Goal: Task Accomplishment & Management: Manage account settings

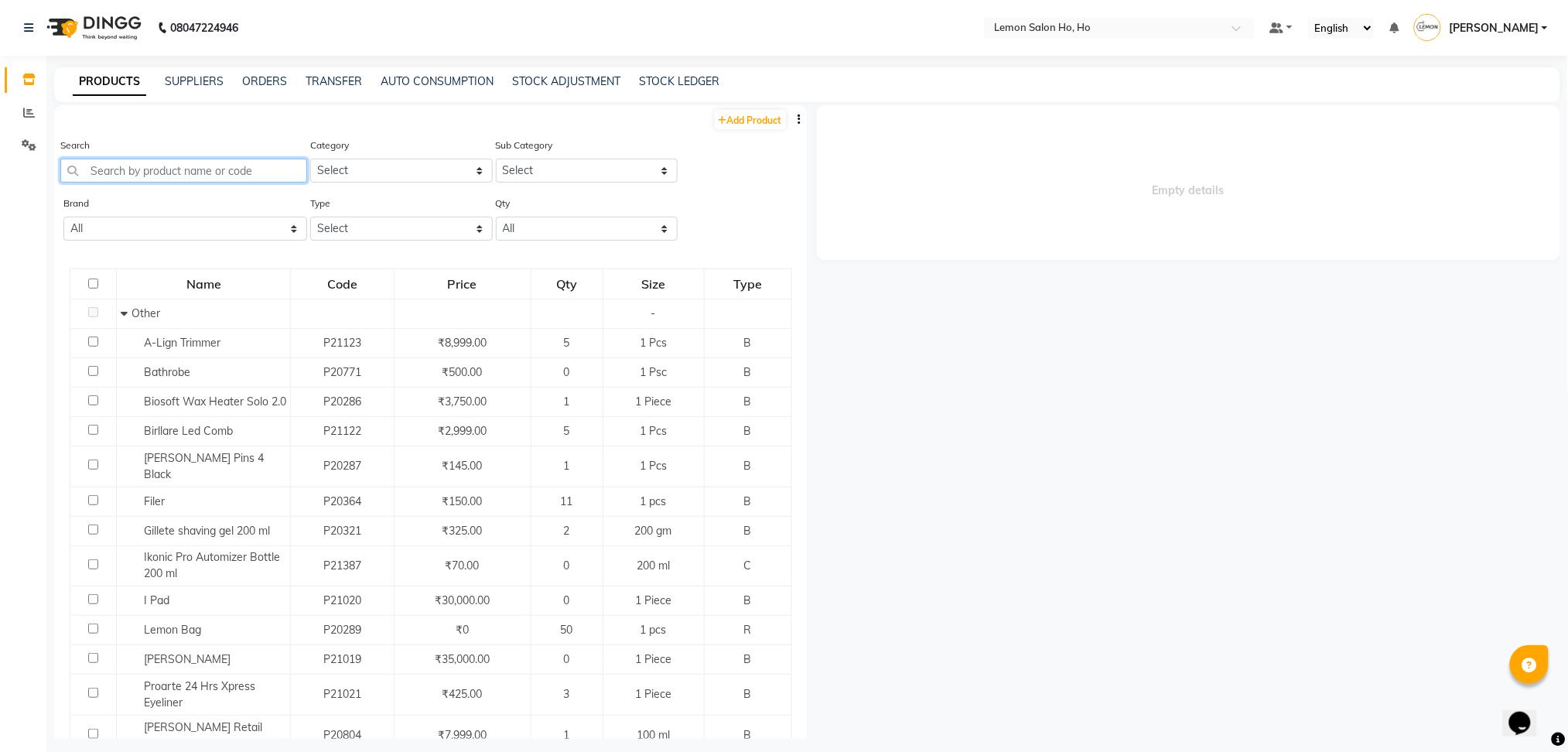
click at [229, 161] on input "text" at bounding box center [183, 171] width 247 height 24
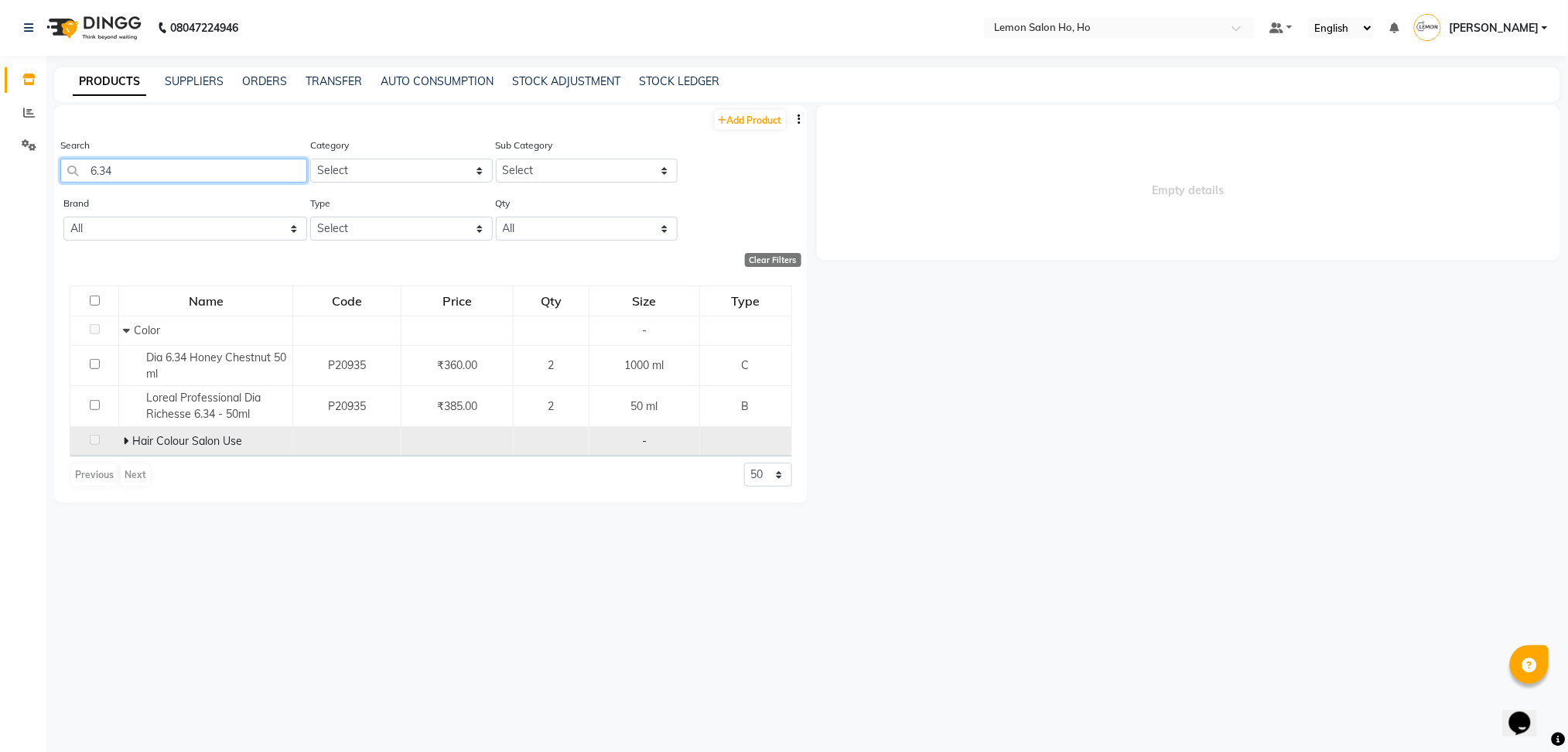
type input "6.34"
click at [158, 435] on span "Hair Colour Salon Use" at bounding box center [188, 440] width 110 height 14
click at [123, 443] on icon at bounding box center [126, 440] width 5 height 11
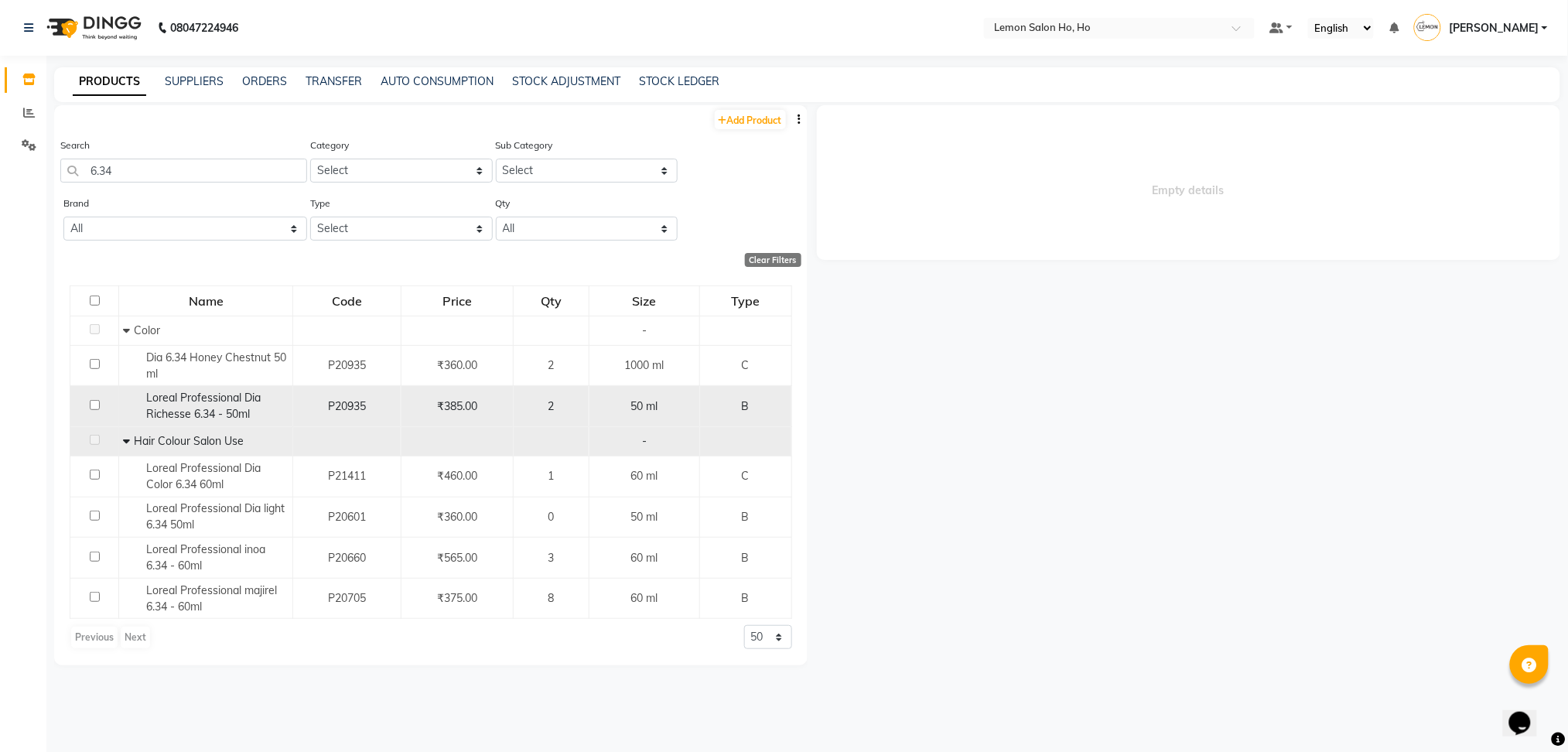
click at [264, 406] on div "Loreal Professional Dia Richesse 6.34 - 50ml" at bounding box center [206, 406] width 166 height 32
select select
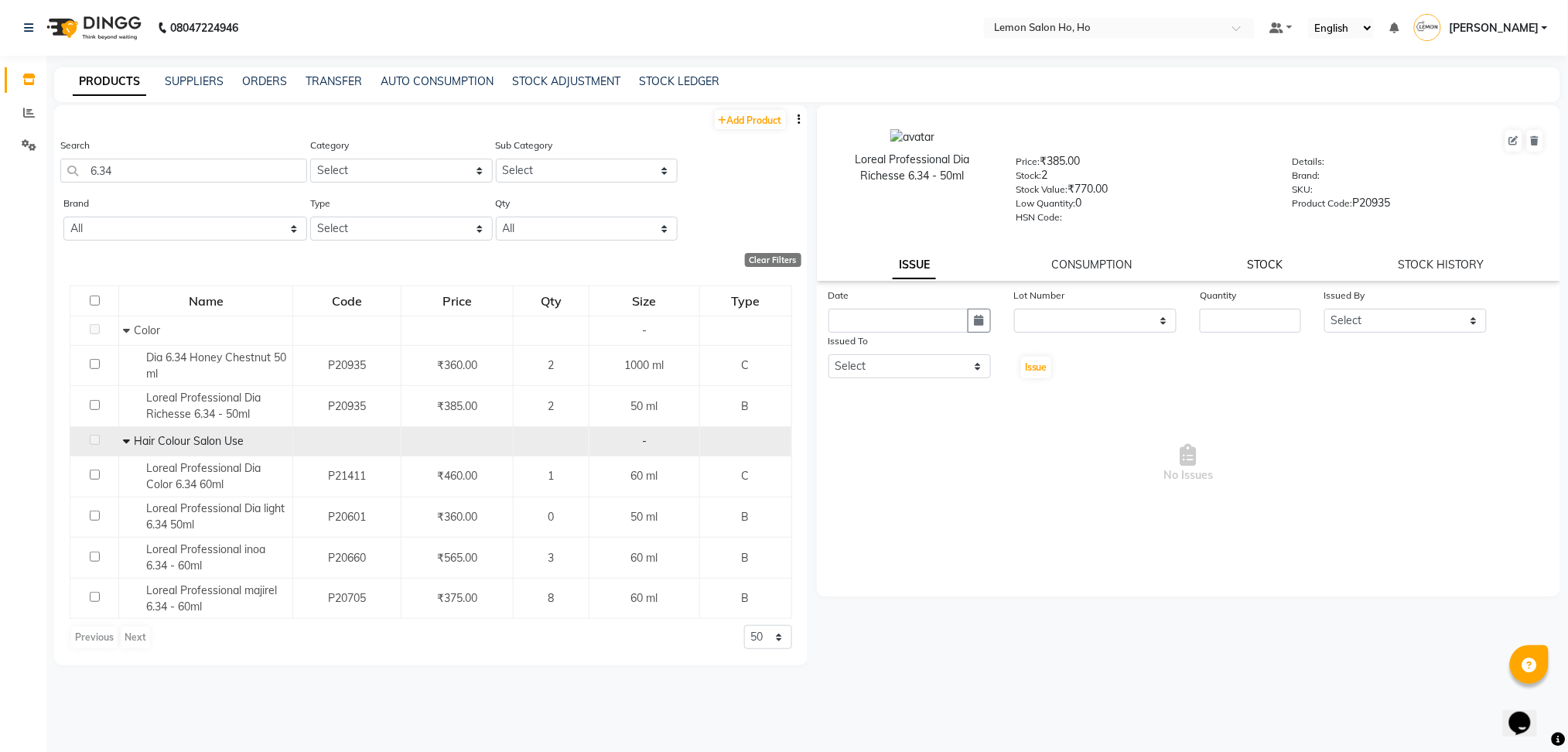
click at [1272, 259] on link "STOCK" at bounding box center [1265, 264] width 36 height 14
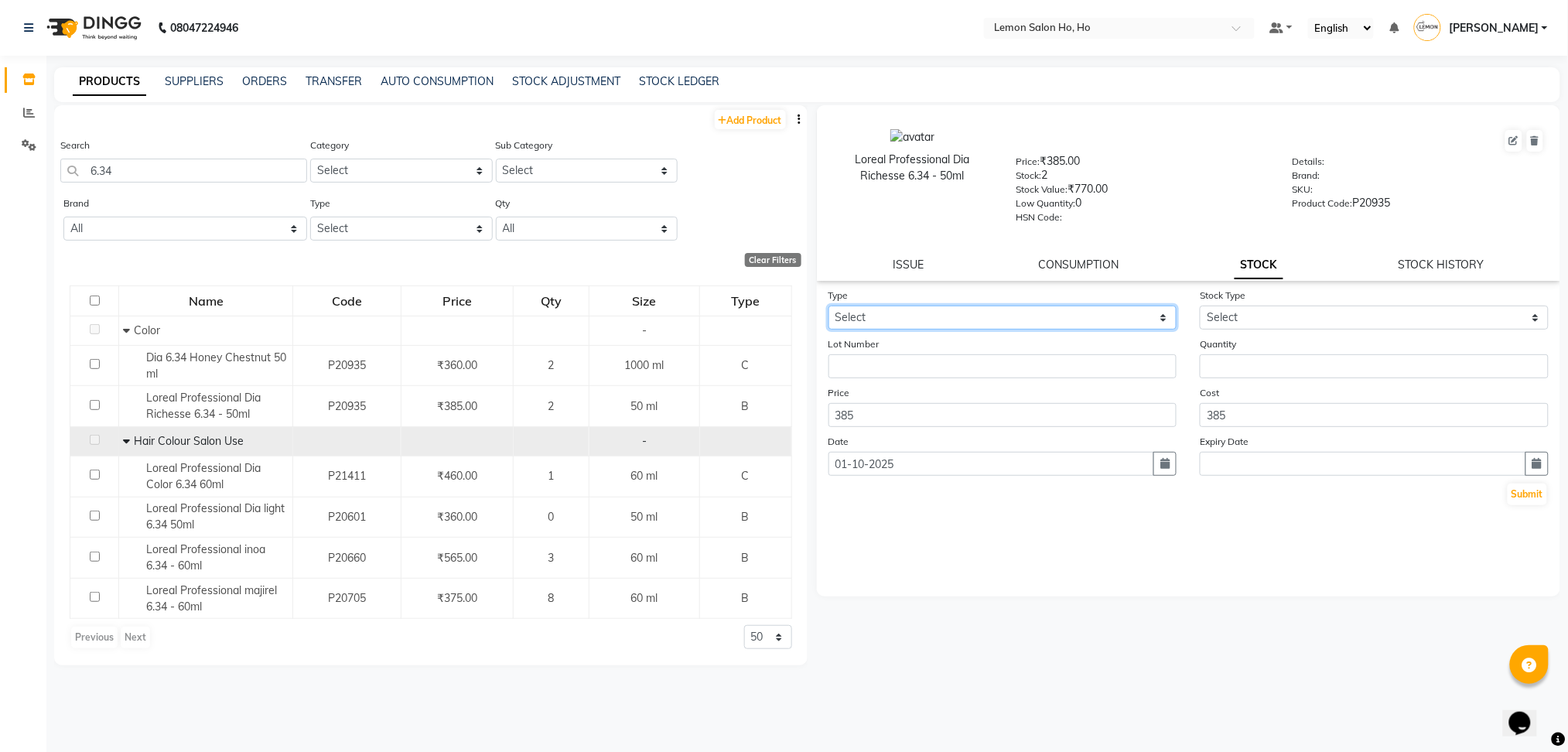
click at [930, 323] on select "Select In Out" at bounding box center [1003, 318] width 349 height 24
select select "in"
click at [828, 306] on select "Select In Out" at bounding box center [1003, 318] width 349 height 24
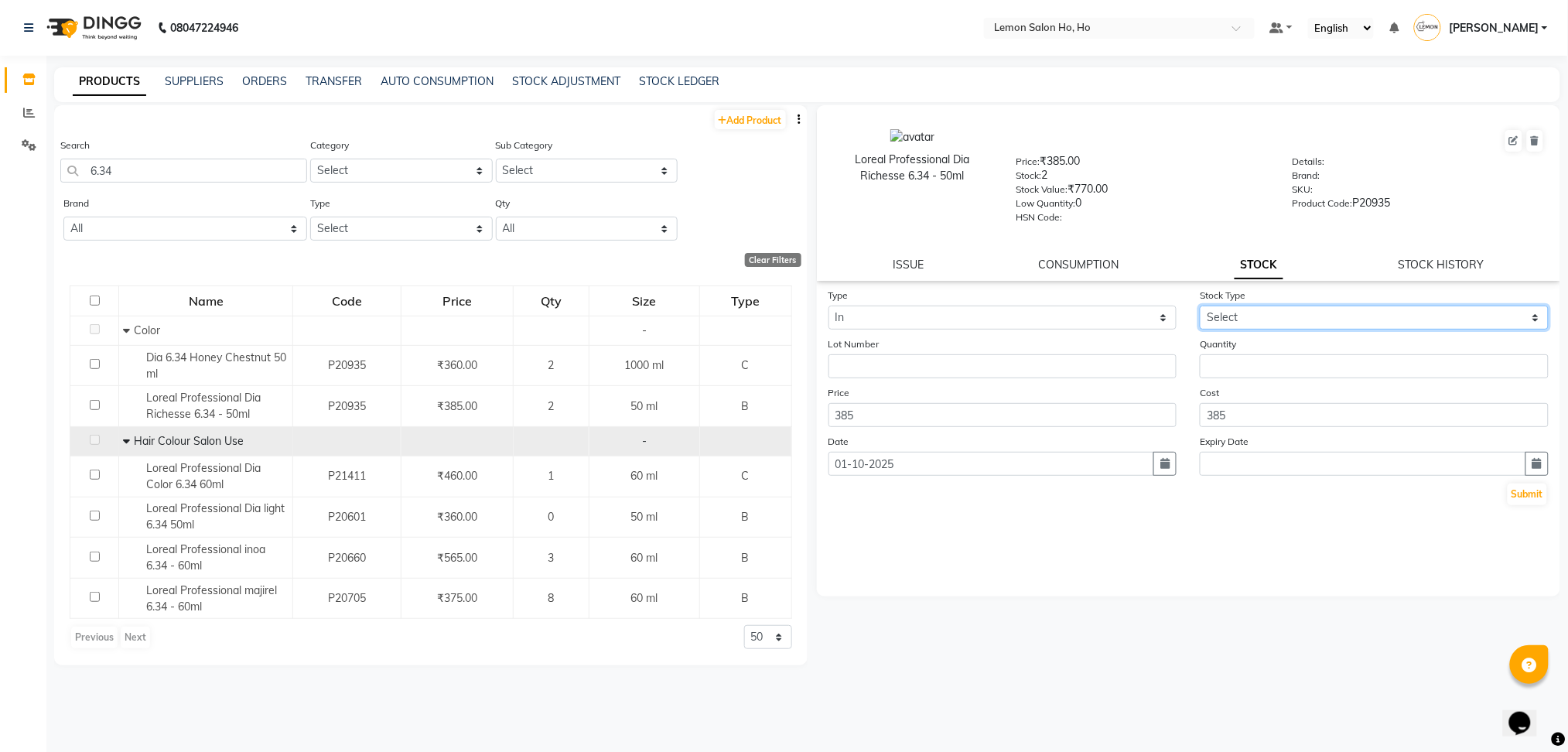
click at [1246, 317] on select "Select New Stock Adjustment Return Other" at bounding box center [1374, 318] width 349 height 24
select select "adjustment"
click at [1200, 306] on select "Select New Stock Adjustment Return Other" at bounding box center [1374, 318] width 349 height 24
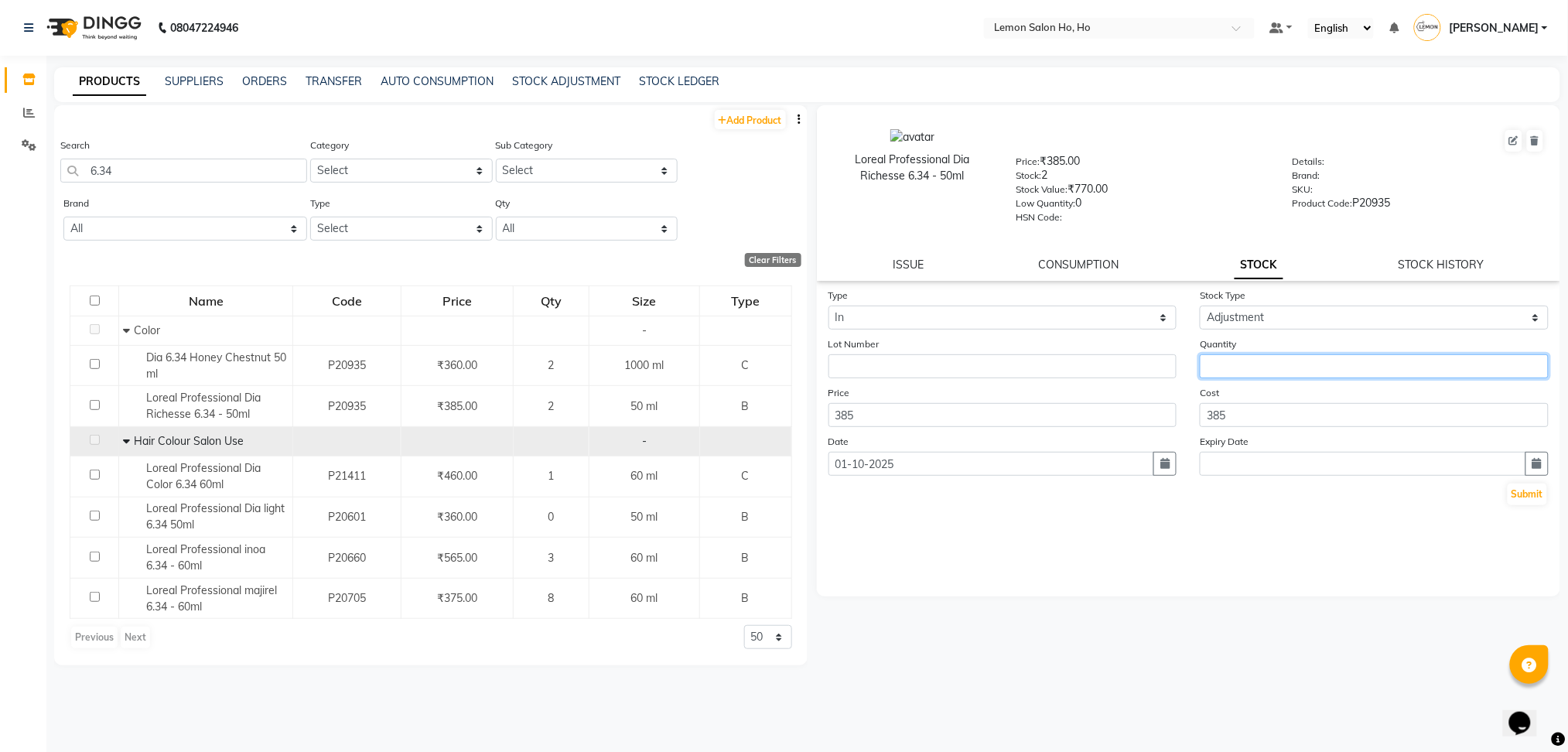
click at [1248, 362] on input "number" at bounding box center [1374, 366] width 349 height 24
type input "5"
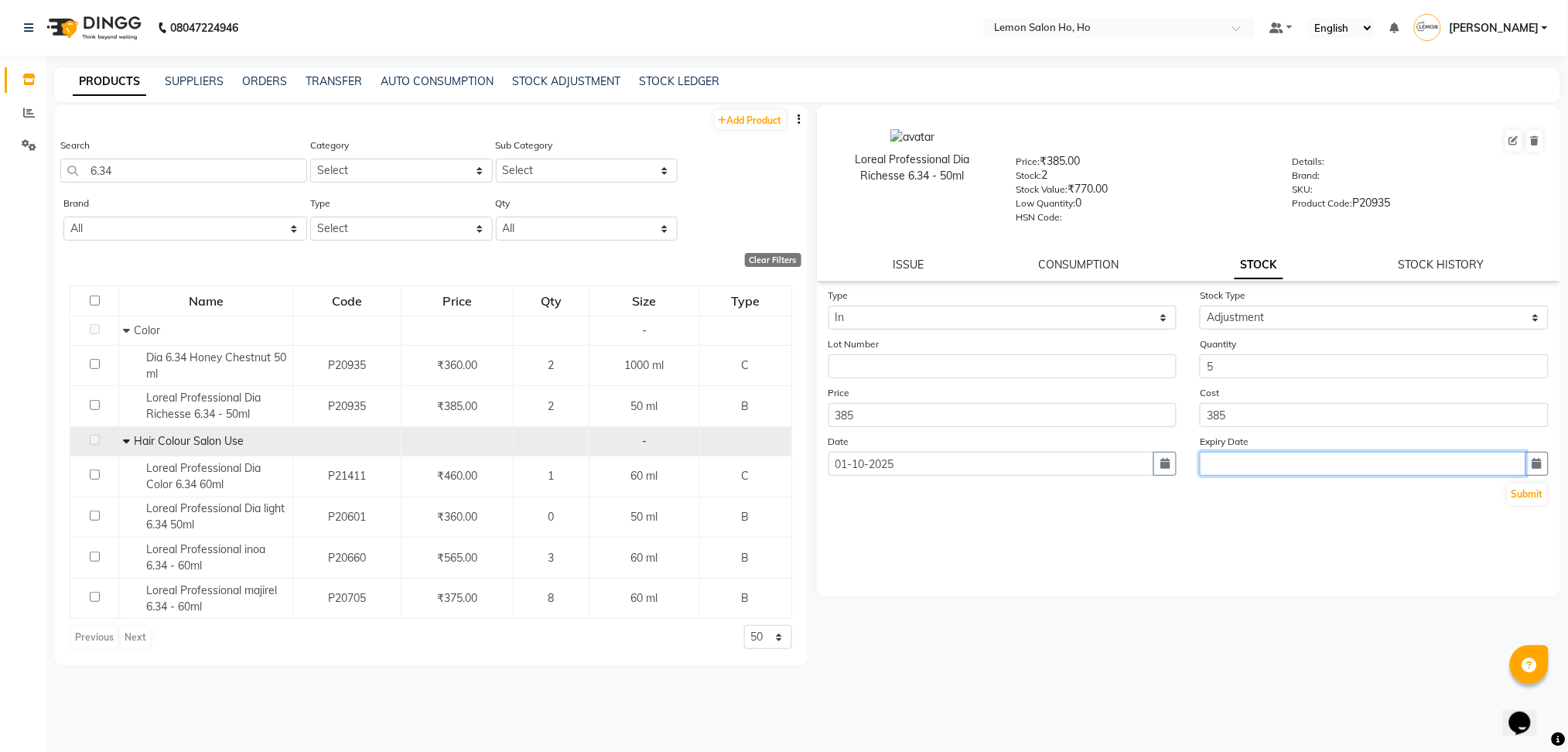
click at [1319, 463] on input "text" at bounding box center [1363, 464] width 326 height 24
select select "10"
select select "2025"
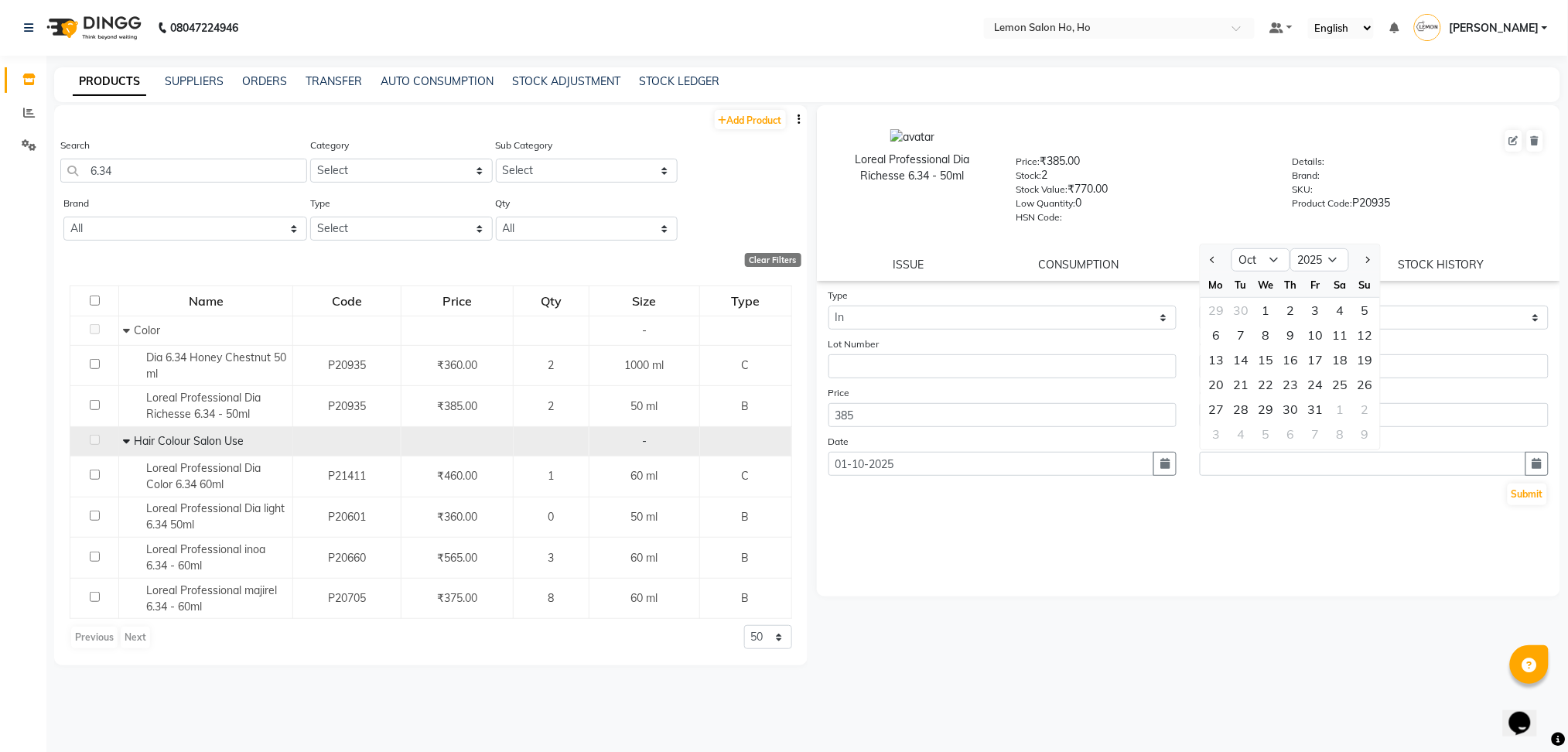
click at [1305, 550] on div "Type Select In Out Stock Type Select New Stock Adjustment Return Other Lot Numb…" at bounding box center [1189, 442] width 745 height 309
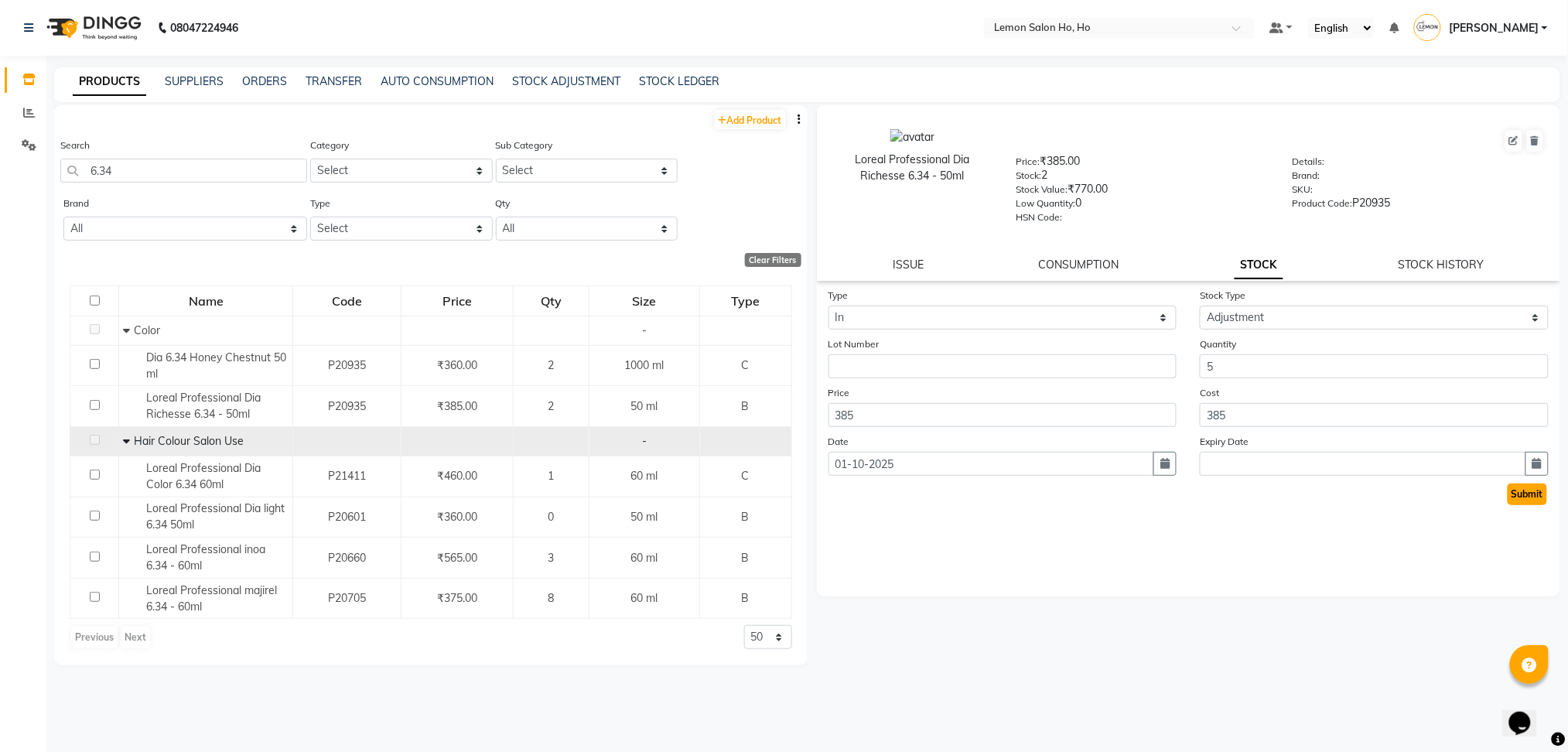
click at [1524, 486] on button "Submit" at bounding box center [1527, 494] width 40 height 22
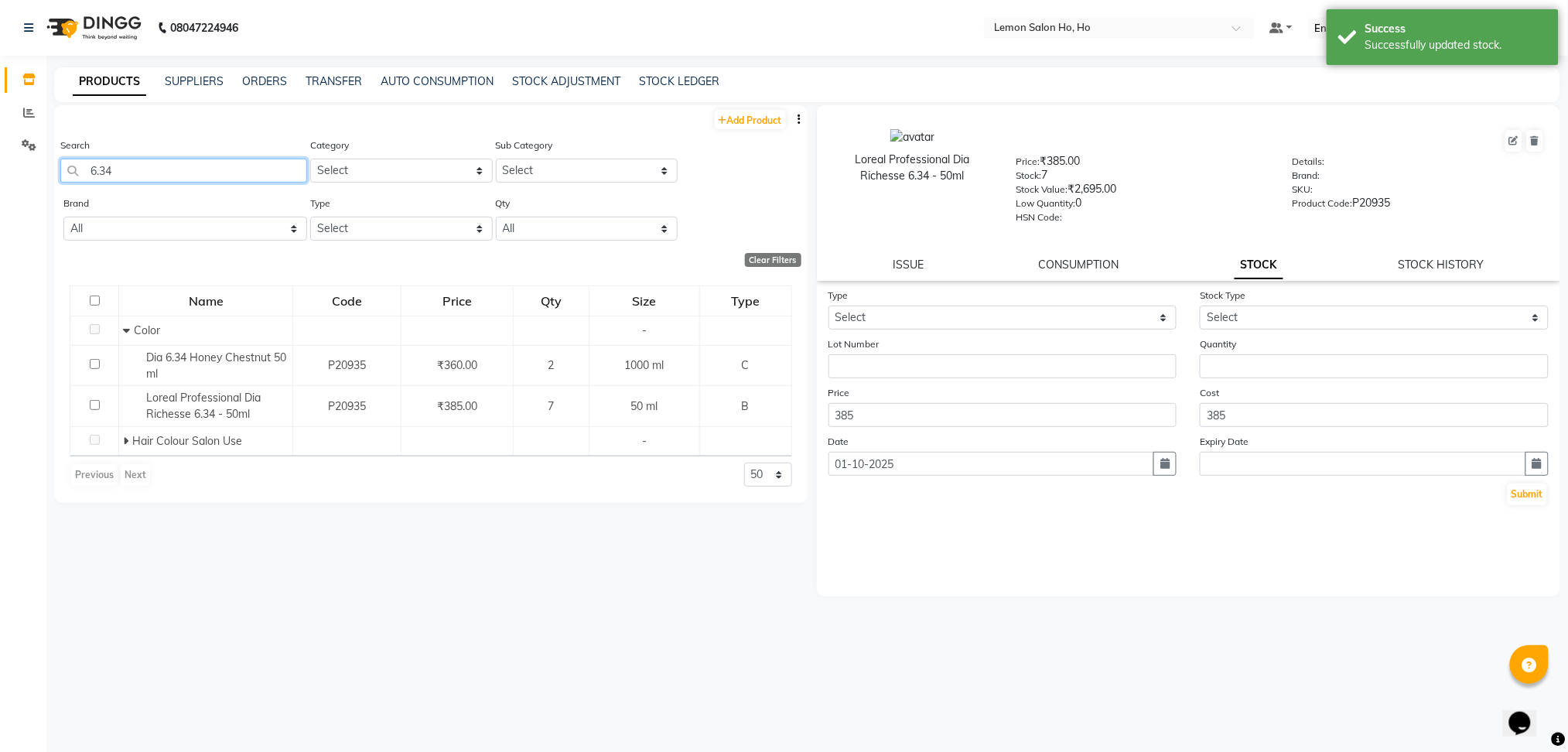
drag, startPoint x: 134, startPoint y: 175, endPoint x: 0, endPoint y: 106, distance: 150.7
click at [0, 106] on app-home "08047224946 Select Location × Lemon Salon Ho, Ho Default Panel My Panel English…" at bounding box center [784, 381] width 1568 height 762
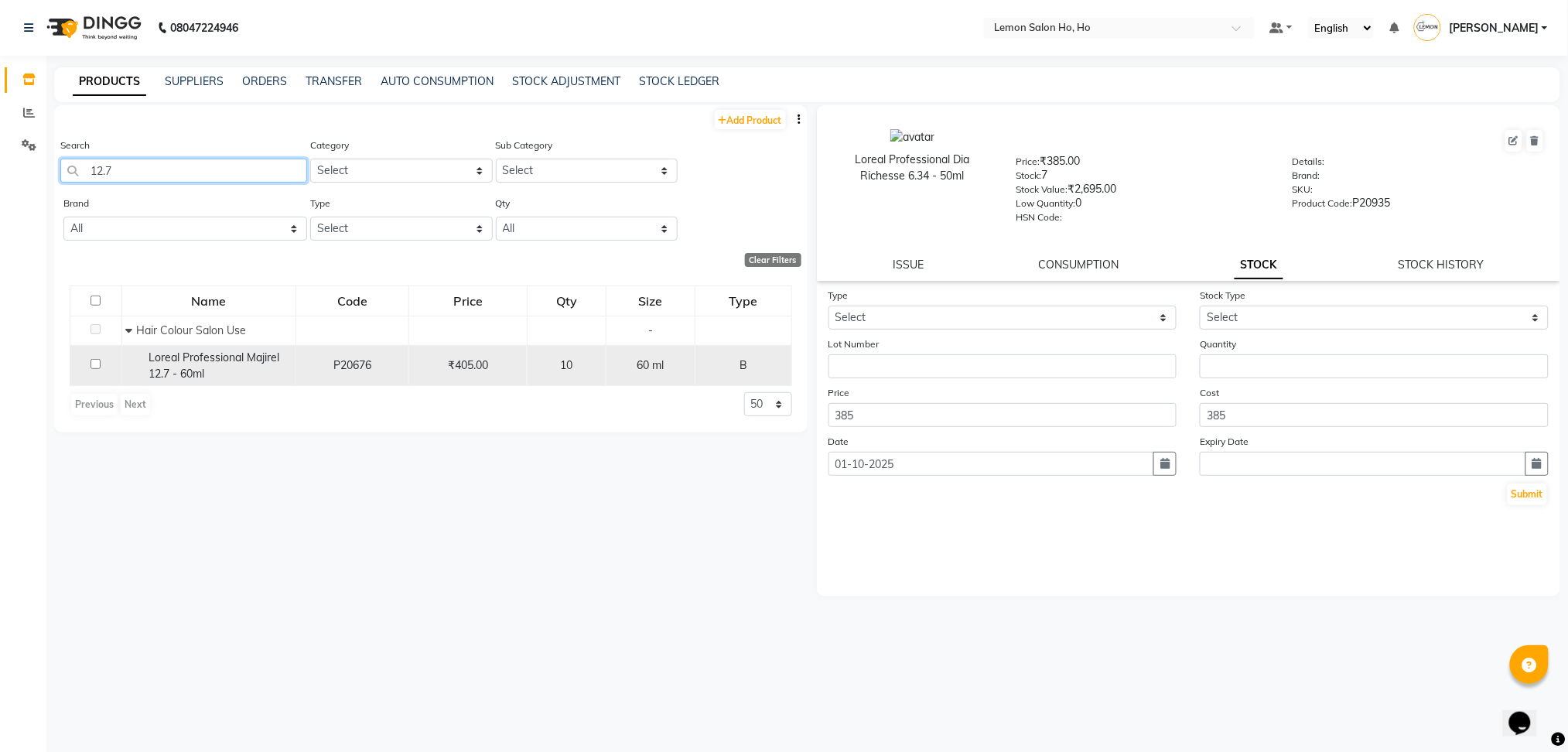
type input "12.7"
click at [206, 361] on span "Loreal Professional Majirel 12.7 - 60ml" at bounding box center [214, 366] width 131 height 30
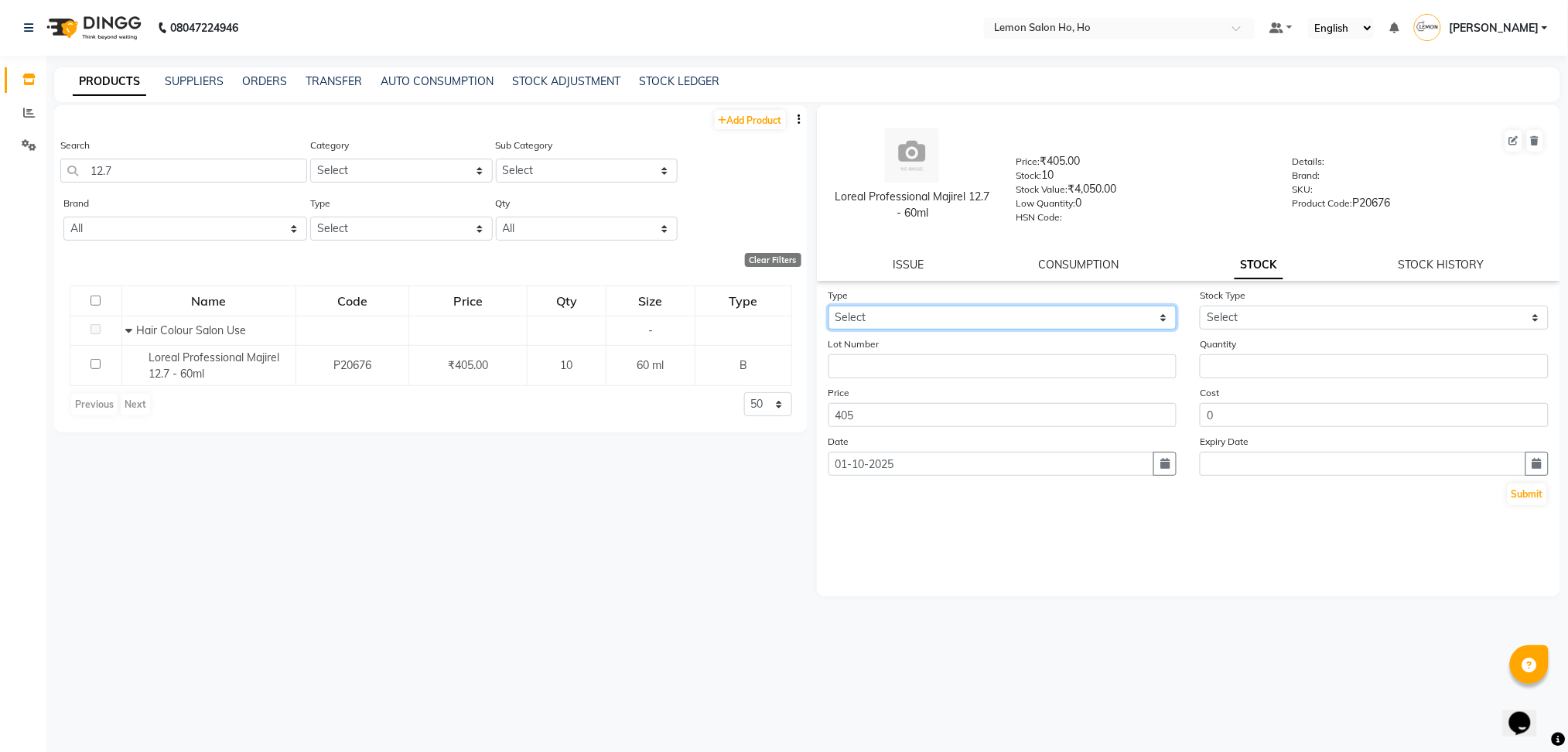
click at [959, 316] on select "Select In Out" at bounding box center [1003, 318] width 349 height 24
select select "in"
click at [828, 306] on select "Select In Out" at bounding box center [1003, 318] width 349 height 24
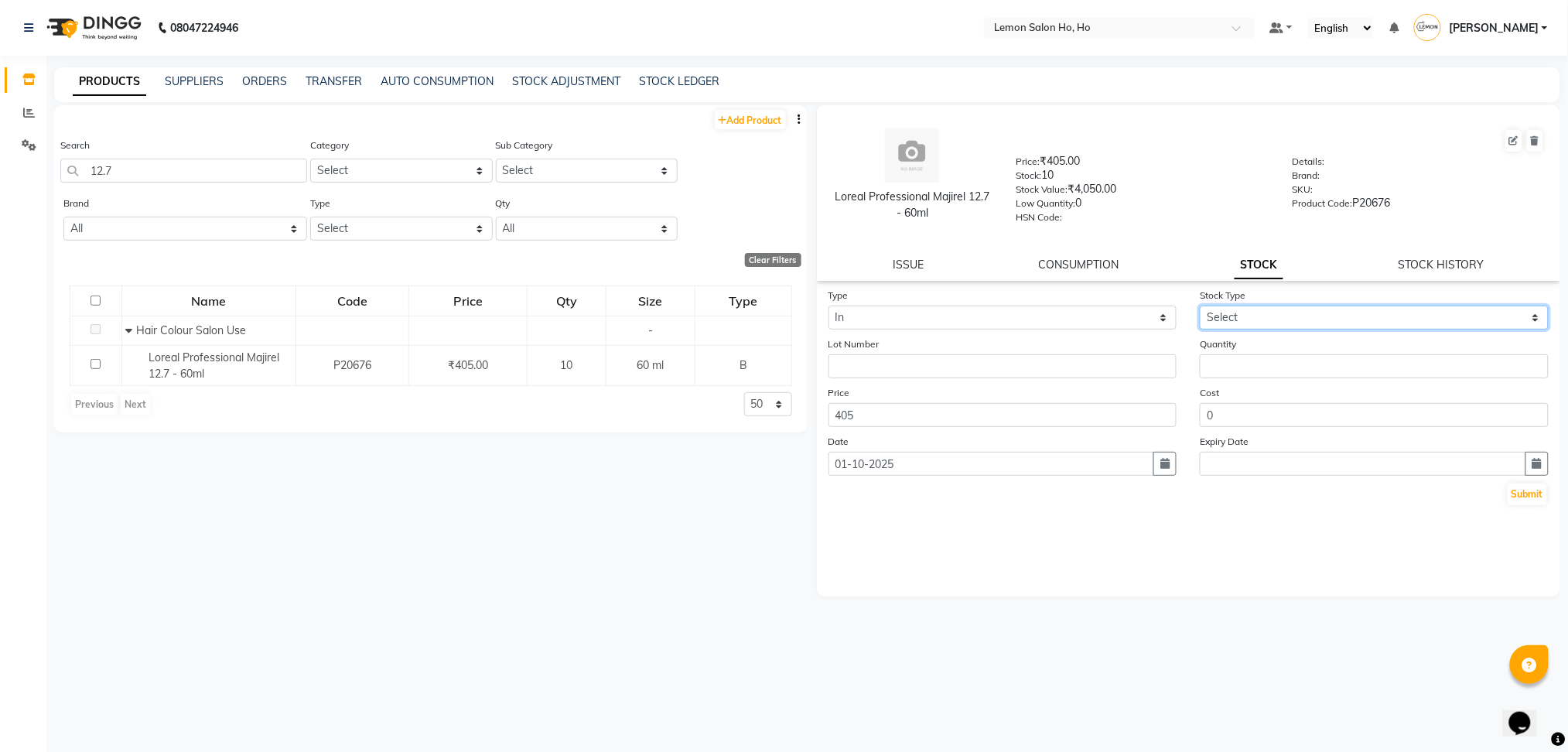
click at [1247, 320] on select "Select New Stock Adjustment Return Other" at bounding box center [1374, 318] width 349 height 24
select select "adjustment"
click at [1200, 306] on select "Select New Stock Adjustment Return Other" at bounding box center [1374, 318] width 349 height 24
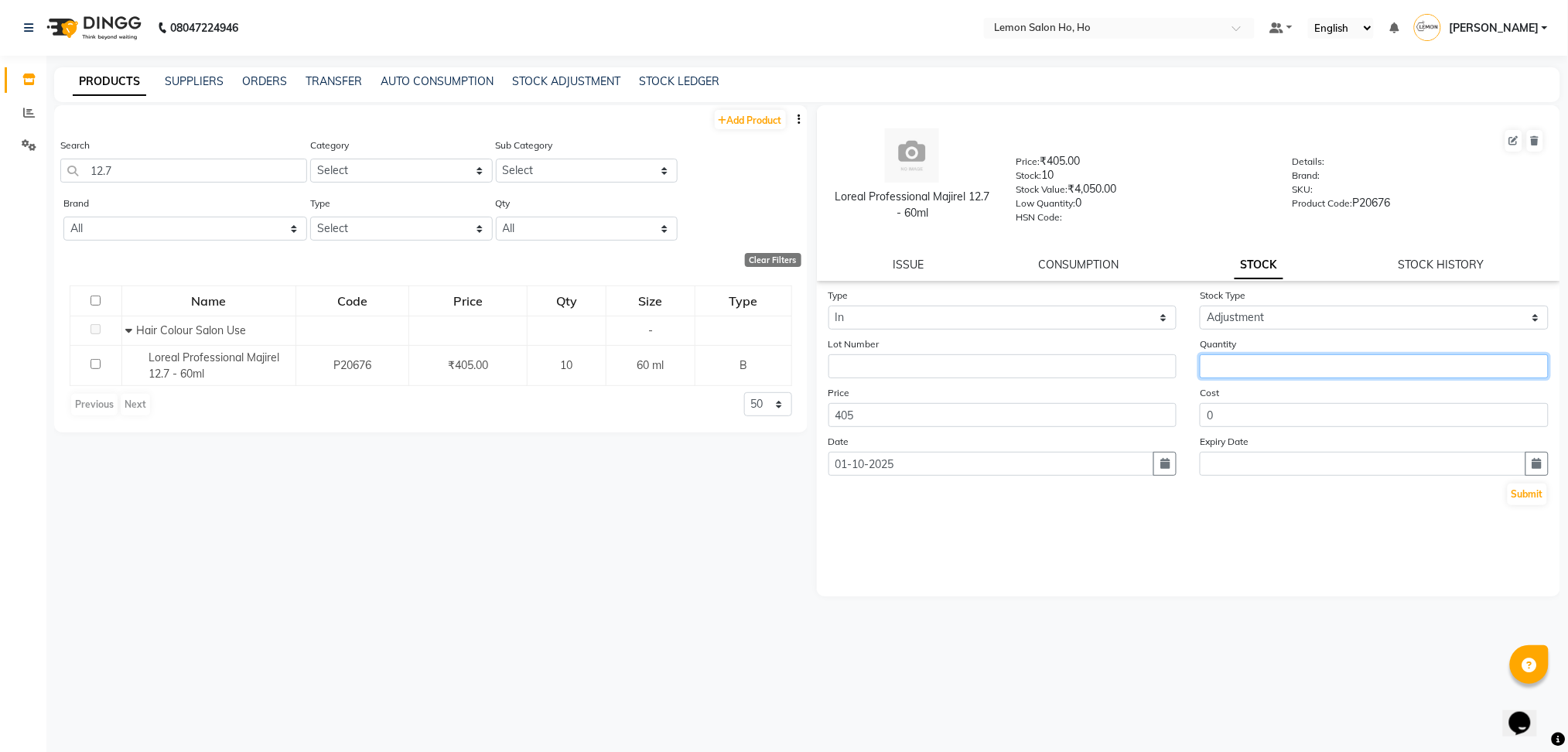
click at [1264, 357] on input "number" at bounding box center [1374, 366] width 349 height 24
type input "5"
click at [1528, 493] on button "Submit" at bounding box center [1527, 494] width 40 height 22
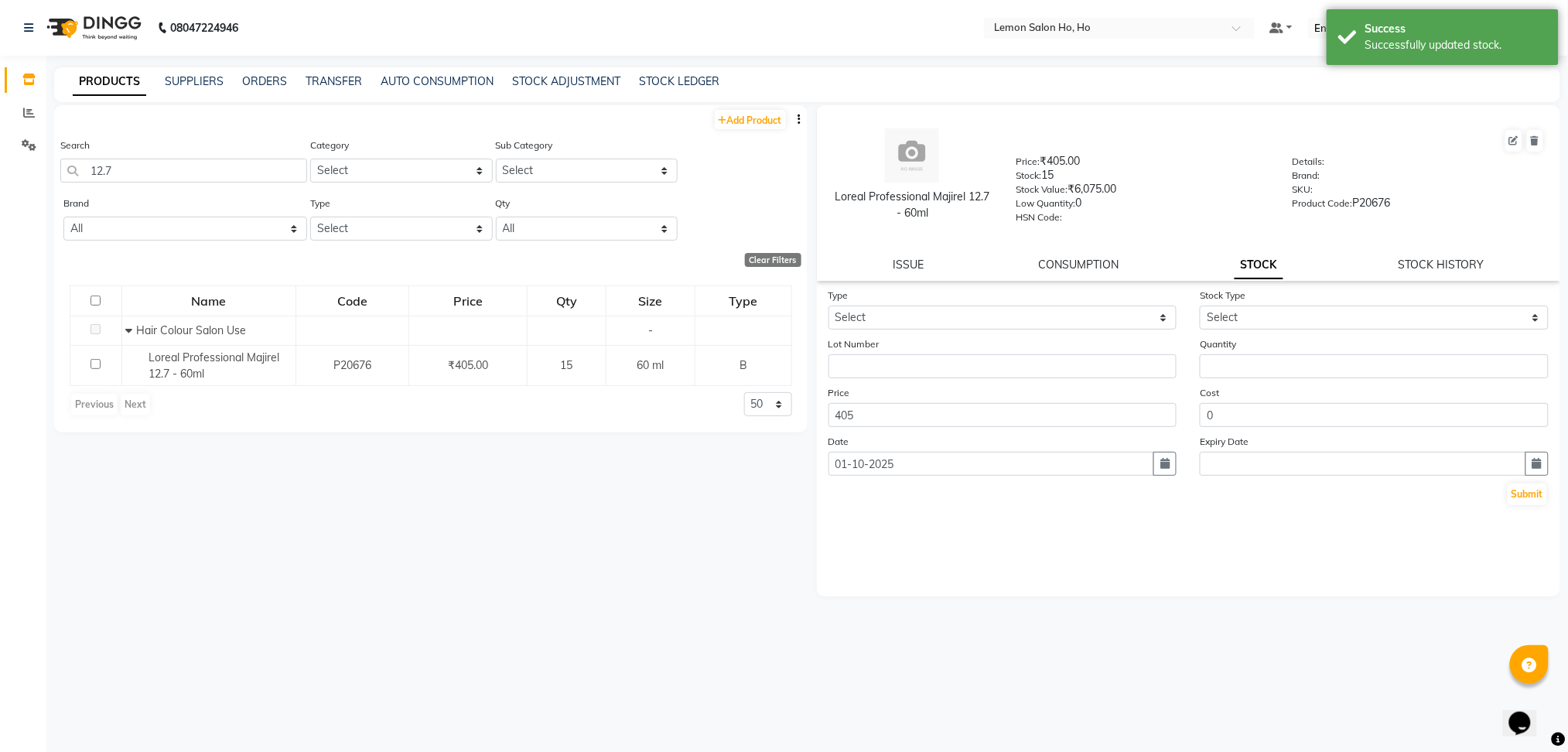
drag, startPoint x: 178, startPoint y: 158, endPoint x: 143, endPoint y: 173, distance: 38.1
click at [143, 173] on div "Search 12.7" at bounding box center [183, 160] width 247 height 46
drag, startPoint x: 143, startPoint y: 173, endPoint x: 0, endPoint y: 168, distance: 143.1
click at [0, 168] on app-home "08047224946 Select Location × Lemon Salon Ho, Ho Default Panel My Panel English…" at bounding box center [784, 381] width 1568 height 762
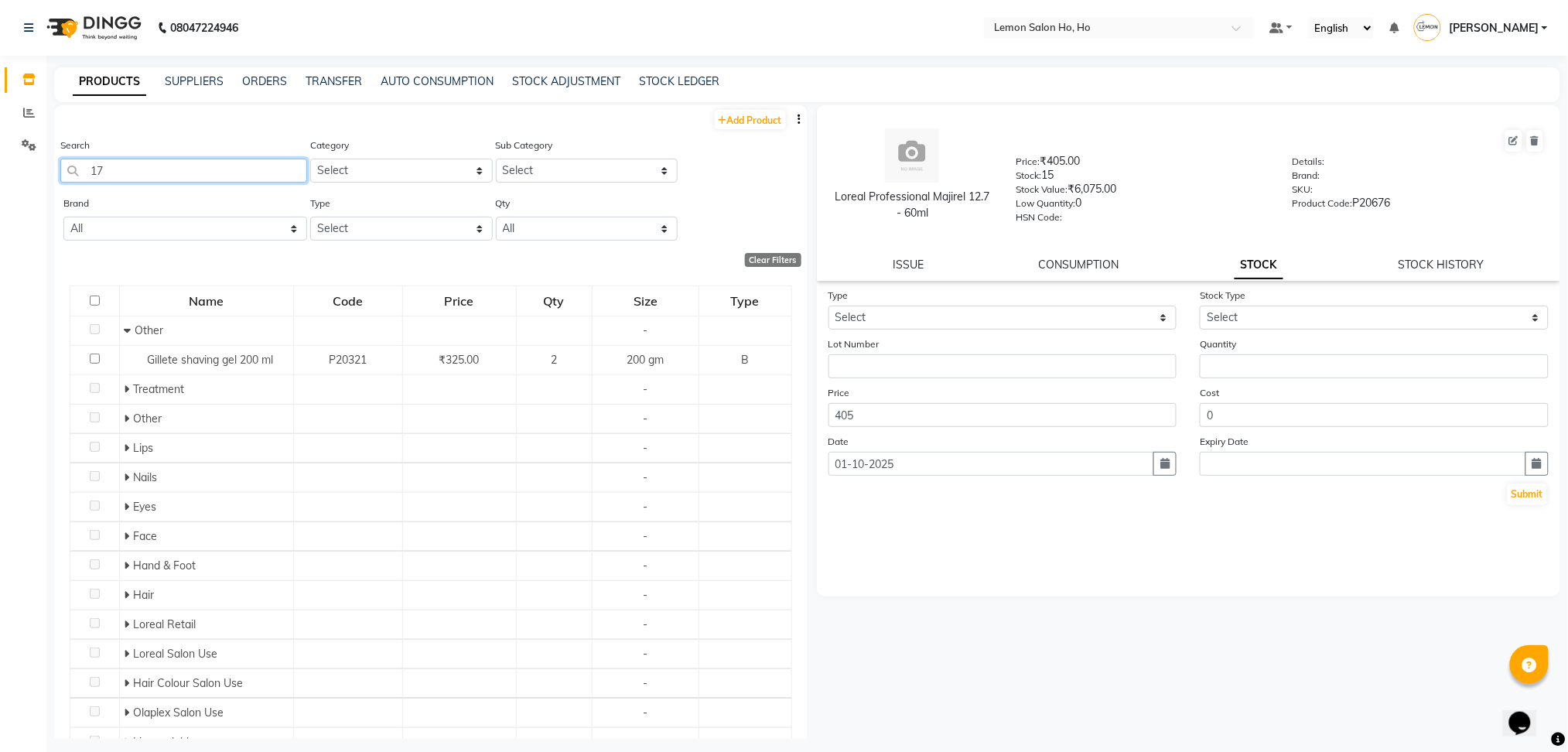
type input "1"
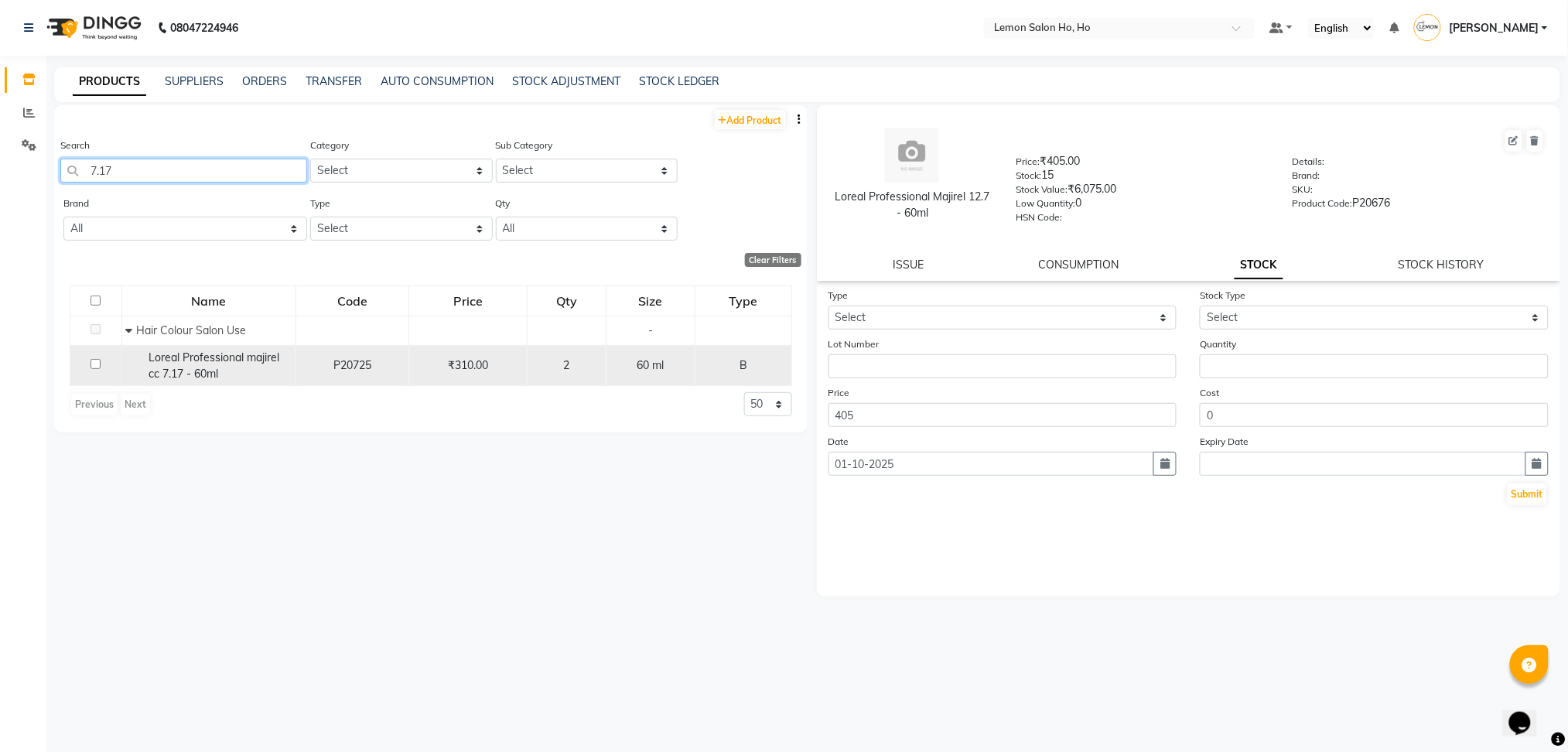
type input "7.17"
click at [183, 365] on div "Loreal Professional majirel cc 7.17 - 60ml" at bounding box center [208, 366] width 166 height 32
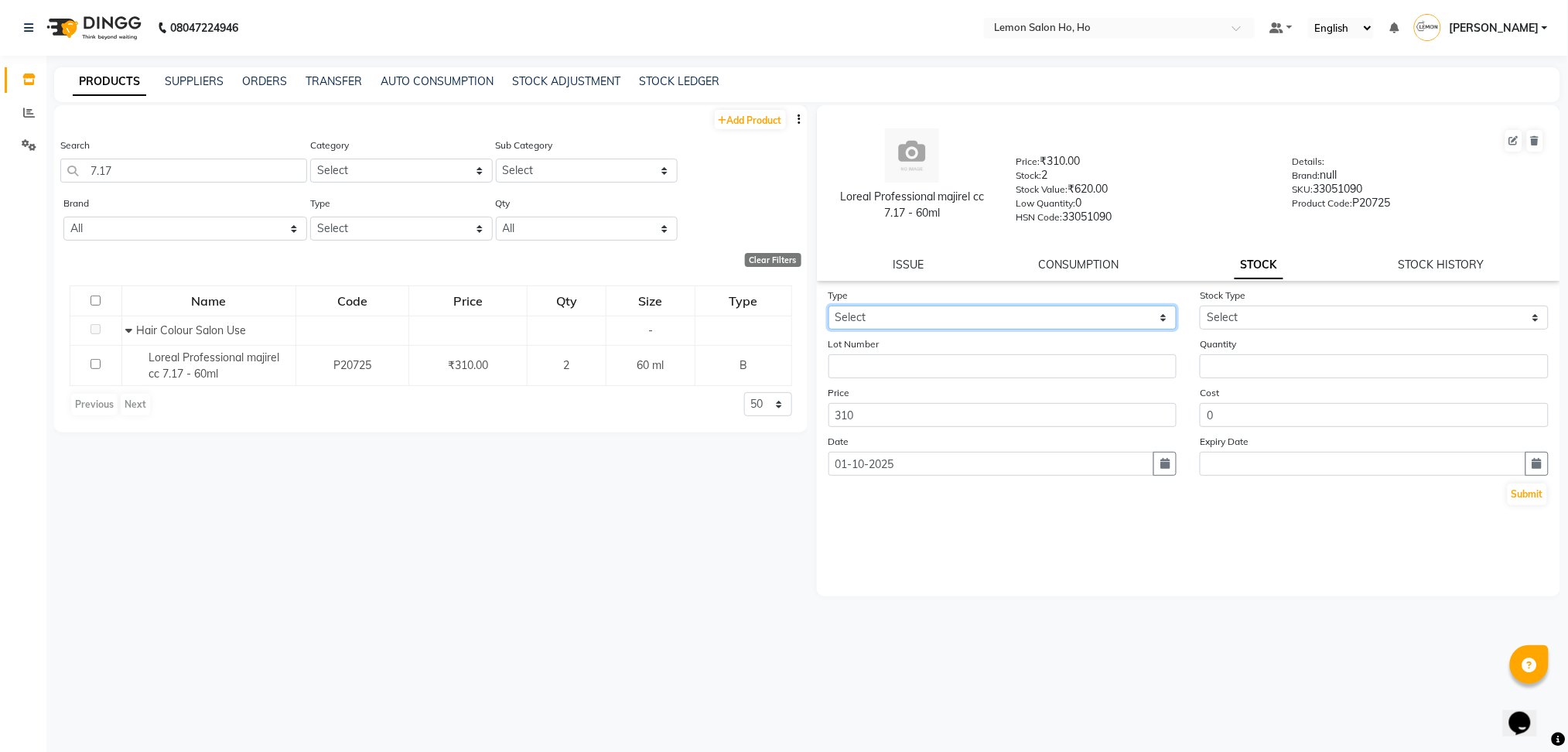
click at [1079, 315] on select "Select In Out" at bounding box center [1003, 318] width 349 height 24
select select "in"
click at [828, 306] on select "Select In Out" at bounding box center [1003, 318] width 349 height 24
drag, startPoint x: 1277, startPoint y: 313, endPoint x: 1237, endPoint y: 390, distance: 86.8
click at [1237, 390] on form "Type Select In Out Stock Type Select New Stock Adjustment Return Other Lot Numb…" at bounding box center [1188, 397] width 721 height 220
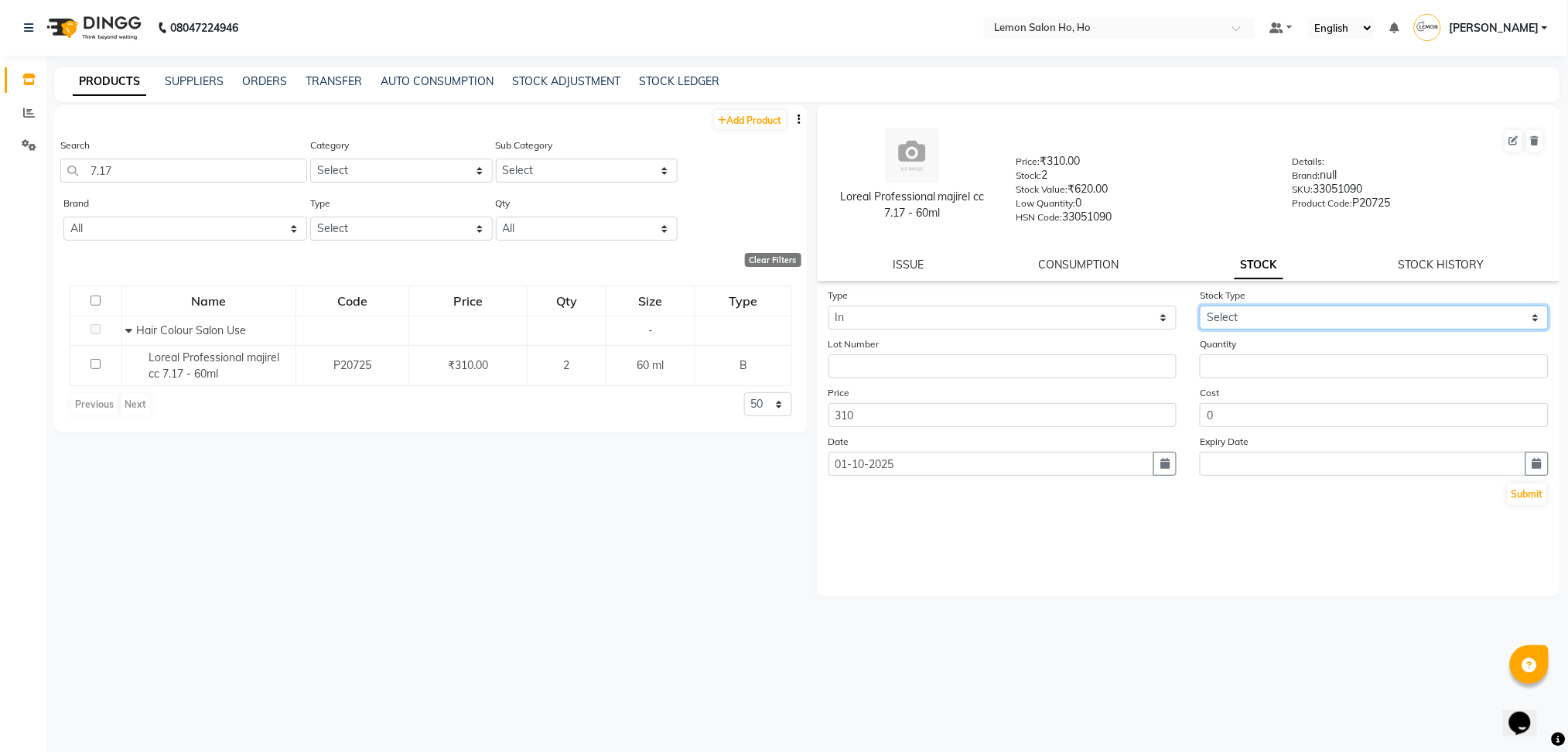
click at [1294, 315] on select "Select New Stock Adjustment Return Other" at bounding box center [1374, 318] width 349 height 24
select select "adjustment"
click at [1200, 306] on select "Select New Stock Adjustment Return Other" at bounding box center [1374, 318] width 349 height 24
drag, startPoint x: 1253, startPoint y: 352, endPoint x: 1254, endPoint y: 361, distance: 9.1
click at [1254, 361] on div "Quantity" at bounding box center [1374, 357] width 372 height 42
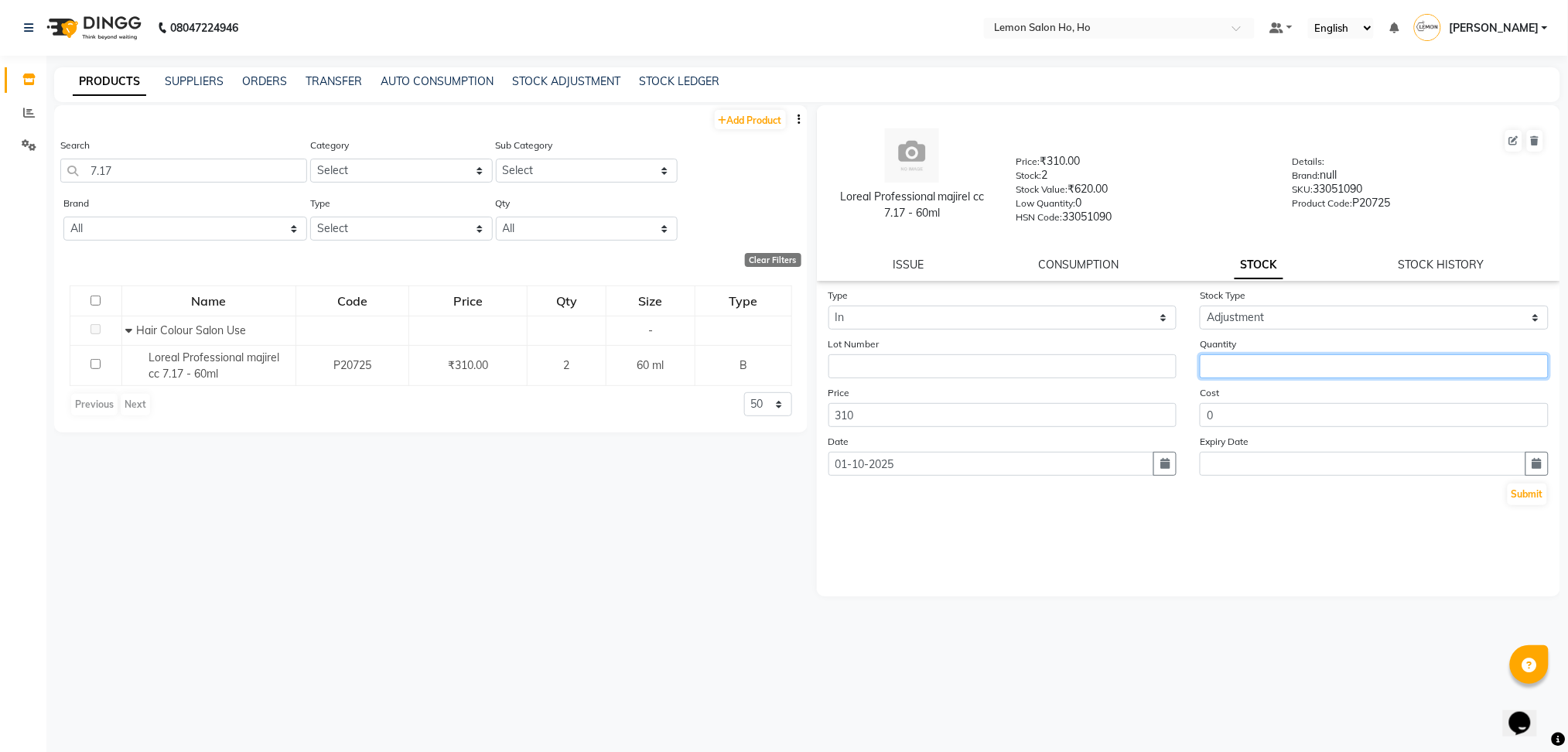
click at [1254, 361] on input "number" at bounding box center [1374, 366] width 349 height 24
type input "7"
click at [1533, 492] on button "Submit" at bounding box center [1527, 494] width 40 height 22
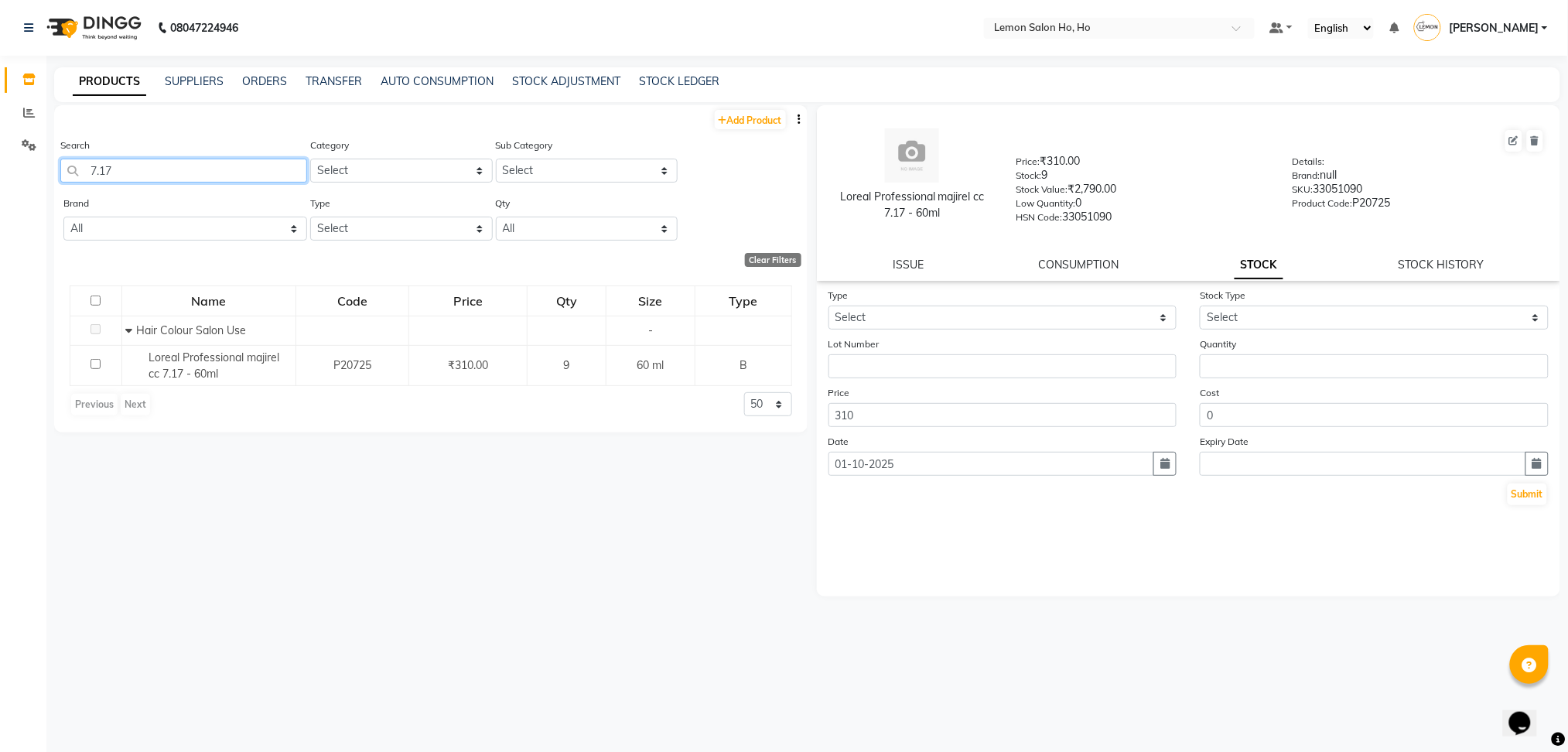
drag, startPoint x: 155, startPoint y: 174, endPoint x: 0, endPoint y: 217, distance: 160.9
click at [0, 217] on app-home "08047224946 Select Location × Lemon Salon Ho, Ho Default Panel My Panel English…" at bounding box center [784, 381] width 1568 height 762
type input "d"
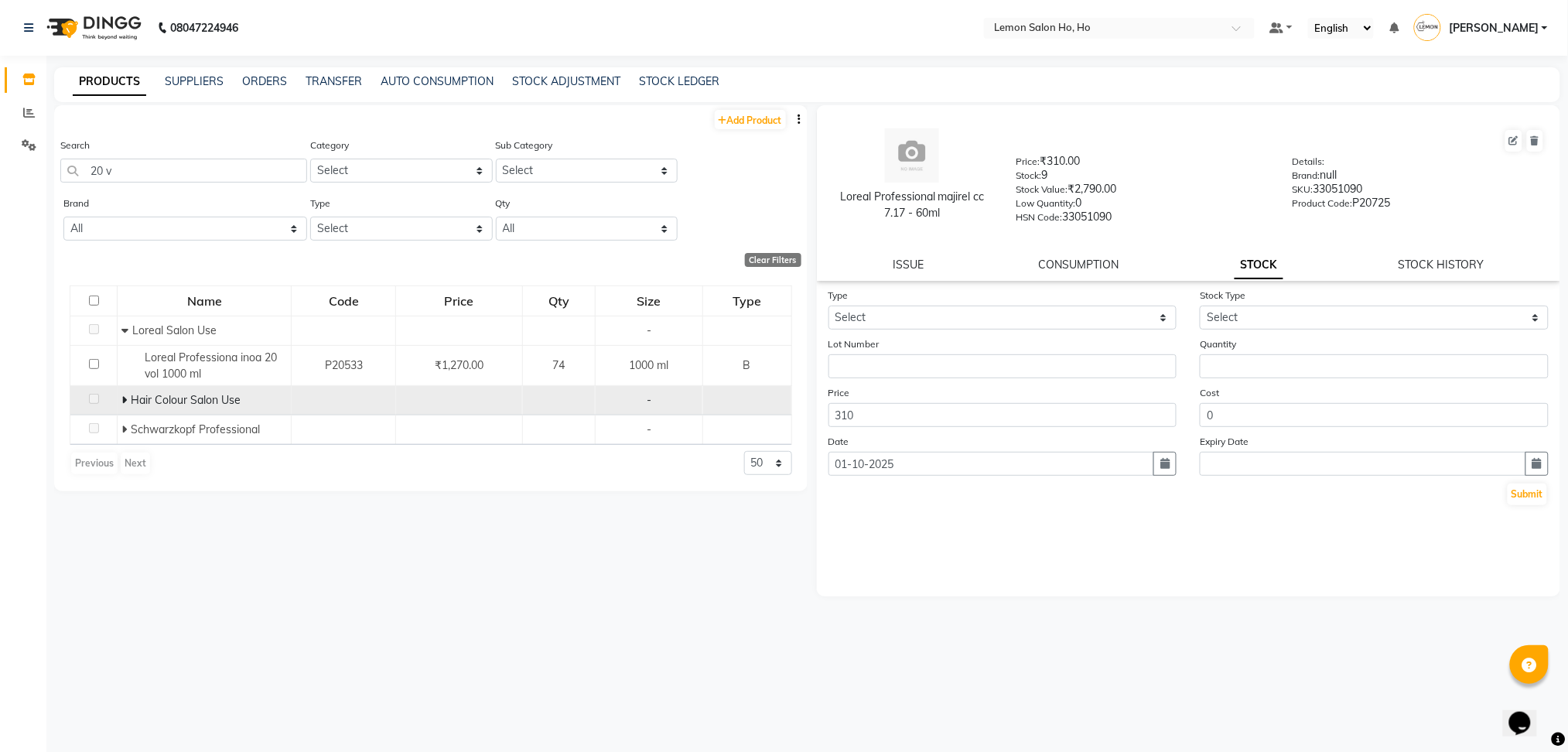
click at [124, 401] on icon at bounding box center [124, 400] width 5 height 11
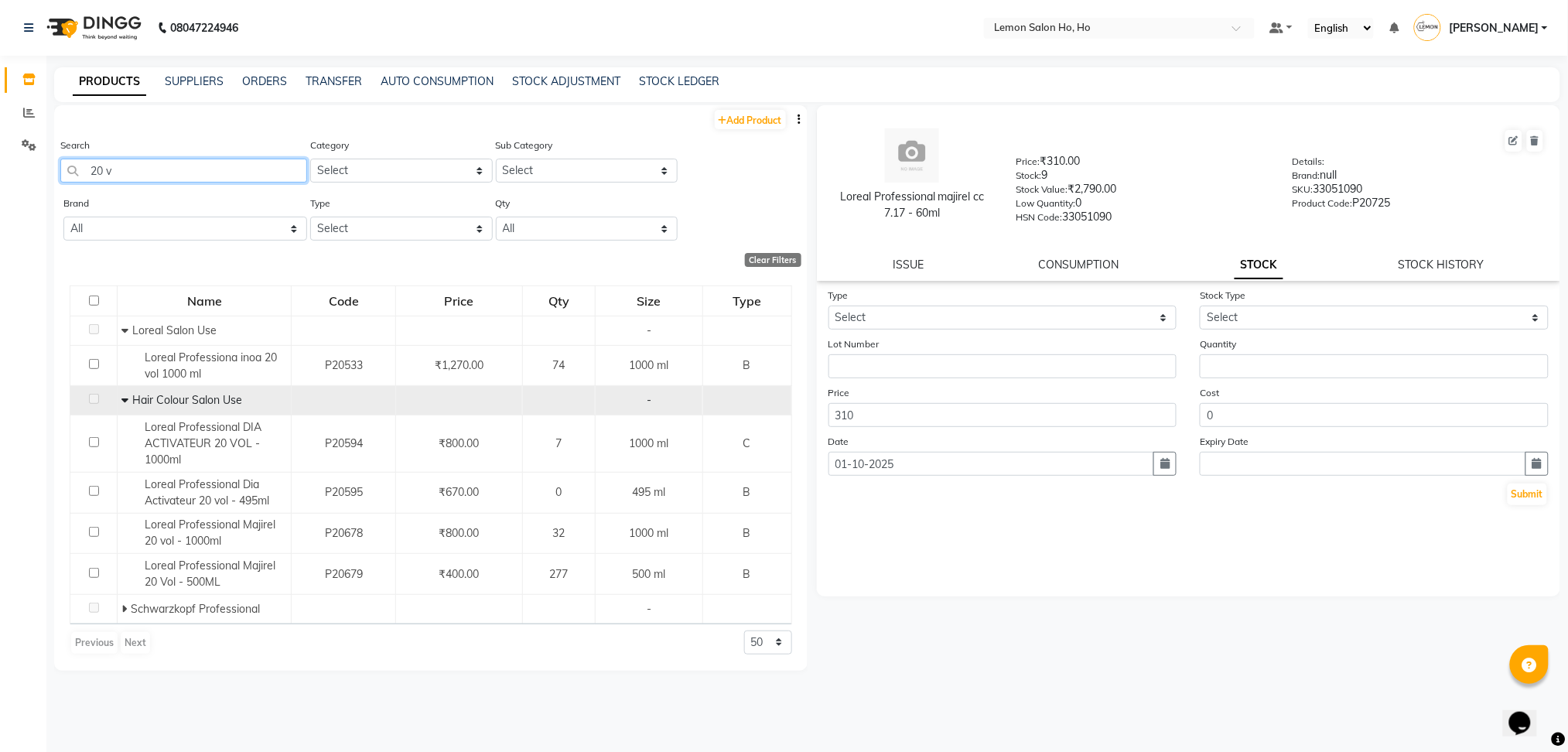
drag, startPoint x: 134, startPoint y: 177, endPoint x: 50, endPoint y: 178, distance: 84.0
click at [50, 178] on main "PRODUCTS SUPPLIERS ORDERS TRANSFER AUTO CONSUMPTION STOCK ADJUSTMENT STOCK LEDG…" at bounding box center [807, 415] width 1522 height 695
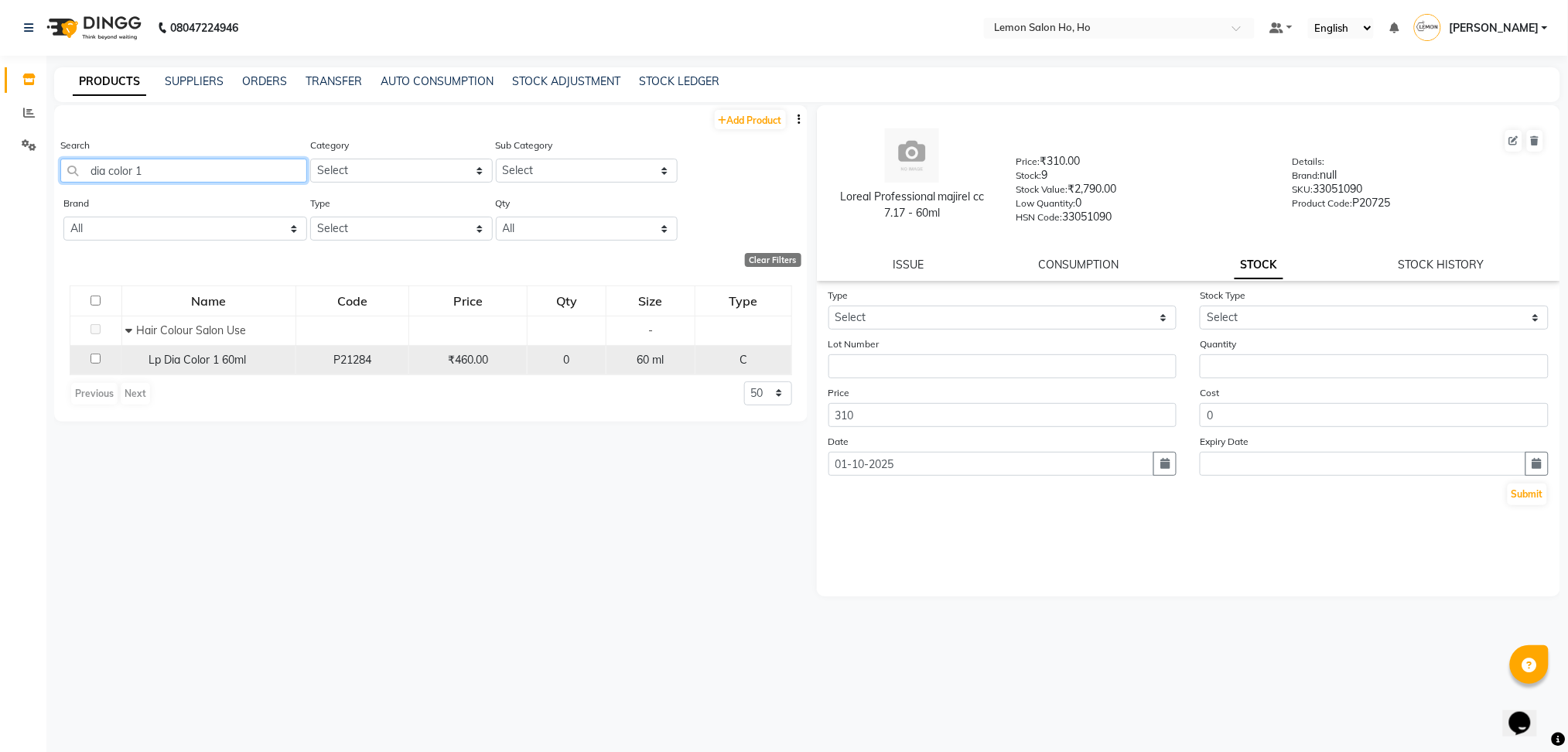
type input "dia color 1"
click at [217, 370] on td "Lp Dia Color 1 60ml" at bounding box center [209, 359] width 174 height 30
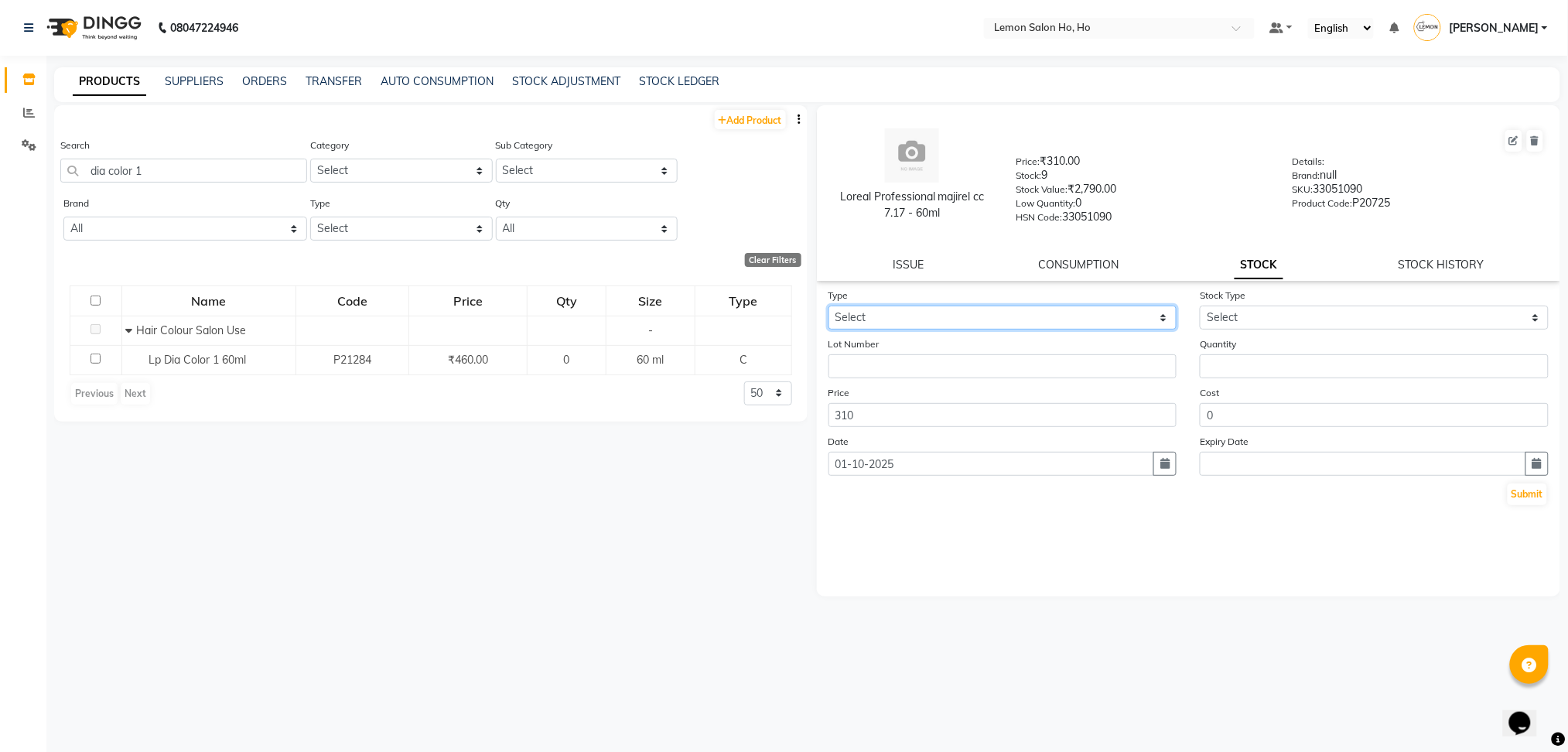
drag, startPoint x: 1053, startPoint y: 308, endPoint x: 882, endPoint y: 362, distance: 179.3
click at [882, 362] on form "Type Select In Out Stock Type Select New Stock Adjustment Return Other Lot Numb…" at bounding box center [1188, 397] width 721 height 220
select select "in"
click at [828, 306] on select "Select In Out" at bounding box center [1003, 318] width 349 height 24
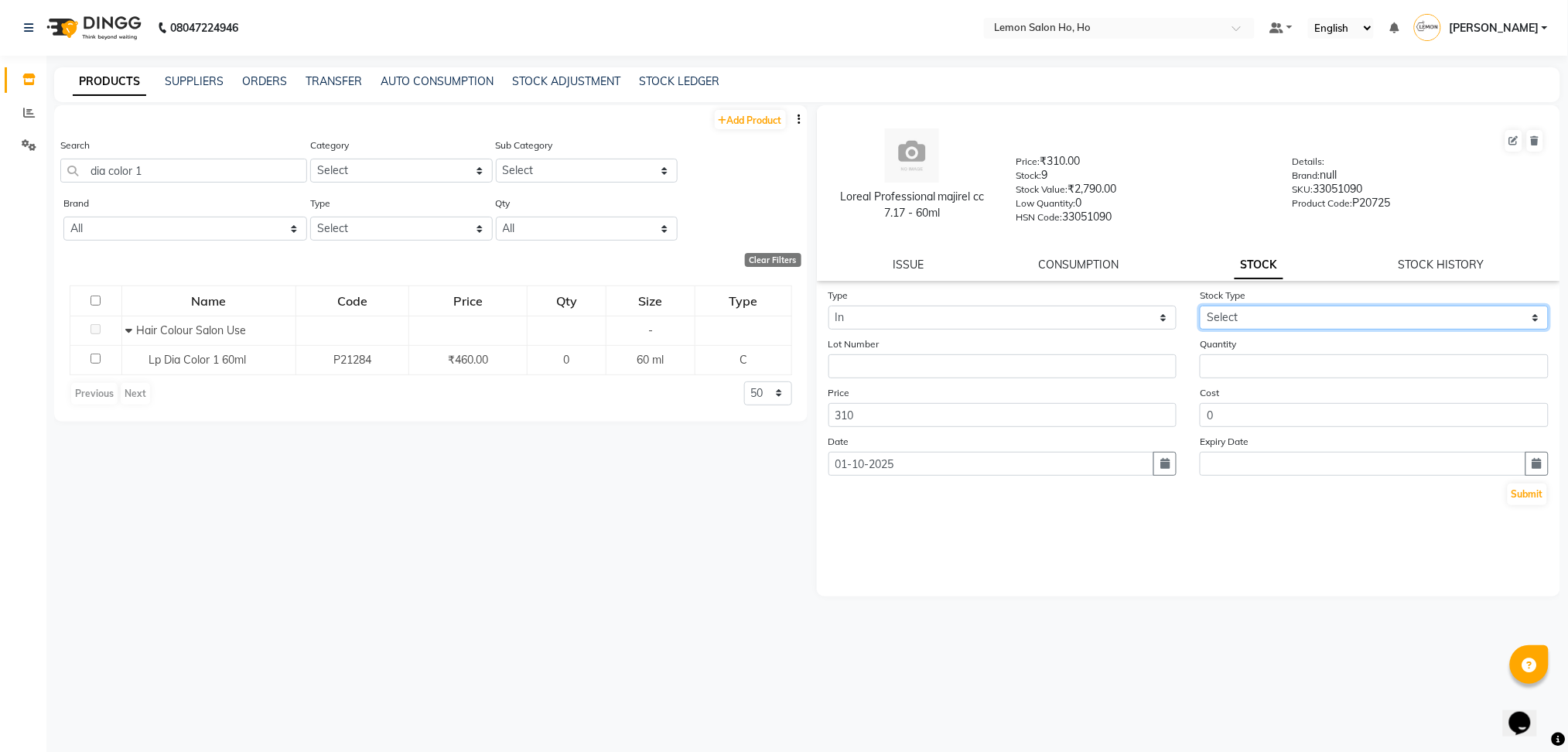
drag, startPoint x: 1274, startPoint y: 311, endPoint x: 1248, endPoint y: 400, distance: 92.7
click at [1248, 400] on form "Type Select In Out Stock Type Select New Stock Adjustment Return Other Lot Numb…" at bounding box center [1188, 397] width 721 height 220
select select "adjustment"
click at [1200, 306] on select "Select New Stock Adjustment Return Other" at bounding box center [1374, 318] width 349 height 24
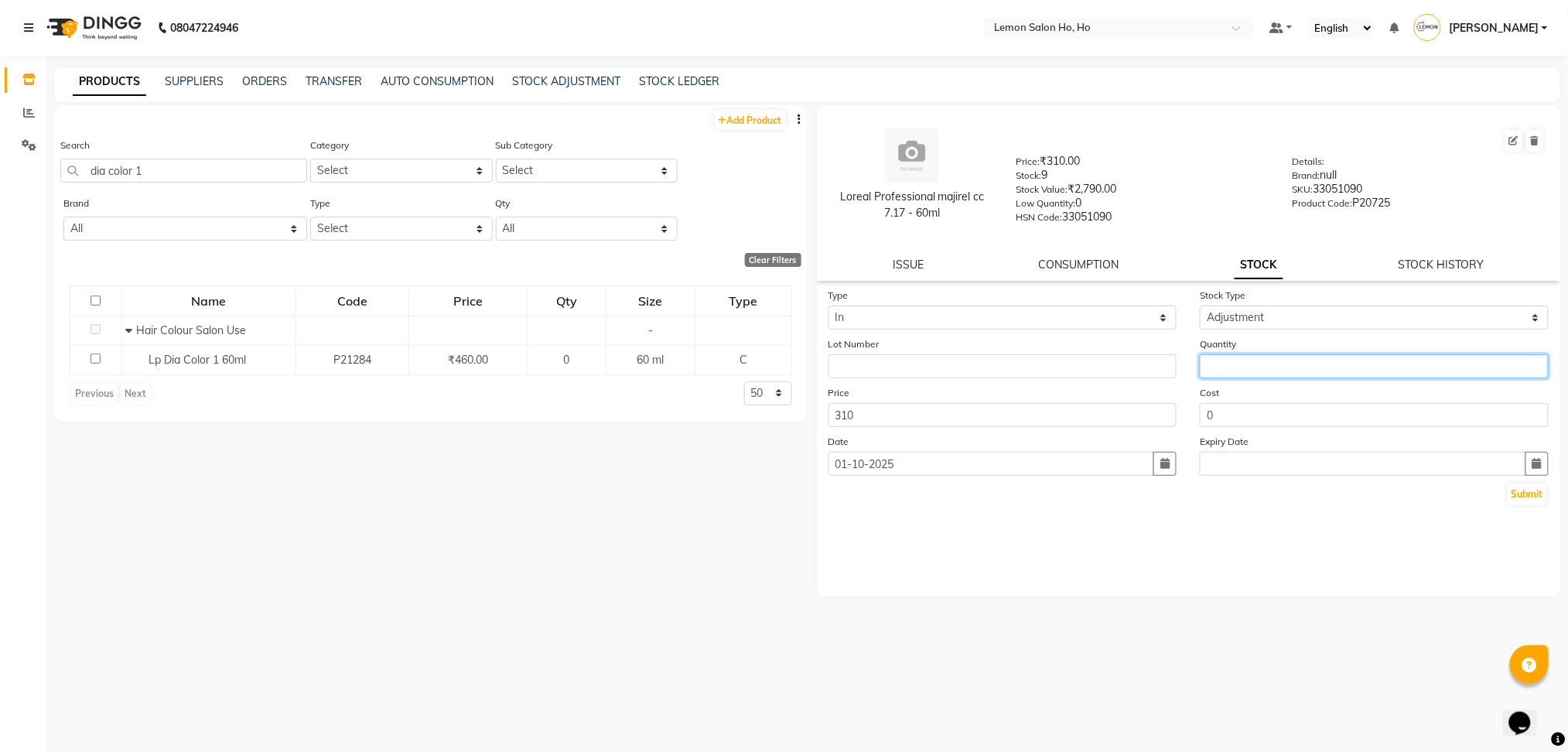
click at [1252, 369] on input "number" at bounding box center [1374, 366] width 349 height 24
type input "3"
click at [1529, 494] on button "Submit" at bounding box center [1527, 494] width 40 height 22
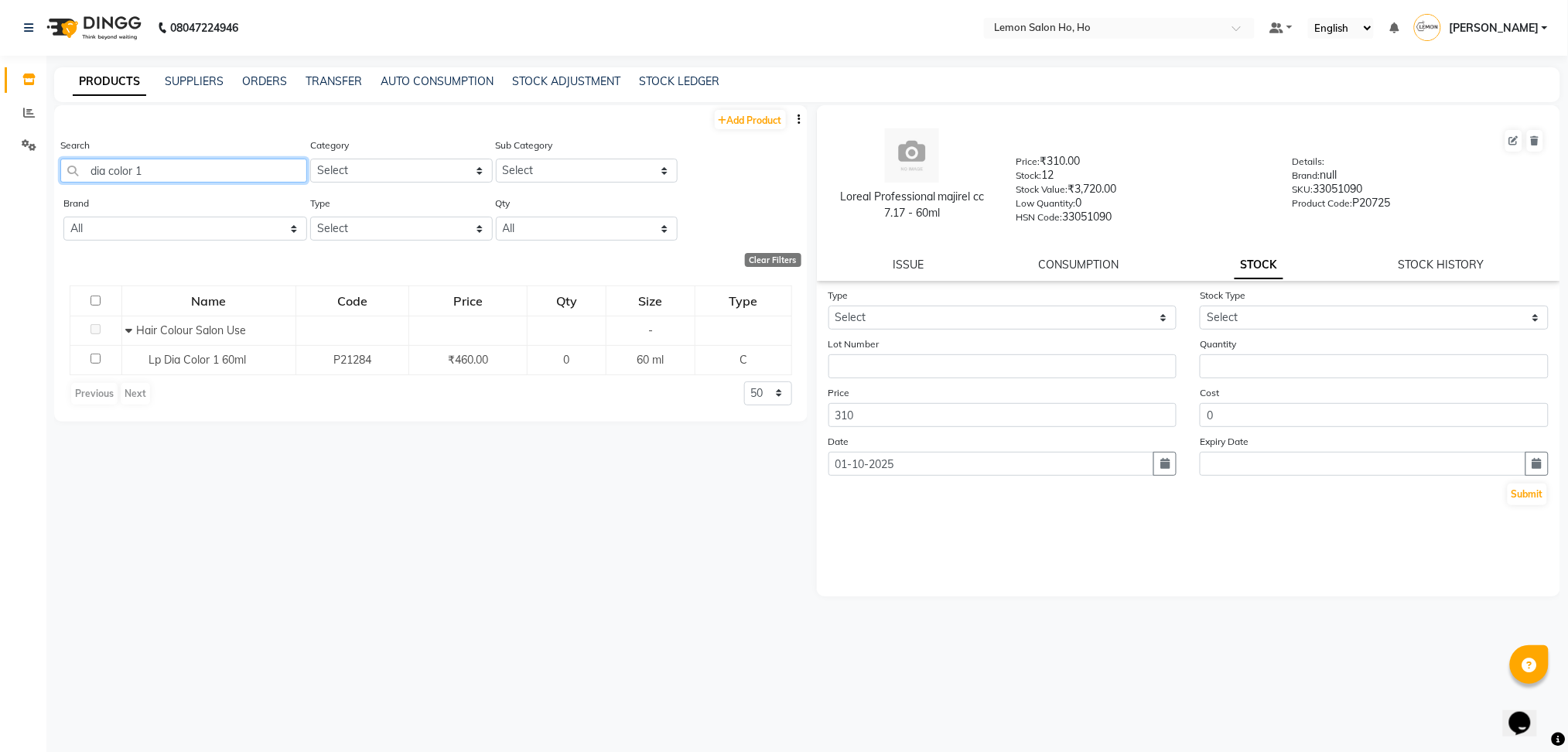
click at [150, 172] on input "dia color 1" at bounding box center [183, 171] width 247 height 24
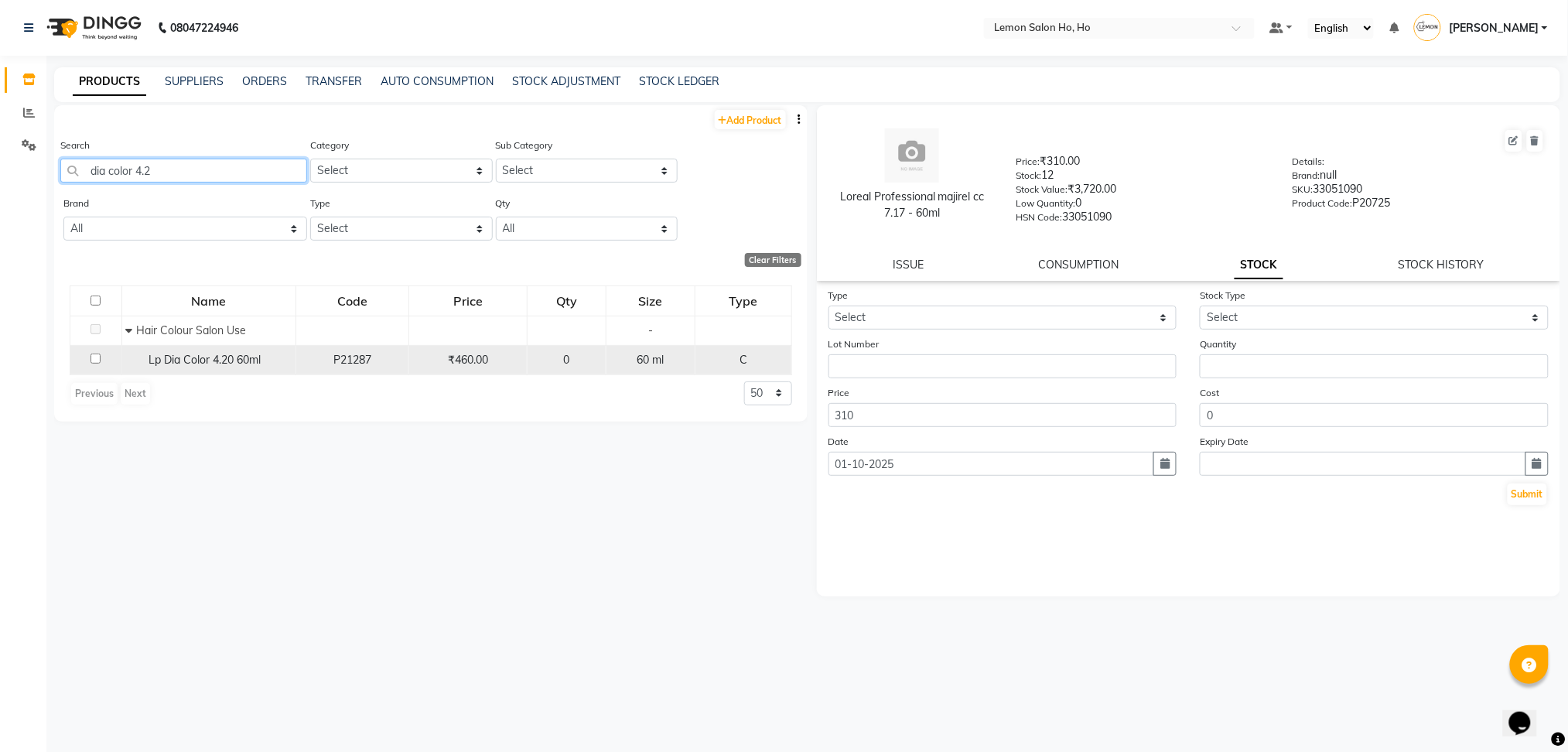
type input "dia color 4.2"
click at [199, 354] on span "Lp Dia Color 4.20 60ml" at bounding box center [205, 359] width 112 height 14
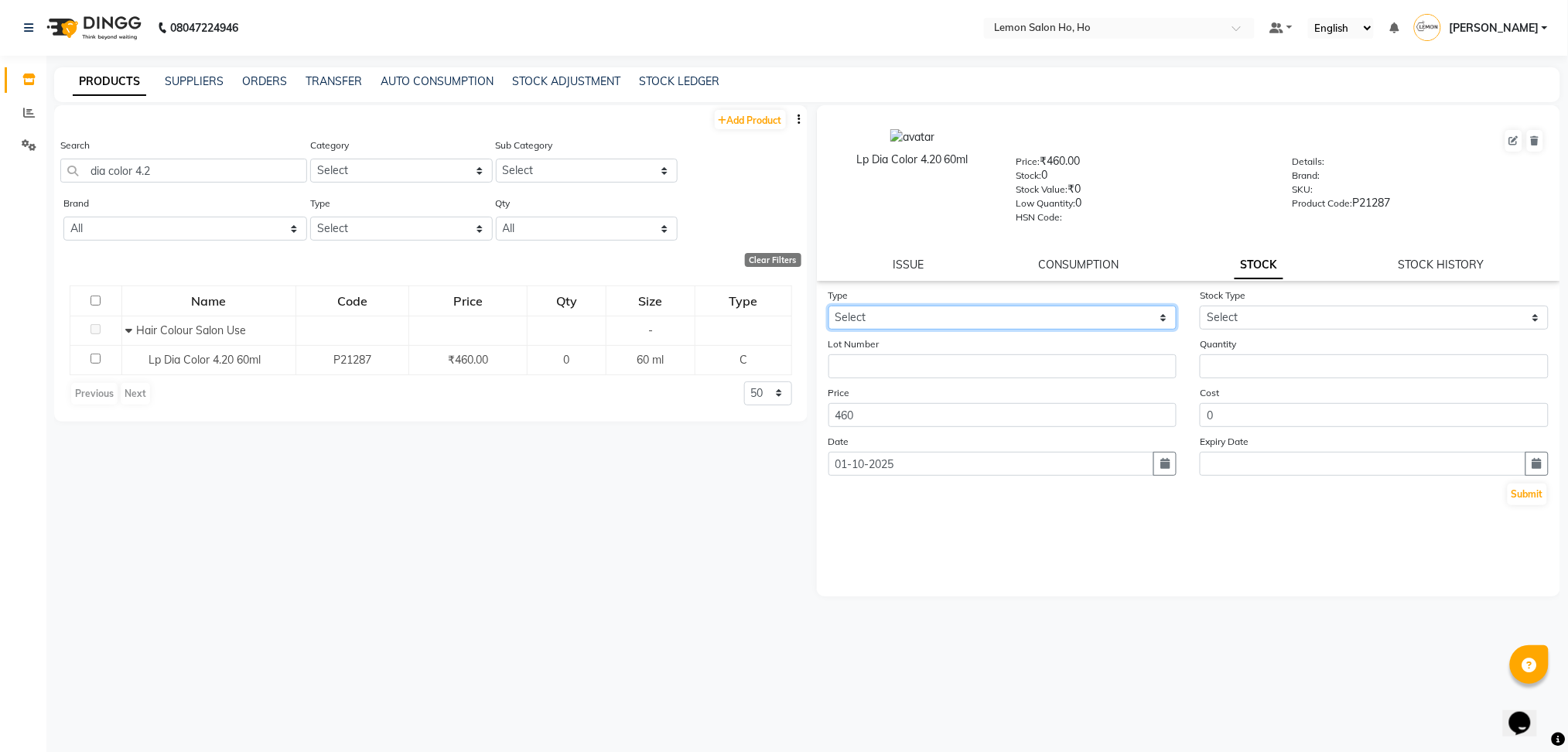
click at [933, 317] on select "Select In Out" at bounding box center [1003, 318] width 349 height 24
select select "in"
click at [828, 306] on select "Select In Out" at bounding box center [1003, 318] width 349 height 24
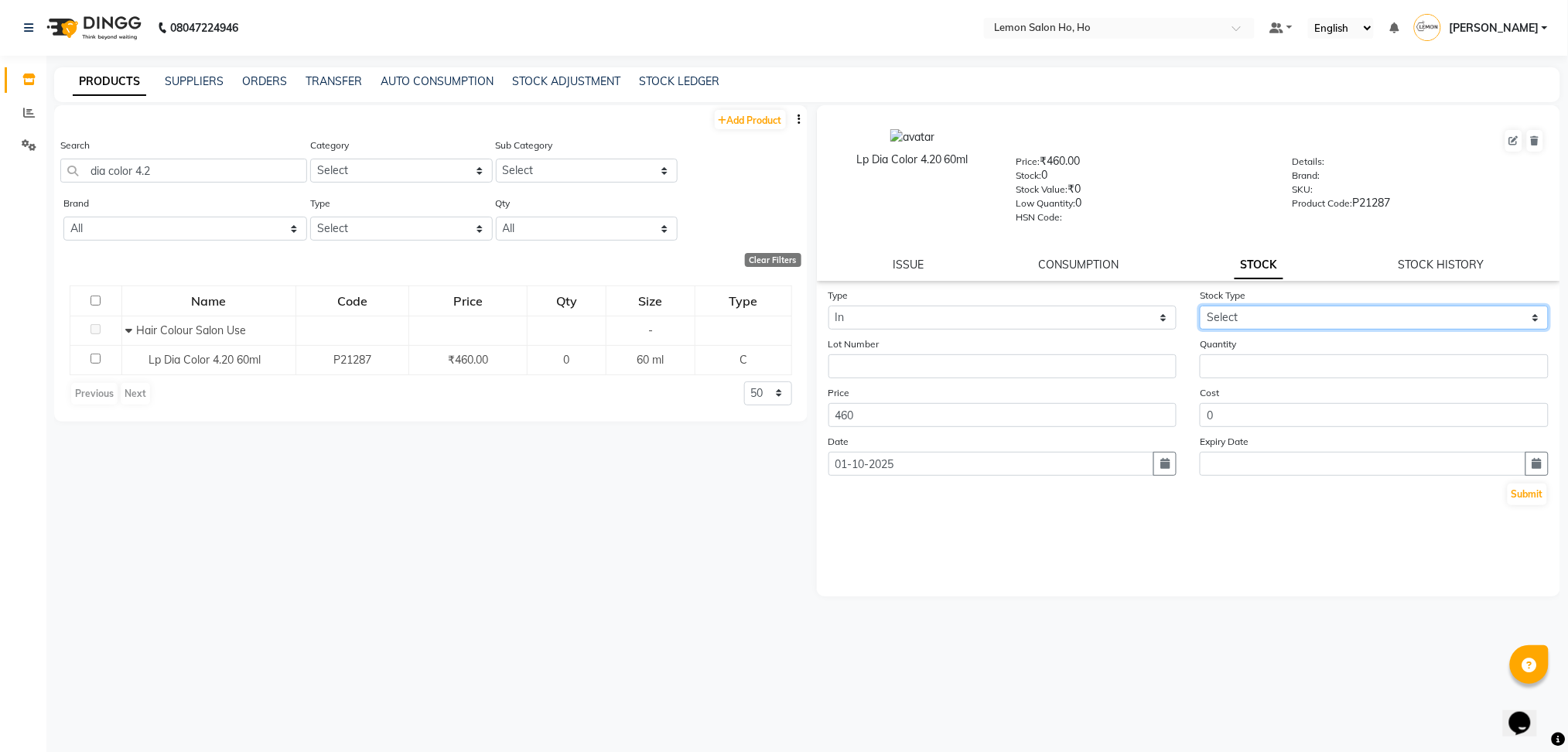
click at [1248, 323] on select "Select New Stock Adjustment Return Other" at bounding box center [1374, 318] width 349 height 24
select select "adjustment"
click at [1200, 306] on select "Select New Stock Adjustment Return Other" at bounding box center [1374, 318] width 349 height 24
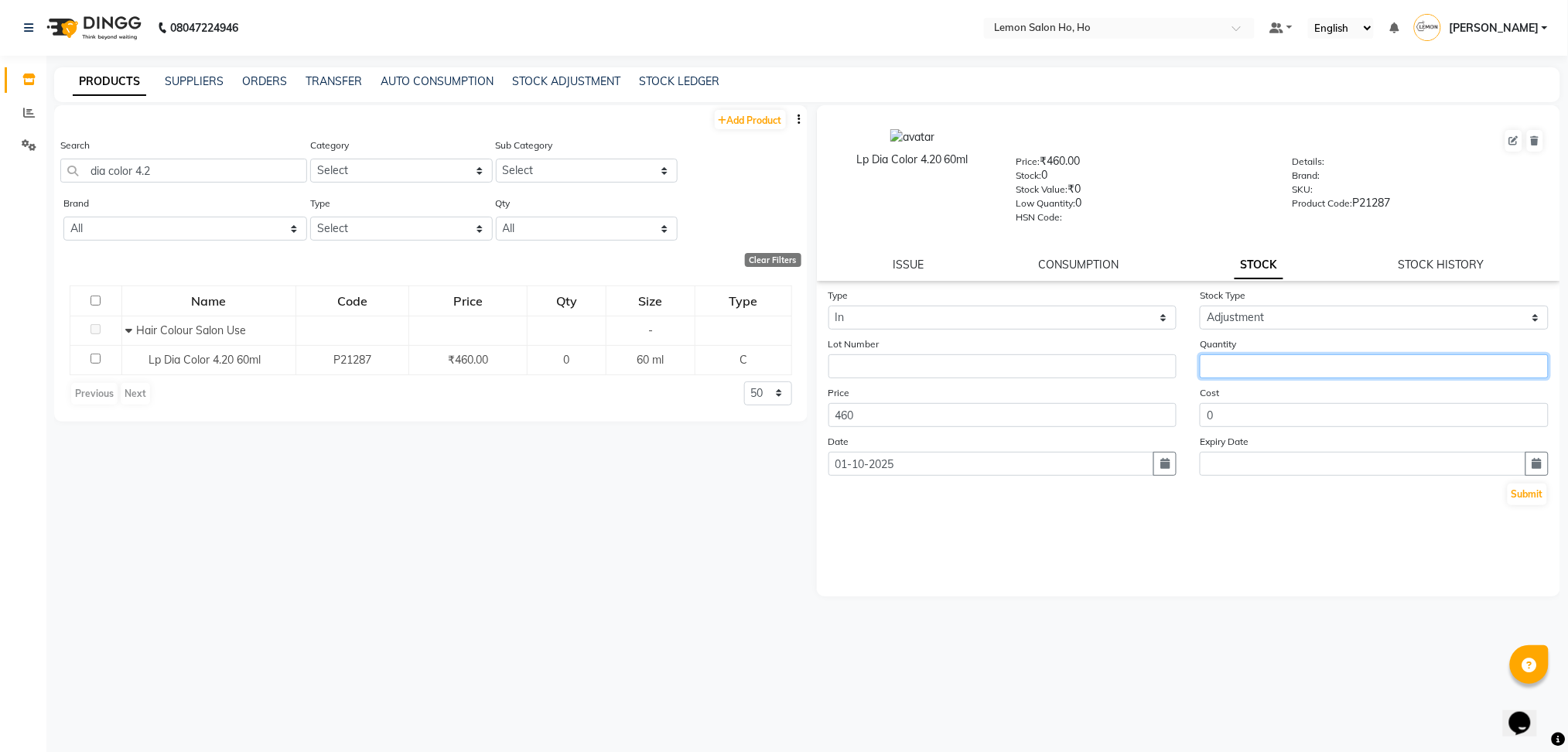
click at [1258, 370] on input "number" at bounding box center [1374, 366] width 349 height 24
type input "9"
click at [1546, 484] on button "Submit" at bounding box center [1527, 494] width 40 height 22
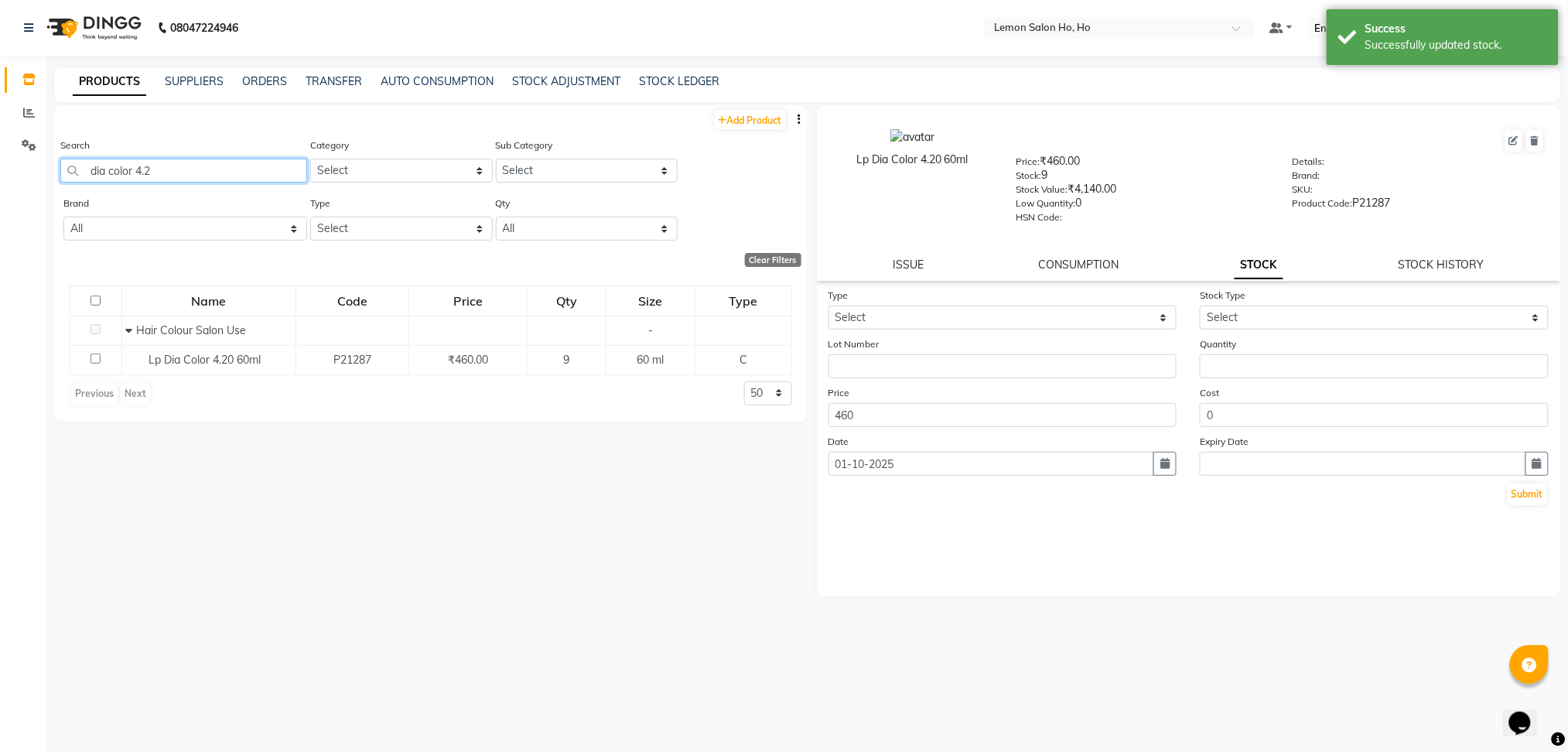
click at [182, 172] on input "dia color 4.2" at bounding box center [183, 171] width 247 height 24
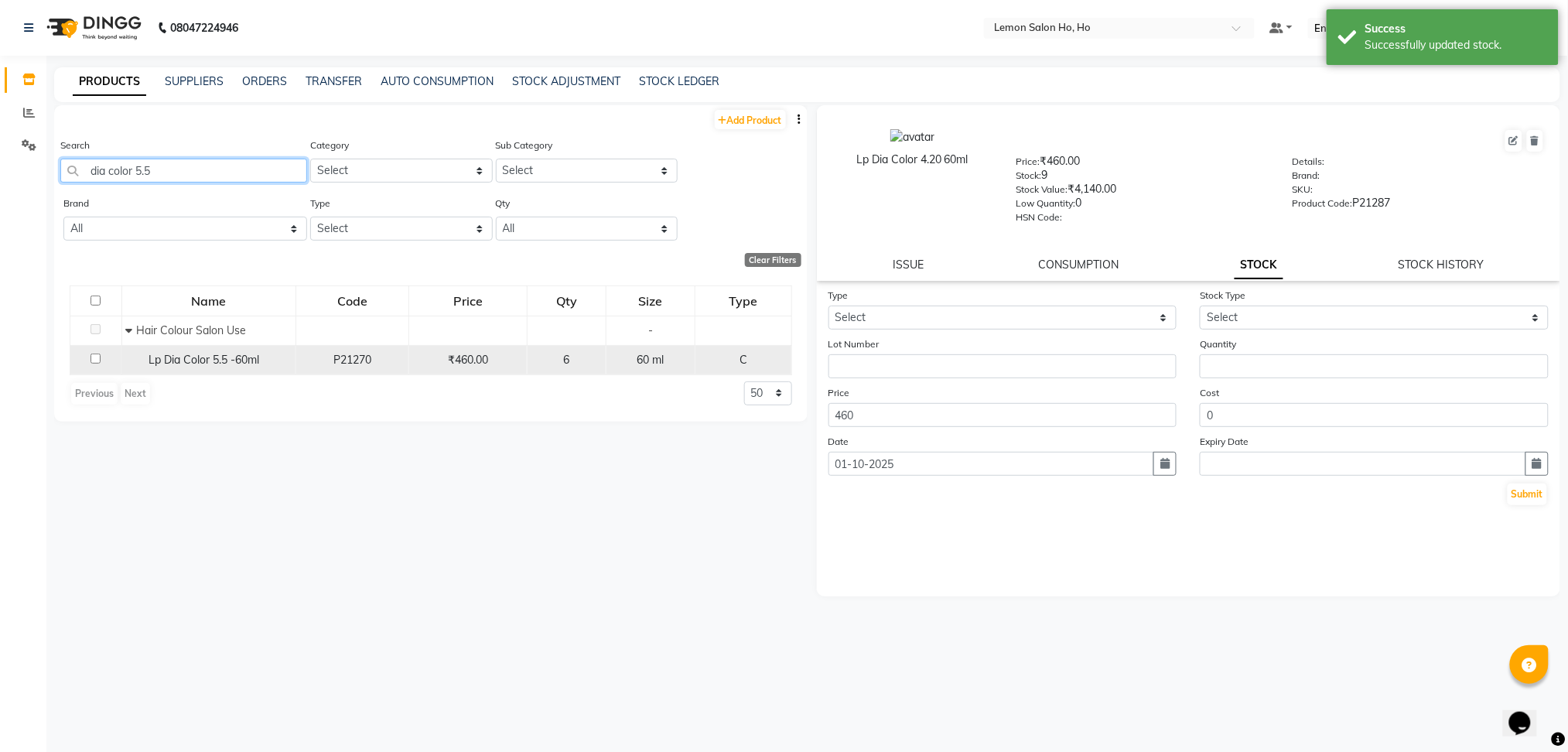
type input "dia color 5.5"
click at [237, 353] on span "Lp Dia Color 5.5 -60ml" at bounding box center [204, 359] width 111 height 14
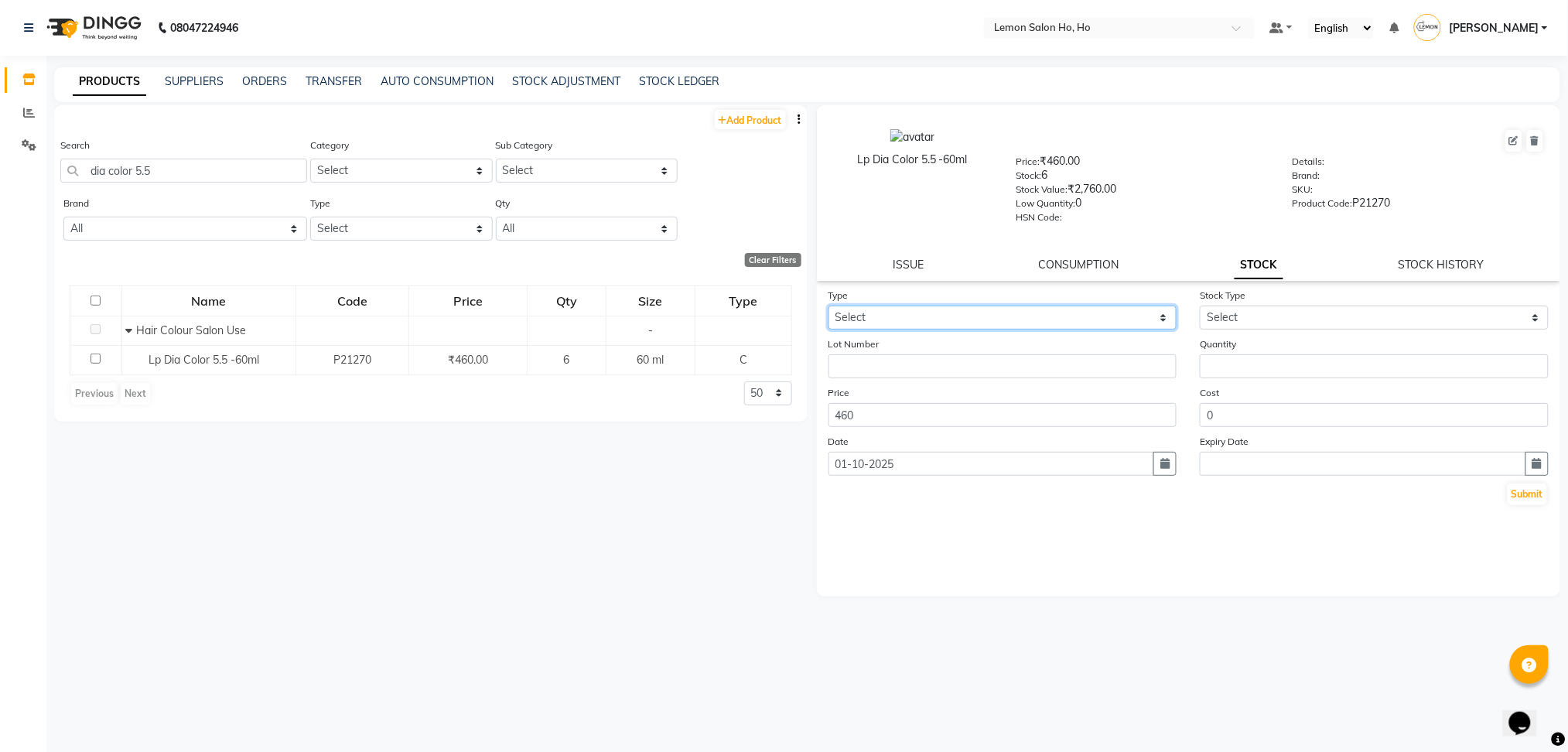
click at [1066, 319] on select "Select In Out" at bounding box center [1003, 318] width 349 height 24
select select "in"
click at [828, 306] on select "Select In Out" at bounding box center [1003, 318] width 349 height 24
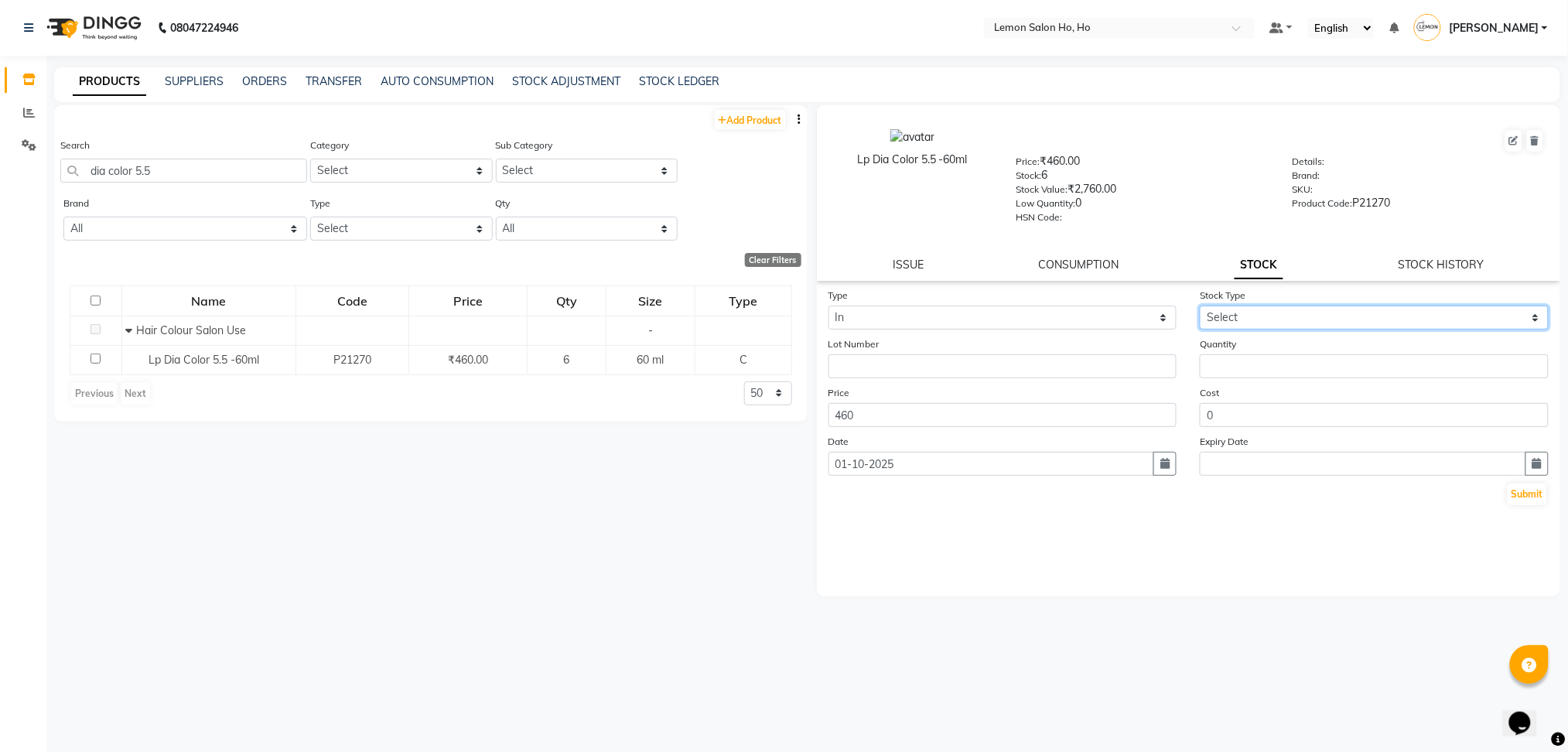
click at [1241, 322] on select "Select New Stock Adjustment Return Other" at bounding box center [1374, 318] width 349 height 24
select select "adjustment"
click at [1200, 306] on select "Select New Stock Adjustment Return Other" at bounding box center [1374, 318] width 349 height 24
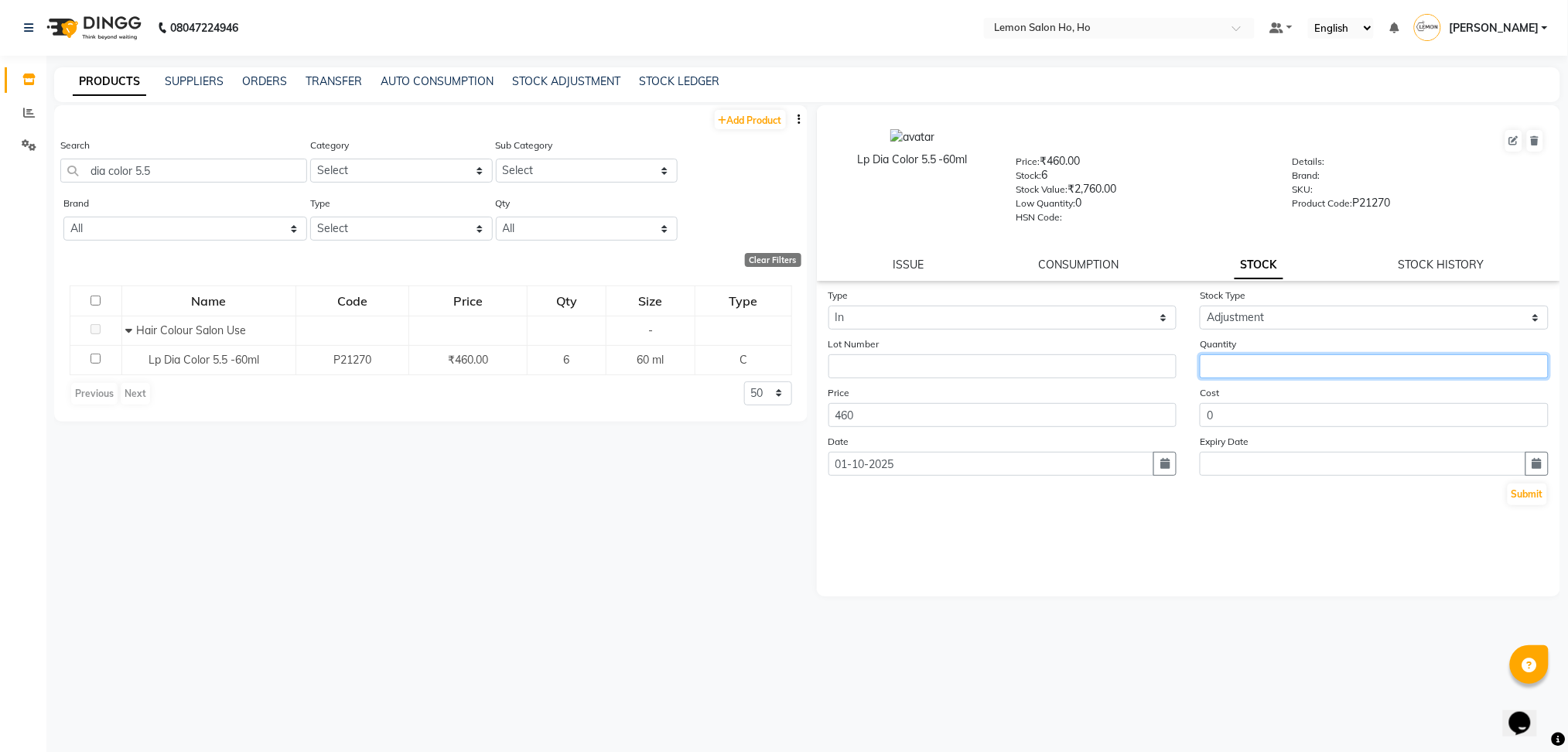
click at [1250, 361] on input "number" at bounding box center [1374, 366] width 349 height 24
type input "5"
click at [1530, 497] on button "Submit" at bounding box center [1527, 494] width 40 height 22
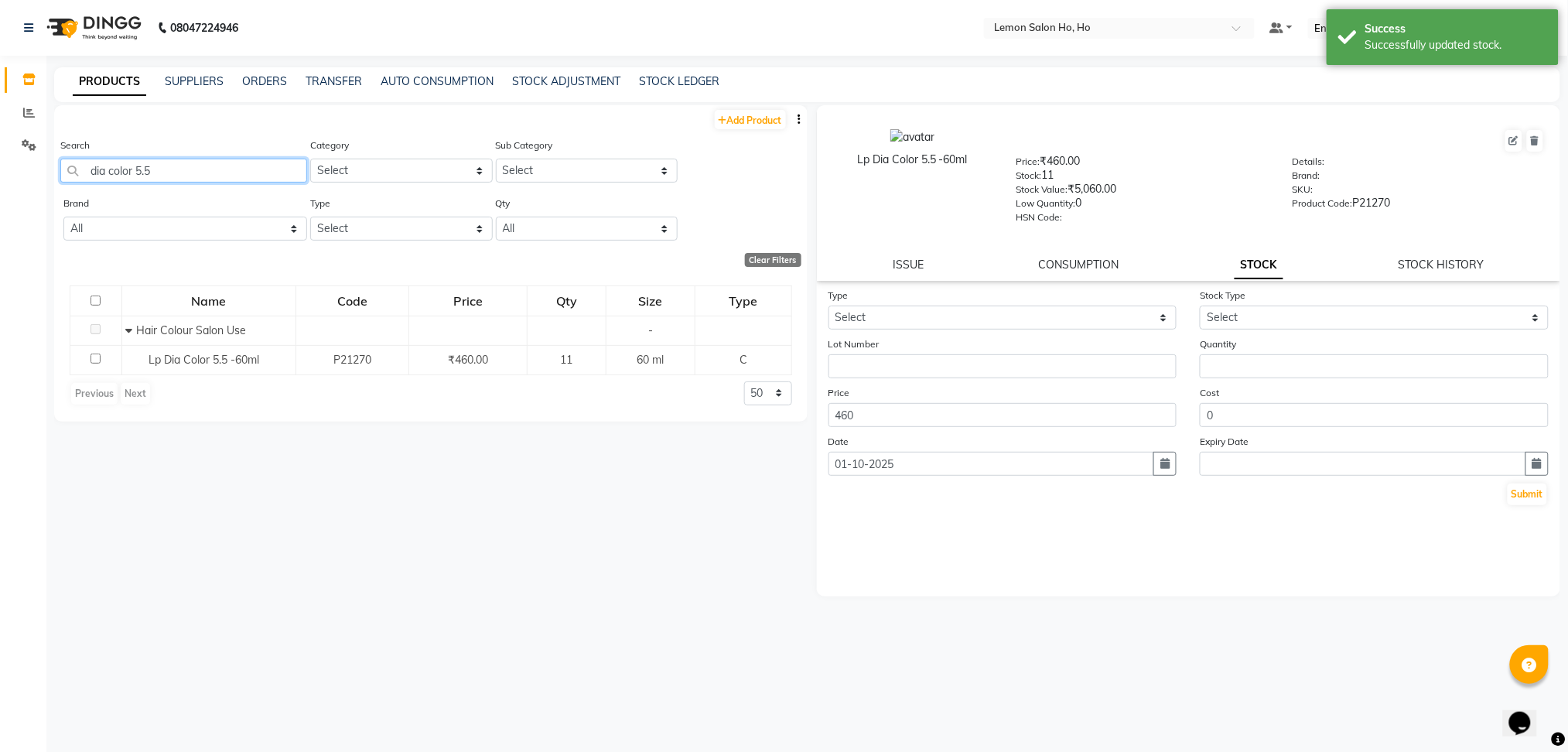
drag, startPoint x: 169, startPoint y: 161, endPoint x: 0, endPoint y: 162, distance: 169.0
click at [0, 162] on app-home "08047224946 Select Location × Lemon Salon Ho, Ho Default Panel My Panel English…" at bounding box center [784, 381] width 1568 height 762
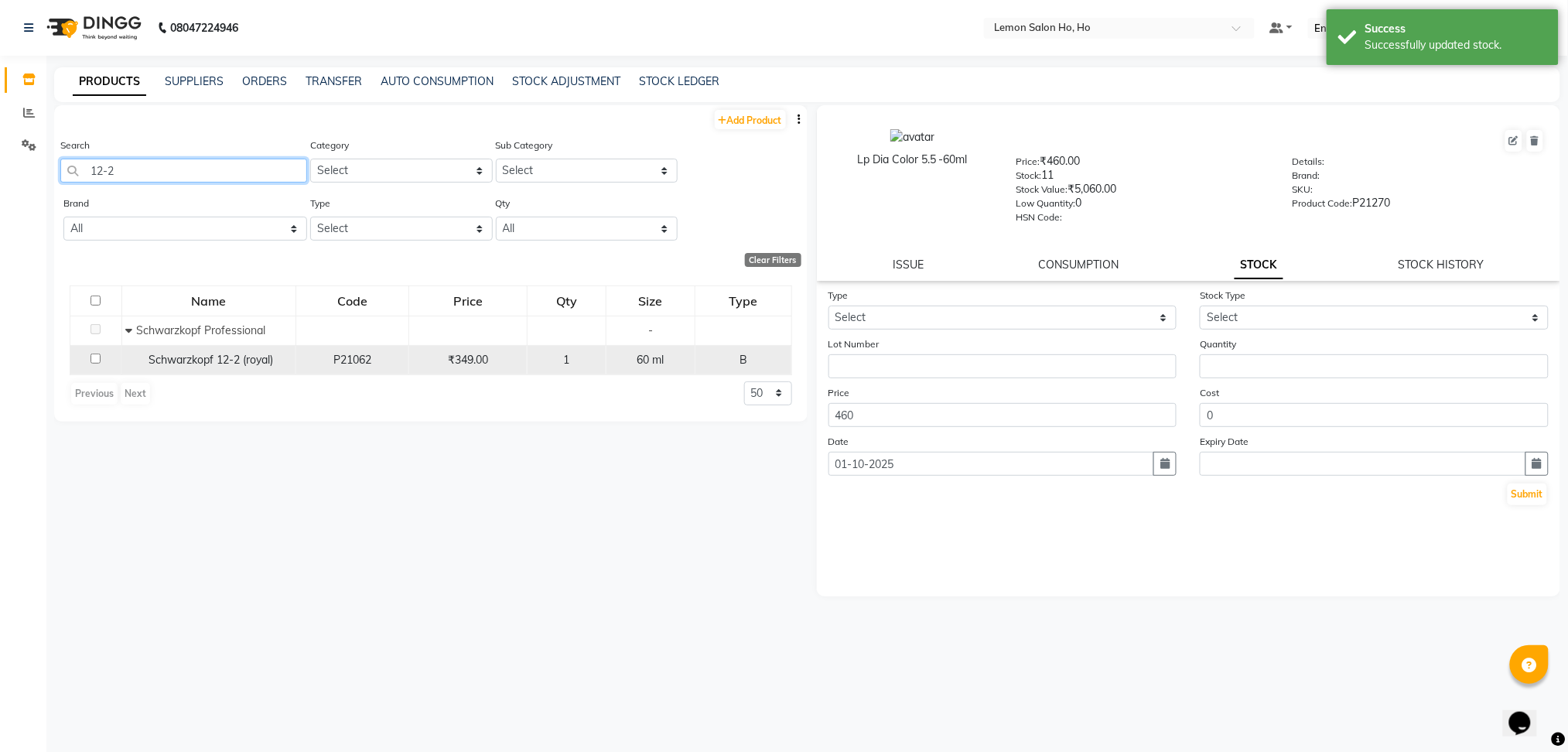
type input "12-2"
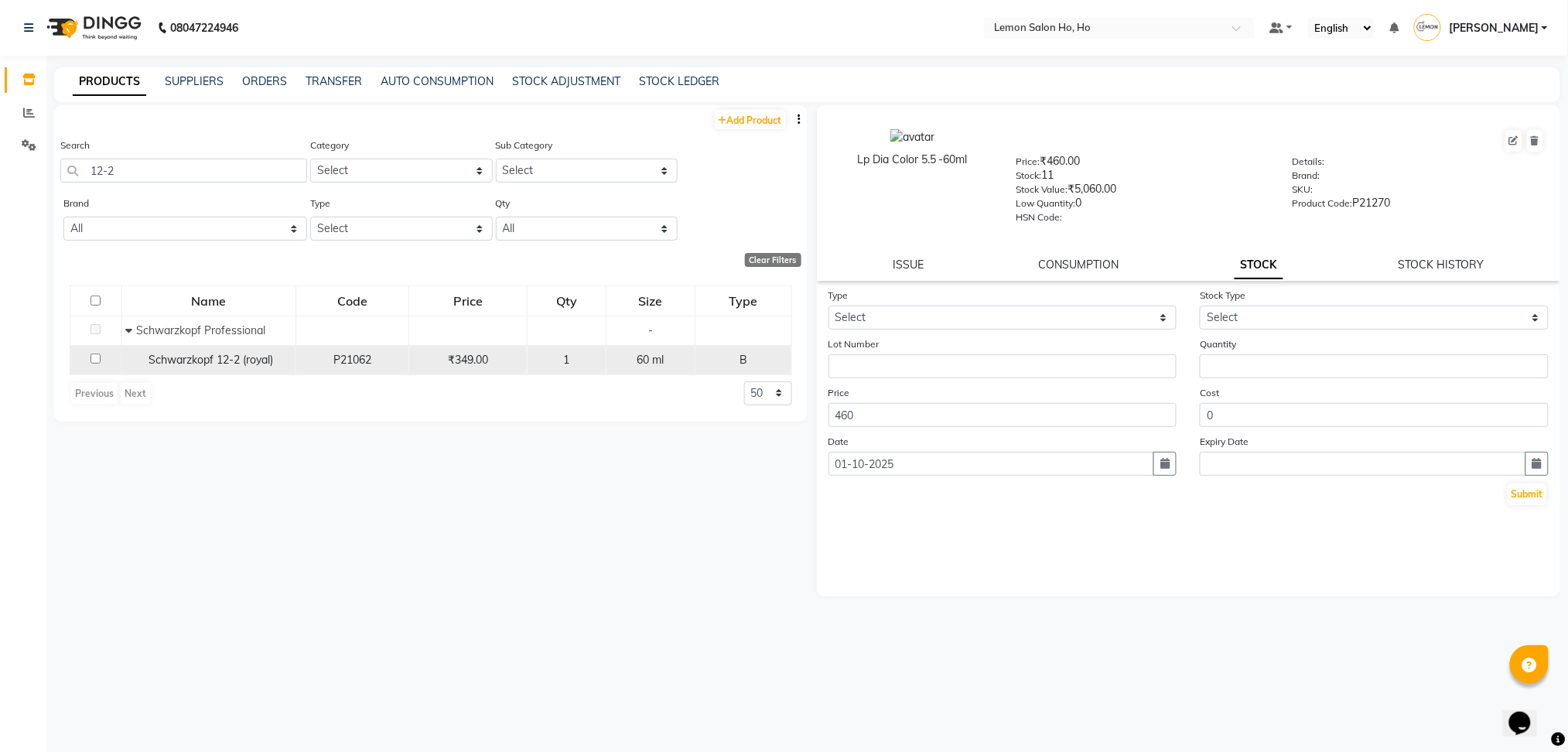
click at [213, 349] on td "Schwarzkopf 12-2 (royal)" at bounding box center [209, 359] width 174 height 30
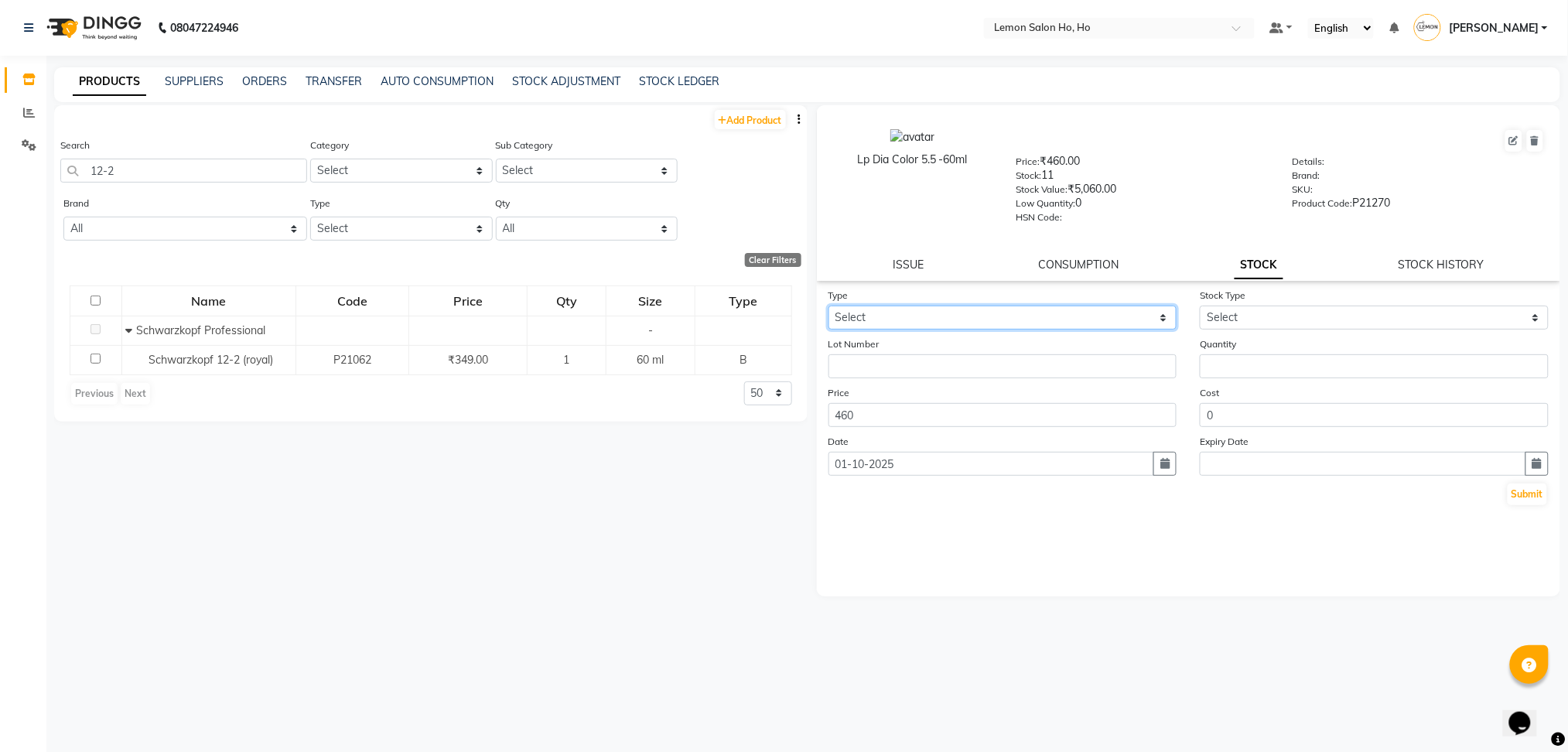
click at [899, 313] on select "Select In Out" at bounding box center [1003, 318] width 349 height 24
select select "in"
click at [828, 306] on select "Select In Out" at bounding box center [1003, 318] width 349 height 24
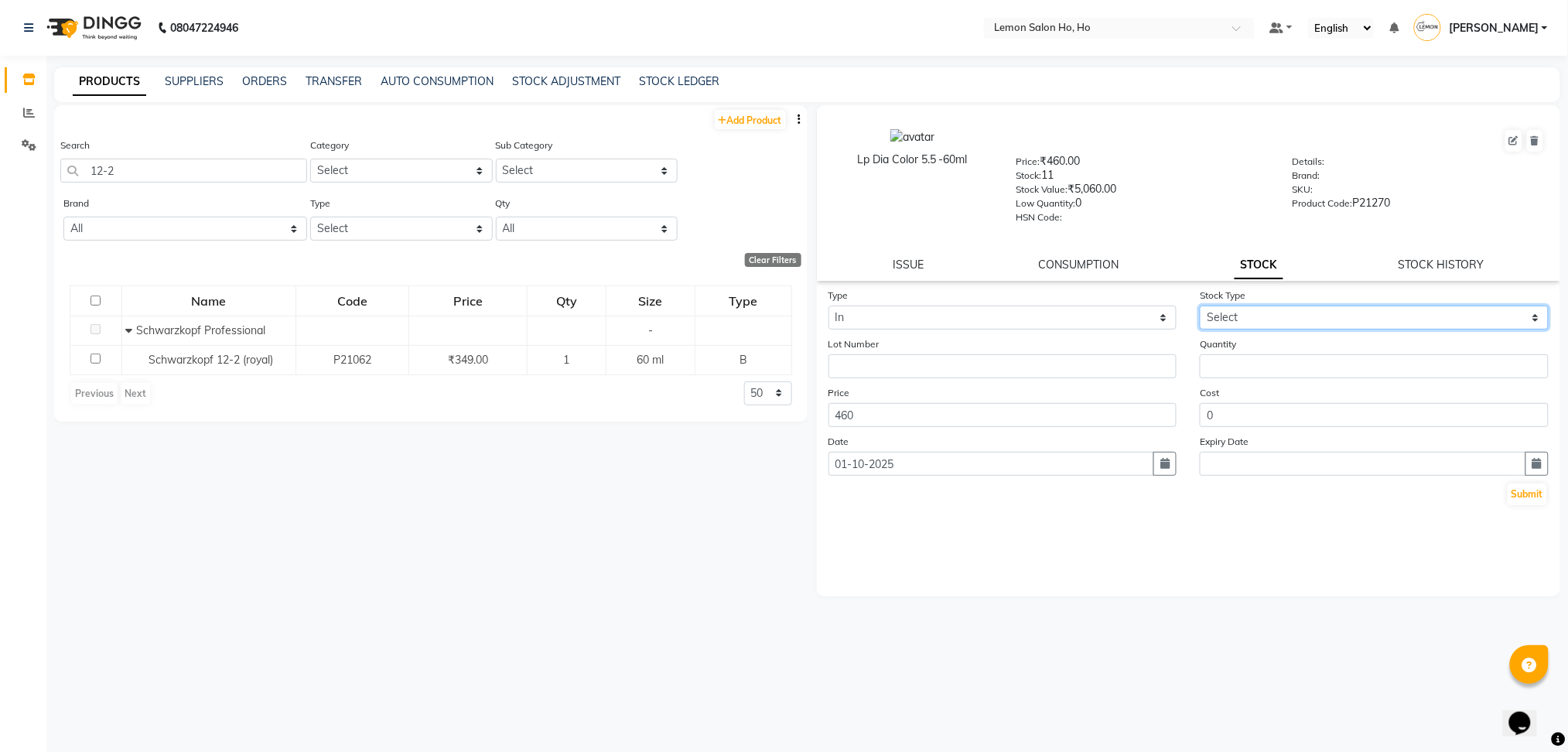
click at [1270, 317] on select "Select New Stock Adjustment Return Other" at bounding box center [1374, 318] width 349 height 24
select select "adjustment"
click at [1200, 306] on select "Select New Stock Adjustment Return Other" at bounding box center [1374, 318] width 349 height 24
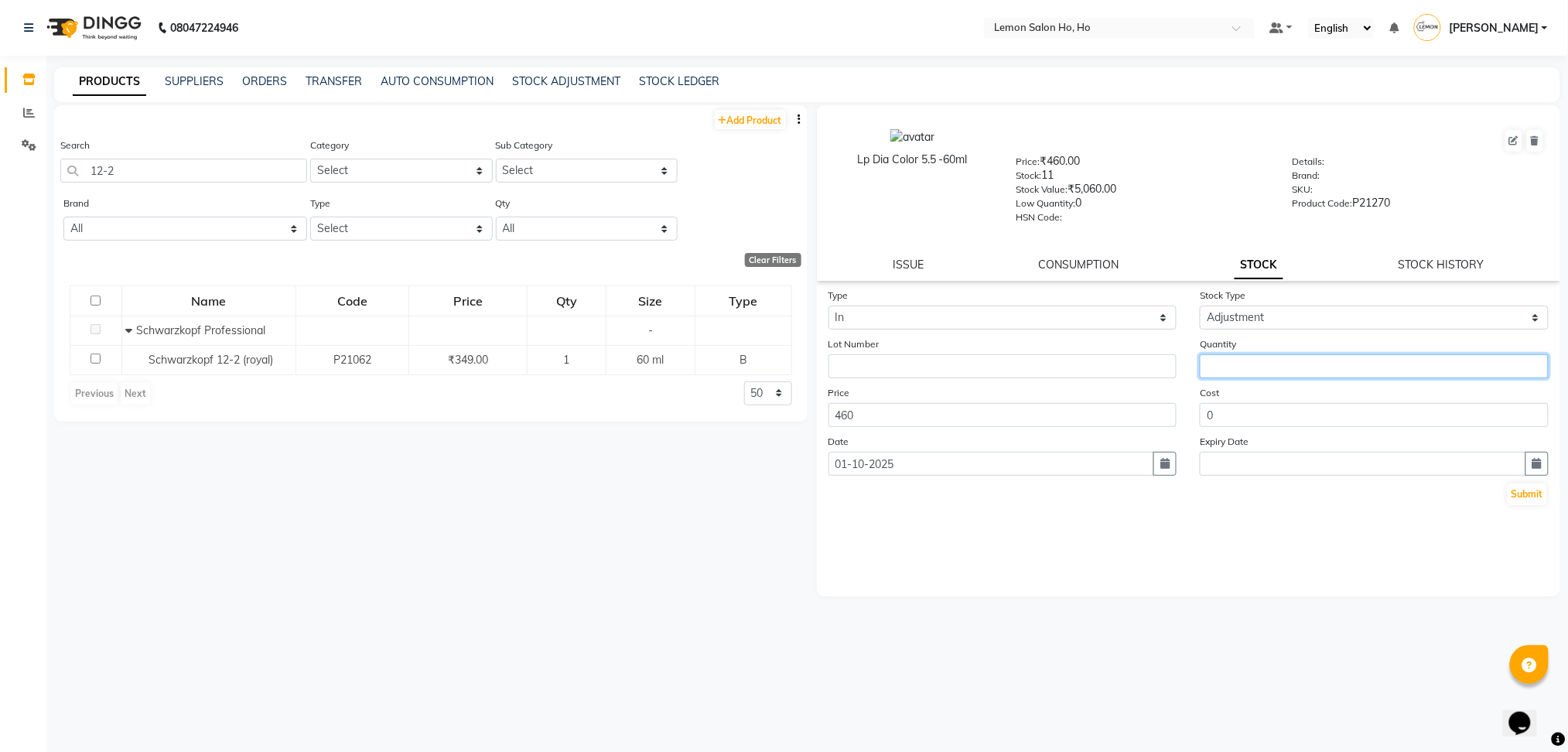
click at [1307, 362] on input "number" at bounding box center [1374, 366] width 349 height 24
type input "4"
click at [1544, 499] on button "Submit" at bounding box center [1527, 494] width 40 height 22
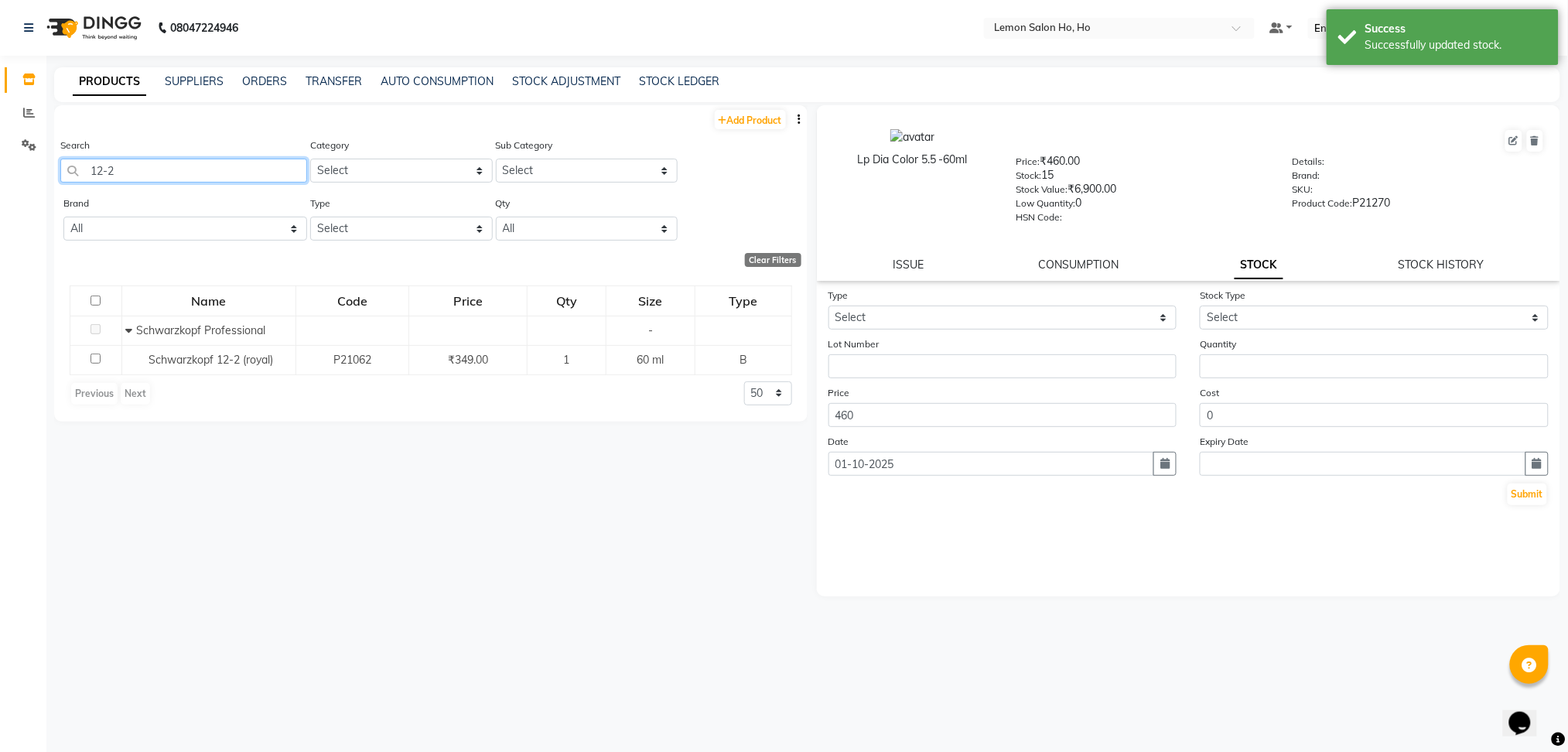
drag, startPoint x: 140, startPoint y: 174, endPoint x: 0, endPoint y: 160, distance: 140.7
click at [0, 160] on app-home "08047224946 Select Location × Lemon Salon Ho, Ho Default Panel My Panel English…" at bounding box center [784, 381] width 1568 height 762
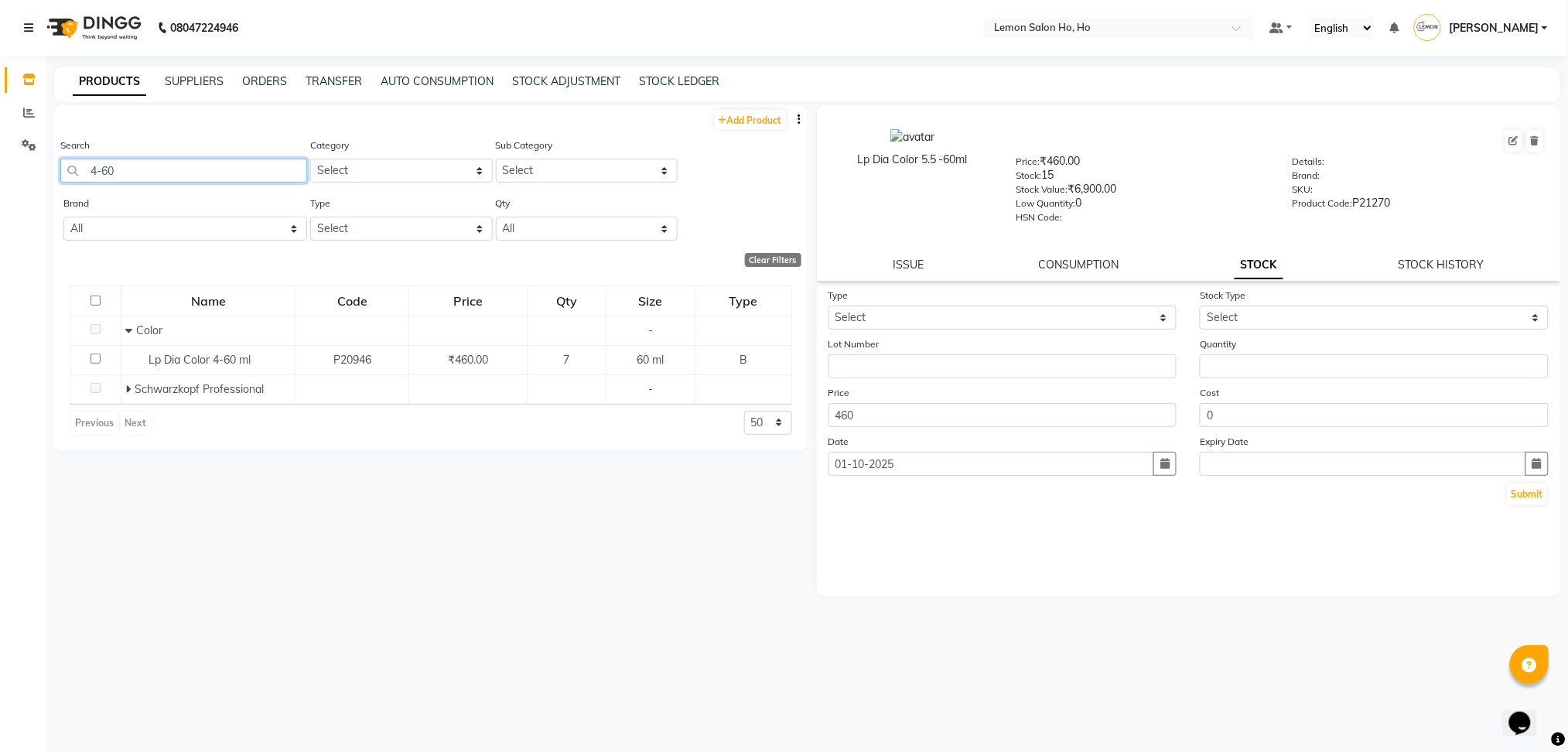
click at [109, 161] on input "4-60" at bounding box center [183, 171] width 247 height 24
drag, startPoint x: 117, startPoint y: 161, endPoint x: 0, endPoint y: 188, distance: 120.1
click at [0, 188] on app-home "08047224946 Select Location × Lemon Salon Ho, Ho Default Panel My Panel English…" at bounding box center [784, 381] width 1568 height 762
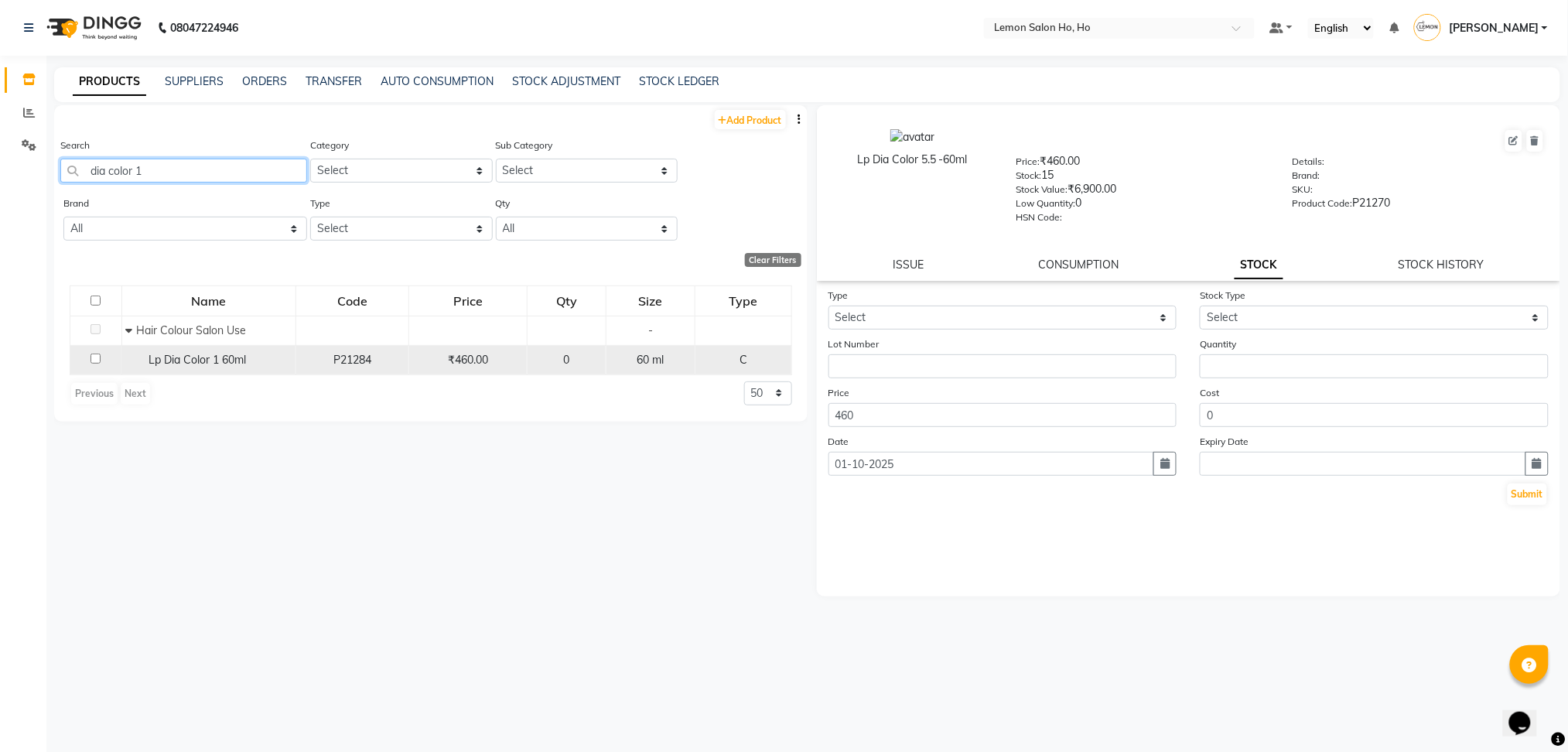
type input "dia color 1"
click at [193, 354] on span "Lp Dia Color 1 60ml" at bounding box center [197, 359] width 97 height 14
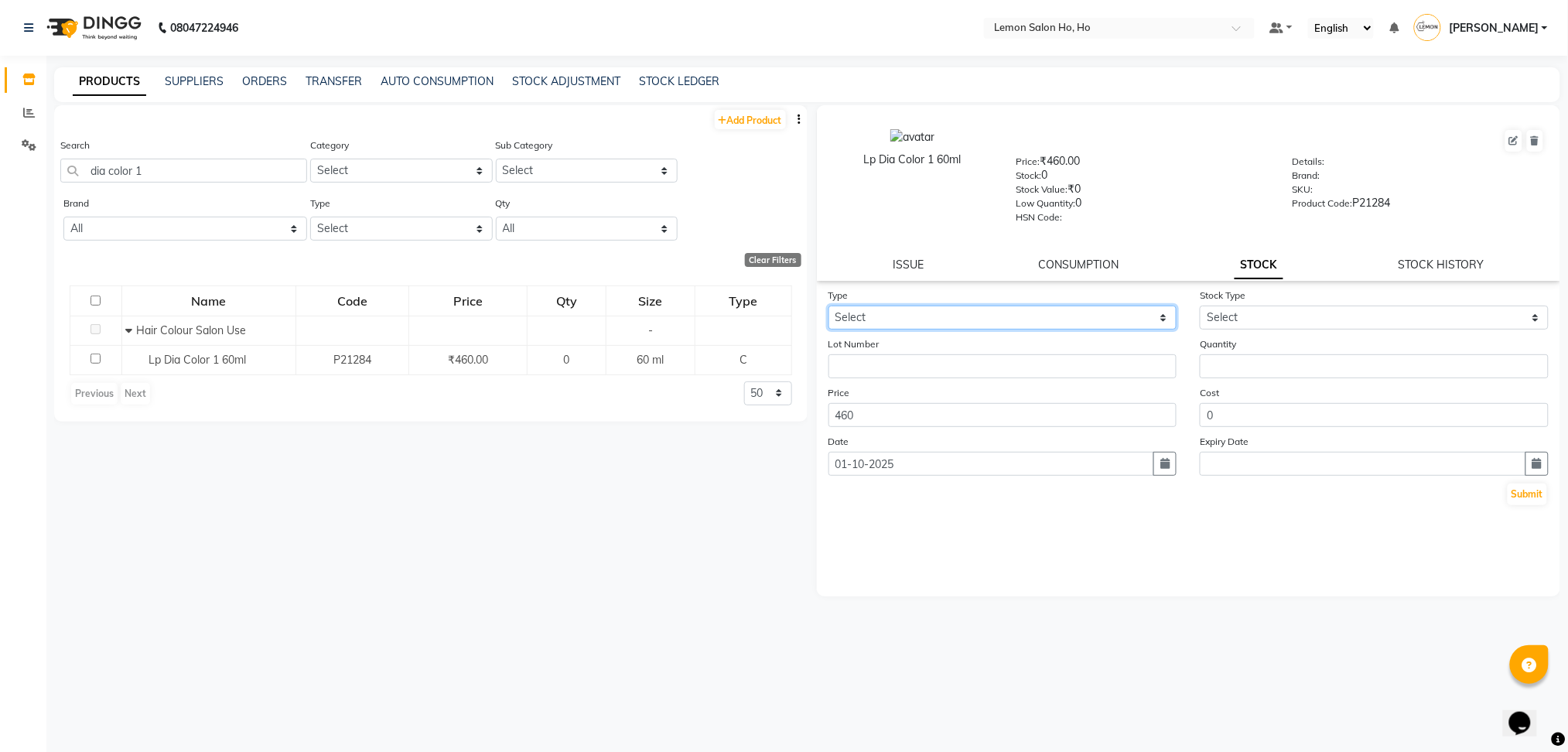
click at [1024, 324] on select "Select In Out" at bounding box center [1003, 318] width 349 height 24
select select "in"
click at [828, 306] on select "Select In Out" at bounding box center [1003, 318] width 349 height 24
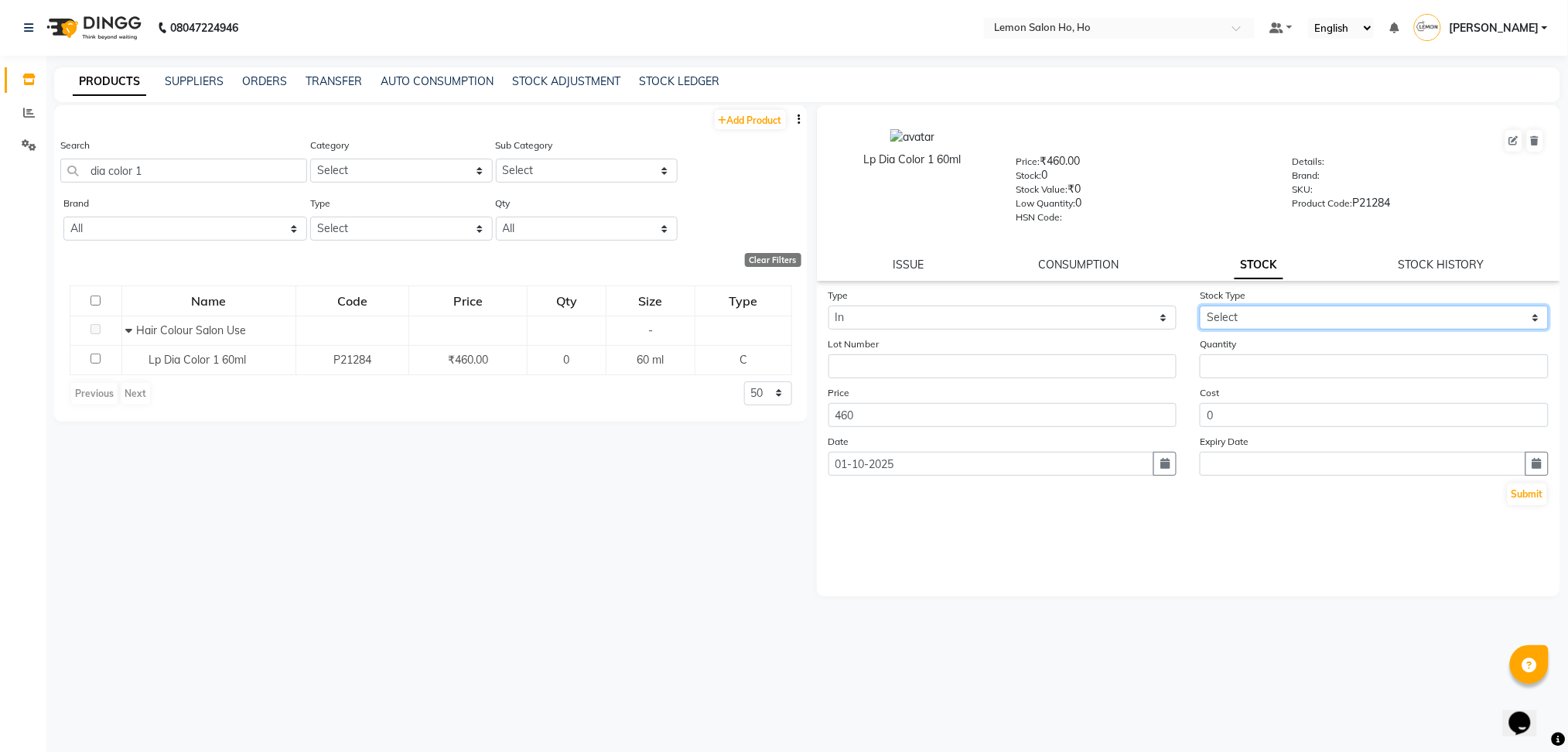
drag, startPoint x: 1268, startPoint y: 322, endPoint x: 1254, endPoint y: 390, distance: 69.4
click at [1254, 390] on form "Type Select In Out Stock Type Select New Stock Adjustment Return Other Lot Numb…" at bounding box center [1188, 397] width 721 height 220
select select "adjustment"
click at [1200, 306] on select "Select New Stock Adjustment Return Other" at bounding box center [1374, 318] width 349 height 24
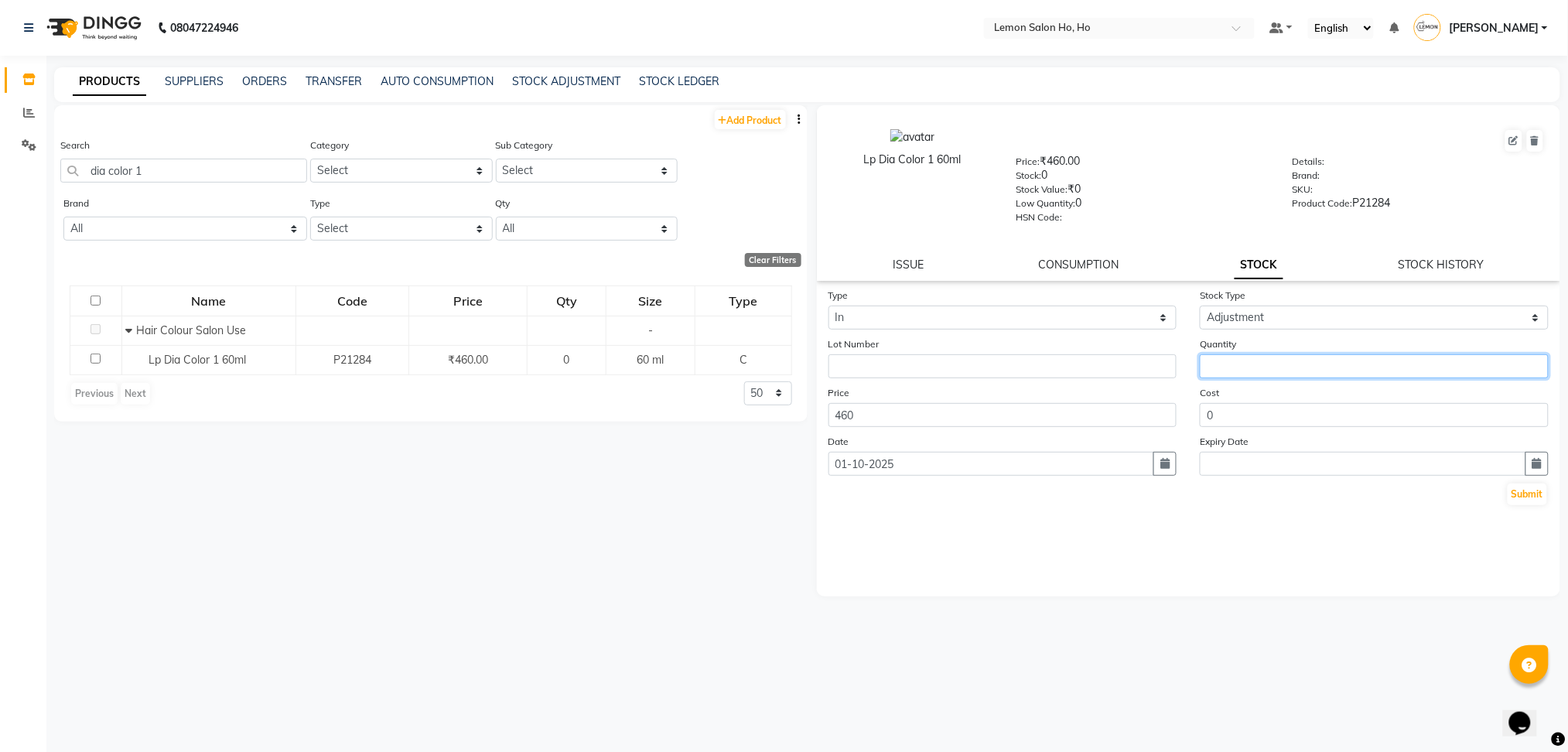
click at [1264, 367] on input "number" at bounding box center [1374, 366] width 349 height 24
type input "3"
click at [1538, 494] on button "Submit" at bounding box center [1527, 494] width 40 height 22
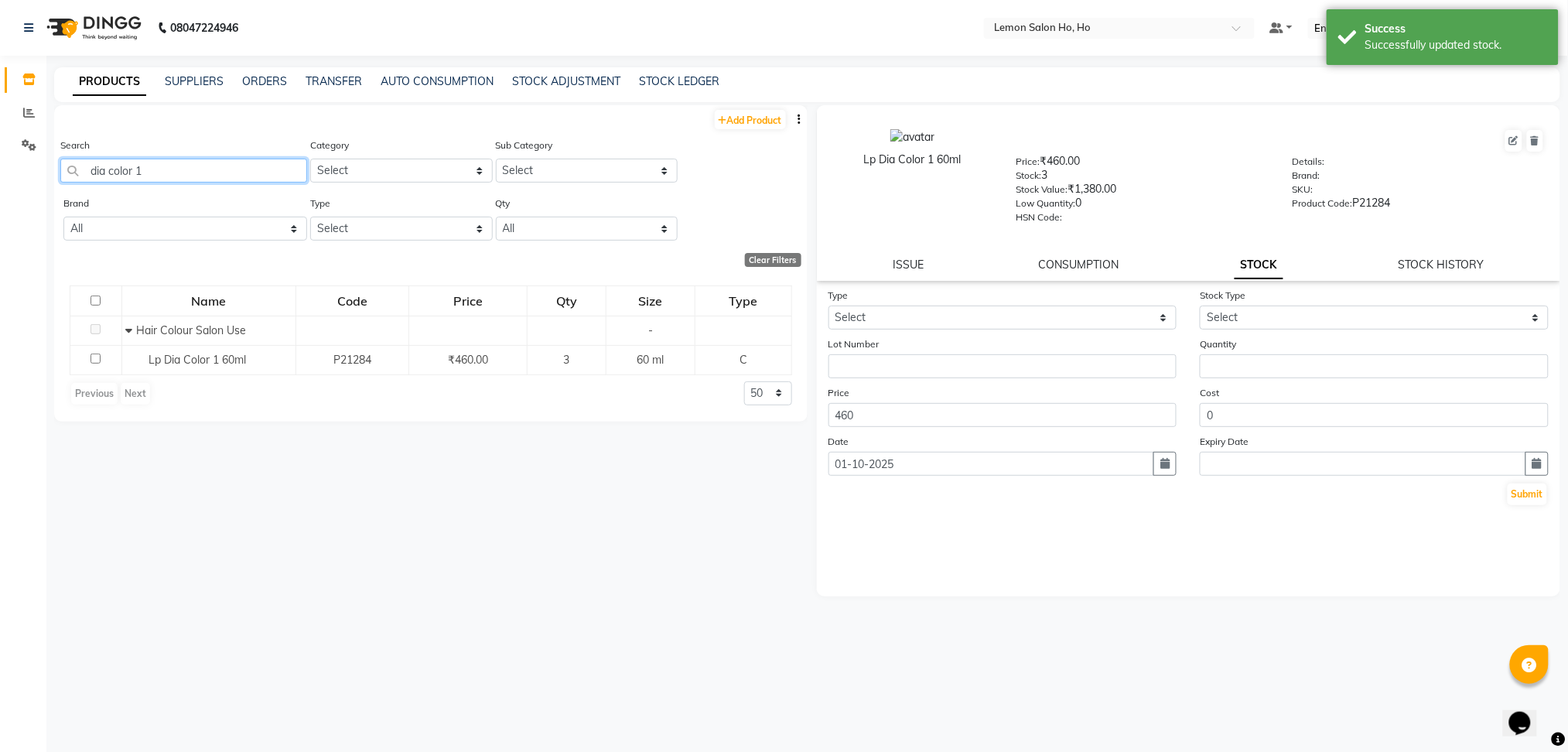
click at [191, 178] on input "dia color 1" at bounding box center [183, 171] width 247 height 24
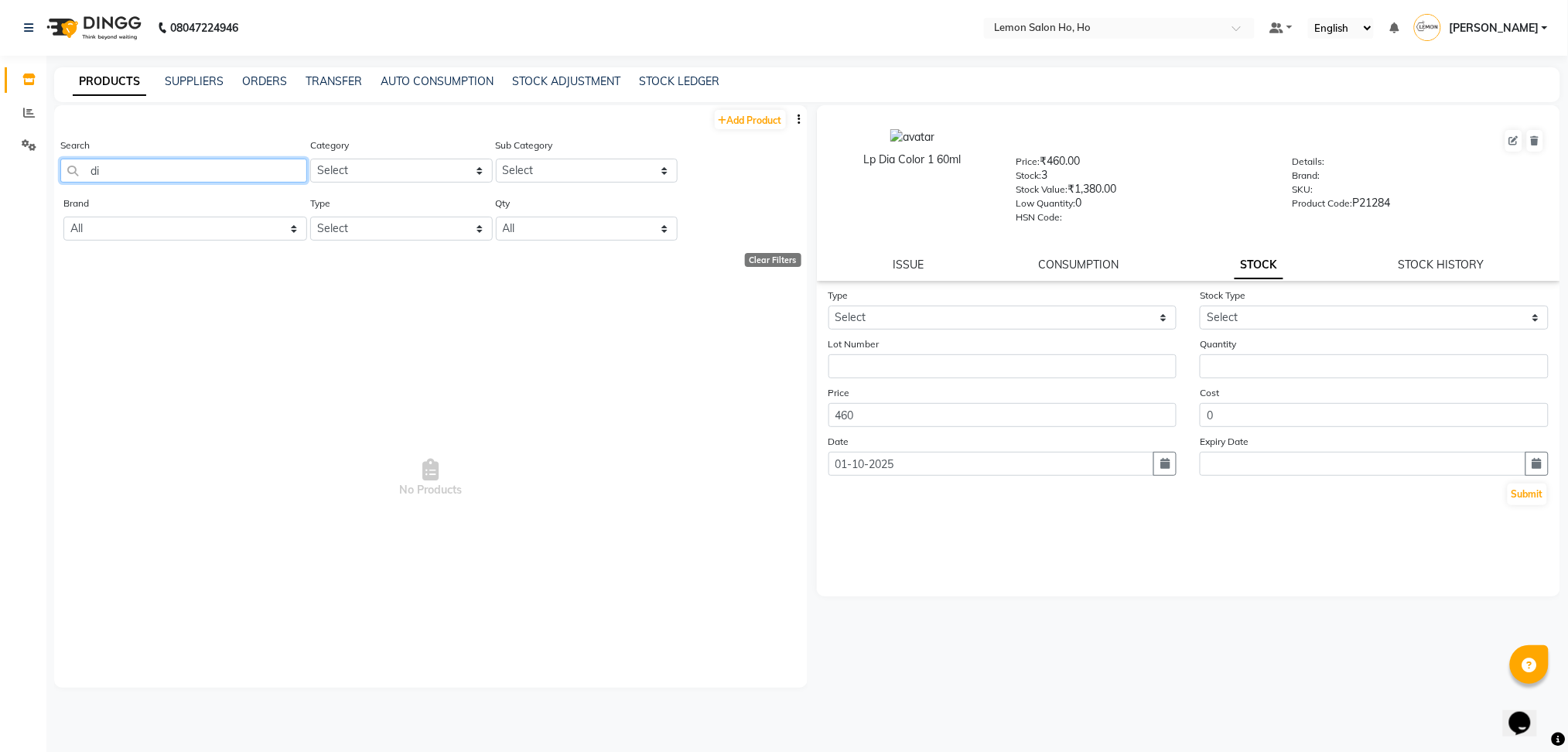
type input "d"
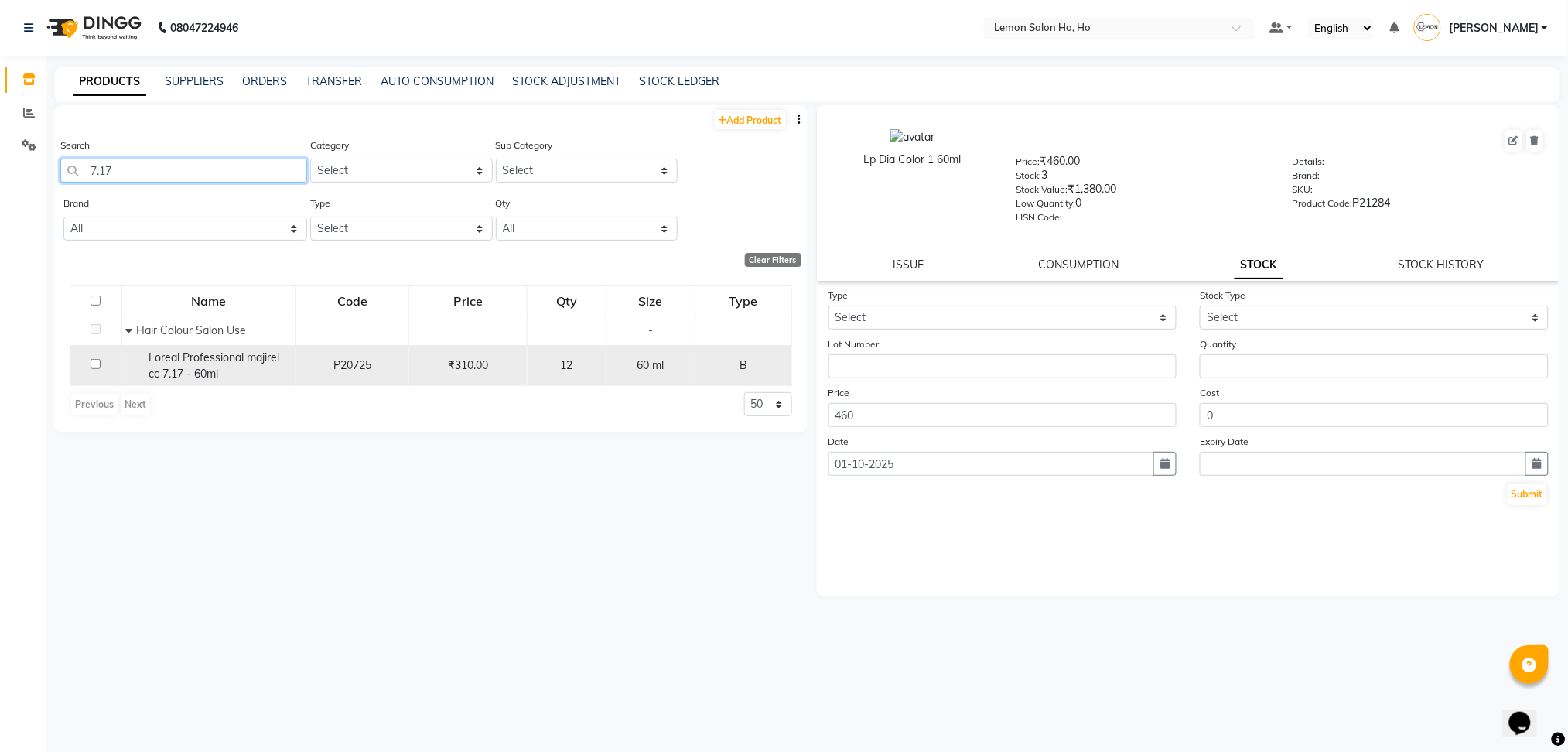
type input "7.17"
click at [184, 361] on span "Loreal Professional majirel cc 7.17 - 60ml" at bounding box center [214, 366] width 131 height 30
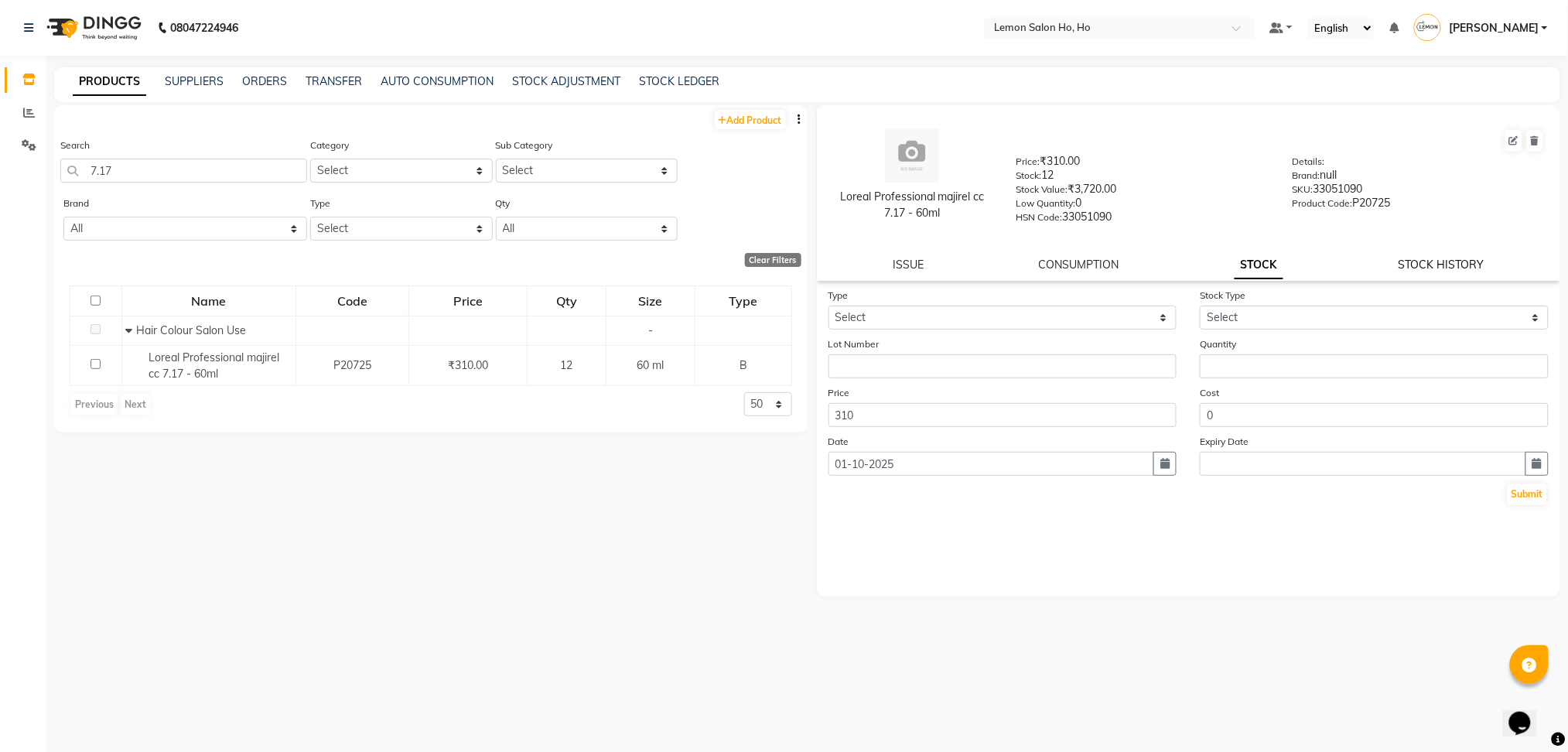
click at [1446, 260] on div "Loreal Professional majirel cc 7.17 - 60ml Price: ₹310.00 Stock: 12 Stock Value…" at bounding box center [1189, 193] width 745 height 176
click at [1446, 260] on link "STOCK HISTORY" at bounding box center [1442, 264] width 86 height 14
select select "all"
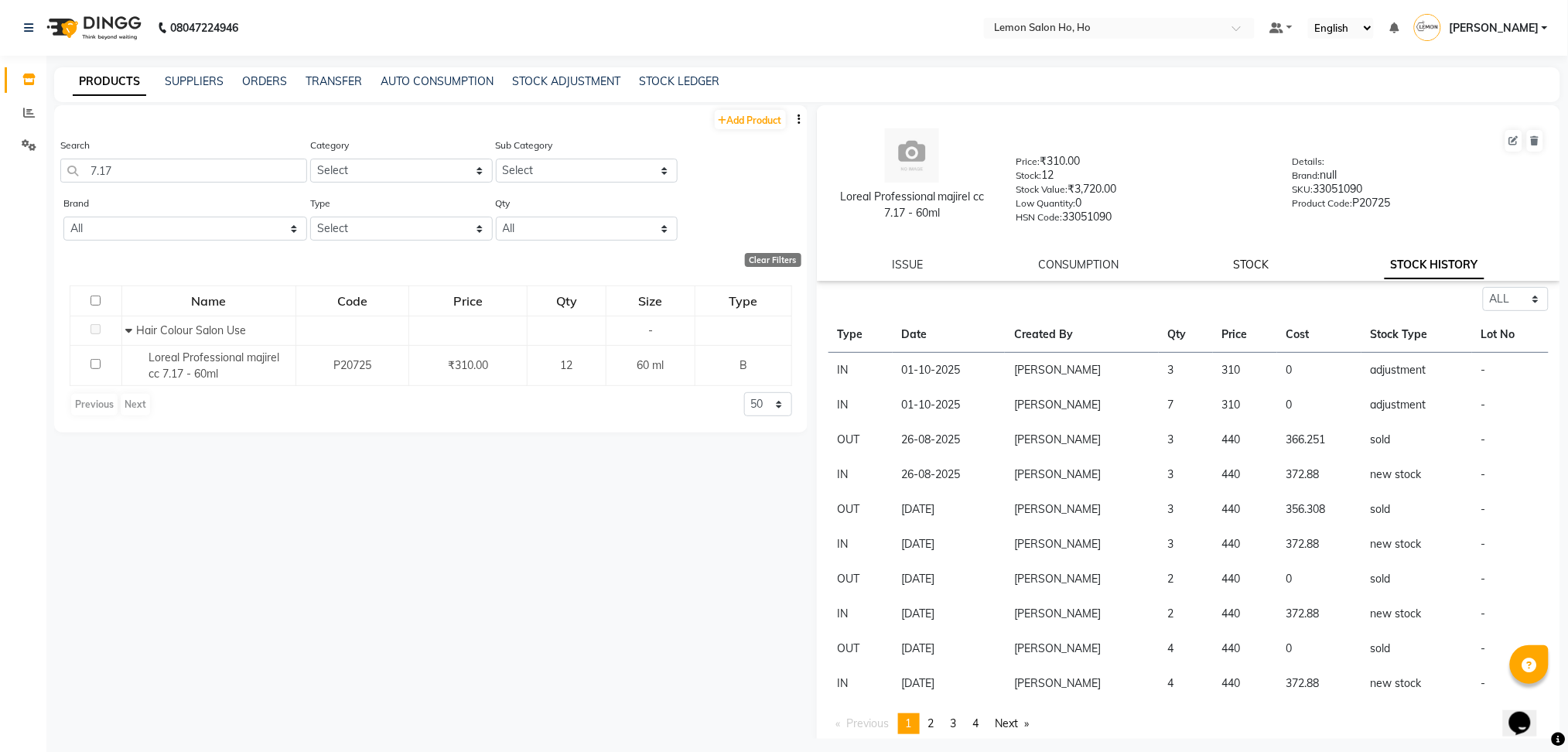
click at [1251, 260] on link "STOCK" at bounding box center [1252, 264] width 36 height 14
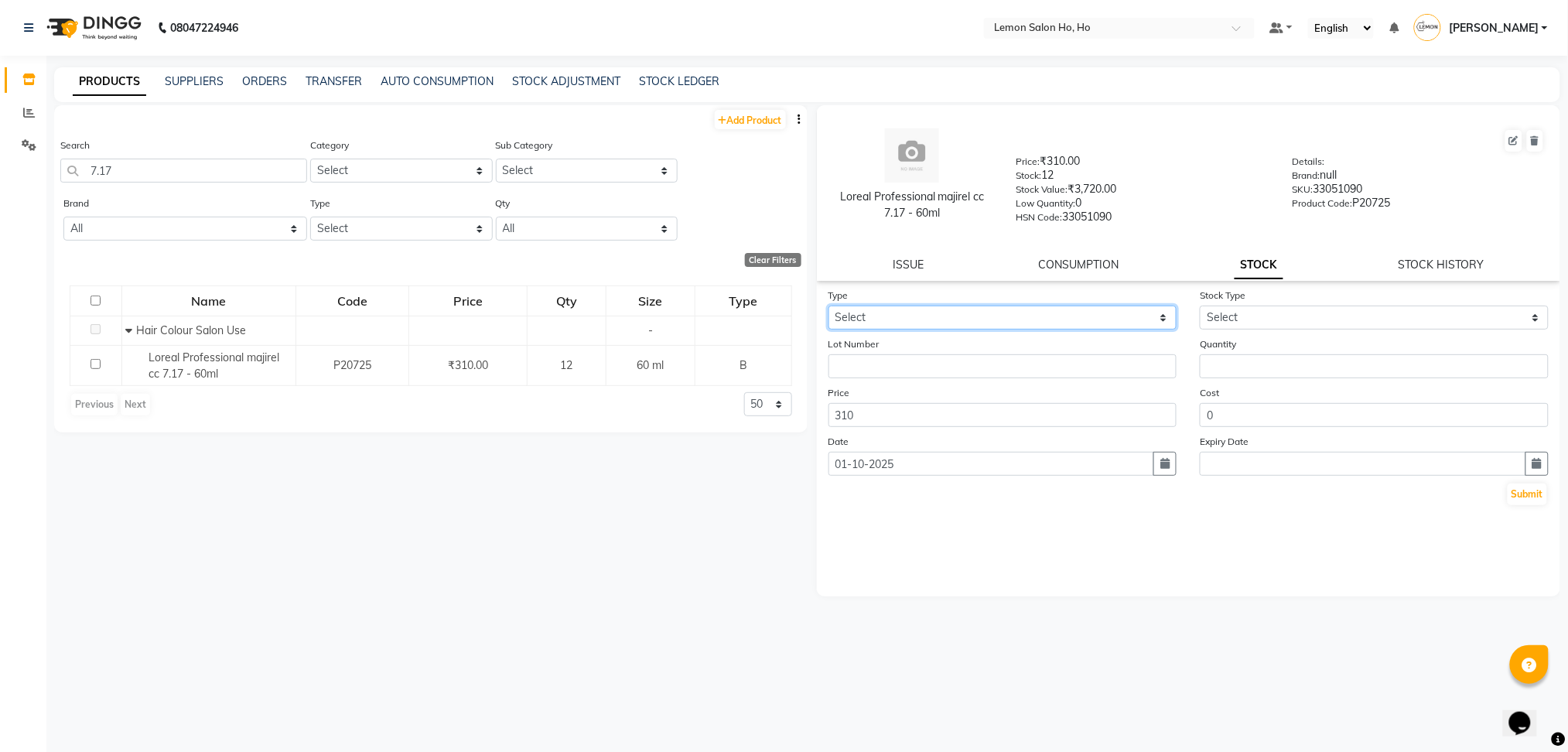
click at [875, 324] on select "Select In Out" at bounding box center [1003, 318] width 349 height 24
select select "out"
click at [828, 306] on select "Select In Out" at bounding box center [1003, 318] width 349 height 24
select select
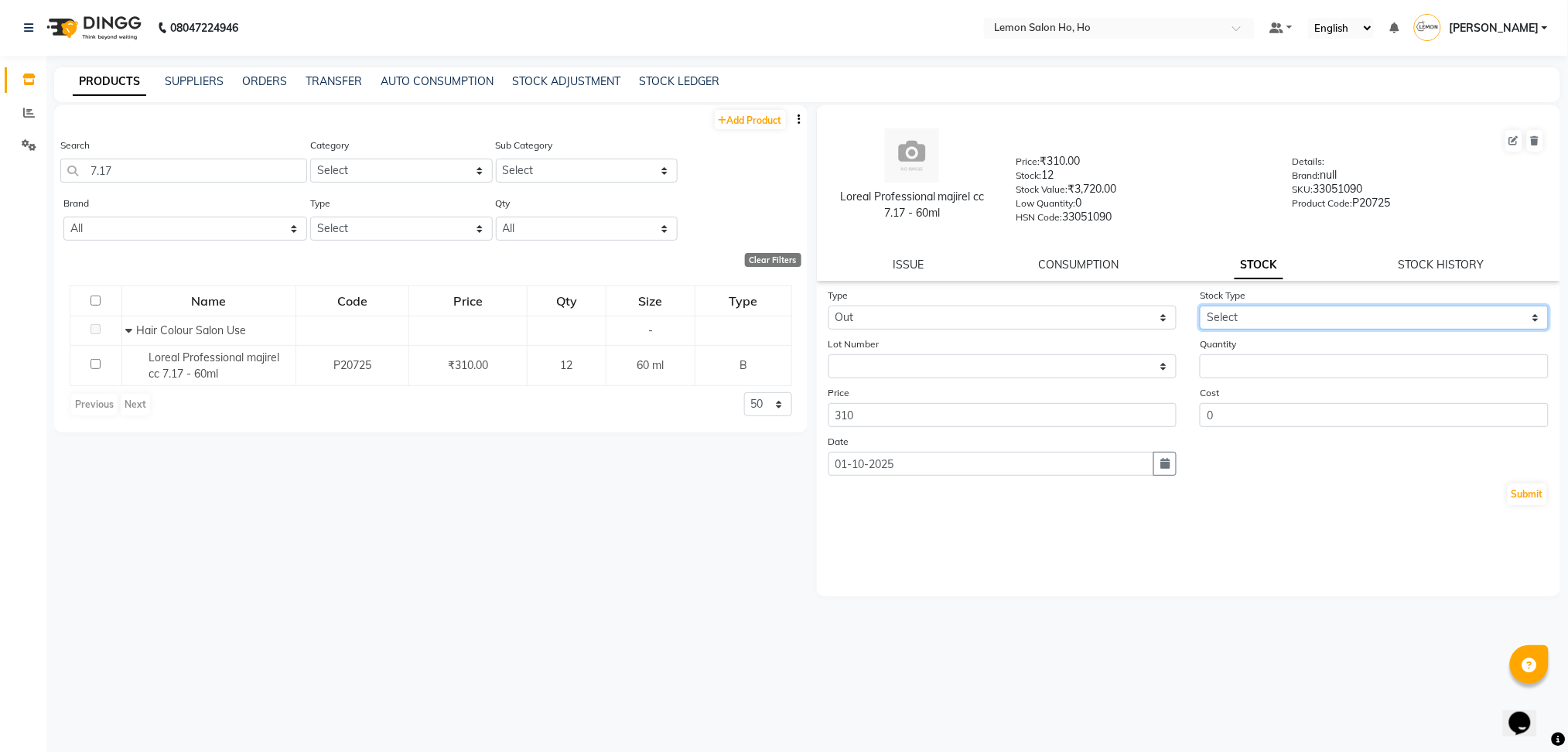
click at [1232, 316] on select "Select Internal Use Damaged Expired Adjustment Return Other" at bounding box center [1374, 318] width 349 height 24
select select "adjustment"
click at [1200, 306] on select "Select Internal Use Damaged Expired Adjustment Return Other" at bounding box center [1374, 318] width 349 height 24
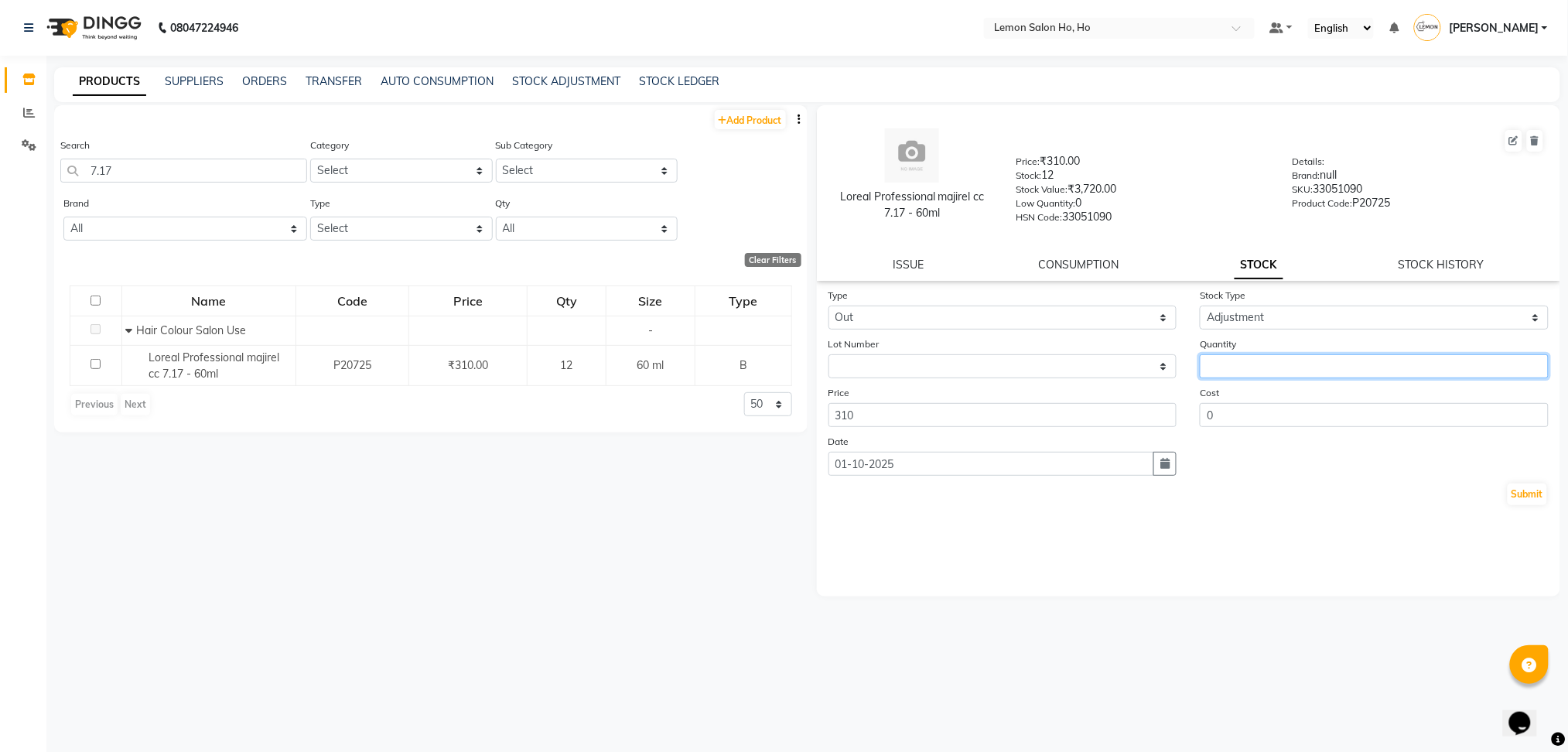
click at [1248, 369] on input "number" at bounding box center [1374, 366] width 349 height 24
type input "3"
click at [1543, 497] on button "Submit" at bounding box center [1527, 494] width 40 height 22
select select
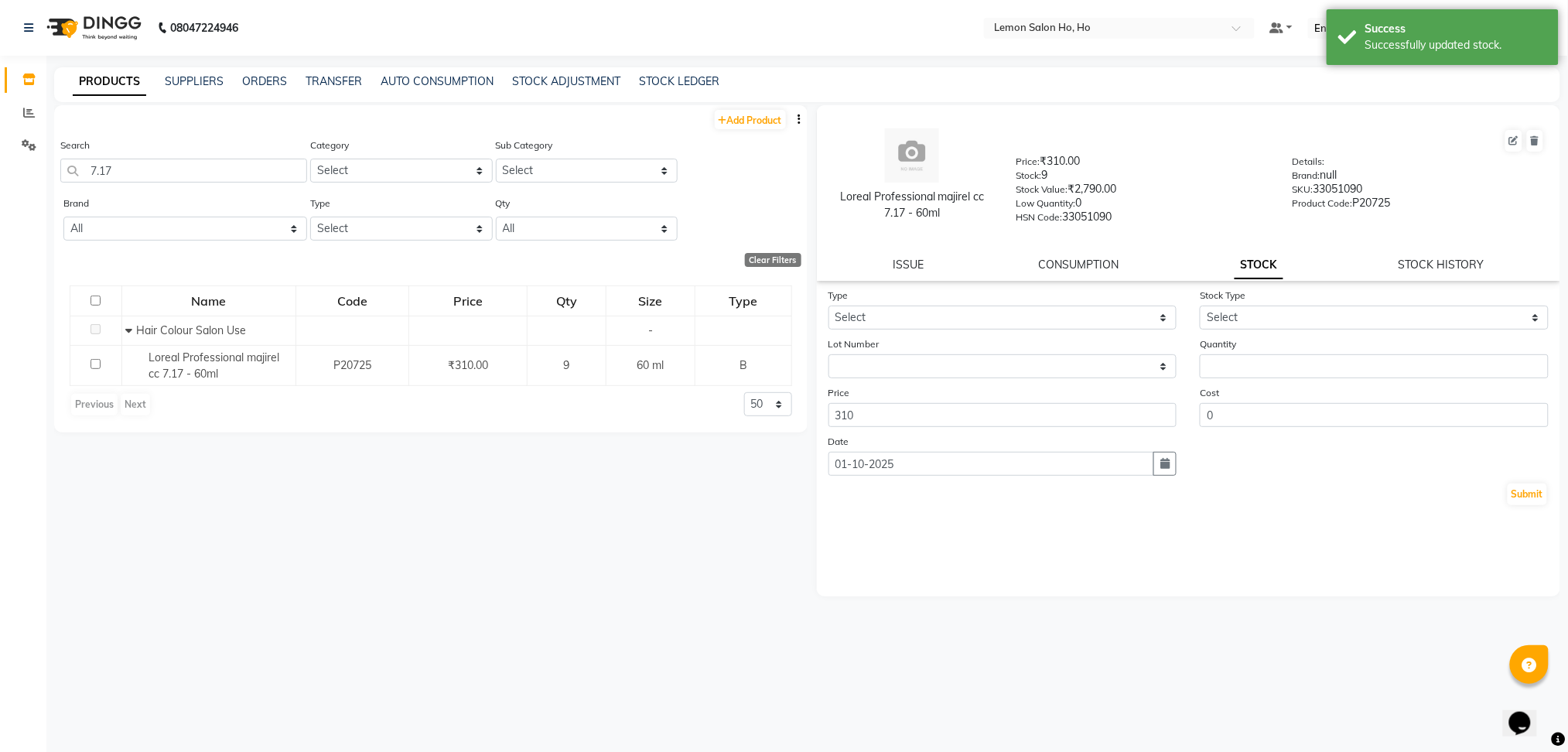
click at [440, 516] on div "Add Product Search 7.17 Category Select Hair Skin Makeup Personal Care Applianc…" at bounding box center [431, 422] width 754 height 634
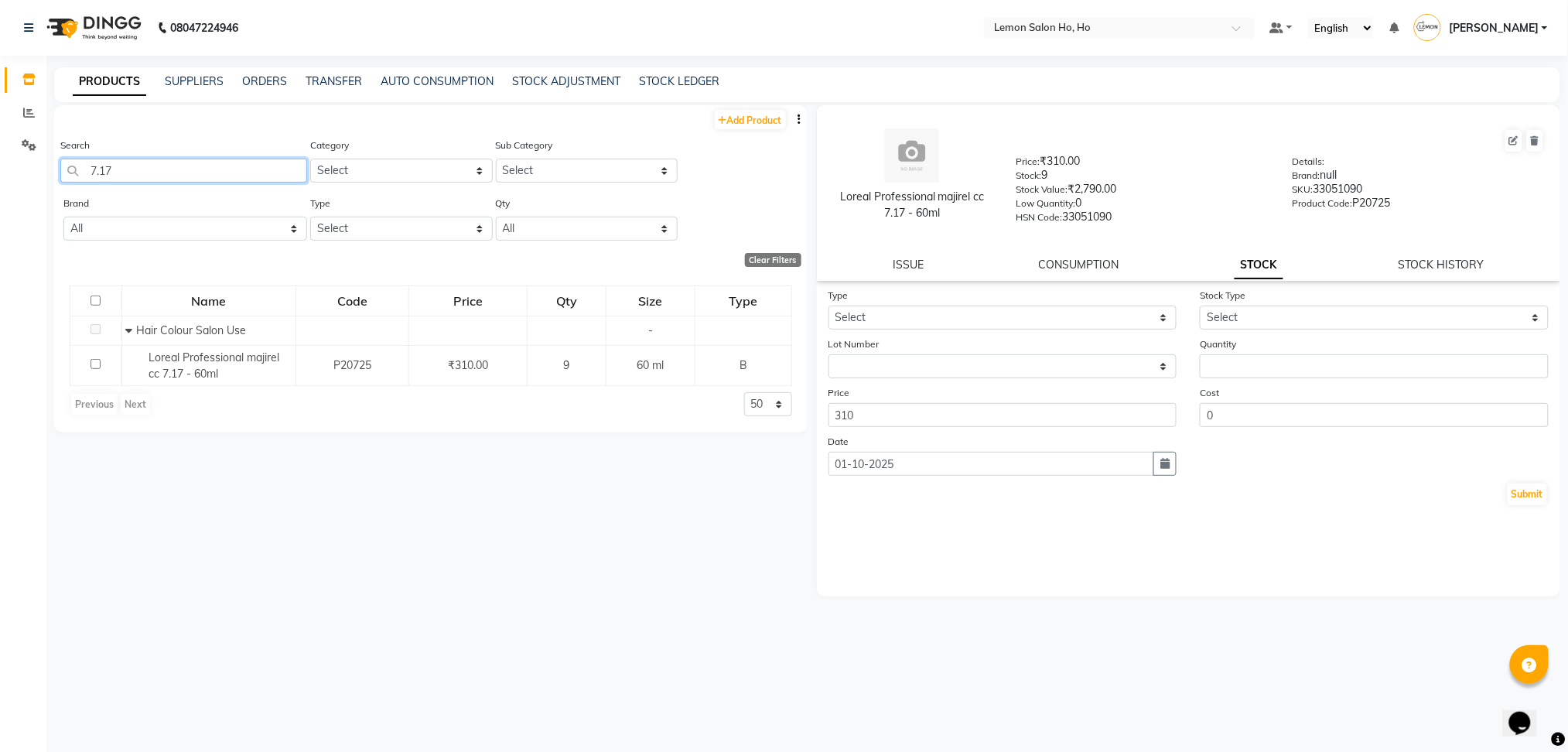
drag, startPoint x: 154, startPoint y: 177, endPoint x: 0, endPoint y: 165, distance: 154.5
click at [0, 165] on app-home "08047224946 Select Location × Lemon Salon Ho, Ho Default Panel My Panel English…" at bounding box center [784, 381] width 1568 height 762
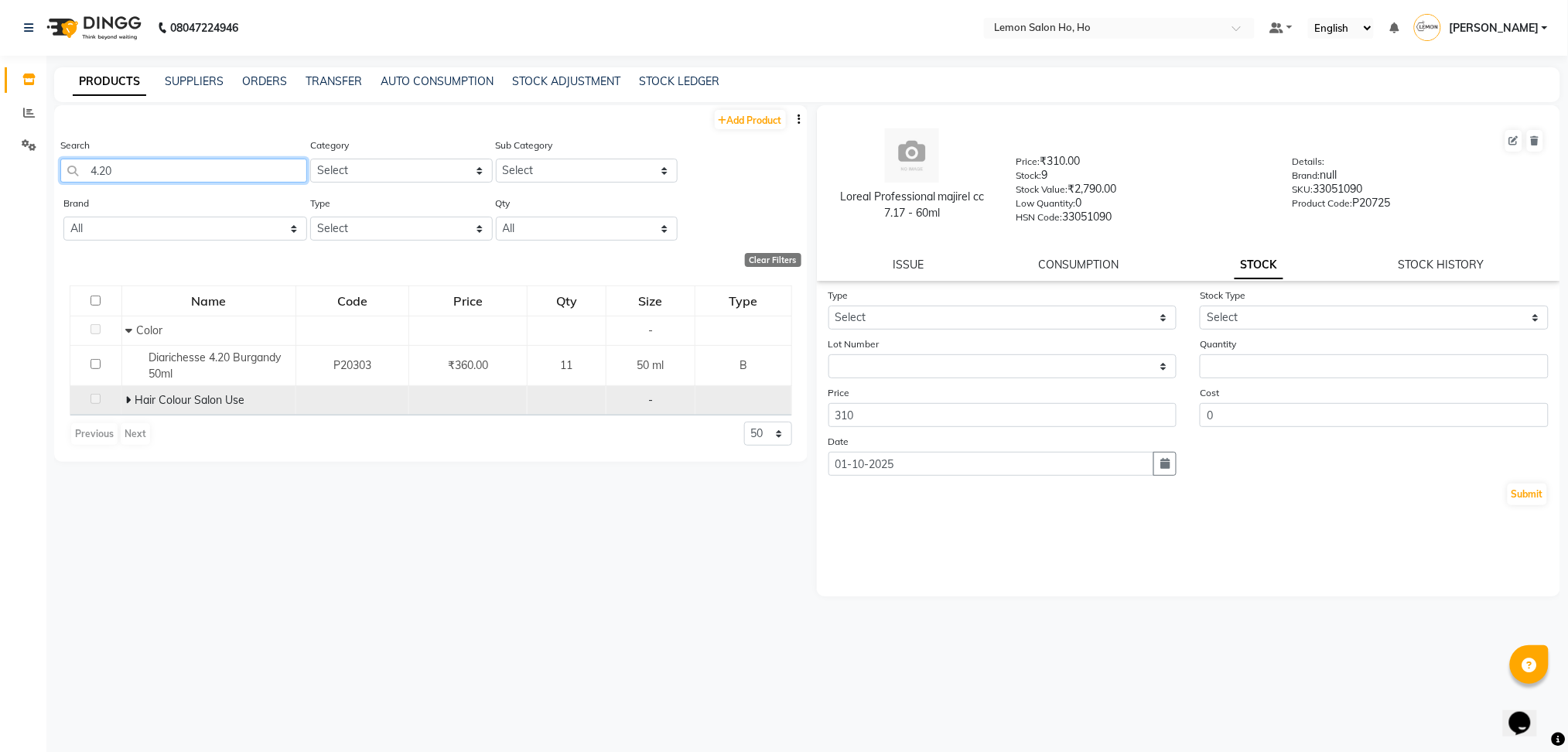
type input "4.20"
click at [171, 409] on td "Hair Colour Salon Use" at bounding box center [209, 401] width 174 height 30
click at [129, 399] on icon at bounding box center [128, 400] width 5 height 11
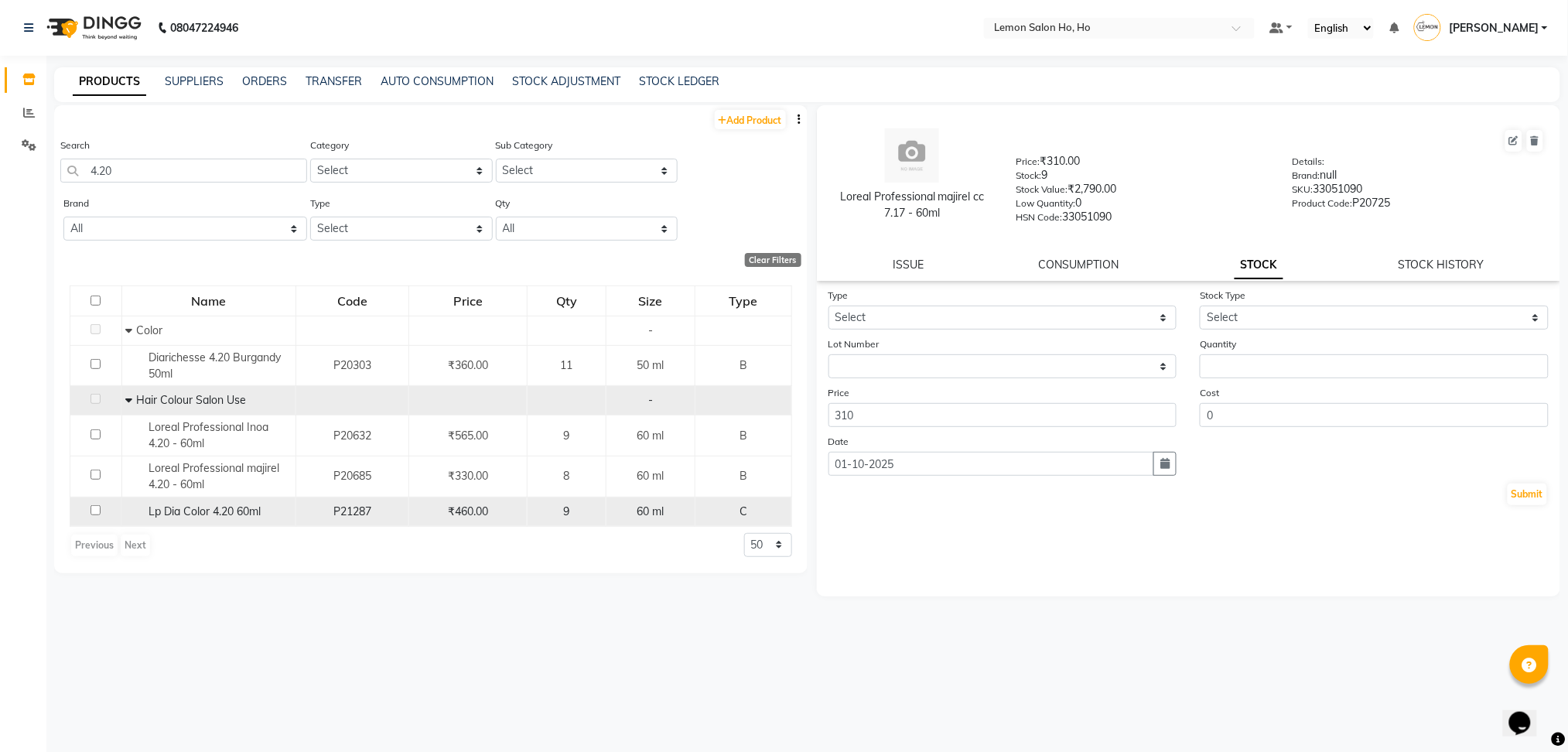
click at [232, 508] on span "Lp Dia Color 4.20 60ml" at bounding box center [205, 511] width 112 height 14
select select
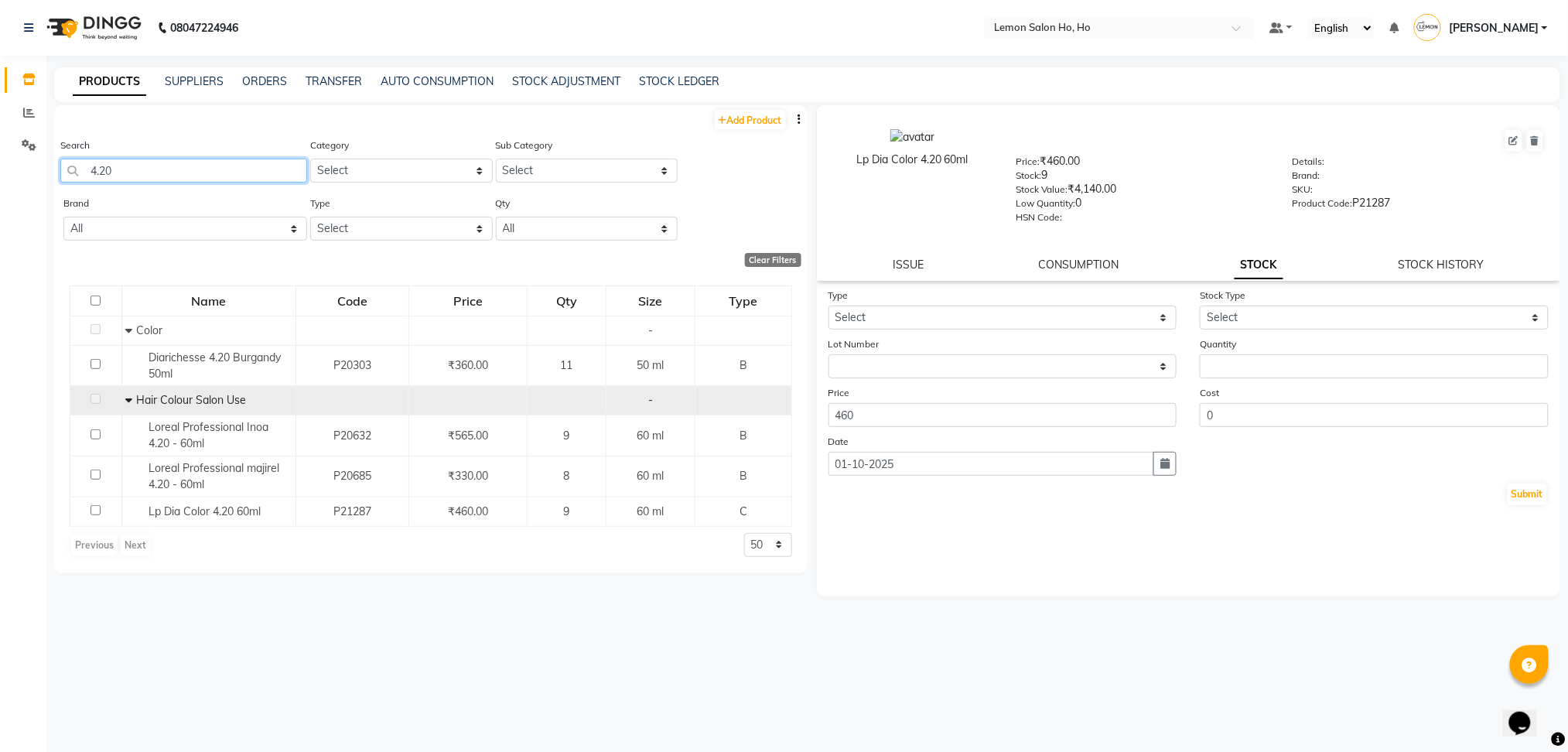
drag, startPoint x: 166, startPoint y: 171, endPoint x: 31, endPoint y: 159, distance: 135.5
click at [31, 159] on app-home "08047224946 Select Location × Lemon Salon Ho, Ho Default Panel My Panel English…" at bounding box center [784, 381] width 1568 height 762
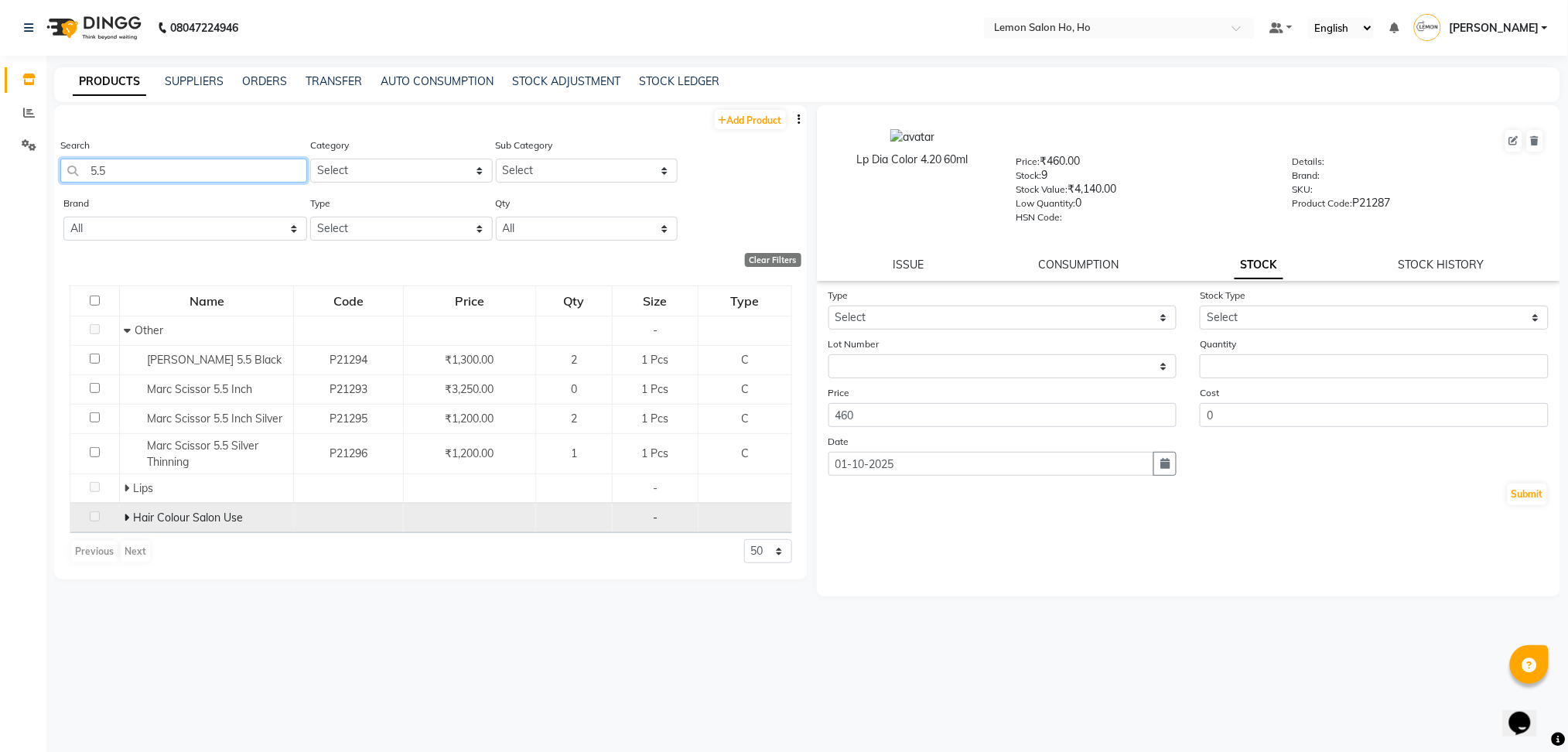
type input "5.5"
click at [132, 520] on span at bounding box center [128, 517] width 9 height 14
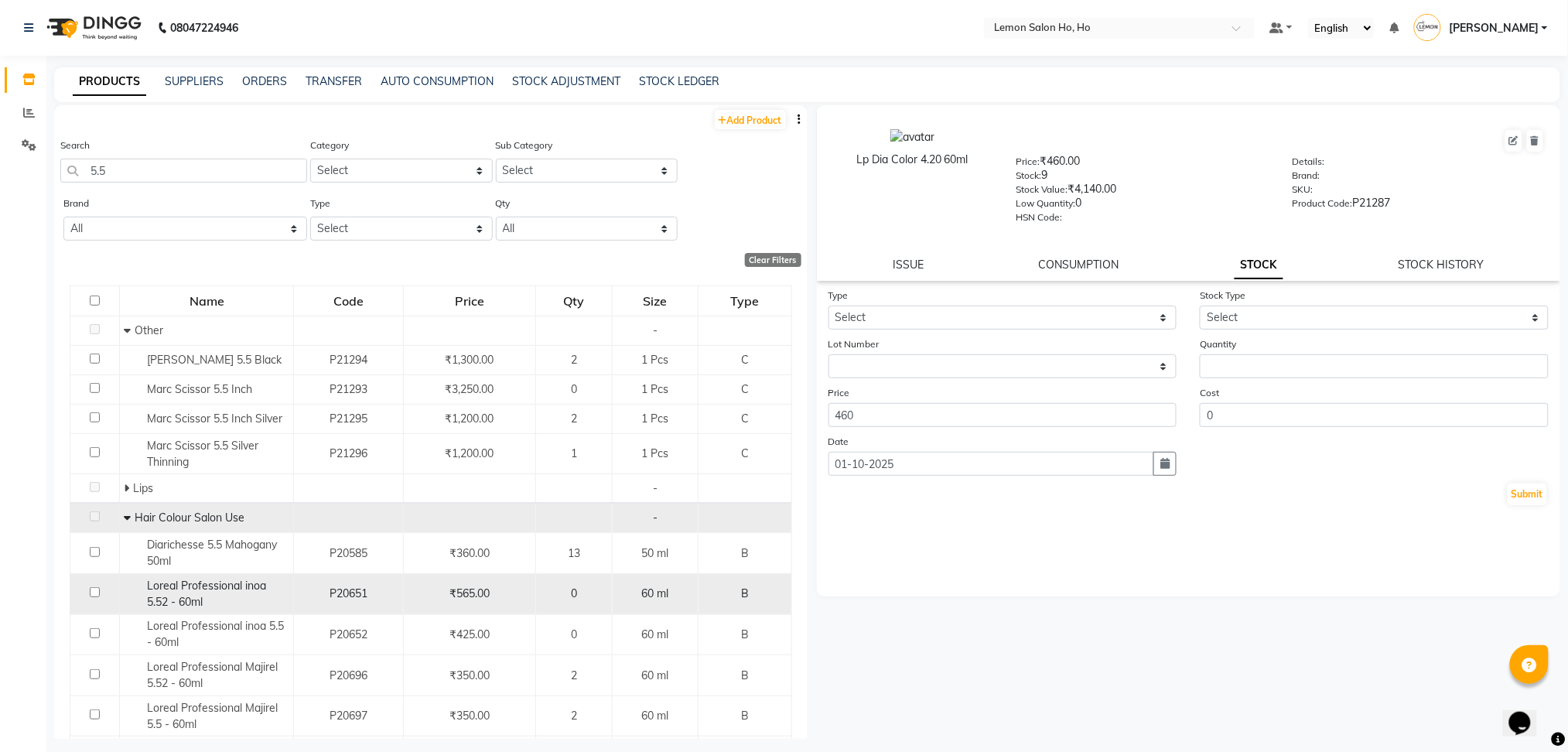
scroll to position [74, 0]
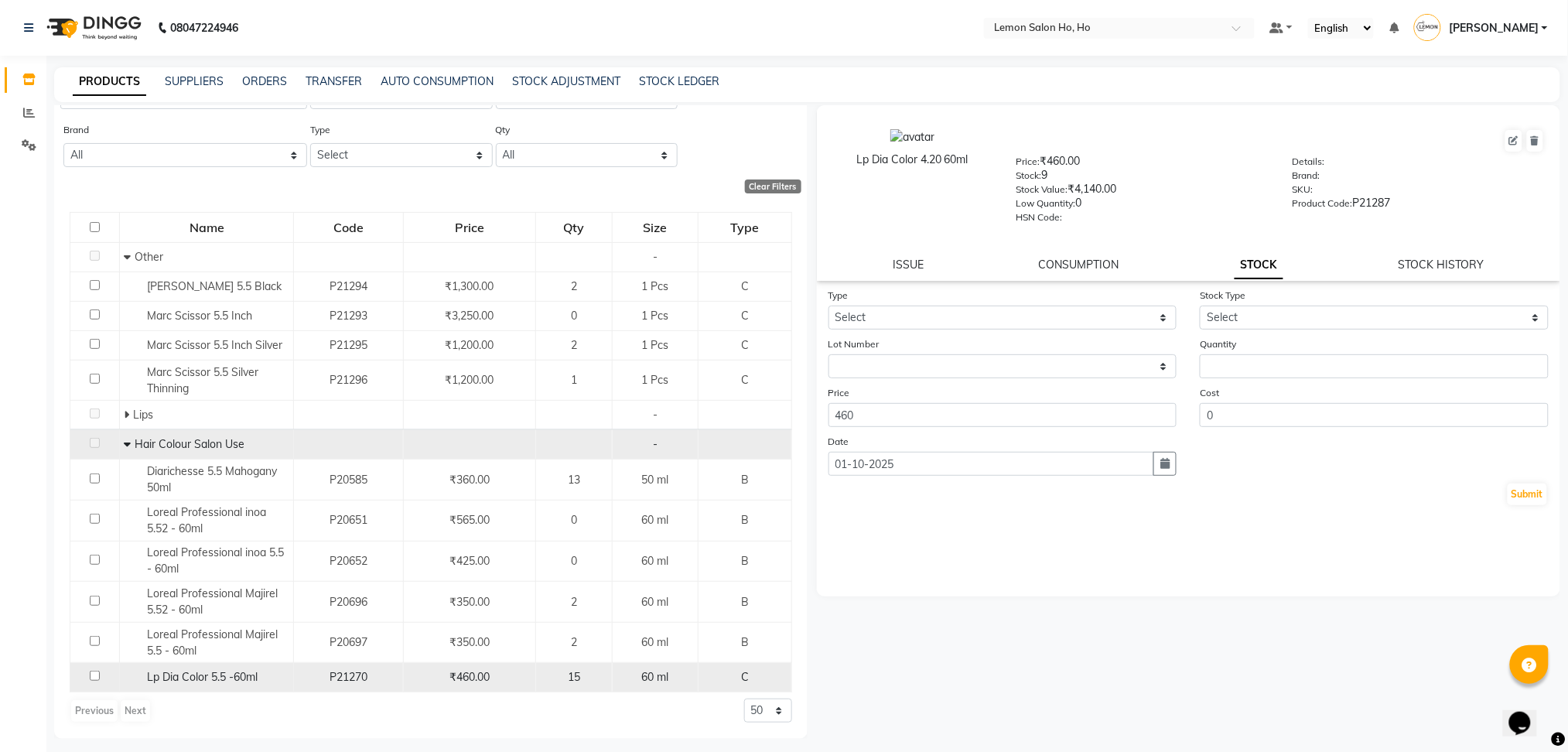
click at [227, 675] on span "Lp Dia Color 5.5 -60ml" at bounding box center [202, 677] width 111 height 14
select select
click at [1427, 263] on link "STOCK HISTORY" at bounding box center [1442, 264] width 86 height 14
select select "all"
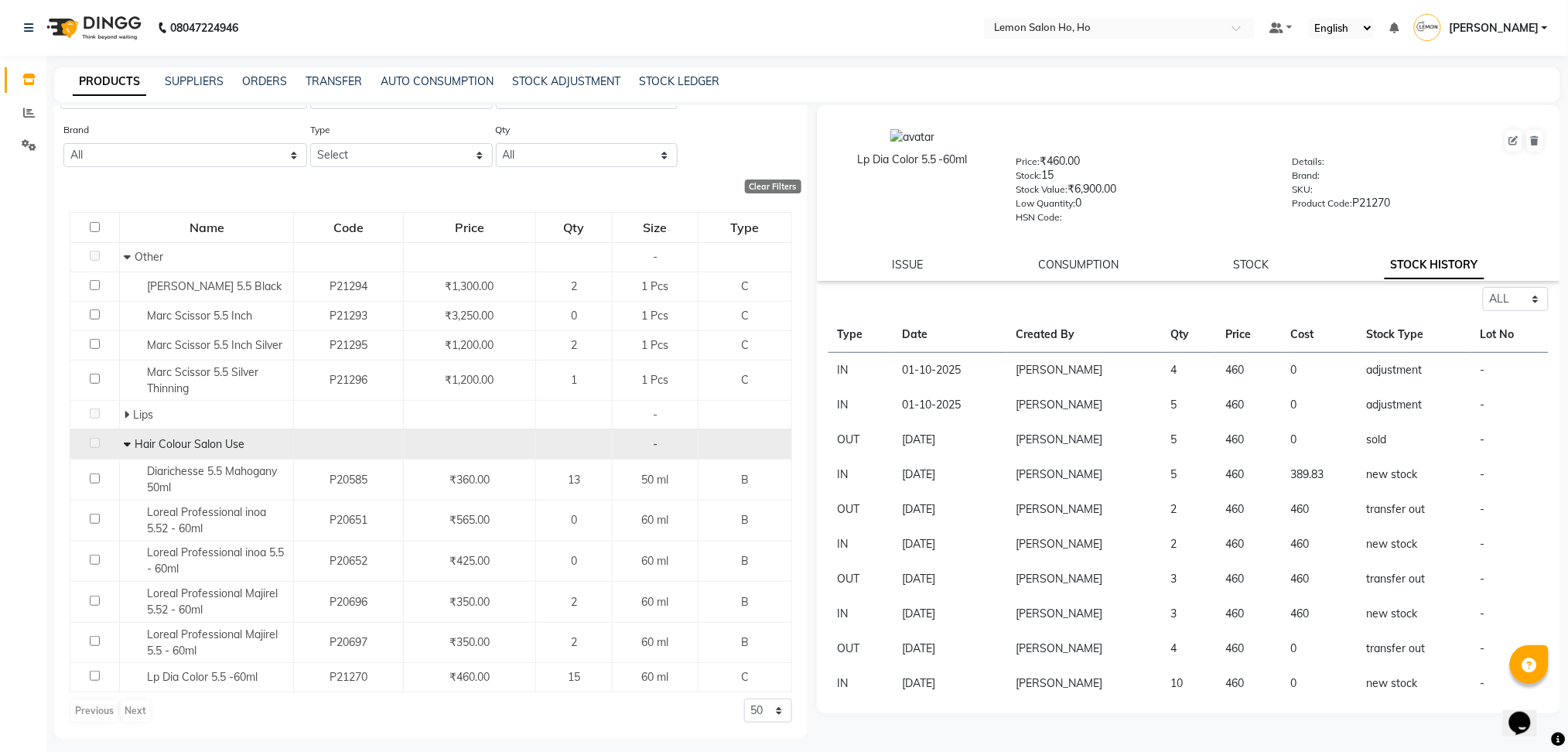
scroll to position [0, 0]
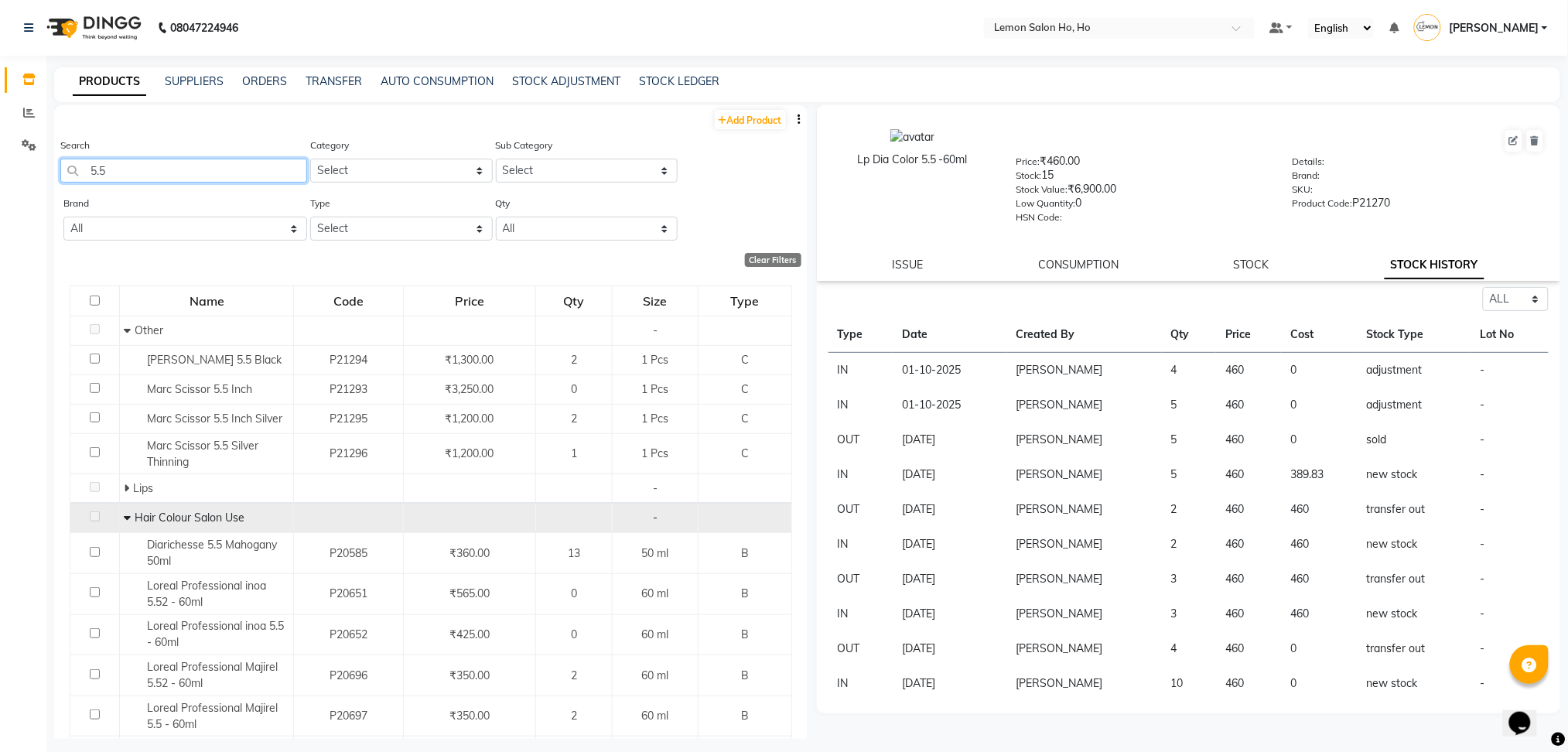
drag, startPoint x: 137, startPoint y: 166, endPoint x: 0, endPoint y: 162, distance: 137.1
click at [0, 162] on app-home "08047224946 Select Location × Lemon Salon Ho, Ho Default Panel My Panel English…" at bounding box center [784, 381] width 1568 height 762
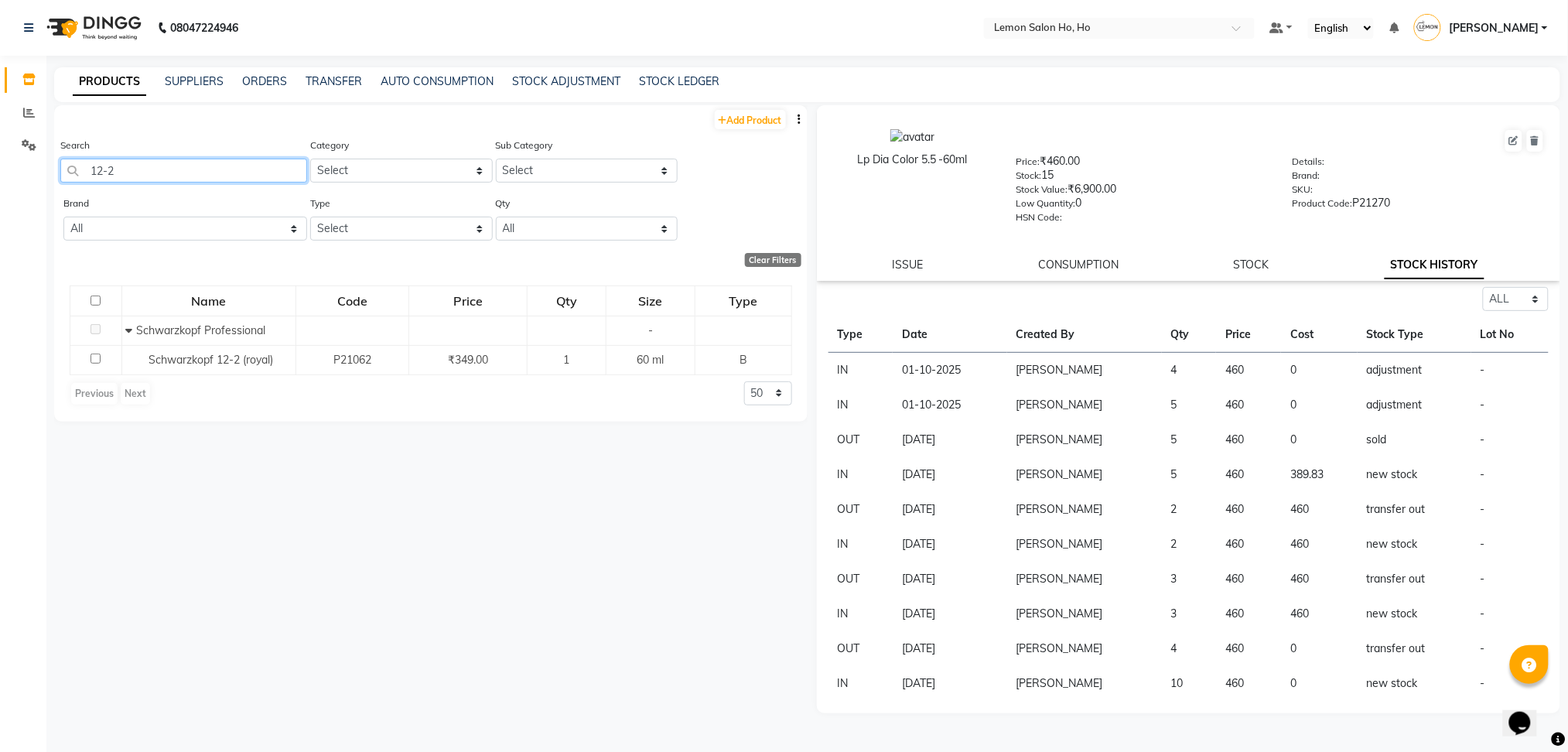
drag, startPoint x: 171, startPoint y: 165, endPoint x: 11, endPoint y: 167, distance: 160.0
click at [11, 167] on app-home "08047224946 Select Location × Lemon Salon Ho, Ho Default Panel My Panel English…" at bounding box center [784, 381] width 1568 height 762
type input "5.5"
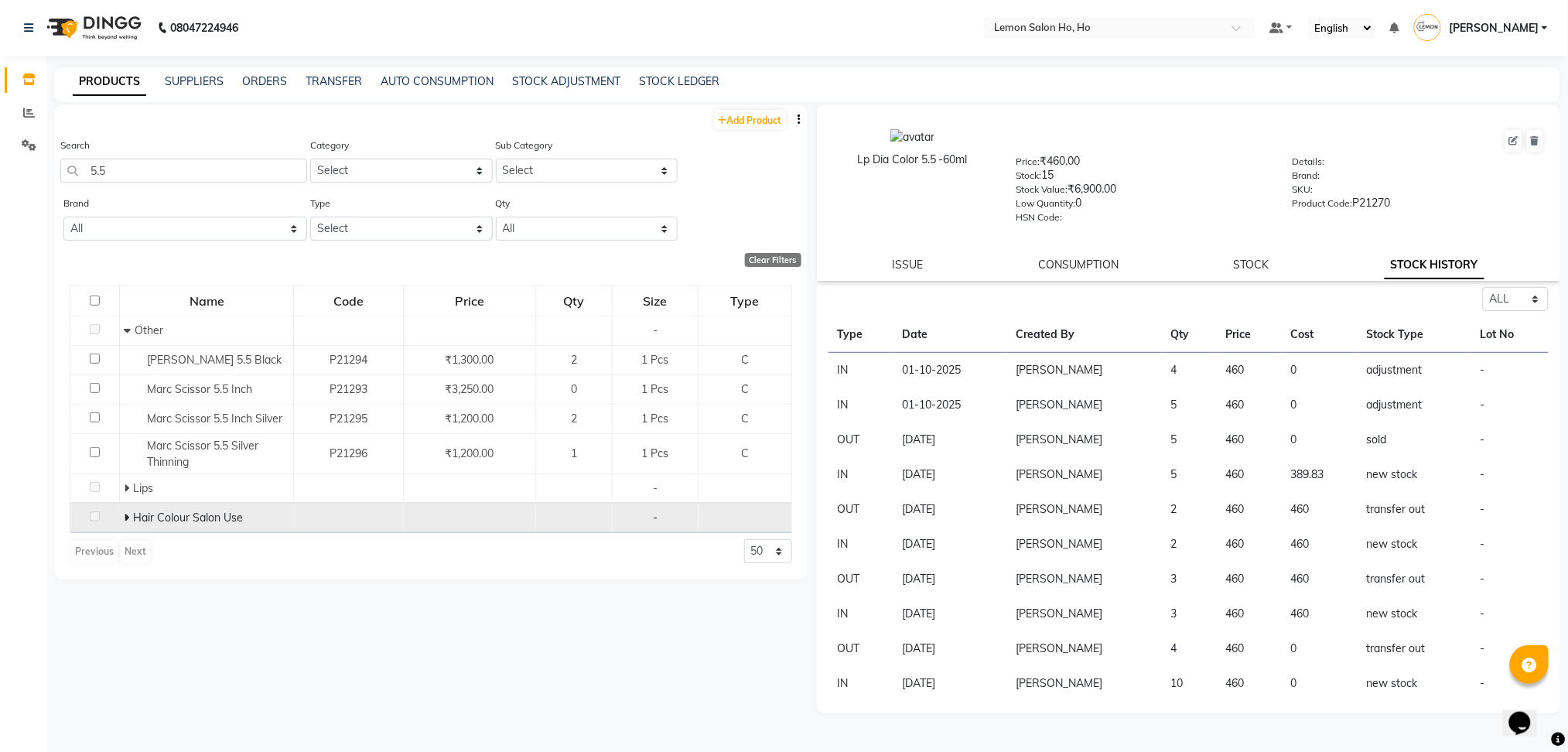
click at [154, 518] on span "Hair Colour Salon Use" at bounding box center [188, 517] width 110 height 14
click at [127, 517] on icon at bounding box center [126, 517] width 5 height 11
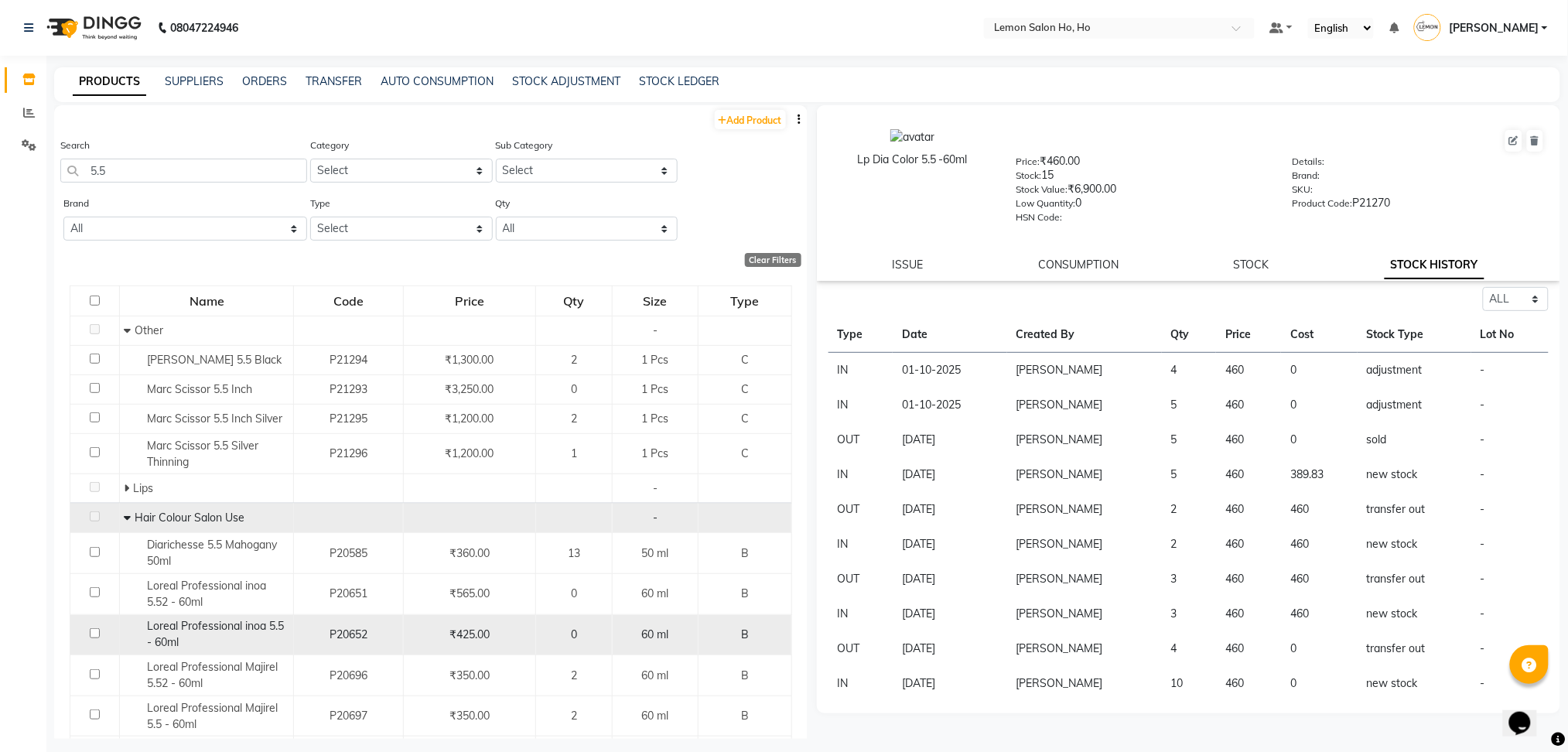
scroll to position [74, 0]
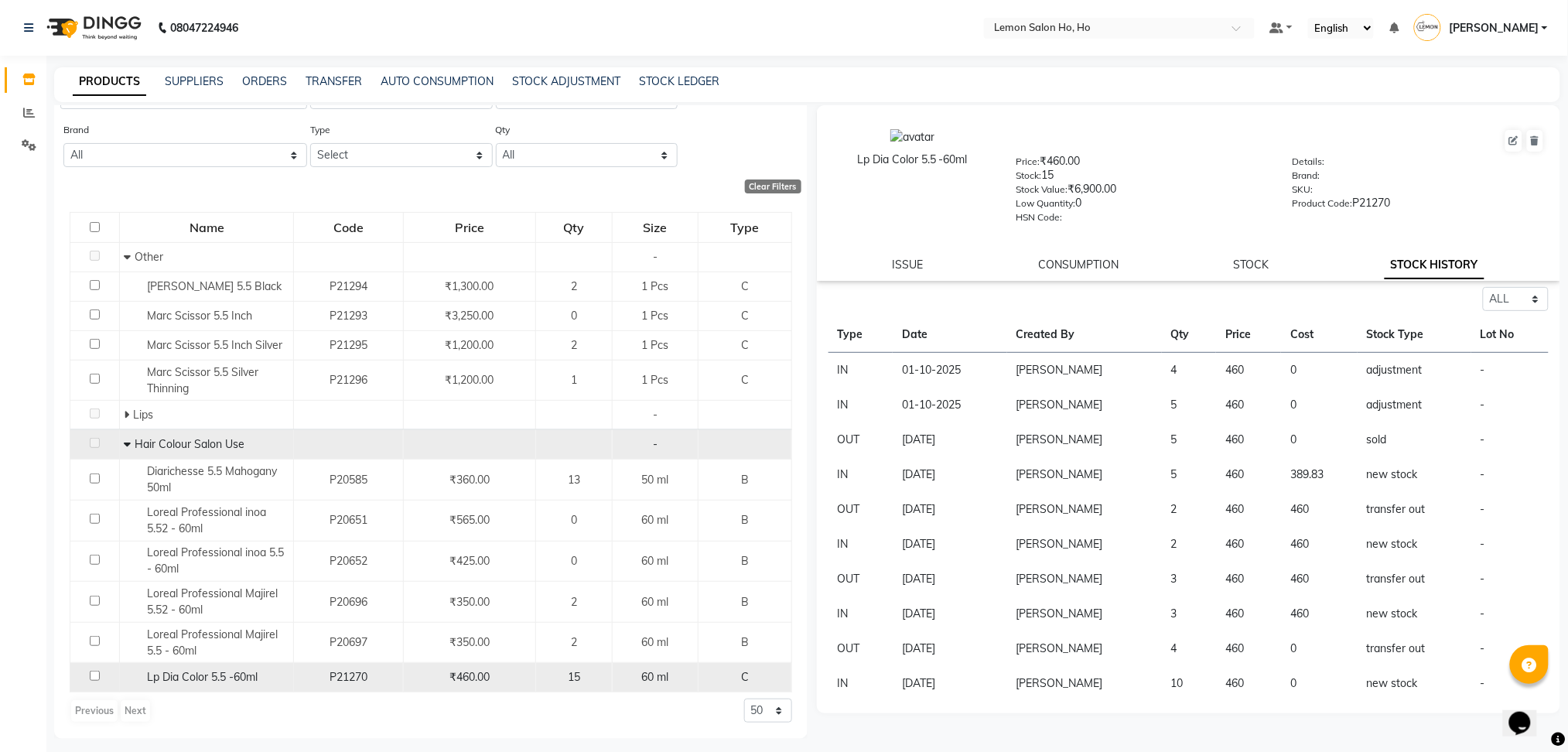
click at [186, 679] on span "Lp Dia Color 5.5 -60ml" at bounding box center [202, 677] width 111 height 14
click at [1235, 266] on link "STOCK" at bounding box center [1252, 264] width 36 height 14
select select
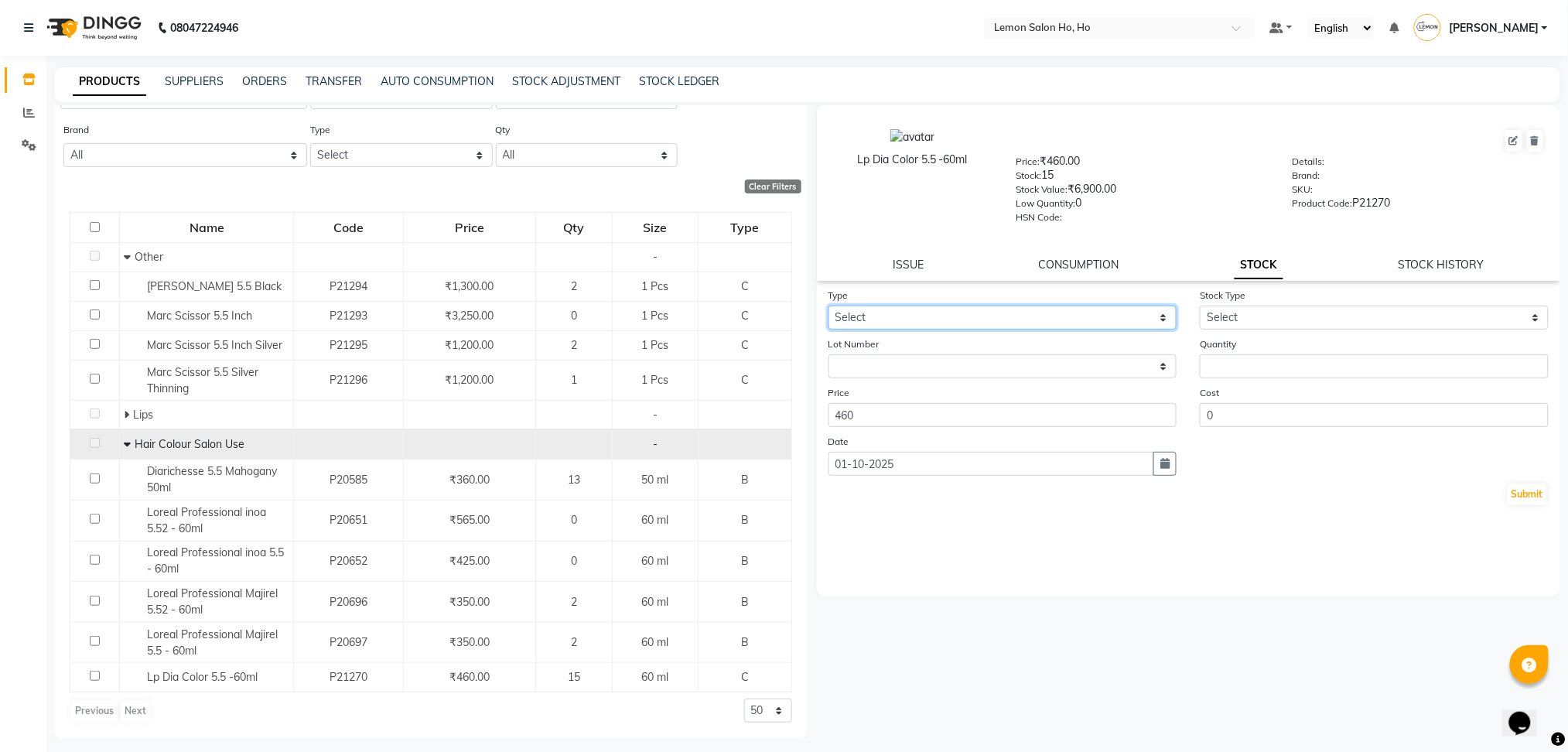
click at [994, 309] on select "Select In Out" at bounding box center [1003, 318] width 349 height 24
click at [959, 251] on div "Lp Dia Color 5.5 -60ml Price: ₹460.00 Stock: 15 Stock Value: ₹6,900.00 Low Quan…" at bounding box center [1189, 193] width 745 height 176
click at [973, 313] on select "Select In Out" at bounding box center [1003, 318] width 349 height 24
select select "out"
click at [828, 306] on select "Select In Out" at bounding box center [1003, 318] width 349 height 24
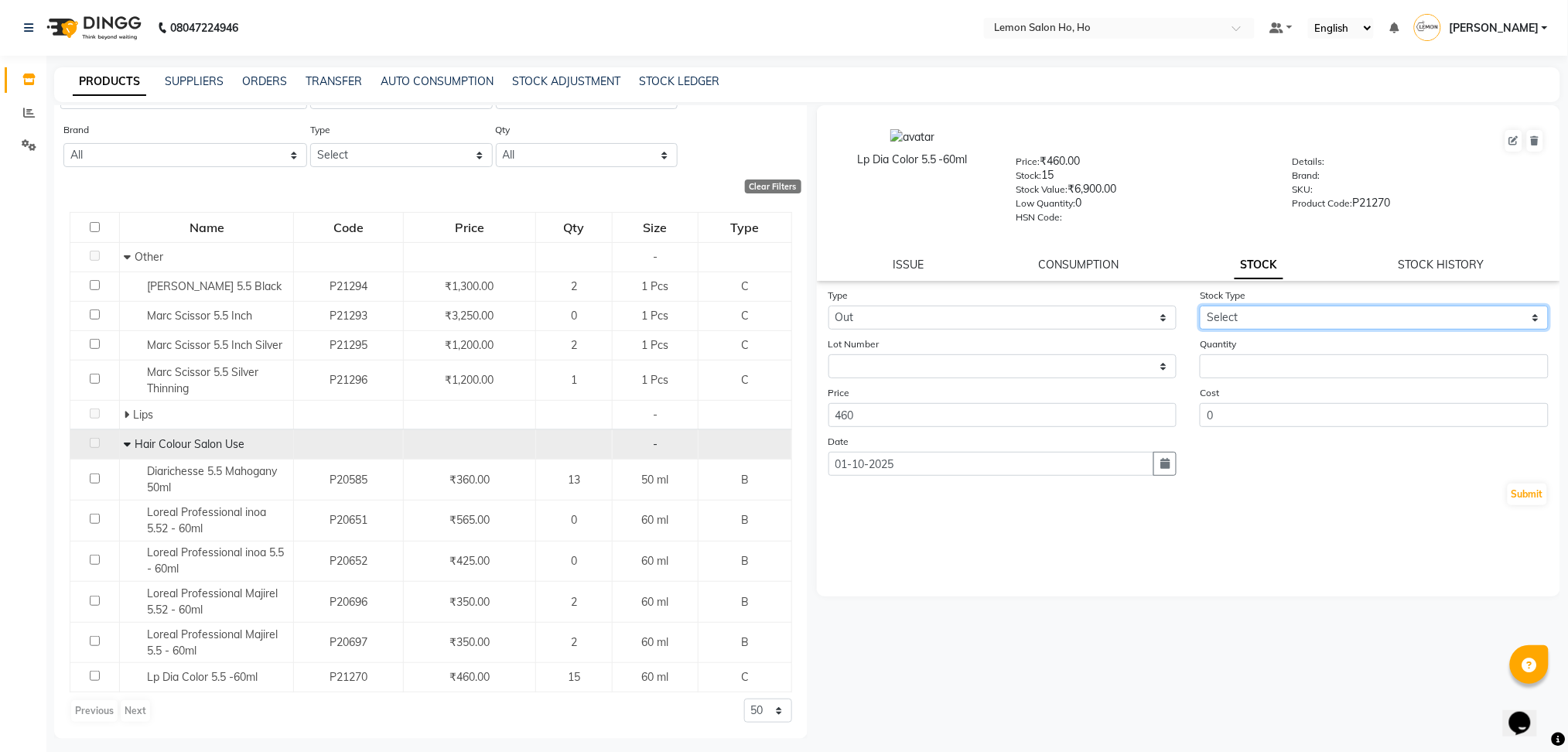
click at [1270, 313] on select "Select Internal Use Damaged Expired Adjustment Return Other" at bounding box center [1374, 318] width 349 height 24
select select "adjustment"
click at [1200, 306] on select "Select Internal Use Damaged Expired Adjustment Return Other" at bounding box center [1374, 318] width 349 height 24
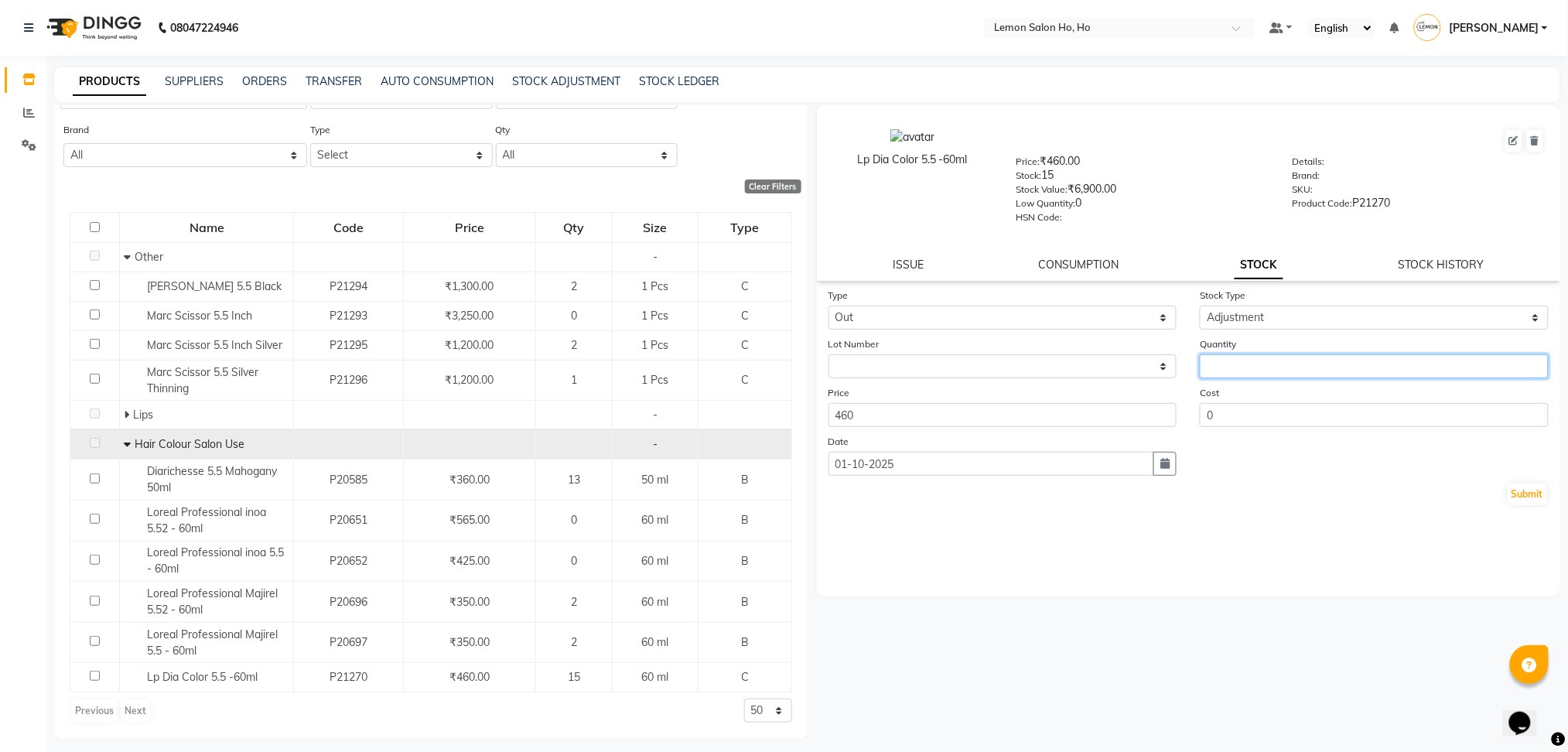
click at [1237, 359] on input "number" at bounding box center [1374, 366] width 349 height 24
type input "5"
click at [1516, 487] on button "Submit" at bounding box center [1527, 494] width 40 height 22
select select
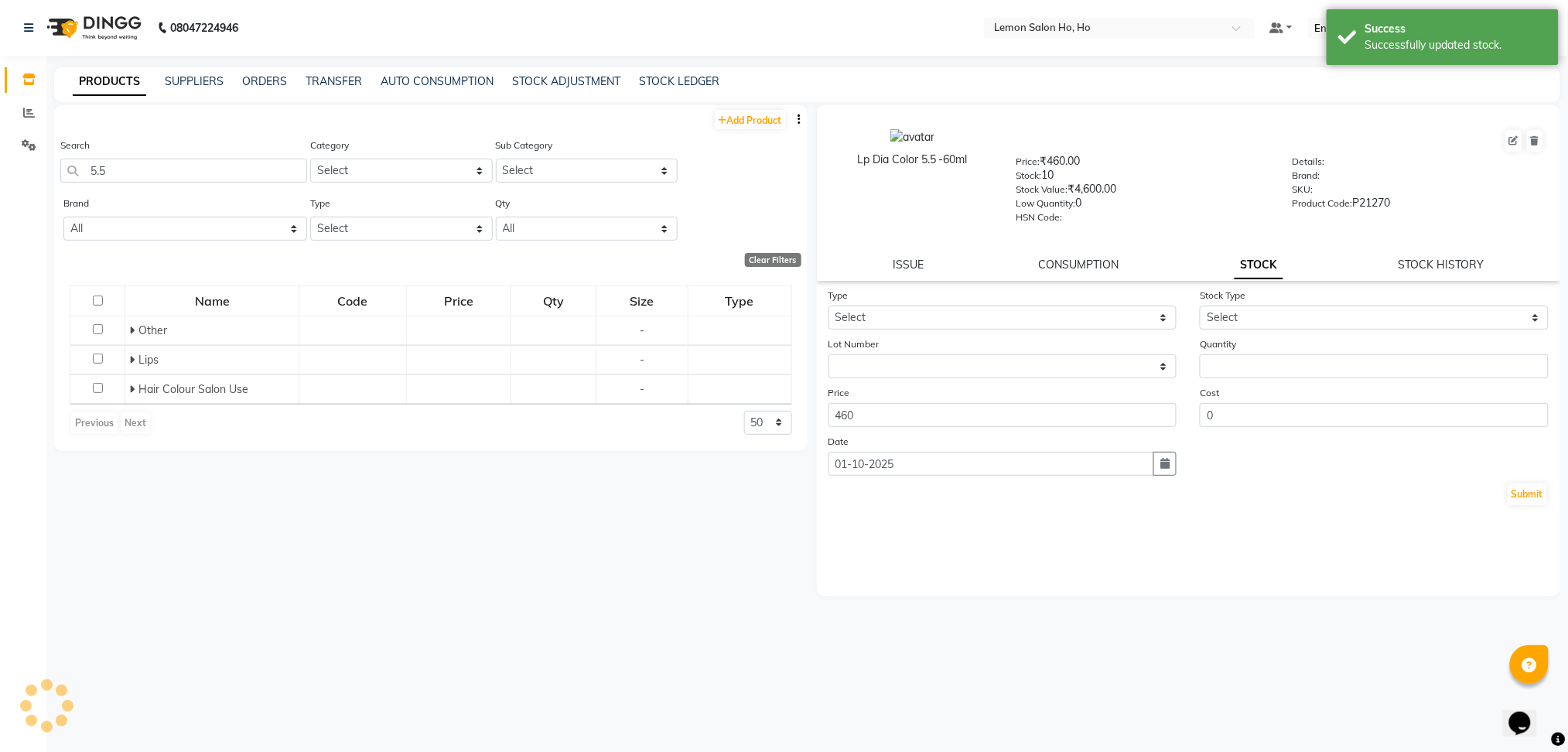
scroll to position [0, 0]
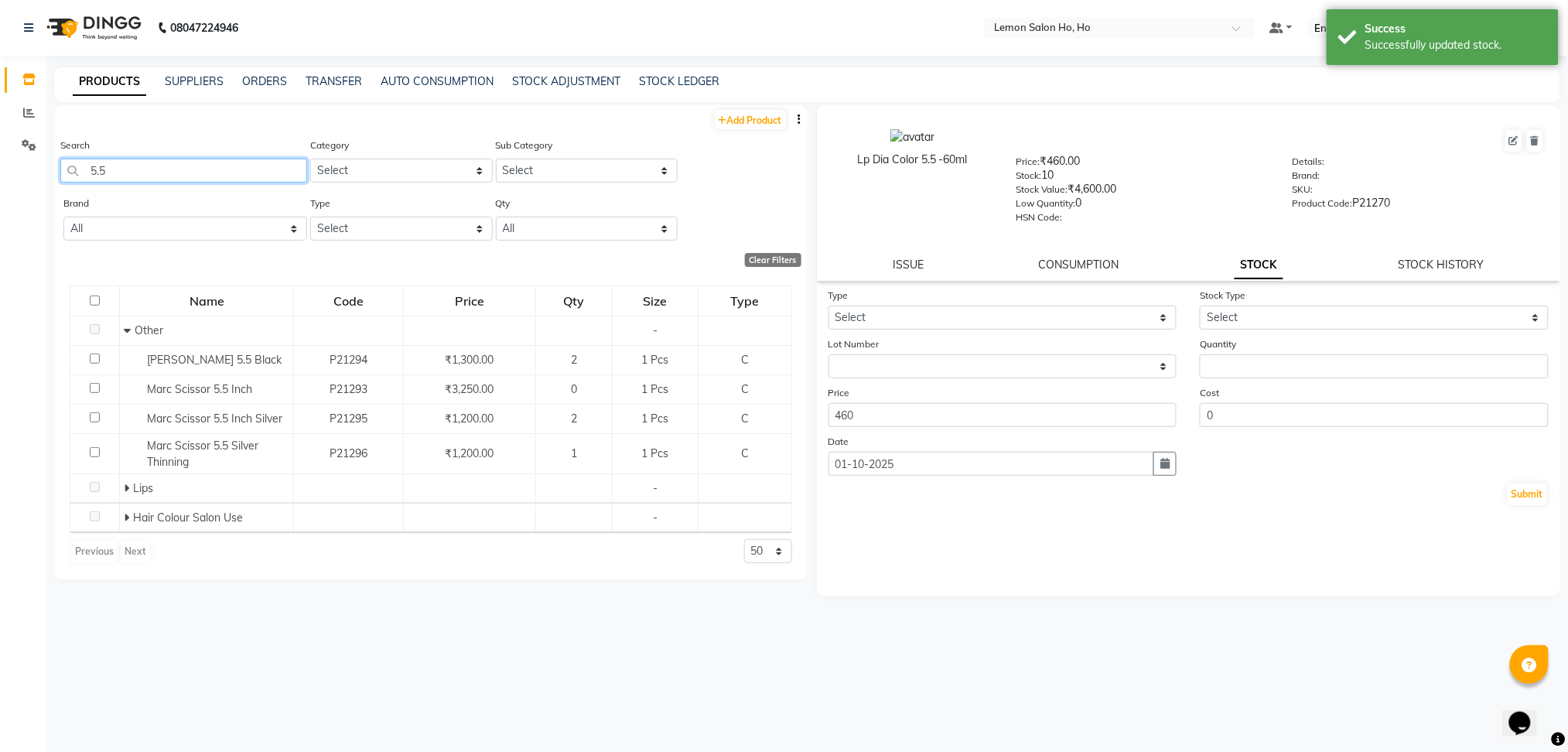
drag, startPoint x: 168, startPoint y: 164, endPoint x: 15, endPoint y: 176, distance: 153.5
click at [15, 176] on app-home "08047224946 Select Location × Lemon Salon Ho, Ho Default Panel My Panel English…" at bounding box center [784, 381] width 1568 height 762
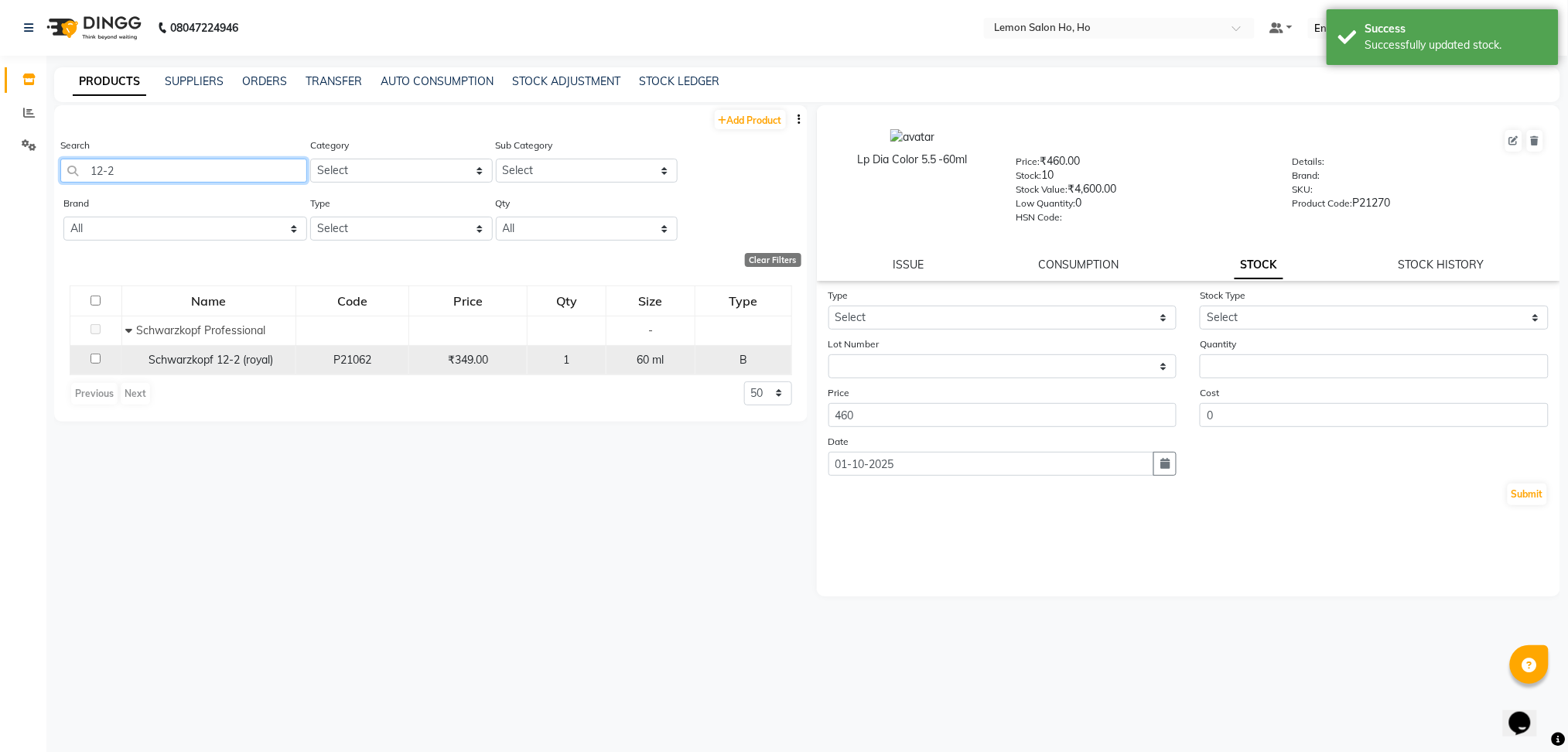
type input "12-2"
click at [199, 348] on td "Schwarzkopf 12-2 (royal)" at bounding box center [209, 359] width 174 height 30
click at [238, 361] on span "Schwarzkopf 12-2 (royal)" at bounding box center [210, 359] width 124 height 14
select select
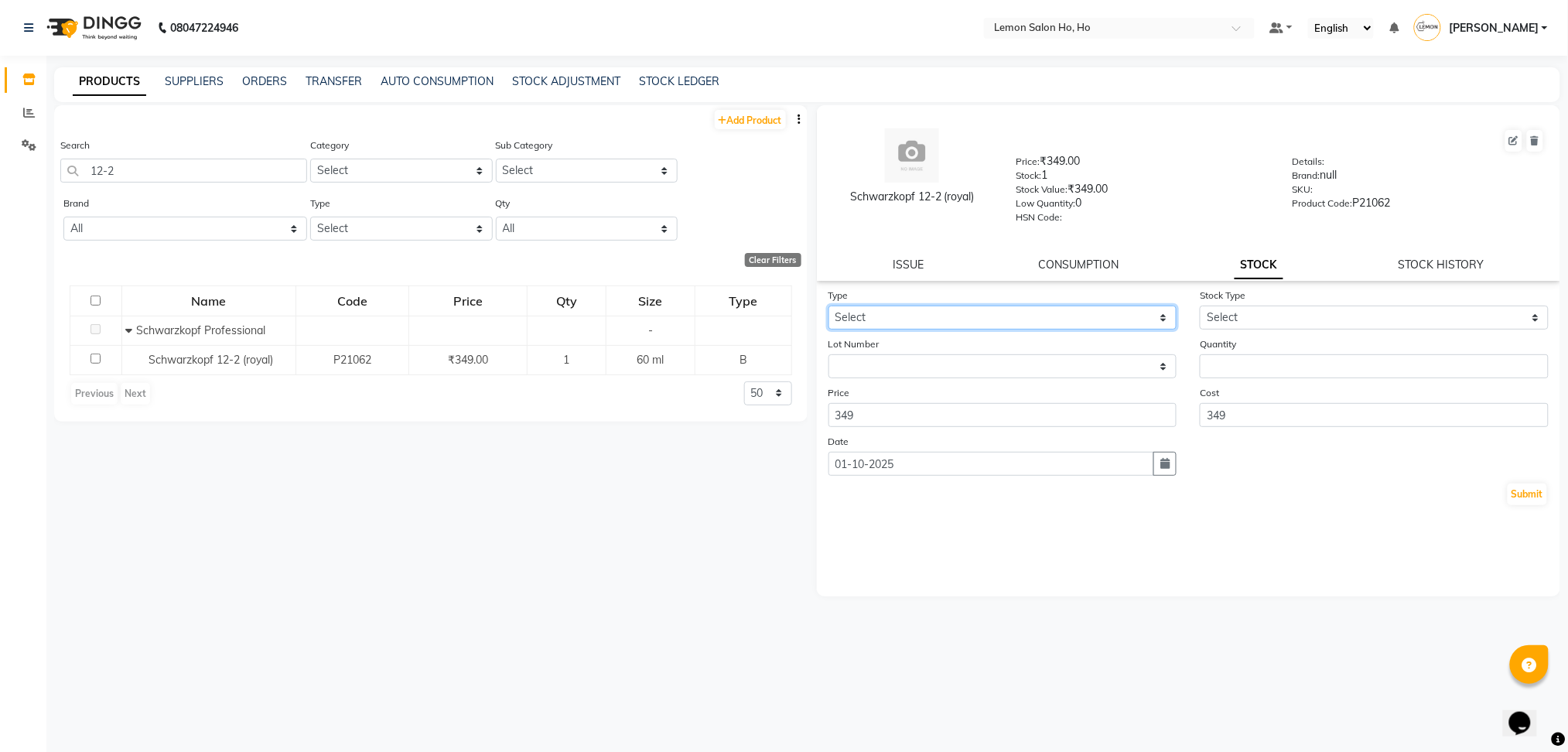
click at [927, 320] on select "Select In Out" at bounding box center [1003, 318] width 349 height 24
select select "in"
click at [828, 306] on select "Select In Out" at bounding box center [1003, 318] width 349 height 24
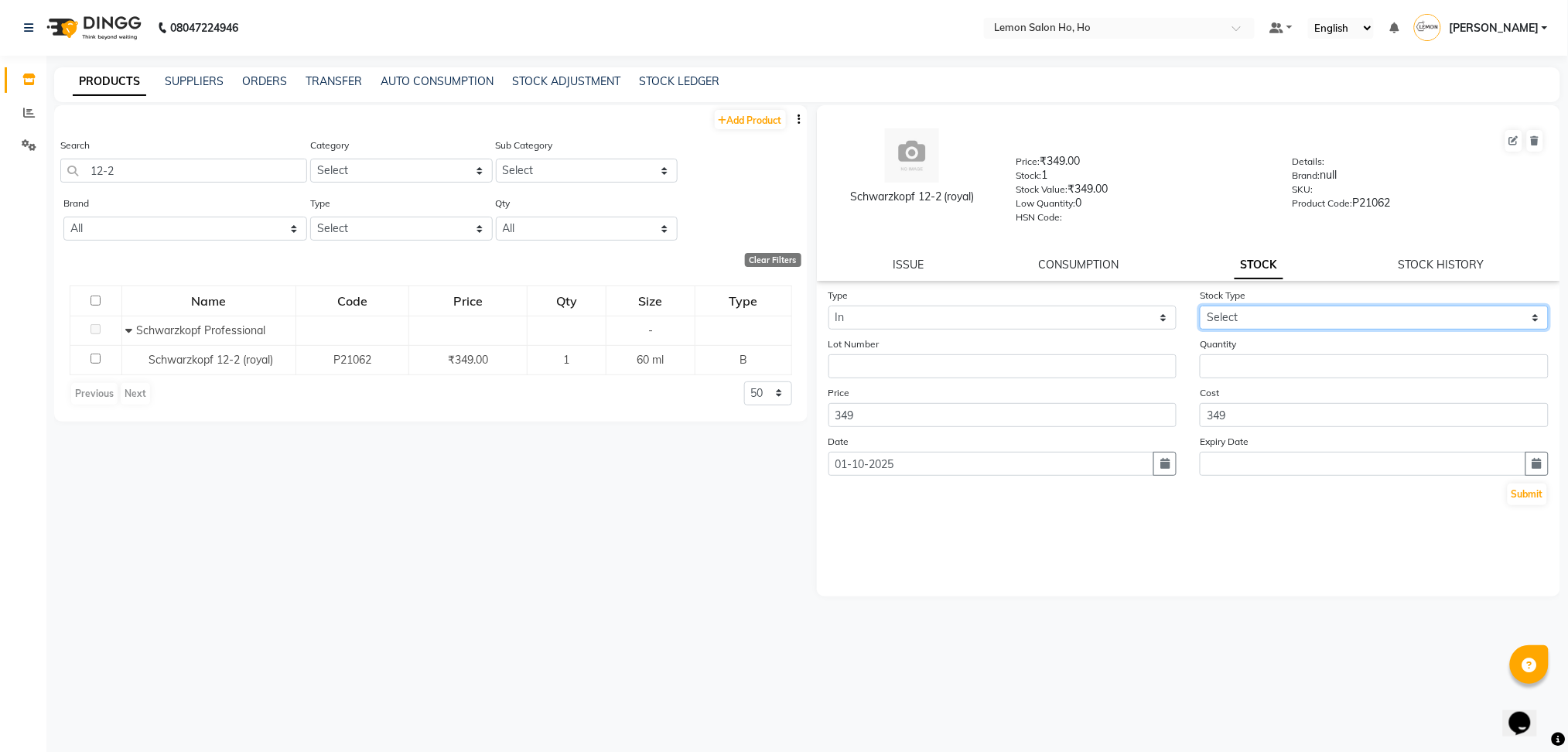
click at [1243, 308] on select "Select New Stock Adjustment Return Other" at bounding box center [1374, 318] width 349 height 24
select select "adjustment"
click at [1200, 306] on select "Select New Stock Adjustment Return Other" at bounding box center [1374, 318] width 349 height 24
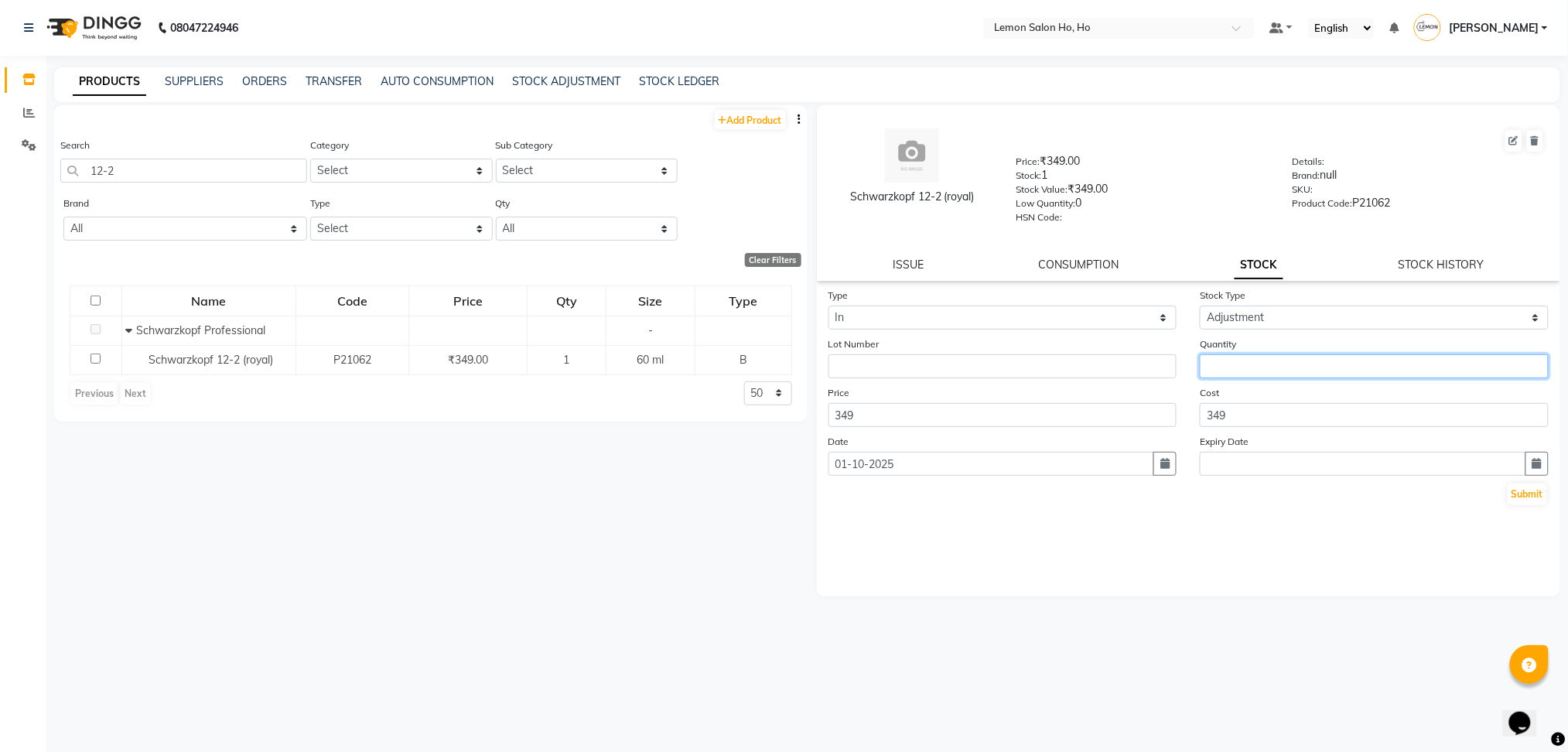
click at [1245, 362] on input "number" at bounding box center [1374, 366] width 349 height 24
type input "4"
click at [1530, 497] on button "Submit" at bounding box center [1527, 494] width 40 height 22
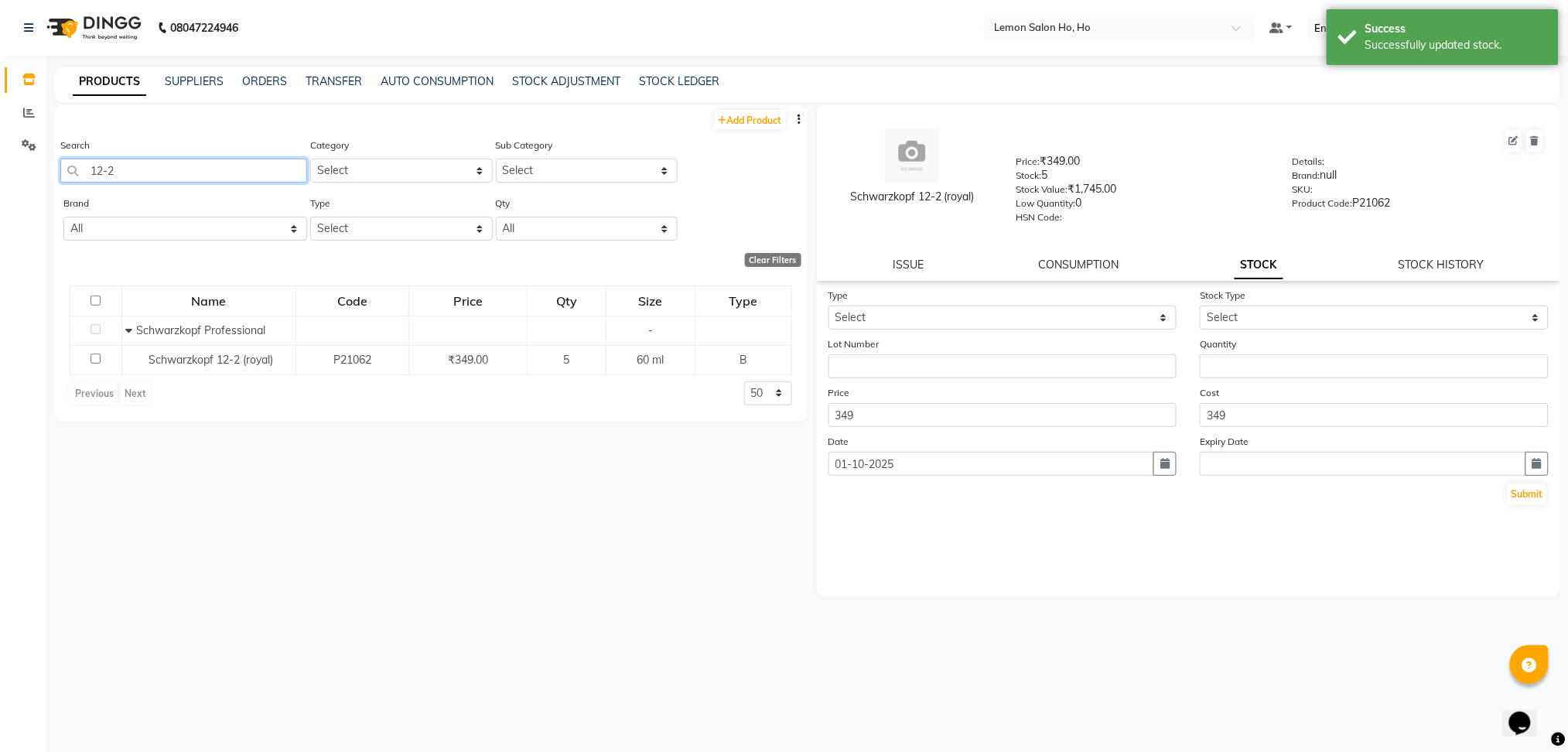
drag, startPoint x: 139, startPoint y: 174, endPoint x: 22, endPoint y: 175, distance: 117.0
click at [22, 175] on app-home "08047224946 Select Location × Lemon Salon Ho, Ho Default Panel My Panel English…" at bounding box center [784, 381] width 1568 height 762
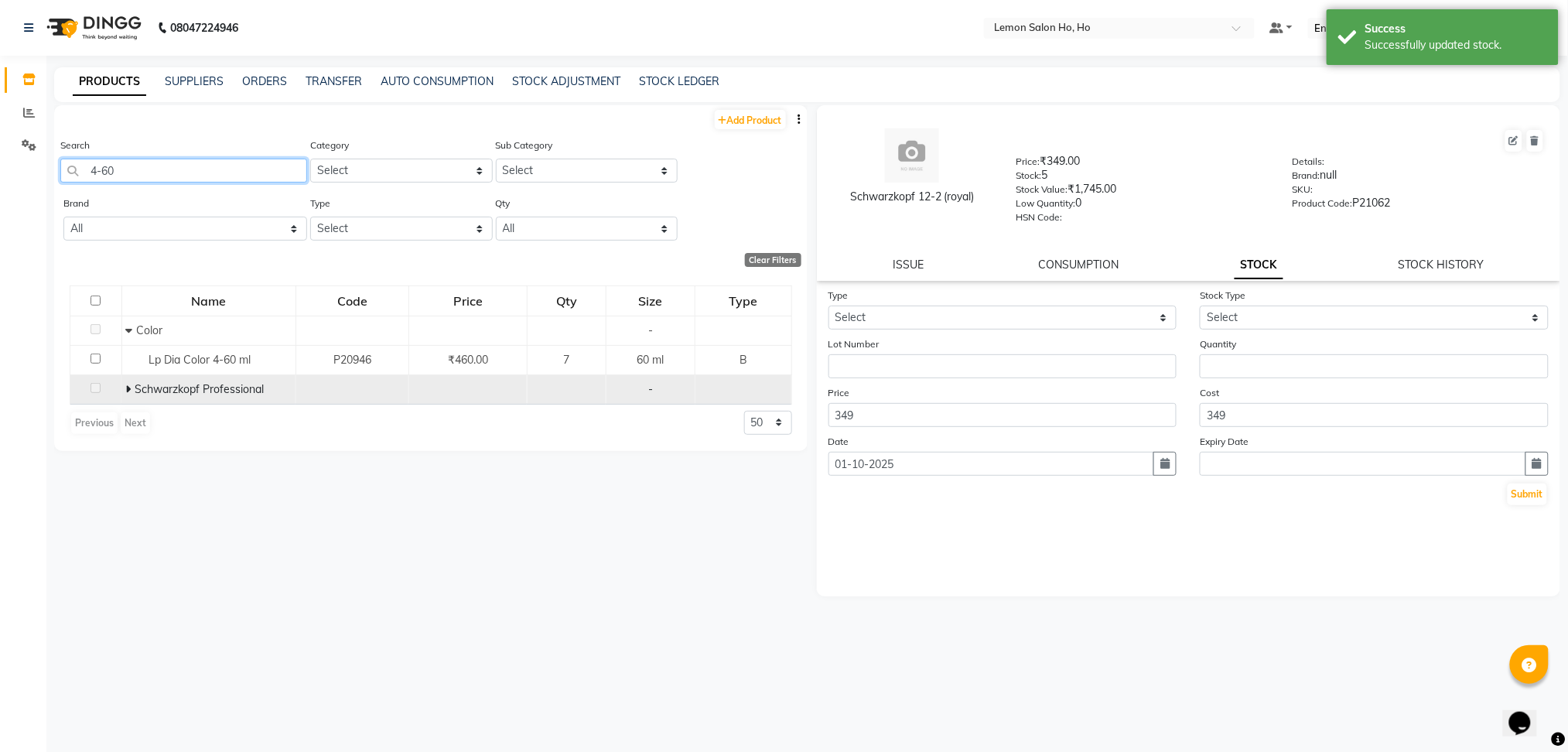
type input "4-60"
click at [127, 389] on icon at bounding box center [128, 389] width 5 height 11
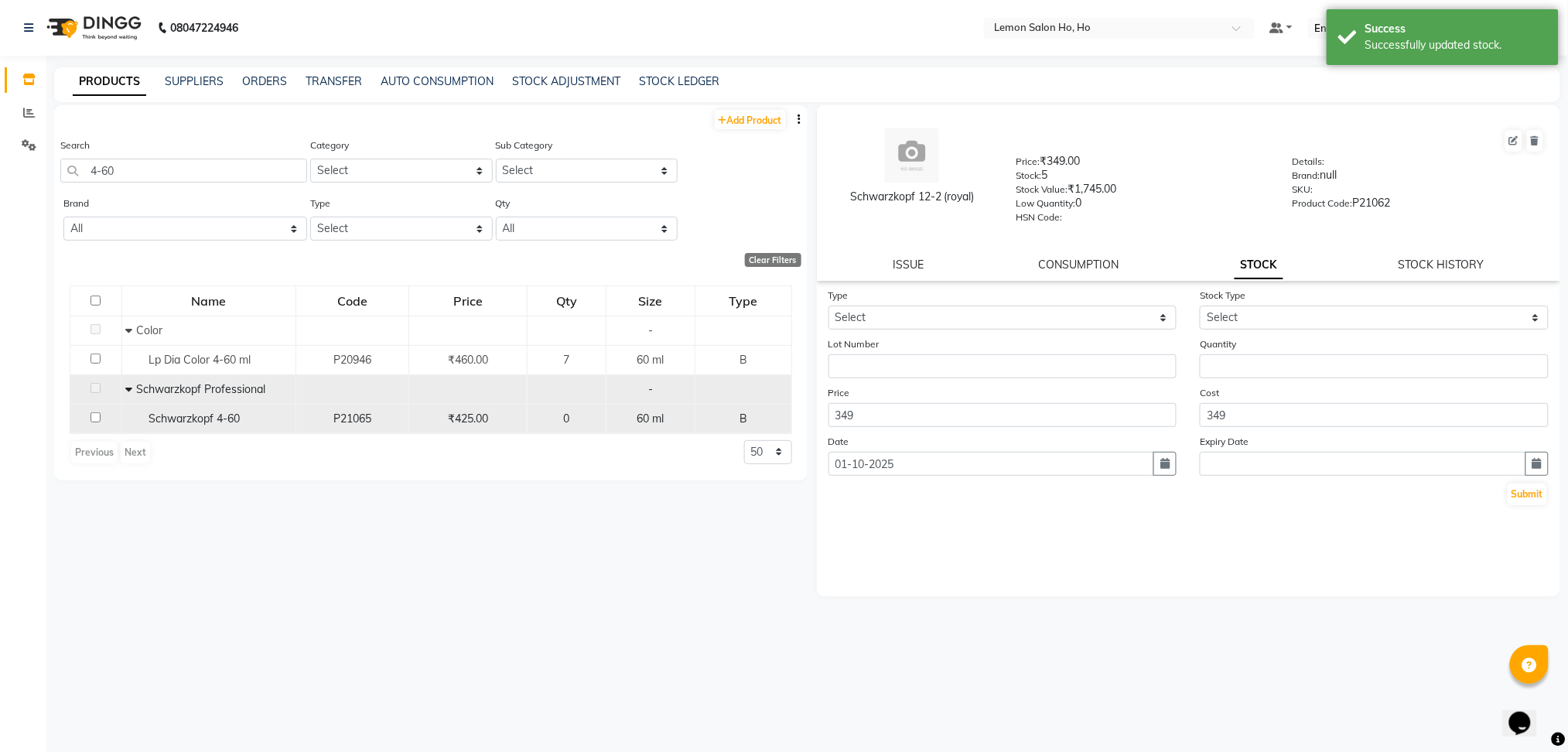
click at [190, 425] on div "Schwarzkopf 4-60" at bounding box center [208, 418] width 166 height 16
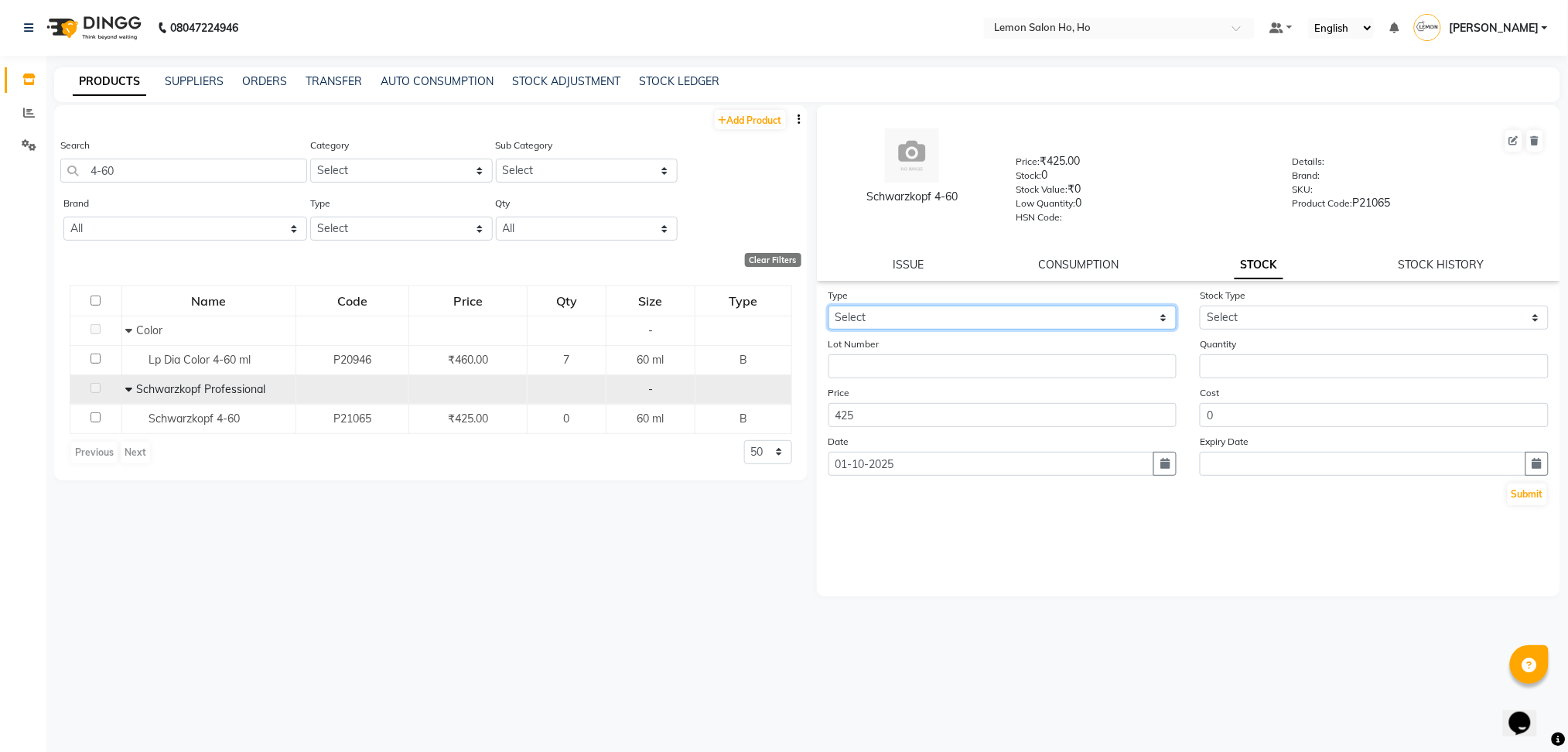
click at [947, 307] on select "Select In Out" at bounding box center [1003, 318] width 349 height 24
select select "in"
click at [828, 306] on select "Select In Out" at bounding box center [1003, 318] width 349 height 24
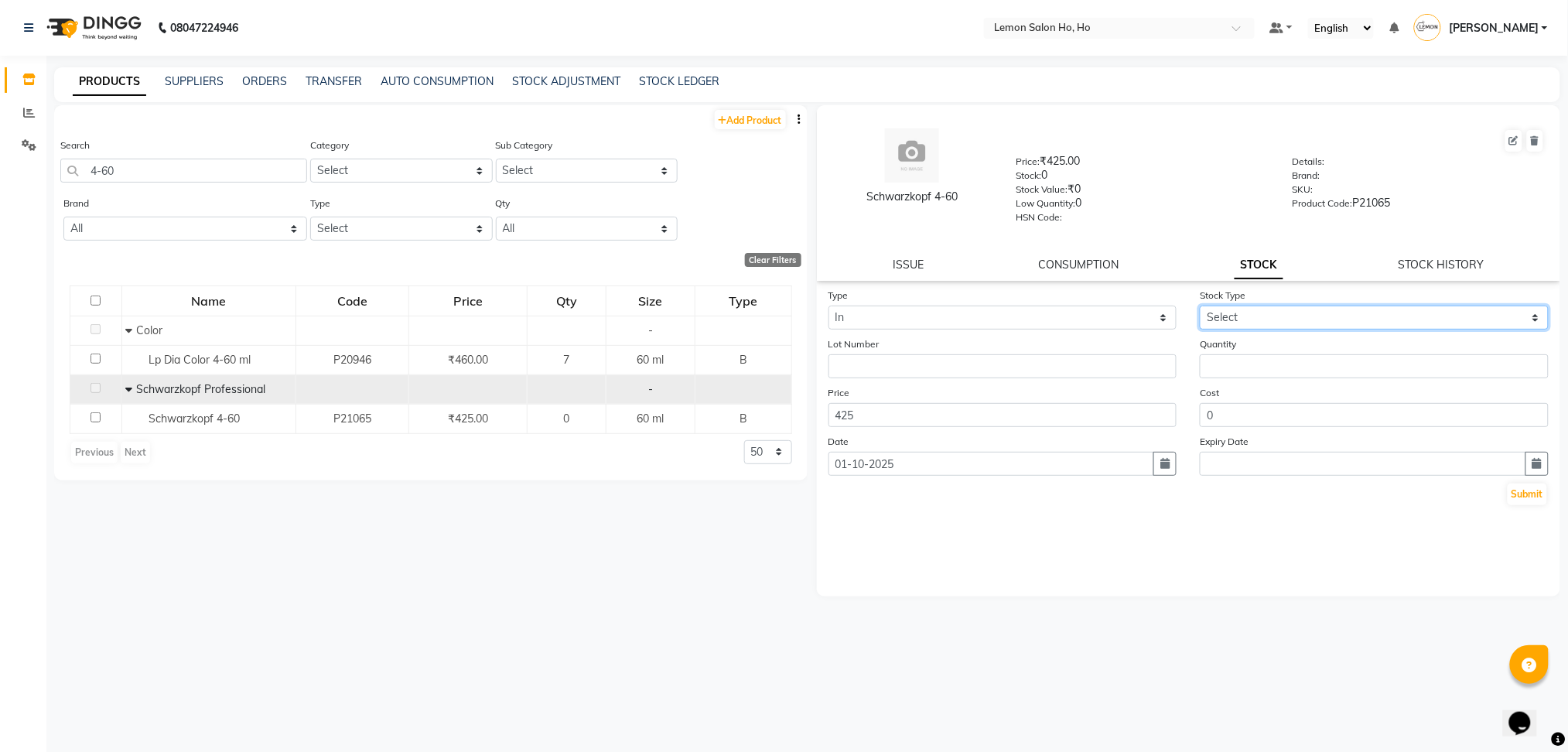
click at [1292, 324] on select "Select New Stock Adjustment Return Other" at bounding box center [1374, 318] width 349 height 24
select select "adjustment"
click at [1200, 306] on select "Select New Stock Adjustment Return Other" at bounding box center [1374, 318] width 349 height 24
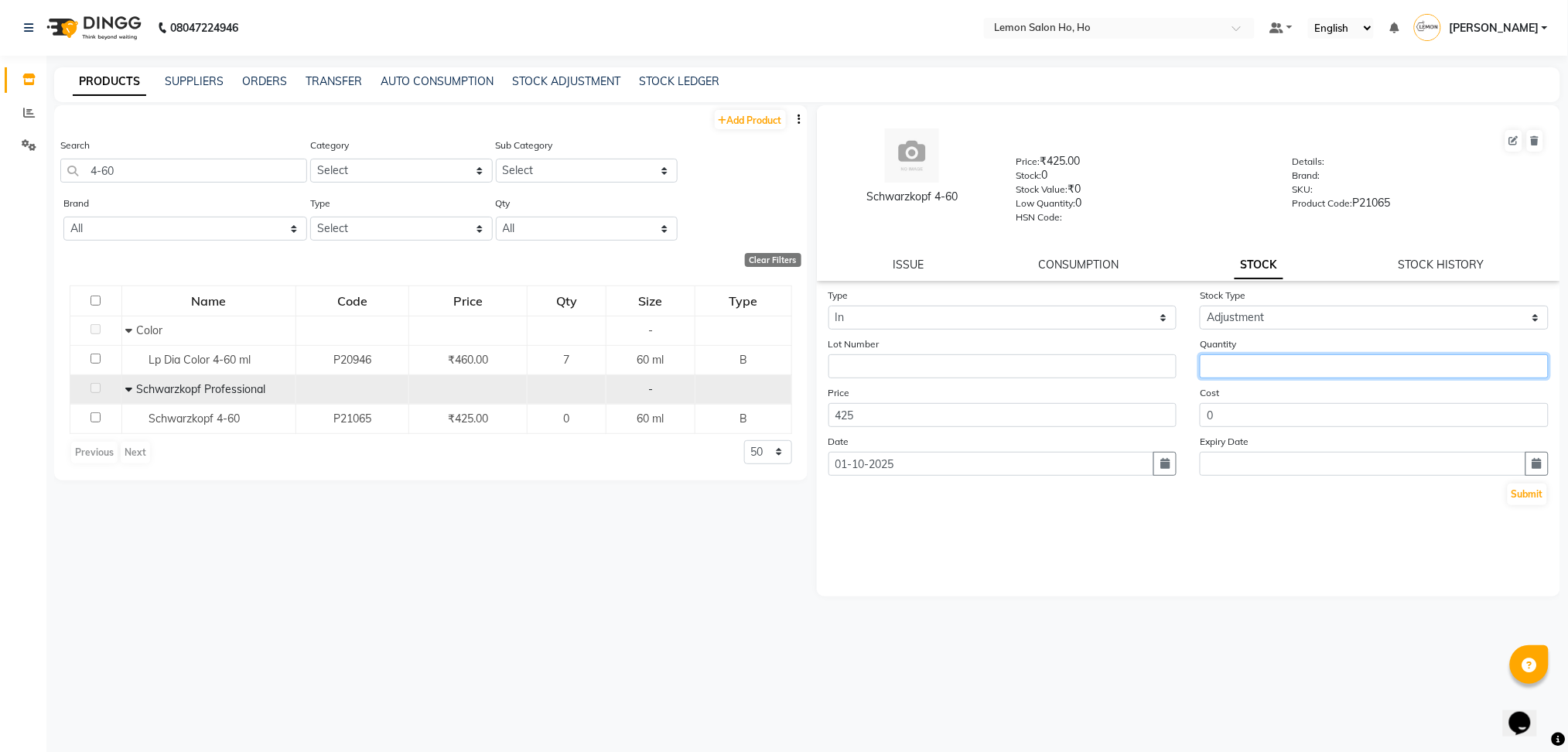
click at [1229, 364] on input "number" at bounding box center [1374, 366] width 349 height 24
type input "1"
click at [1535, 497] on button "Submit" at bounding box center [1527, 494] width 40 height 22
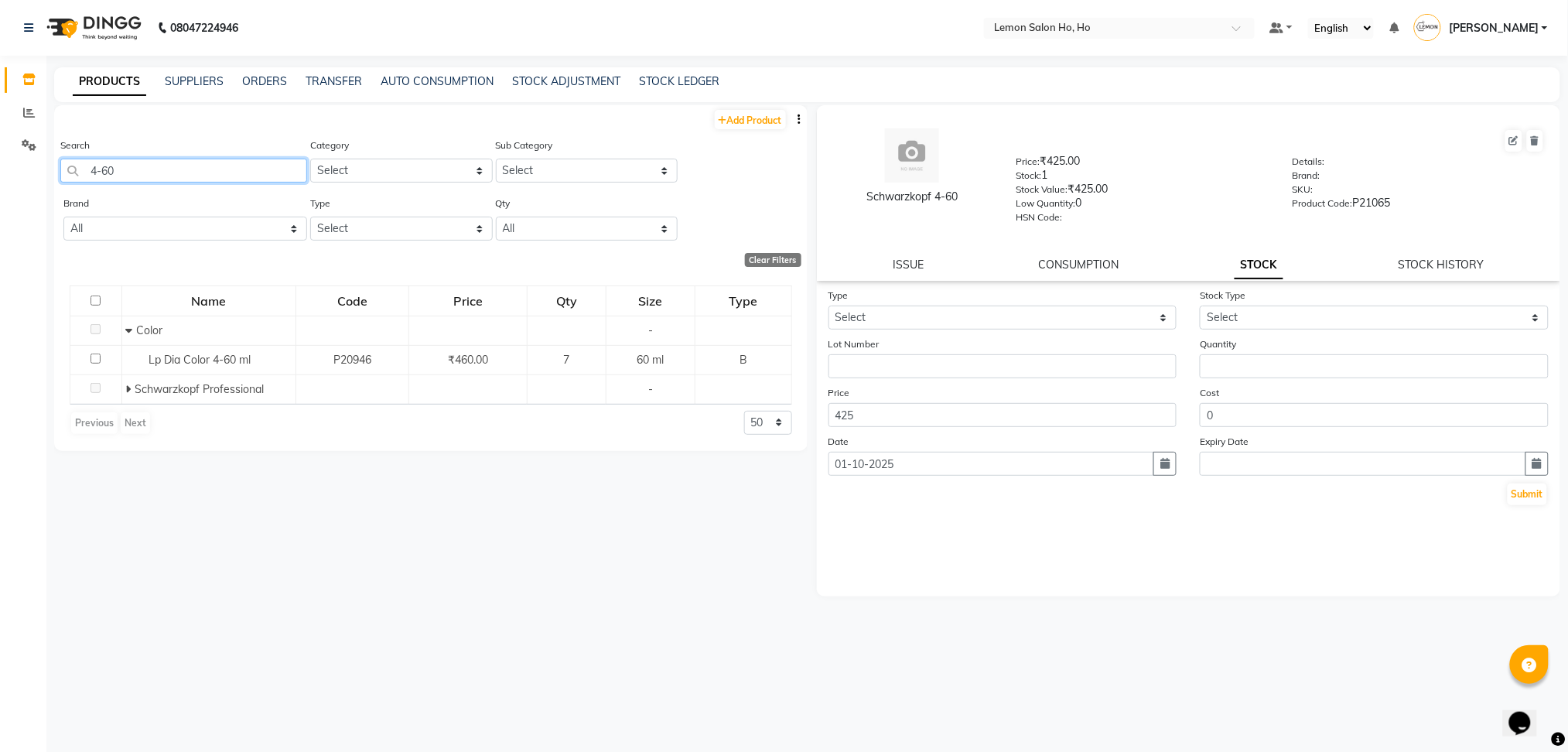
drag, startPoint x: 138, startPoint y: 171, endPoint x: 2, endPoint y: 150, distance: 137.6
click at [2, 150] on app-home "08047224946 Select Location × Lemon Salon Ho, Ho Default Panel My Panel English…" at bounding box center [784, 381] width 1568 height 762
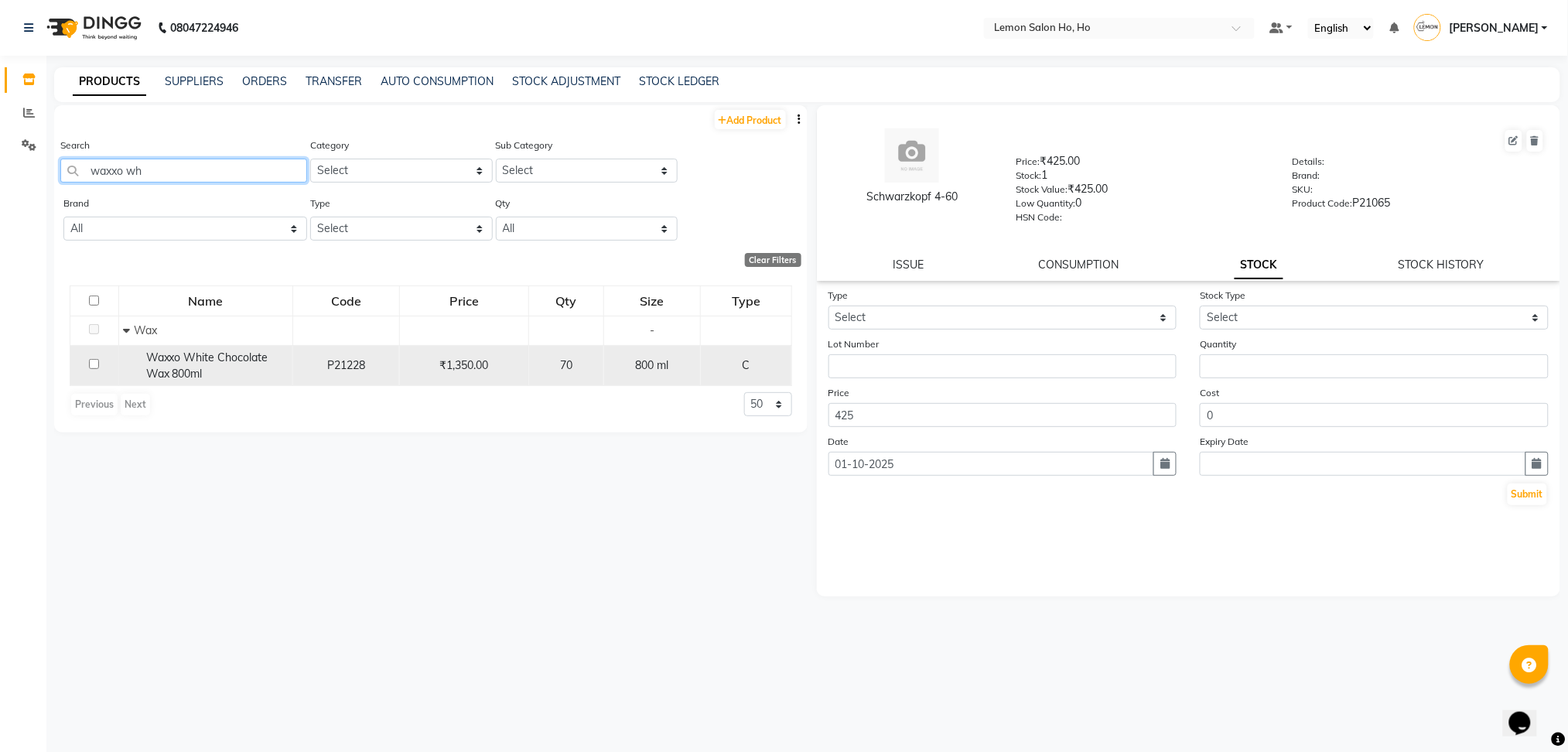
type input "waxxo wh"
click at [193, 375] on span "Waxxo White Chocolate Wax 800ml" at bounding box center [207, 366] width 123 height 30
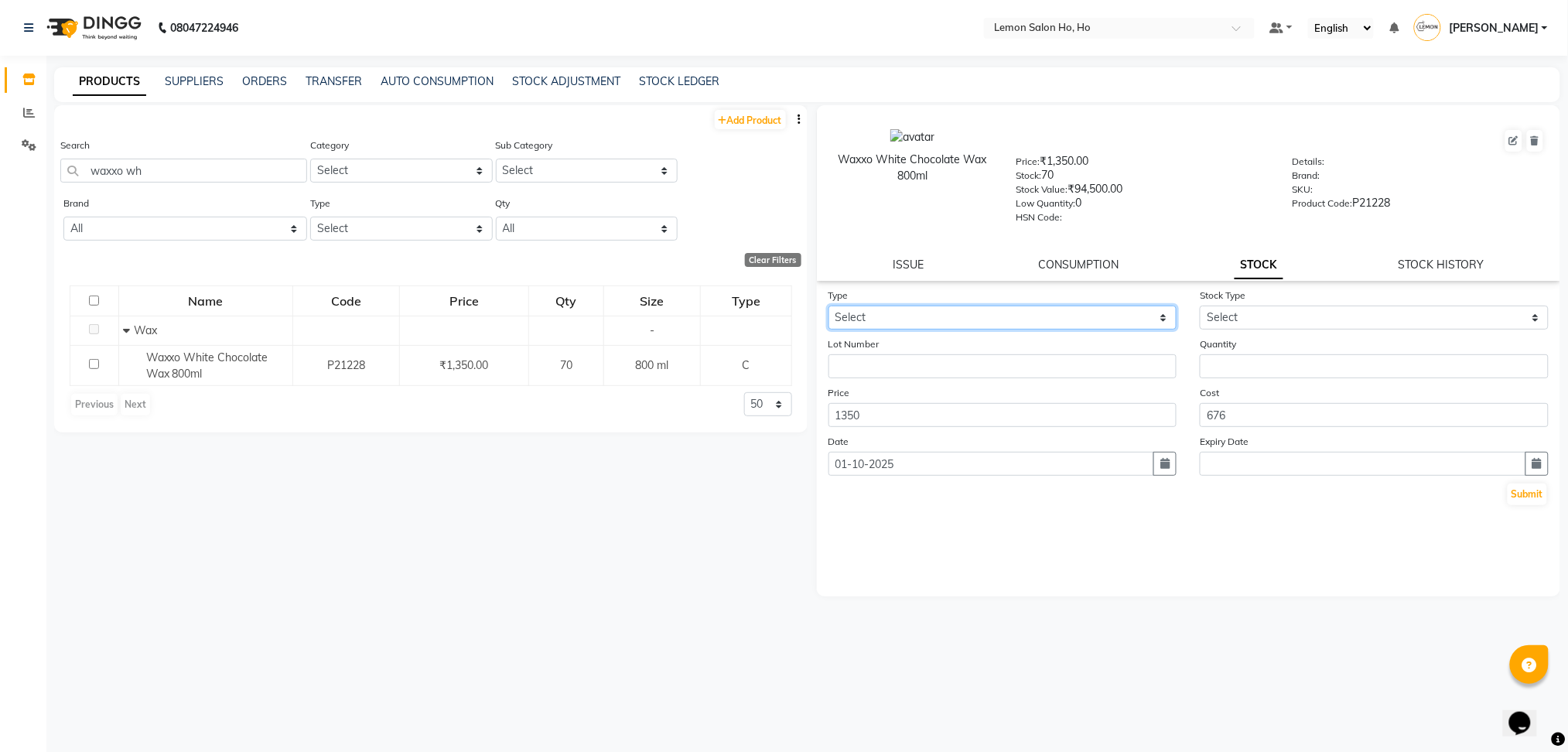
click at [925, 315] on select "Select In Out" at bounding box center [1003, 318] width 349 height 24
select select "in"
click at [828, 306] on select "Select In Out" at bounding box center [1003, 318] width 349 height 24
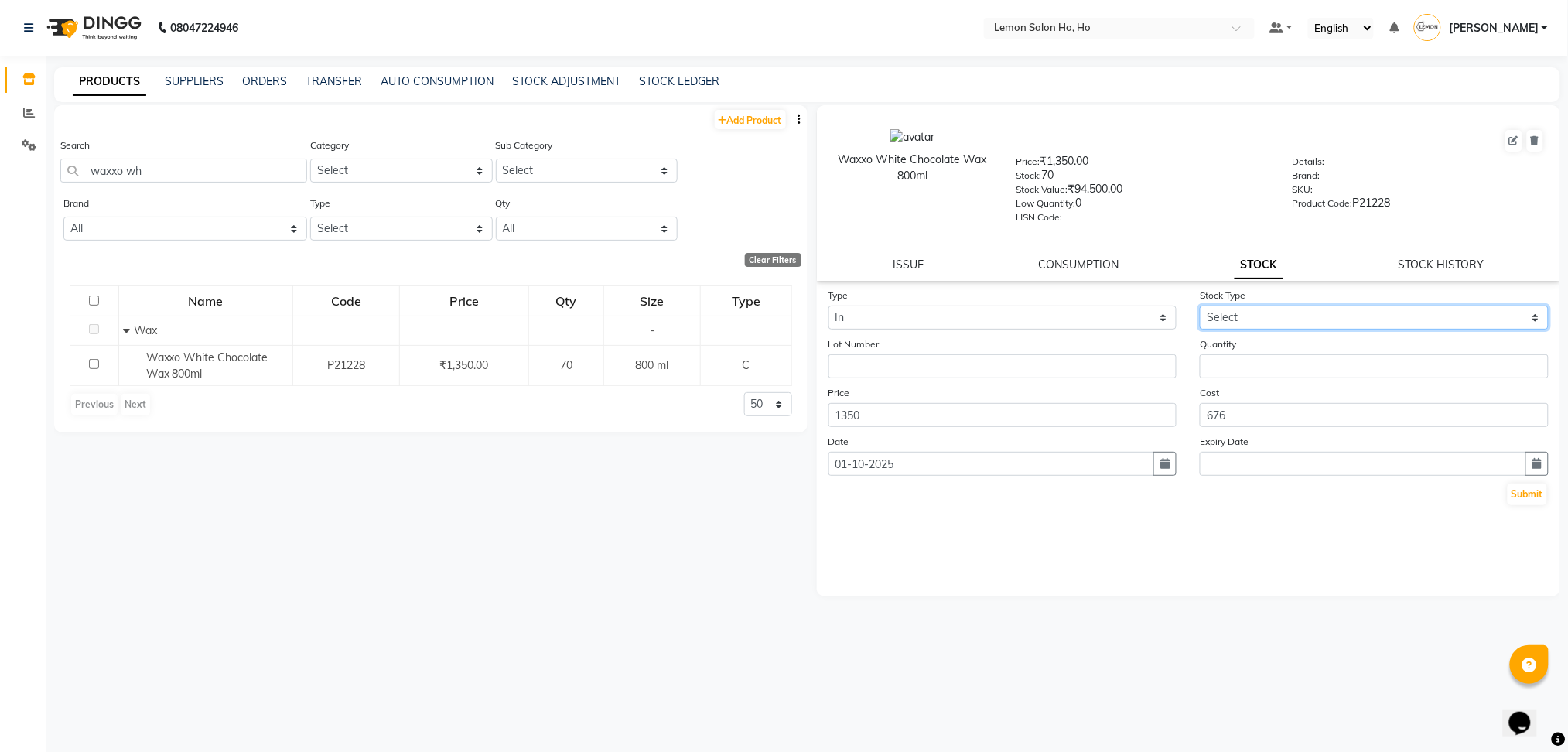
click at [1284, 317] on select "Select New Stock Adjustment Return Other" at bounding box center [1374, 318] width 349 height 24
select select "adjustment"
click at [1200, 306] on select "Select New Stock Adjustment Return Other" at bounding box center [1374, 318] width 349 height 24
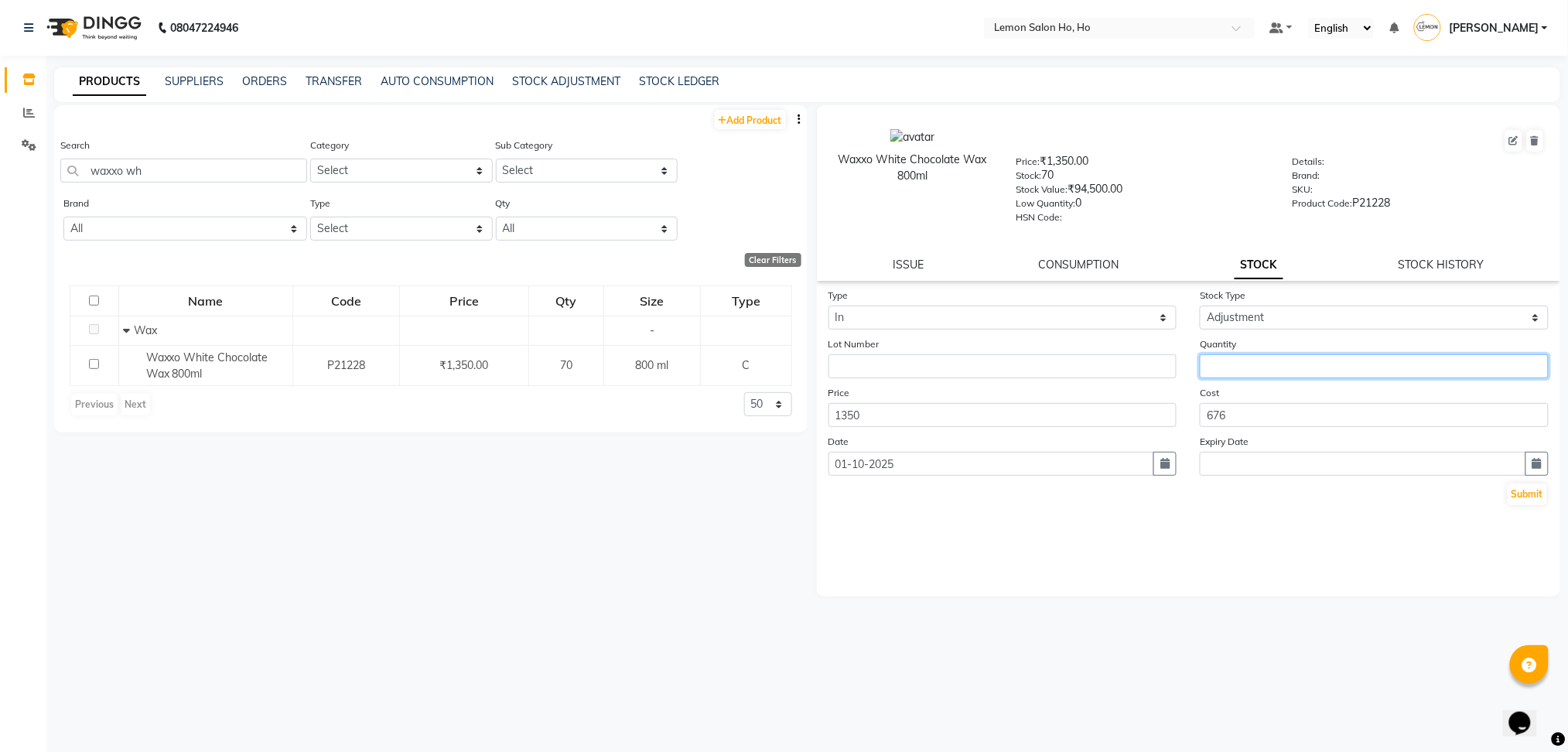
click at [1248, 370] on input "number" at bounding box center [1374, 366] width 349 height 24
type input "1"
click at [1530, 495] on button "Submit" at bounding box center [1527, 494] width 40 height 22
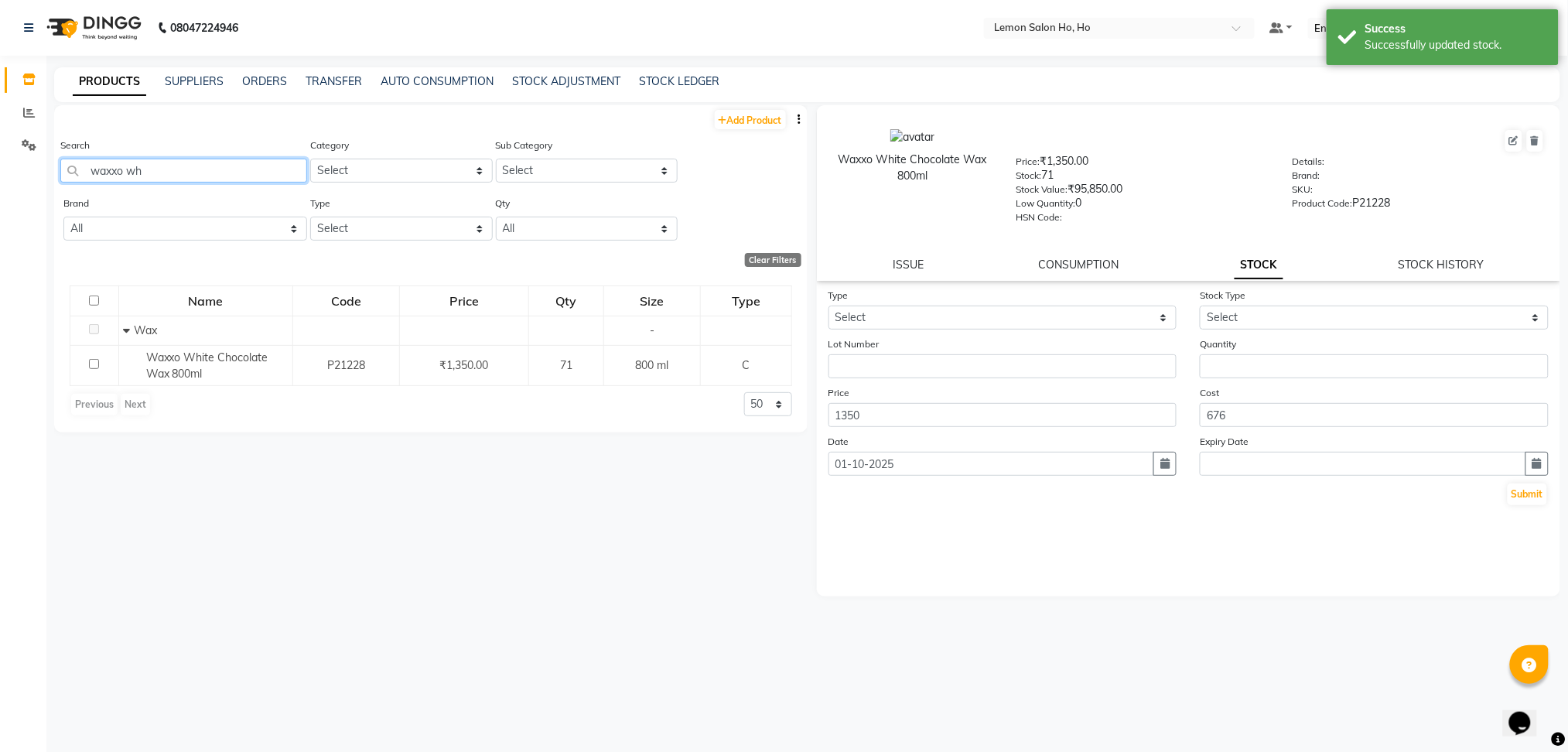
drag, startPoint x: 177, startPoint y: 170, endPoint x: 0, endPoint y: 178, distance: 177.2
click at [0, 178] on app-home "08047224946 Select Location × Lemon Salon Ho, Ho Default Panel My Panel English…" at bounding box center [784, 381] width 1568 height 762
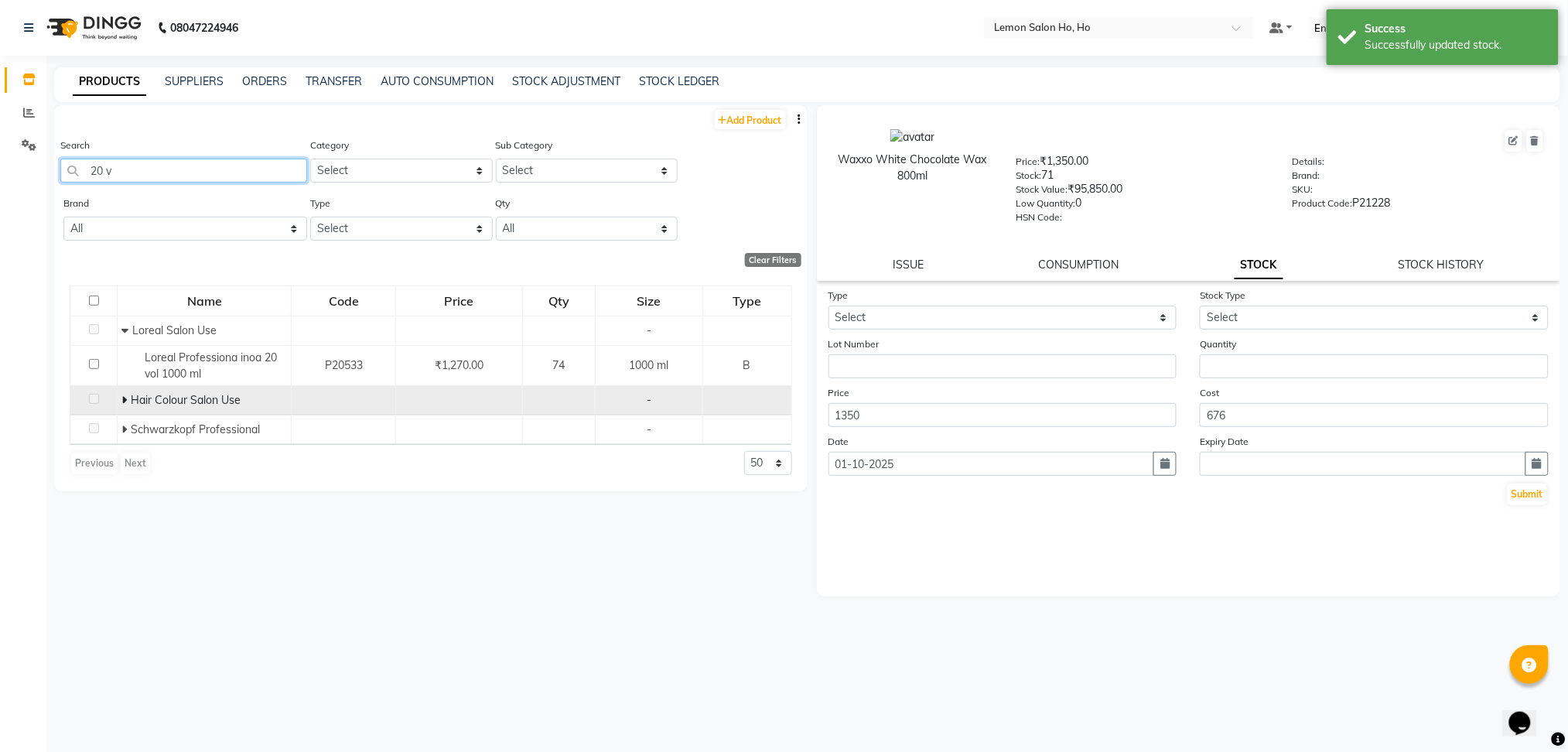
type input "20 v"
click at [122, 400] on icon at bounding box center [124, 400] width 5 height 11
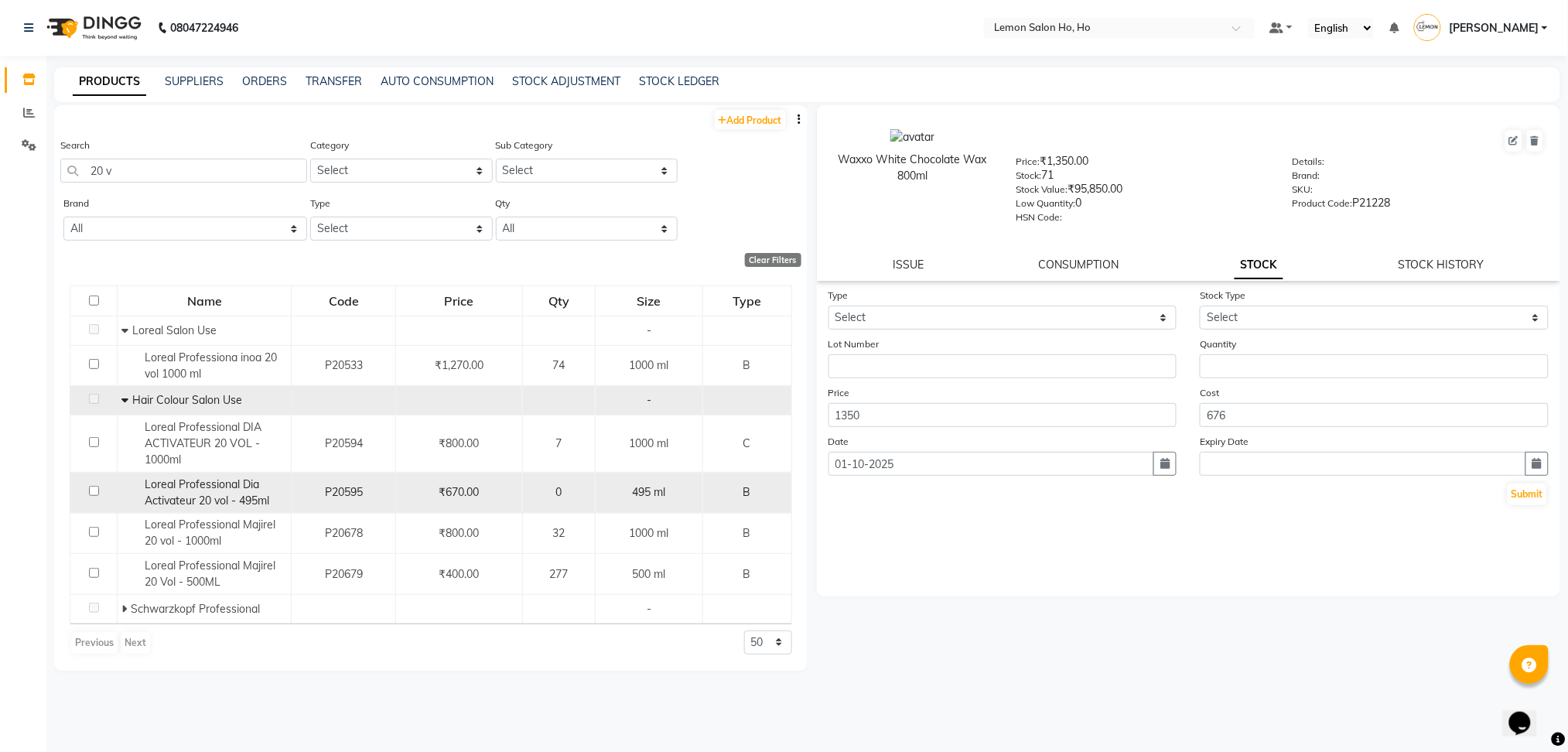
click at [220, 504] on span "Loreal Professional Dia Activateur 20 vol - 495ml" at bounding box center [206, 493] width 124 height 30
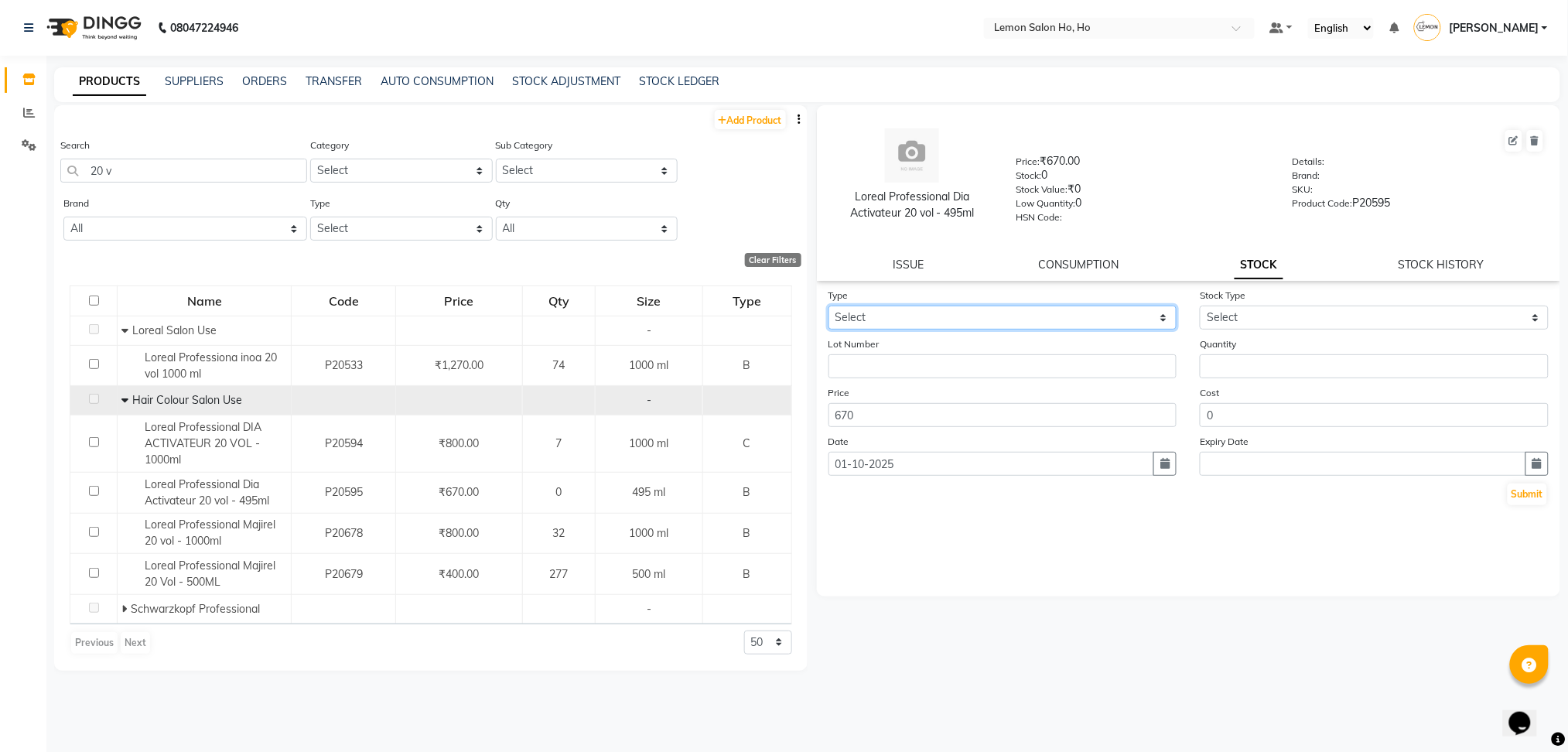
drag, startPoint x: 893, startPoint y: 317, endPoint x: 839, endPoint y: 373, distance: 77.8
click at [839, 373] on form "Type Select In Out Stock Type Select New Stock Adjustment Return Other Lot Numb…" at bounding box center [1188, 397] width 721 height 220
select select "in"
click at [828, 306] on select "Select In Out" at bounding box center [1003, 318] width 349 height 24
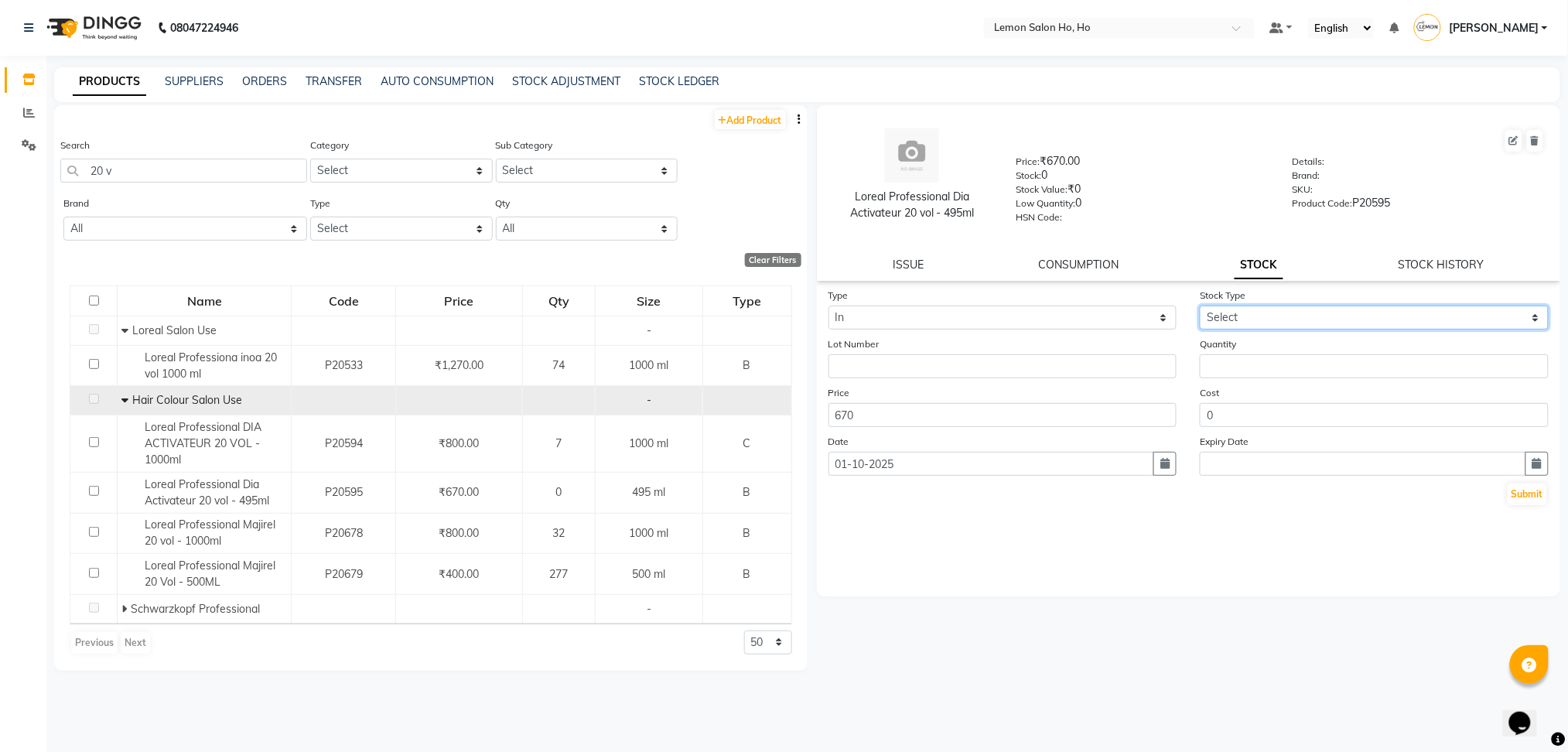
click at [1333, 312] on select "Select New Stock Adjustment Return Other" at bounding box center [1374, 318] width 349 height 24
select select "adjustment"
click at [1200, 306] on select "Select New Stock Adjustment Return Other" at bounding box center [1374, 318] width 349 height 24
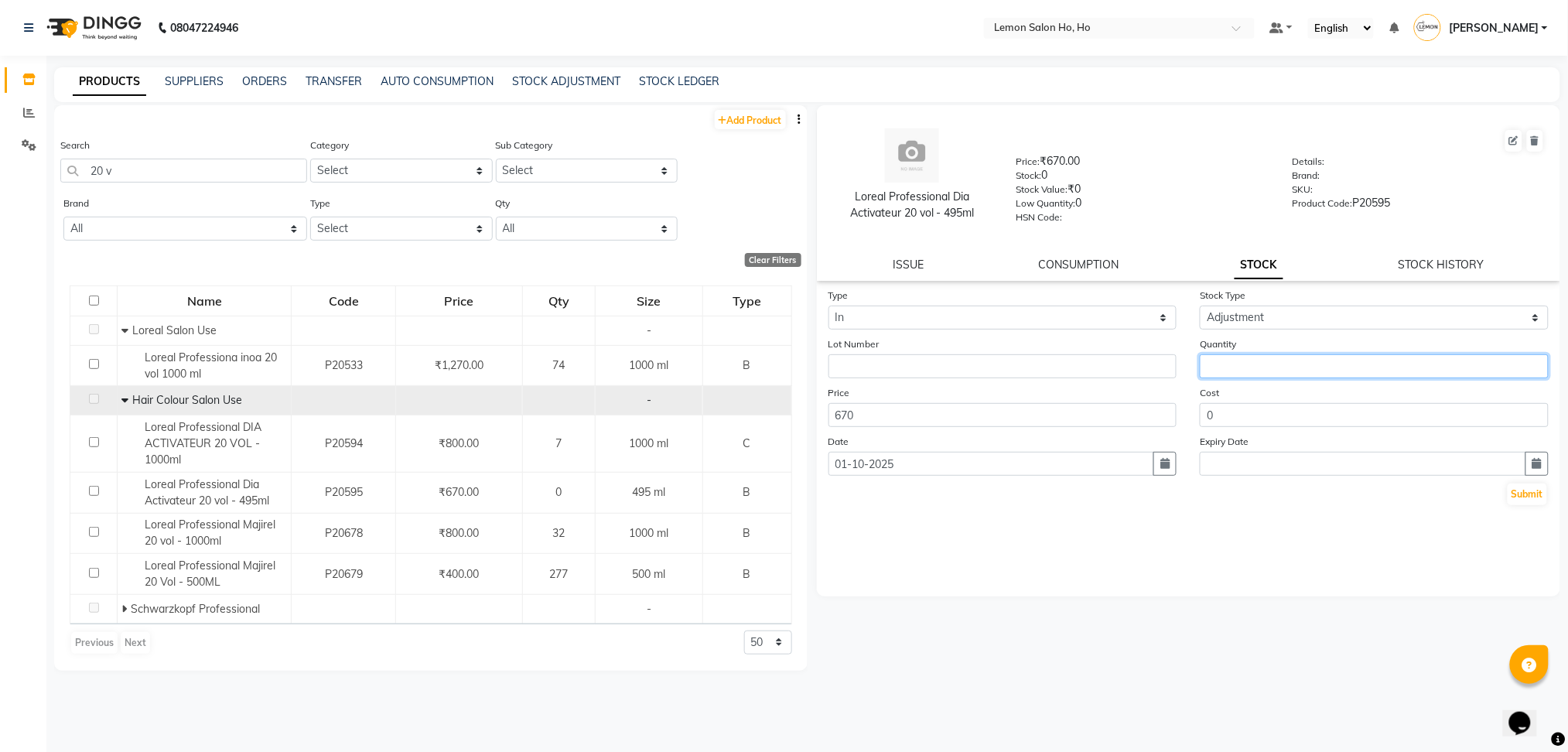
click at [1296, 370] on input "number" at bounding box center [1374, 366] width 349 height 24
type input "1"
click at [1538, 494] on button "Submit" at bounding box center [1527, 494] width 40 height 22
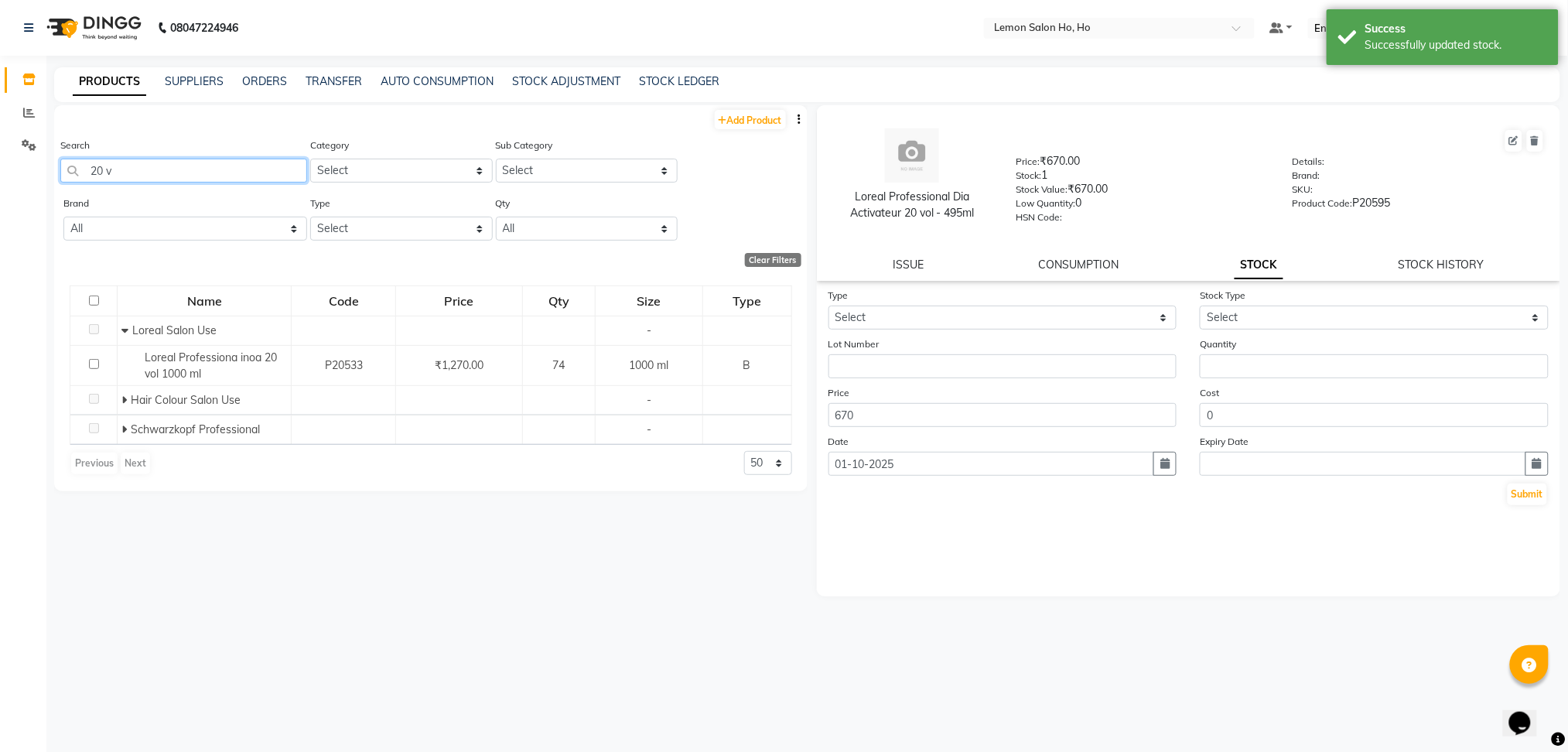
drag, startPoint x: 137, startPoint y: 164, endPoint x: 15, endPoint y: 184, distance: 123.6
click at [15, 184] on app-home "08047224946 Select Location × Lemon Salon Ho, Ho Default Panel My Panel English…" at bounding box center [784, 381] width 1568 height 762
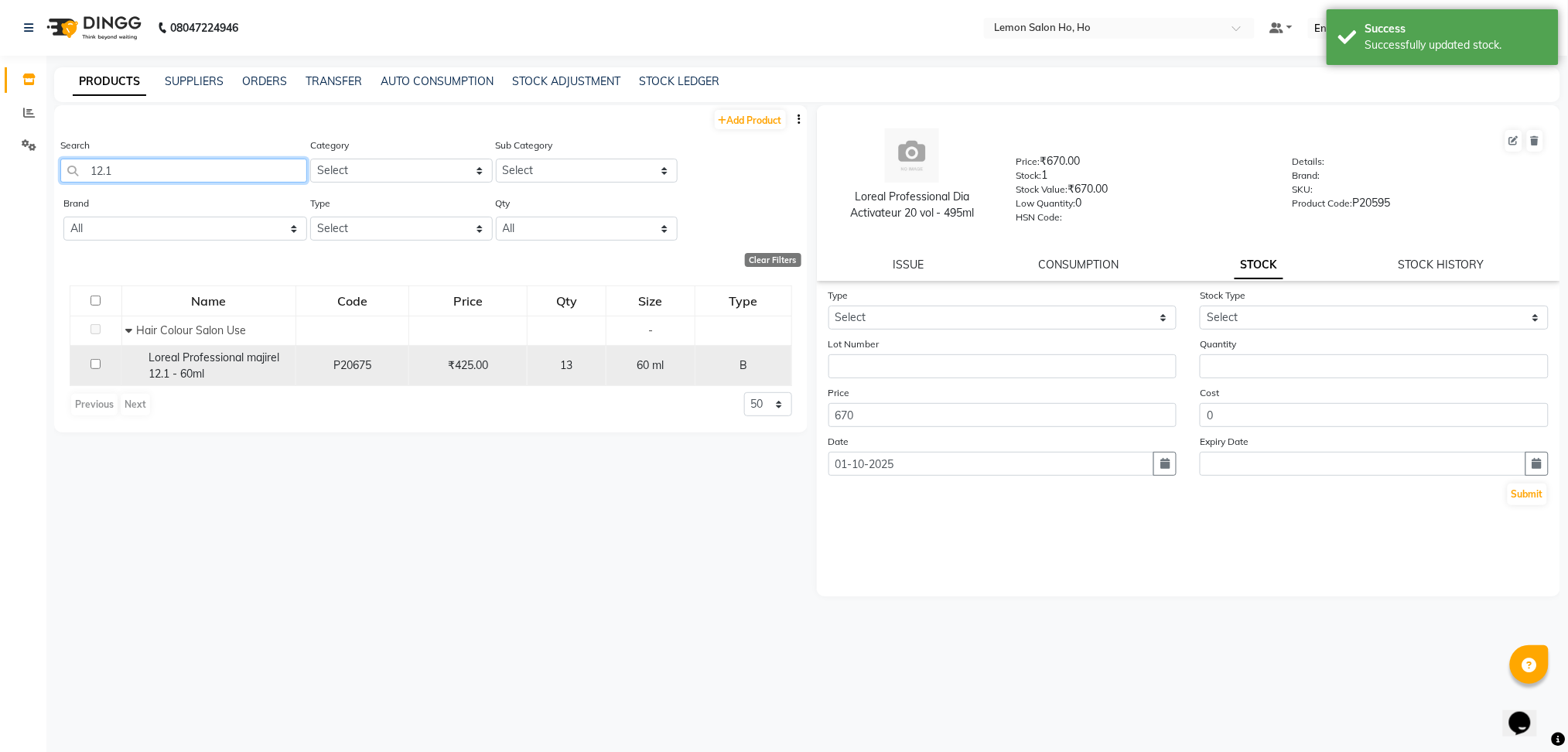
type input "12.1"
click at [194, 379] on span "Loreal Professional majirel 12.1 - 60ml" at bounding box center [214, 366] width 131 height 30
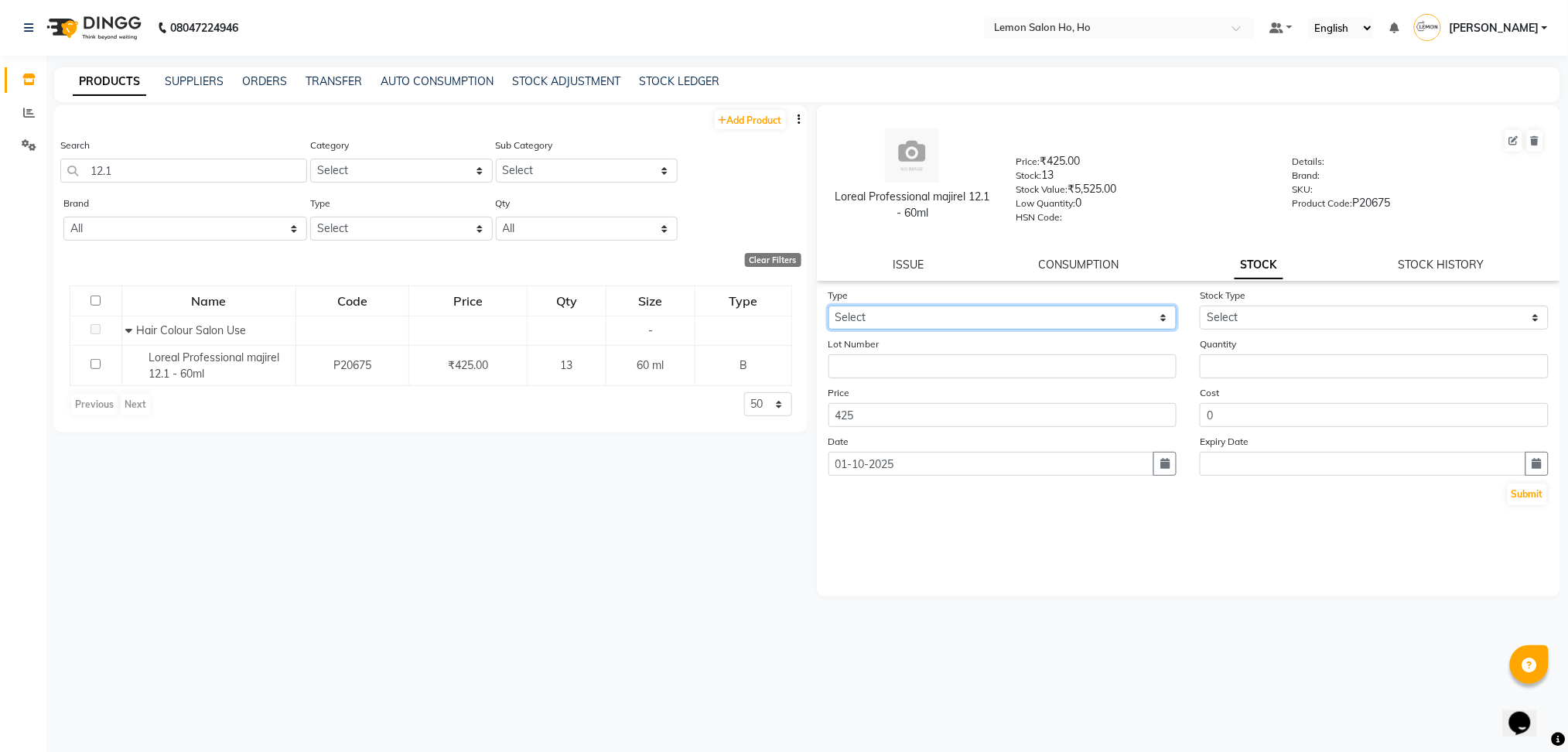
click at [953, 316] on select "Select In Out" at bounding box center [1003, 318] width 349 height 24
select select "in"
click at [828, 306] on select "Select In Out" at bounding box center [1003, 318] width 349 height 24
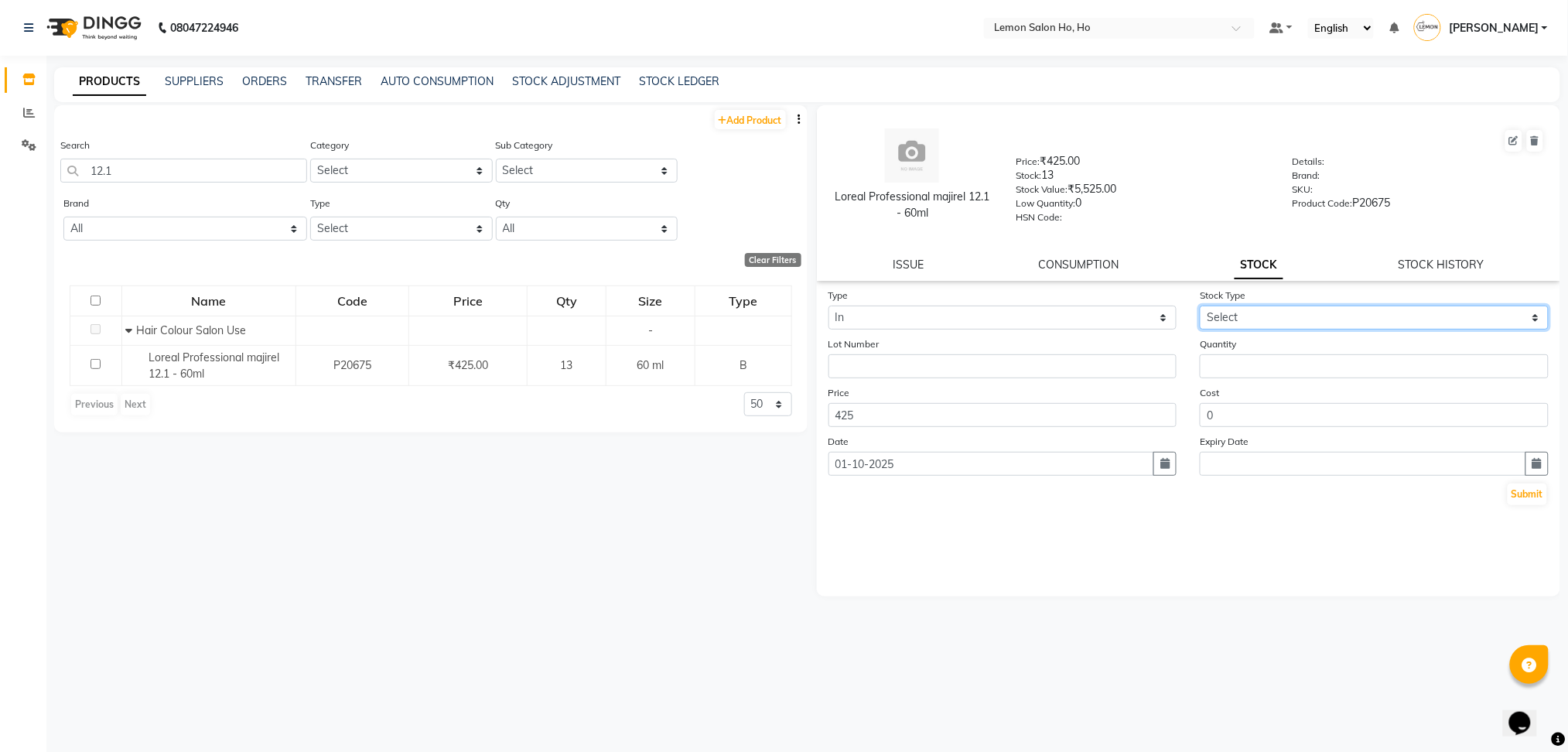
click at [1312, 321] on select "Select New Stock Adjustment Return Other" at bounding box center [1374, 318] width 349 height 24
select select "adjustment"
click at [1200, 306] on select "Select New Stock Adjustment Return Other" at bounding box center [1374, 318] width 349 height 24
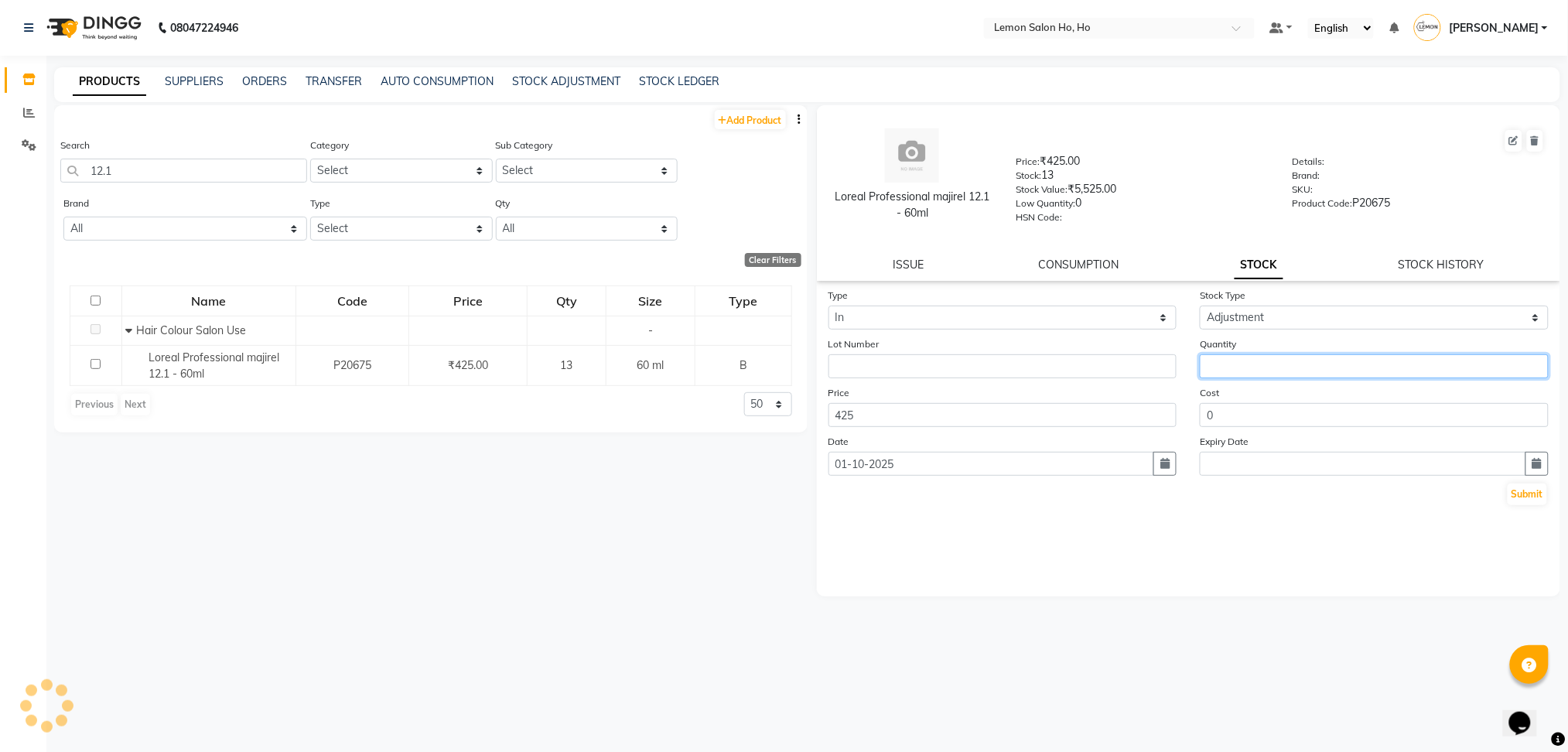
click at [1248, 373] on input "number" at bounding box center [1374, 366] width 349 height 24
type input "1"
click at [1544, 498] on button "Submit" at bounding box center [1527, 494] width 40 height 22
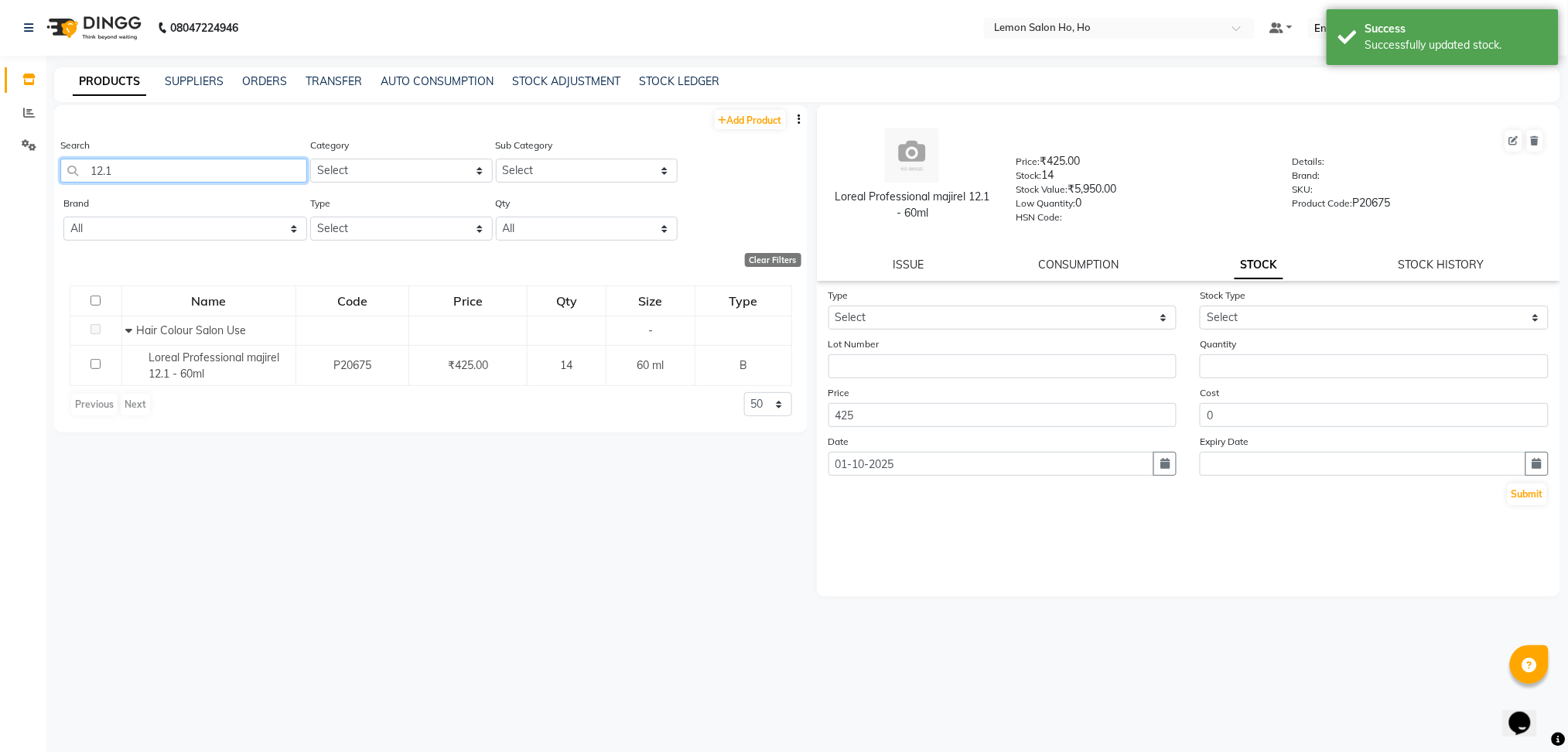
drag, startPoint x: 169, startPoint y: 163, endPoint x: 25, endPoint y: 169, distance: 144.1
click at [25, 169] on app-home "08047224946 Select Location × Lemon Salon Ho, Ho Default Panel My Panel English…" at bounding box center [784, 381] width 1568 height 762
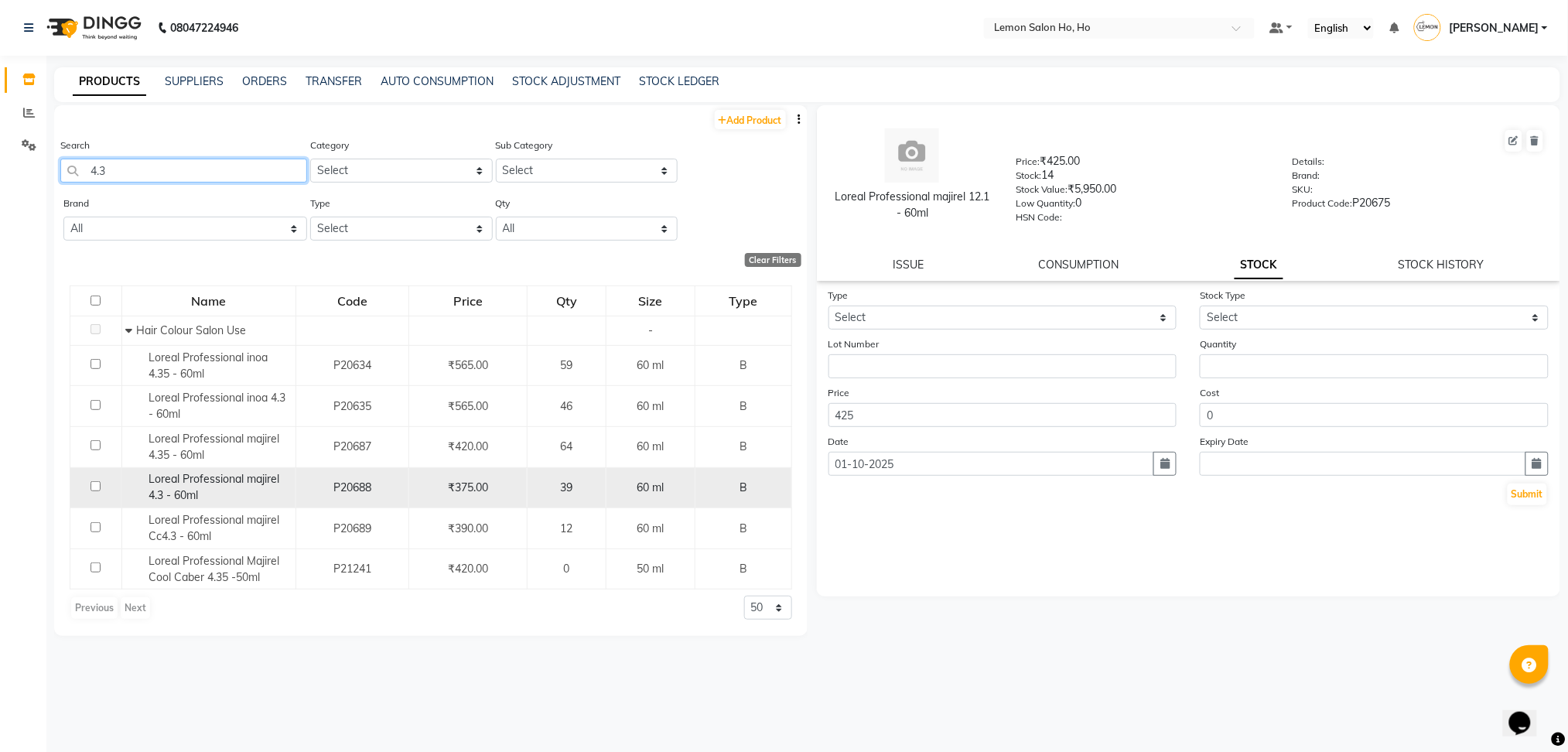
type input "4.3"
click at [200, 494] on div "Loreal Professional majirel 4.3 - 60ml" at bounding box center [208, 487] width 166 height 32
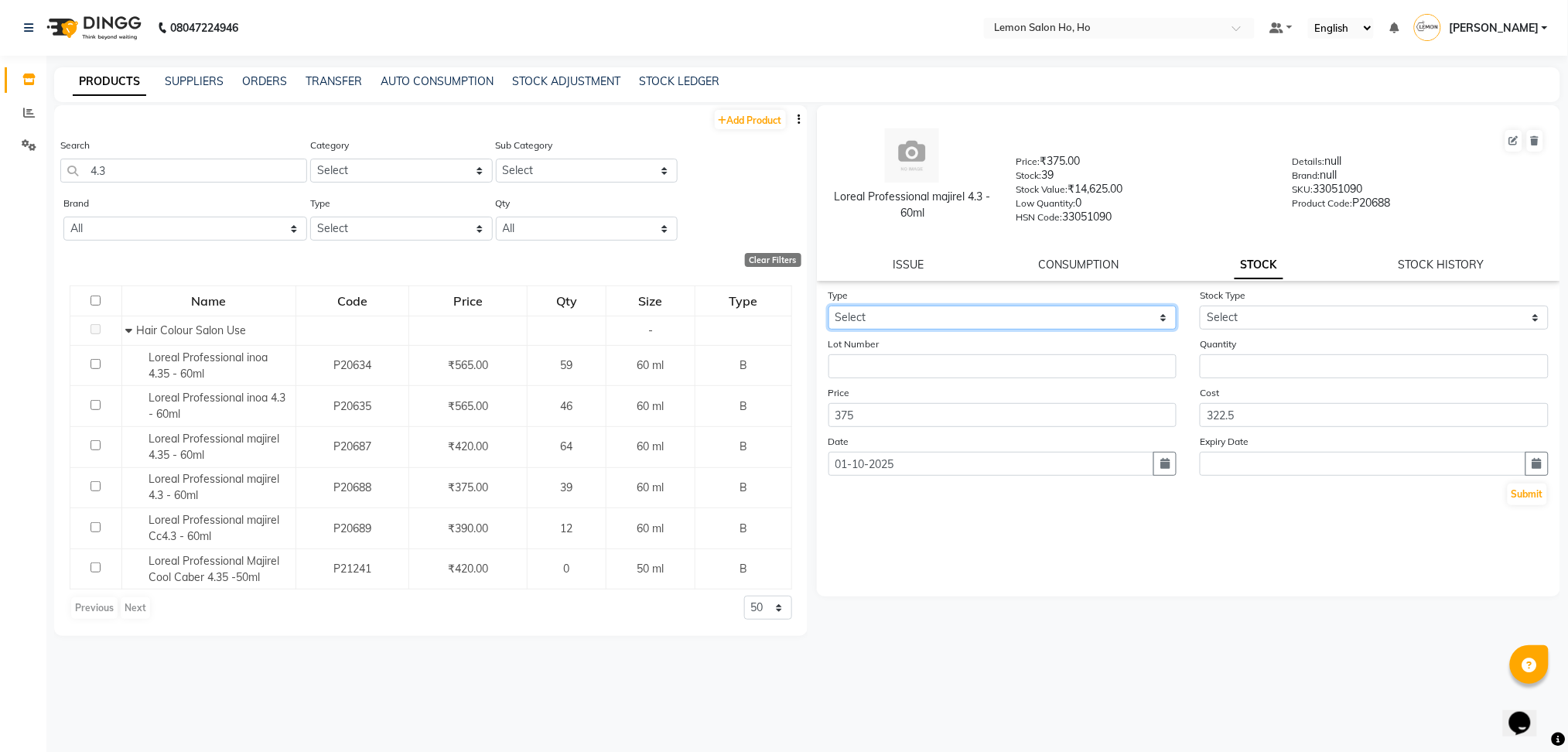
click at [1029, 315] on select "Select In Out" at bounding box center [1003, 318] width 349 height 24
select select "in"
click at [828, 306] on select "Select In Out" at bounding box center [1003, 318] width 349 height 24
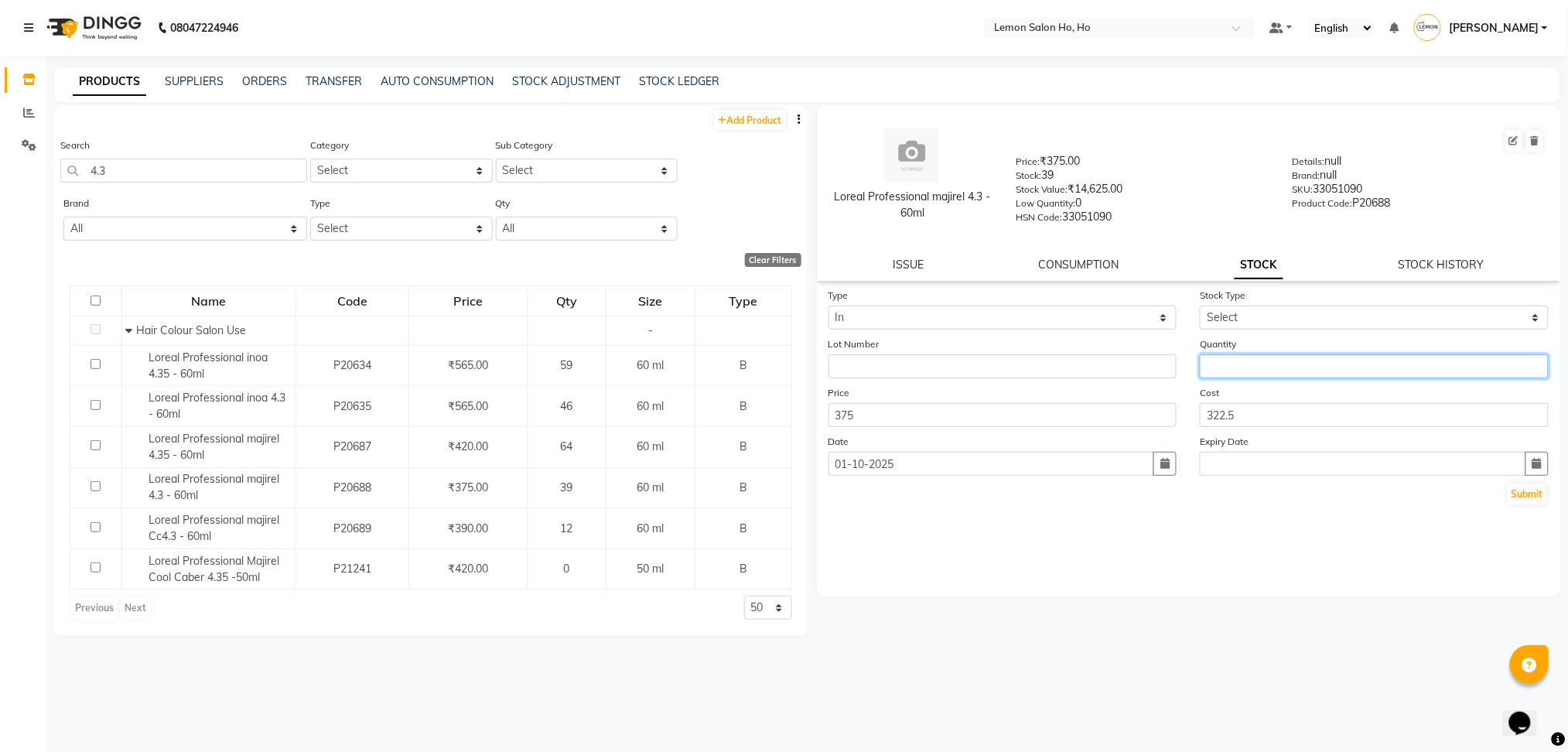
click at [1251, 370] on input "number" at bounding box center [1374, 366] width 349 height 24
type input "1"
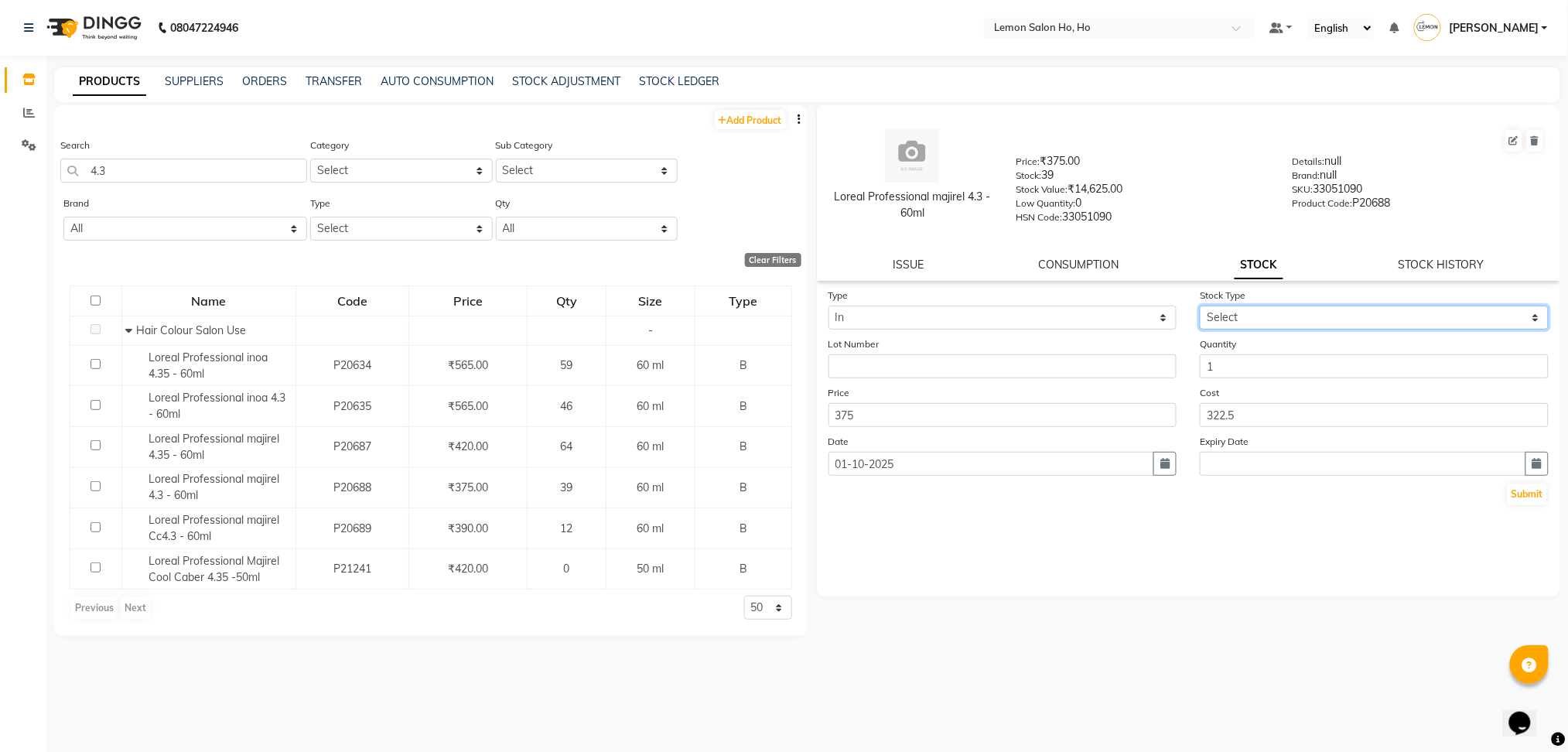
drag, startPoint x: 1280, startPoint y: 315, endPoint x: 1254, endPoint y: 390, distance: 79.4
click at [1254, 390] on form "Type Select In Out Stock Type Select New Stock Adjustment Return Other Lot Numb…" at bounding box center [1188, 397] width 721 height 220
select select "adjustment"
click at [1200, 306] on select "Select New Stock Adjustment Return Other" at bounding box center [1374, 318] width 349 height 24
click at [1537, 496] on button "Submit" at bounding box center [1527, 494] width 40 height 22
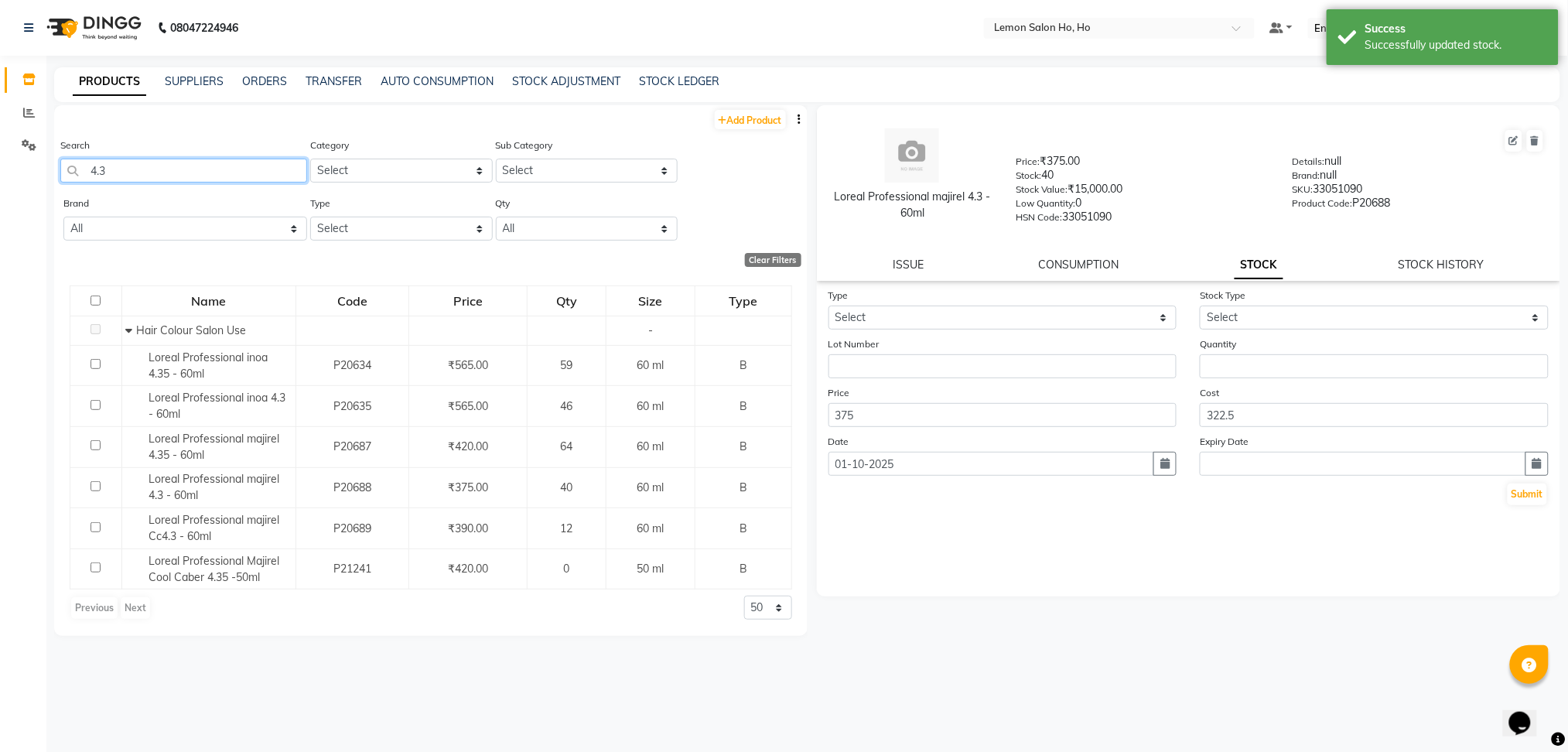
drag, startPoint x: 154, startPoint y: 167, endPoint x: 32, endPoint y: 162, distance: 122.1
click at [32, 162] on app-home "08047224946 Select Location × Lemon Salon Ho, Ho Default Panel My Panel English…" at bounding box center [784, 381] width 1568 height 762
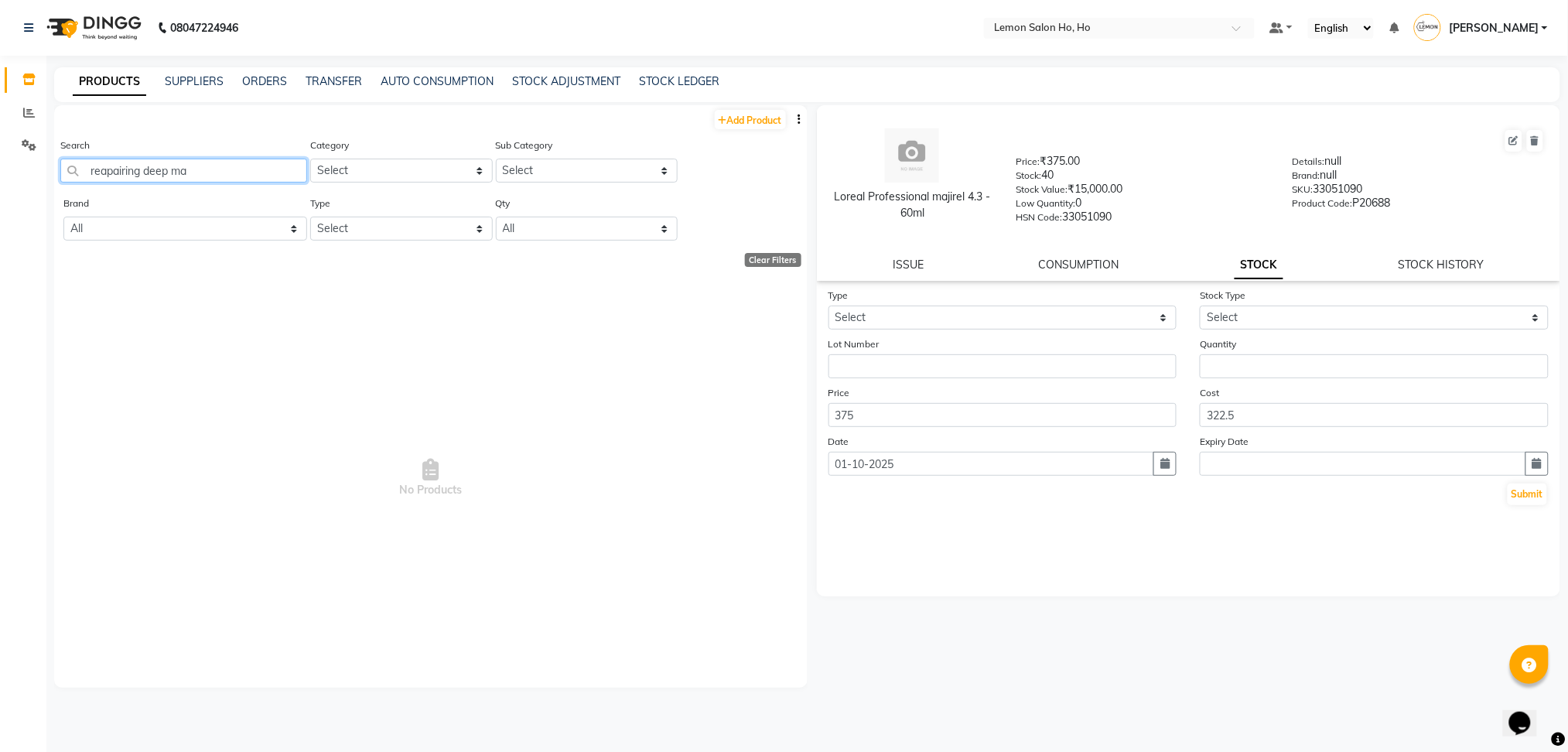
click at [128, 176] on input "reapairing deep ma" at bounding box center [183, 171] width 247 height 24
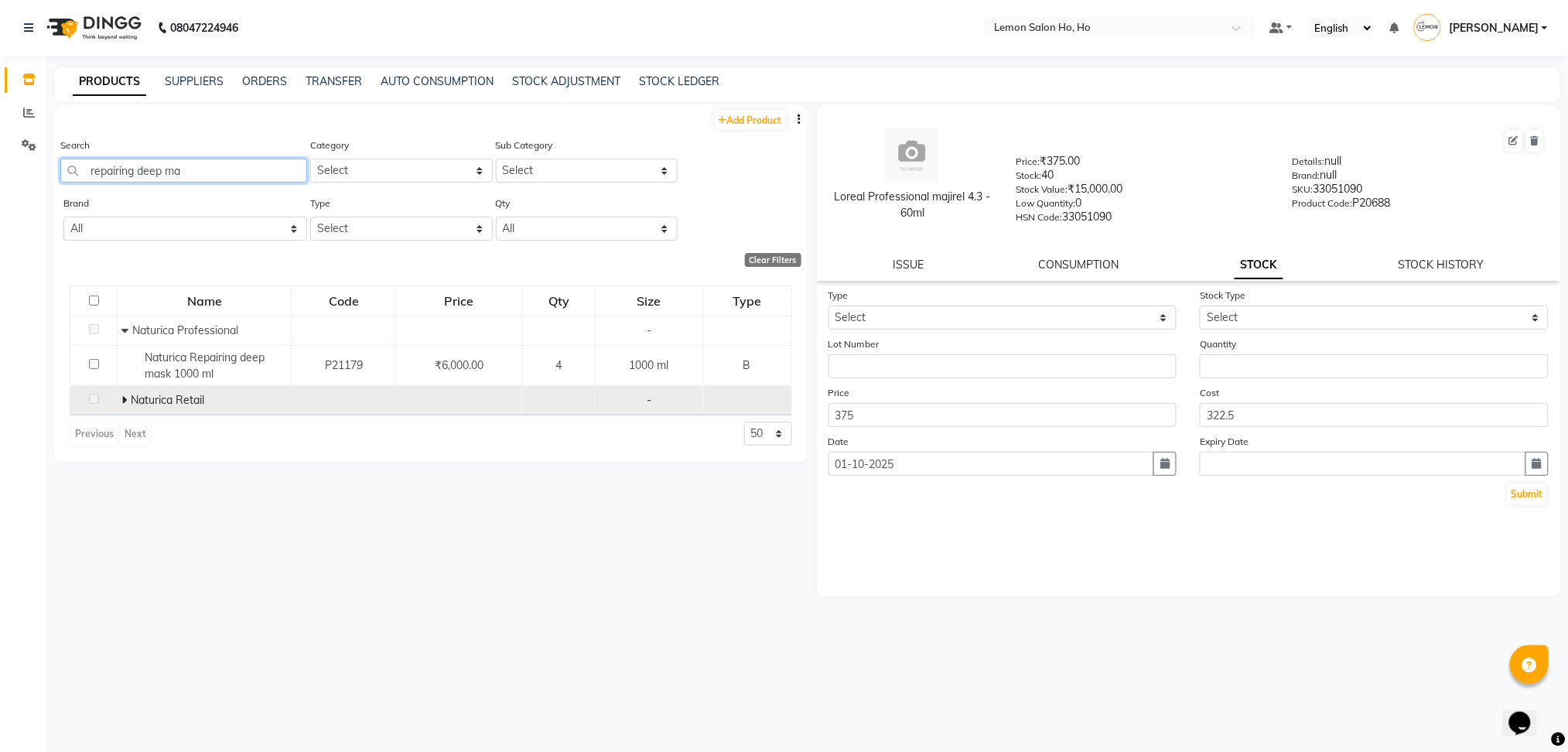
type input "repairing deep ma"
click at [127, 402] on span at bounding box center [126, 400] width 9 height 14
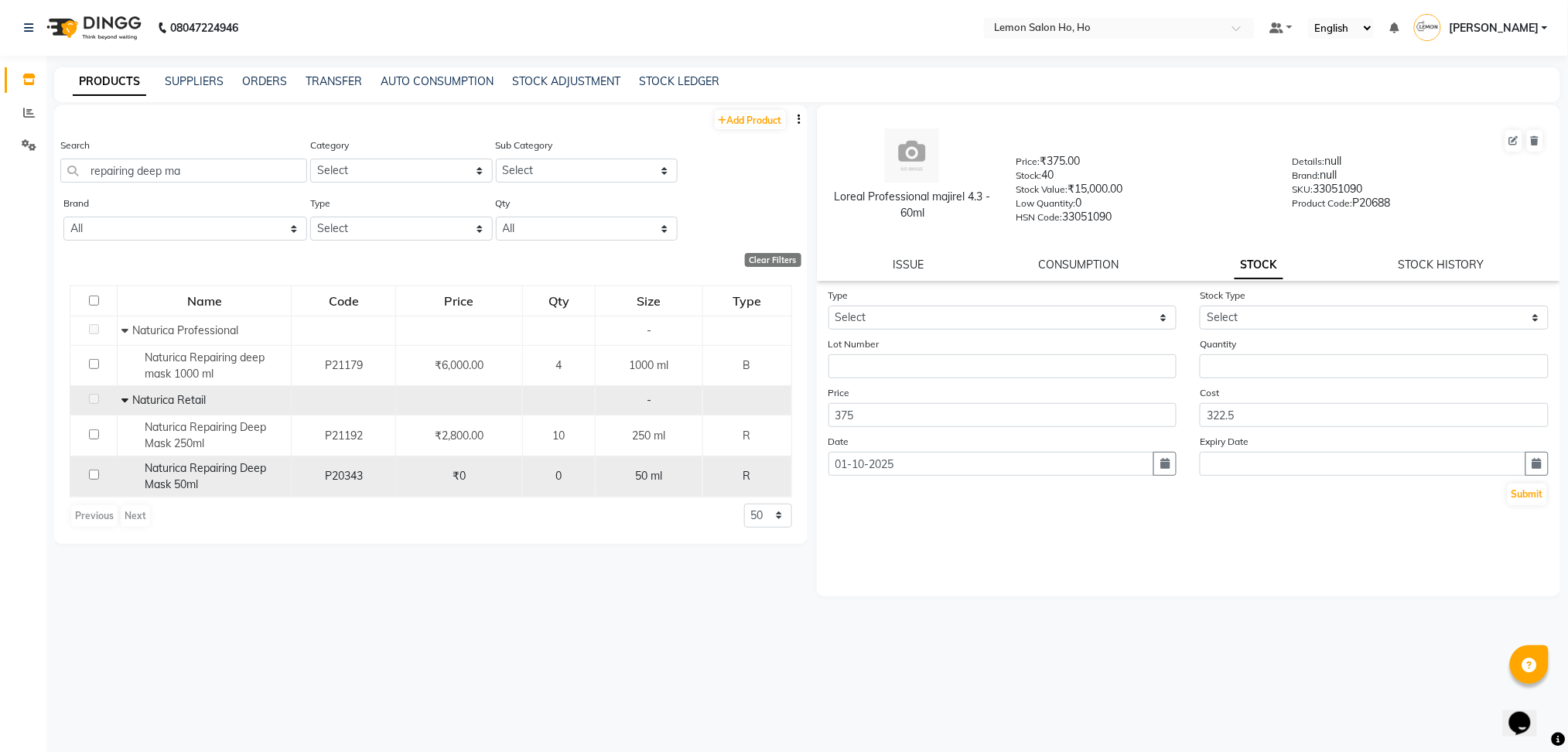
click at [178, 485] on span "Naturica Repairing Deep Mask 50ml" at bounding box center [205, 477] width 122 height 30
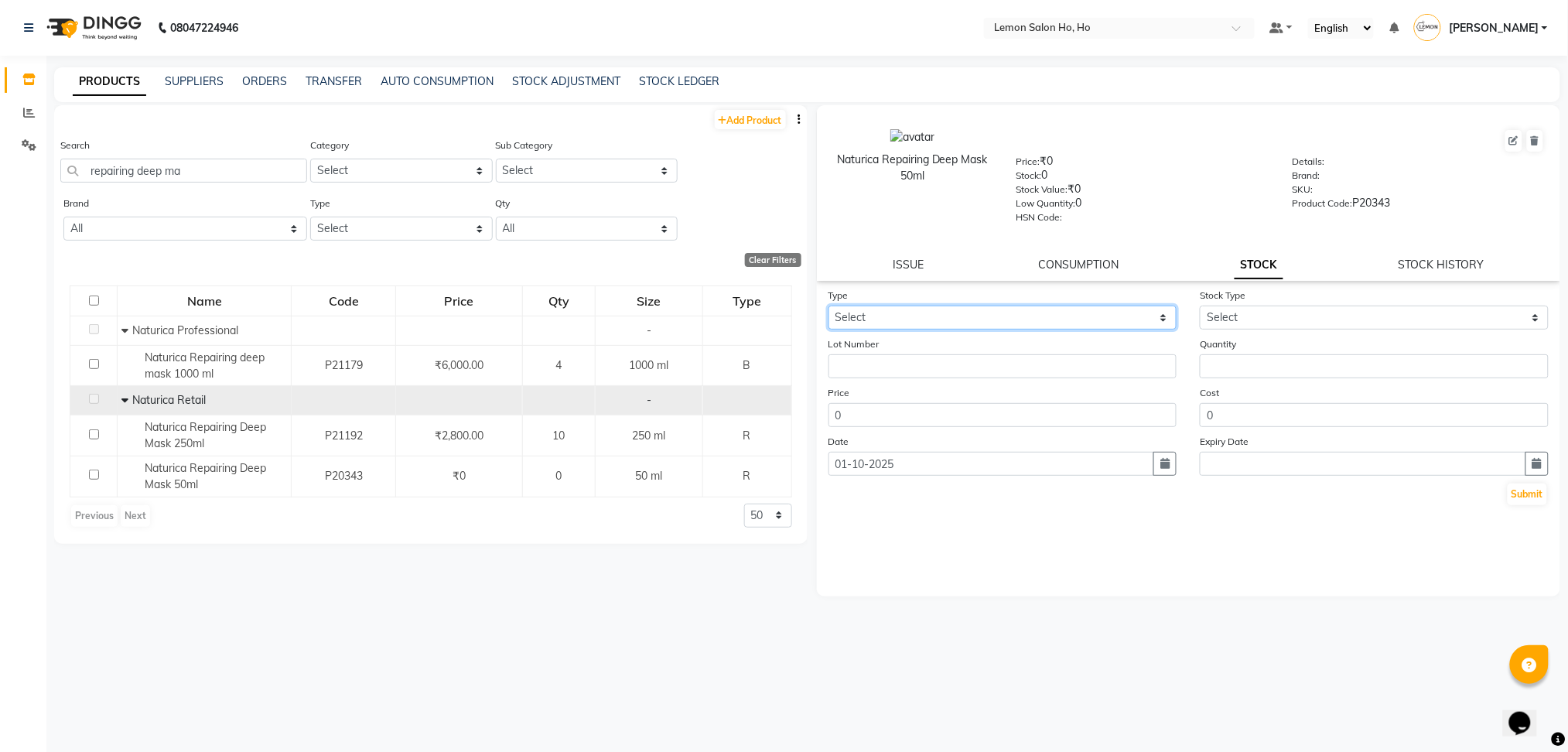
click at [1031, 323] on select "Select In Out" at bounding box center [1003, 318] width 349 height 24
select select "in"
click at [828, 306] on select "Select In Out" at bounding box center [1003, 318] width 349 height 24
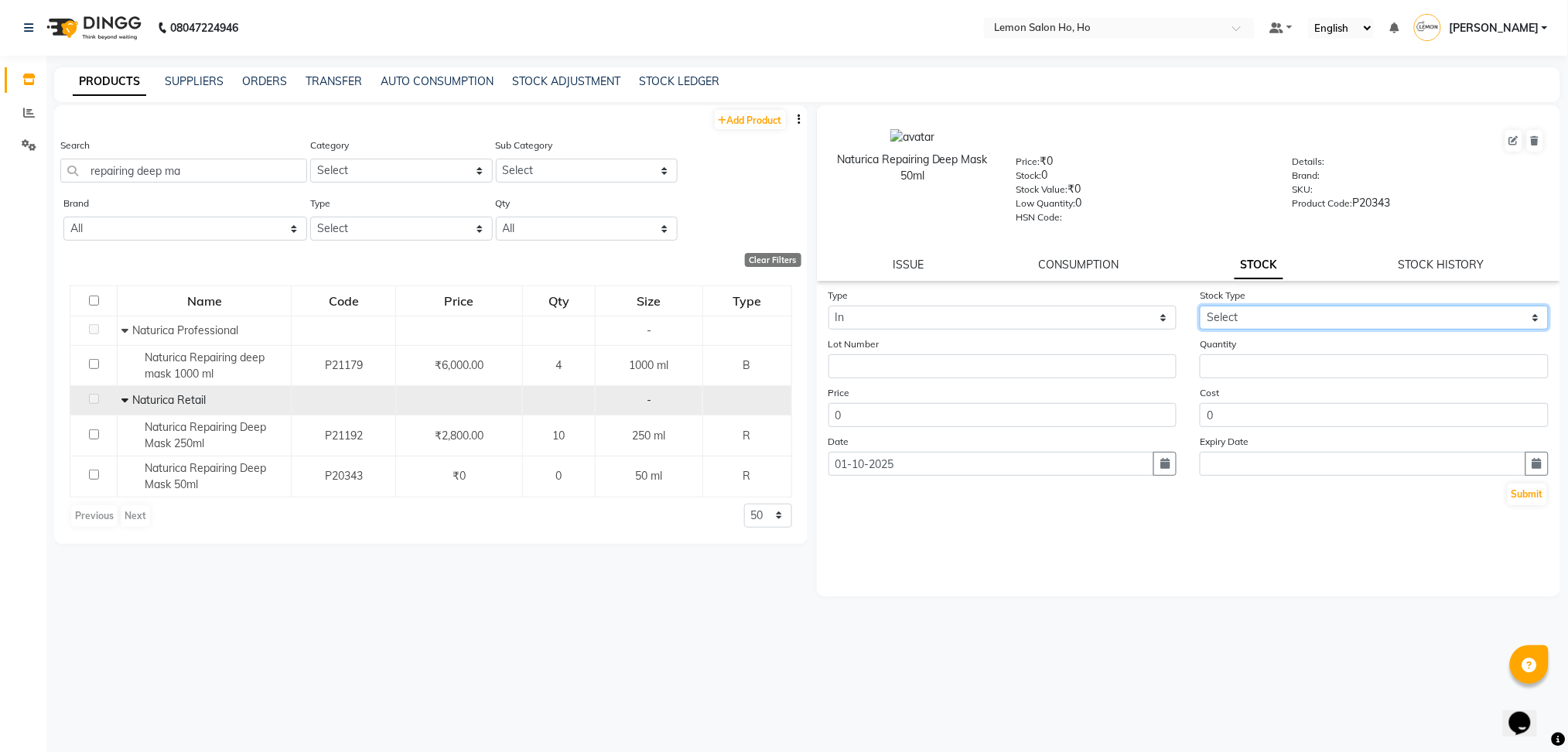
drag, startPoint x: 1238, startPoint y: 315, endPoint x: 1232, endPoint y: 399, distance: 84.2
click at [1232, 399] on form "Type Select In Out Stock Type Select New Stock Adjustment Return Other Lot Numb…" at bounding box center [1188, 397] width 721 height 220
select select "adjustment"
click at [1200, 306] on select "Select New Stock Adjustment Return Other" at bounding box center [1374, 318] width 349 height 24
drag, startPoint x: 1256, startPoint y: 352, endPoint x: 1259, endPoint y: 365, distance: 13.3
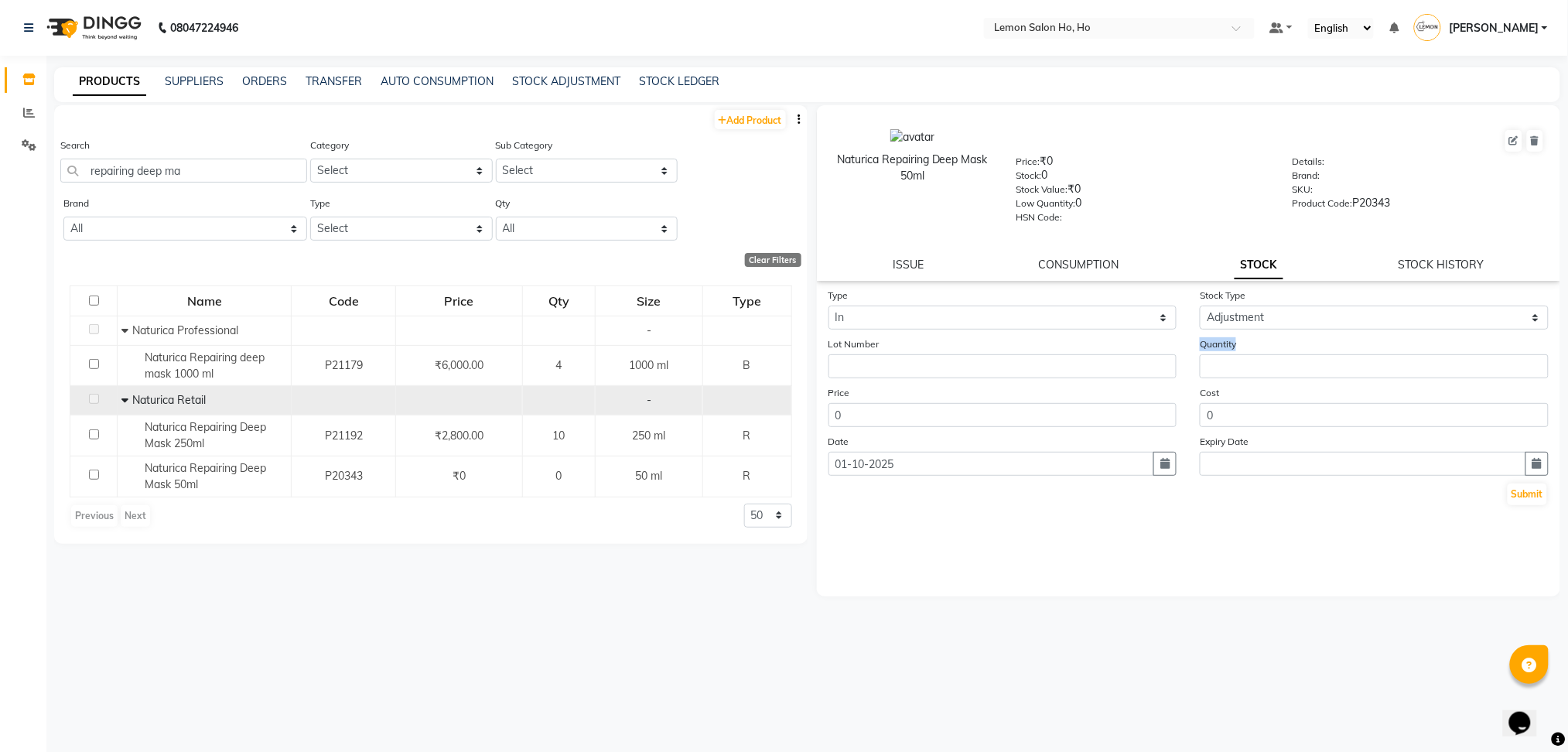
click at [1259, 365] on div "Quantity" at bounding box center [1374, 357] width 372 height 42
click at [1259, 365] on input "number" at bounding box center [1374, 366] width 349 height 24
type input "1"
drag, startPoint x: 855, startPoint y: 420, endPoint x: 792, endPoint y: 435, distance: 64.8
click at [792, 435] on div "Add Product Search repairing deep ma Category Select Hair Skin Makeup Personal …" at bounding box center [807, 422] width 1506 height 634
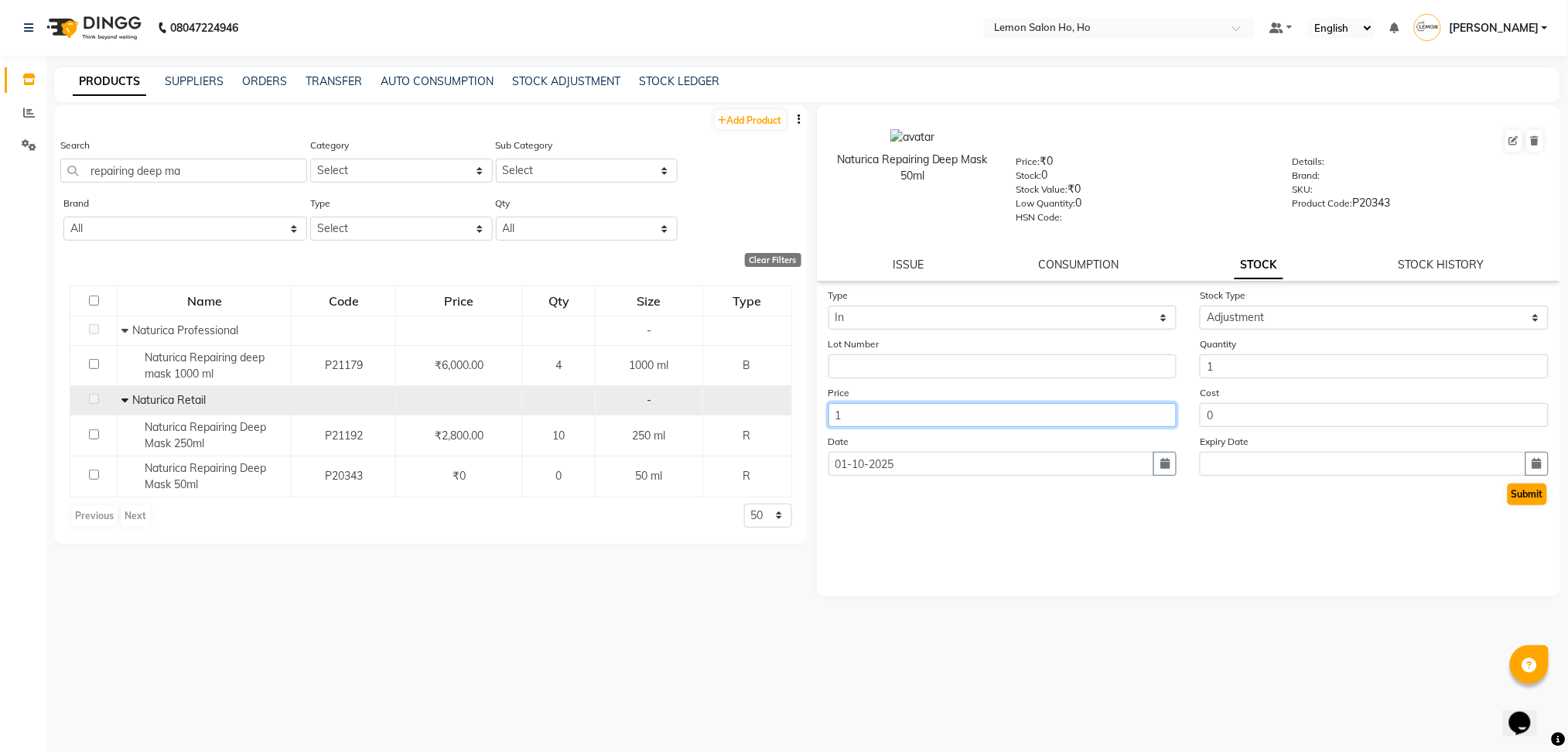
type input "1"
click at [1531, 493] on button "Submit" at bounding box center [1527, 494] width 40 height 22
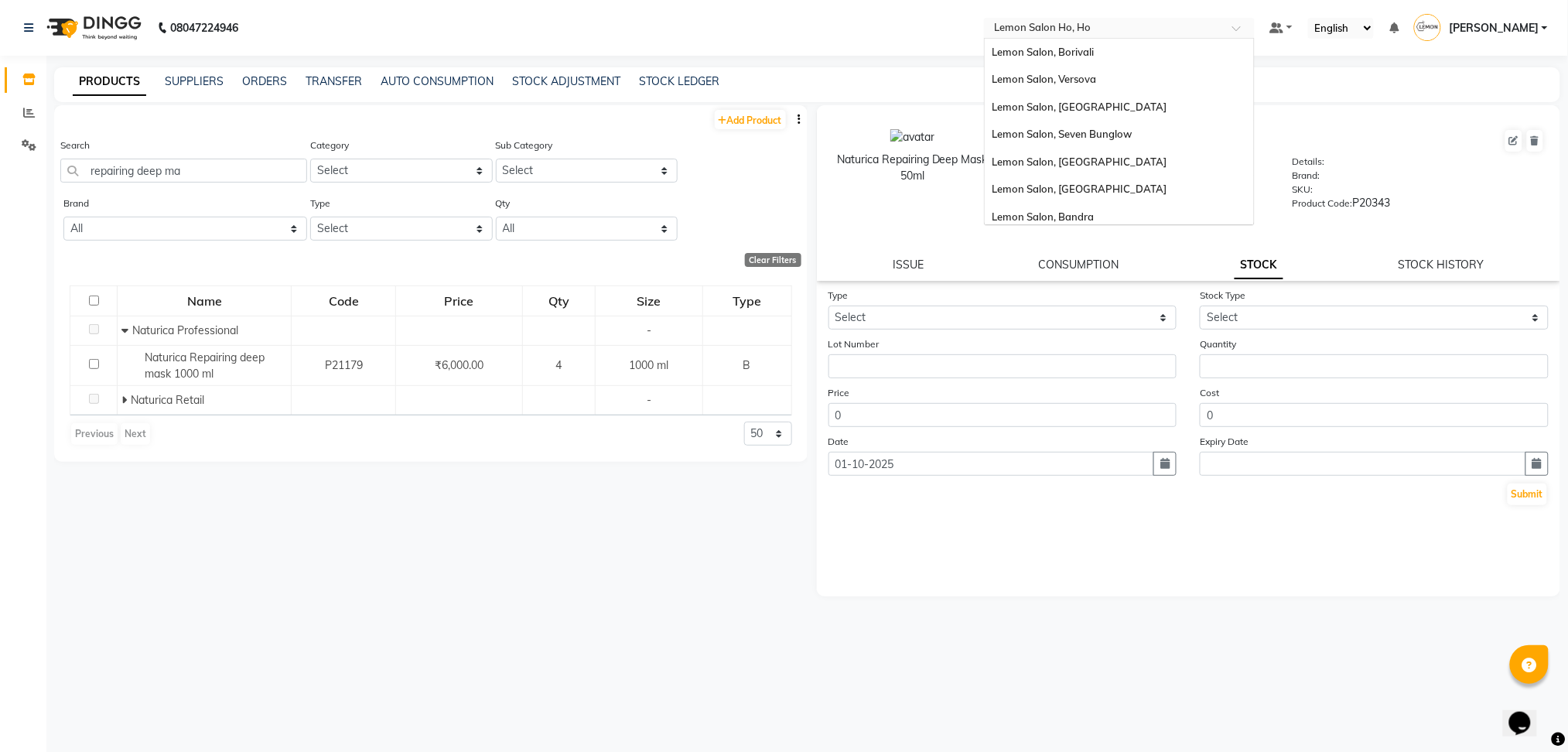
click at [1035, 29] on input "text" at bounding box center [1103, 30] width 224 height 15
click at [1095, 141] on div "Lemon Salon, Seven Bunglow" at bounding box center [1119, 134] width 270 height 28
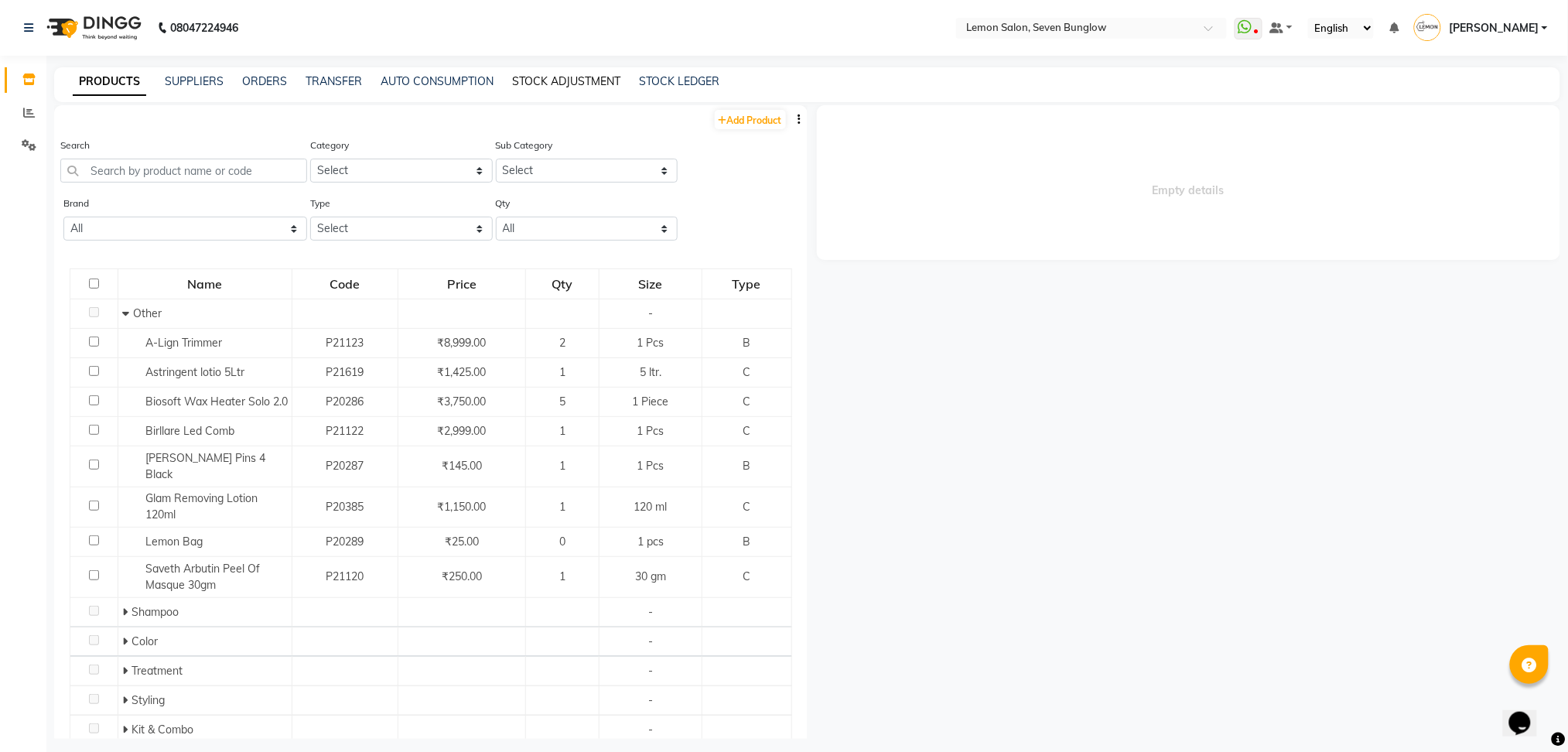
click at [571, 81] on link "STOCK ADJUSTMENT" at bounding box center [566, 81] width 108 height 14
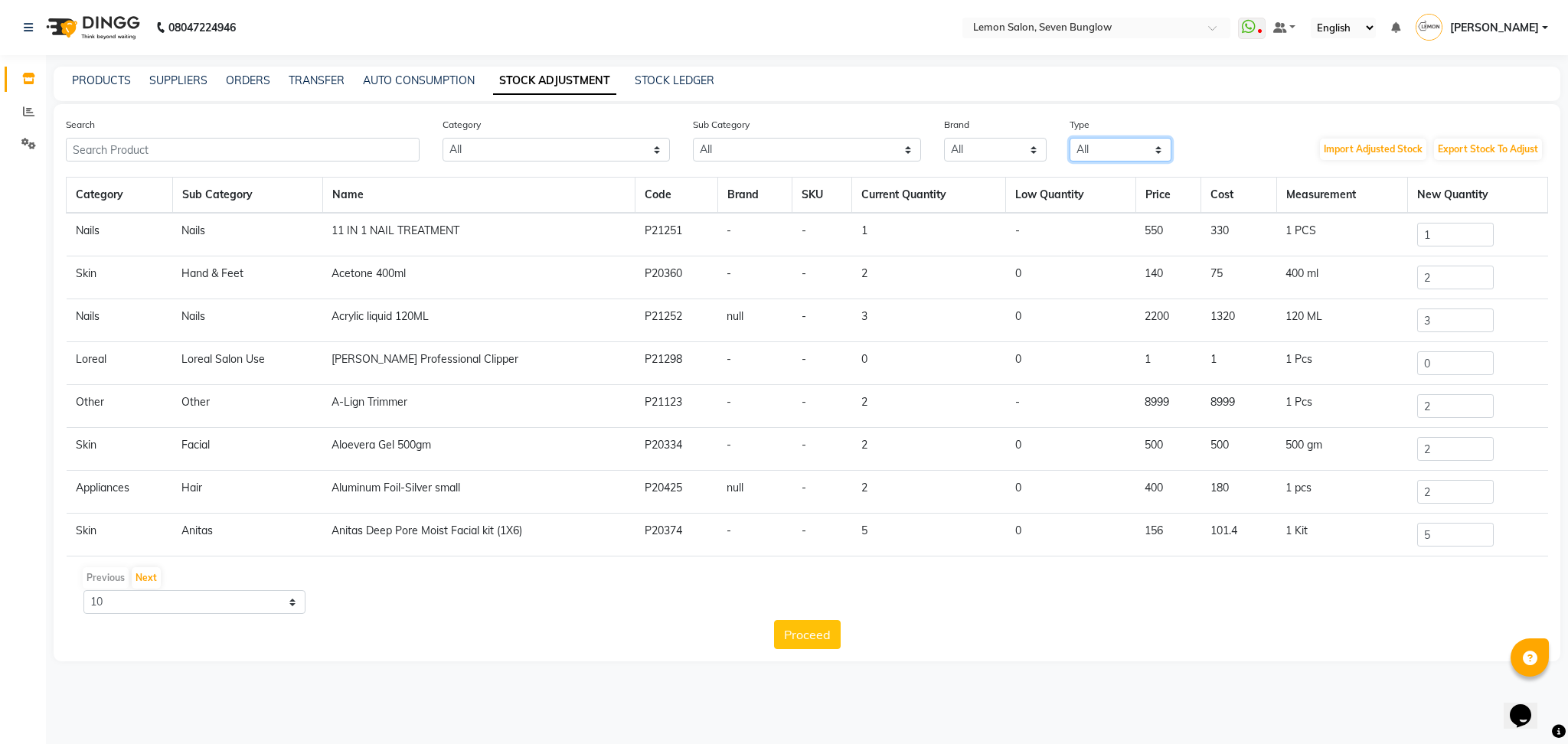
click at [1088, 150] on select "All Both Consumable Retail" at bounding box center [1121, 150] width 103 height 23
click at [1070, 138] on select "All Both Consumable Retail" at bounding box center [1121, 150] width 103 height 23
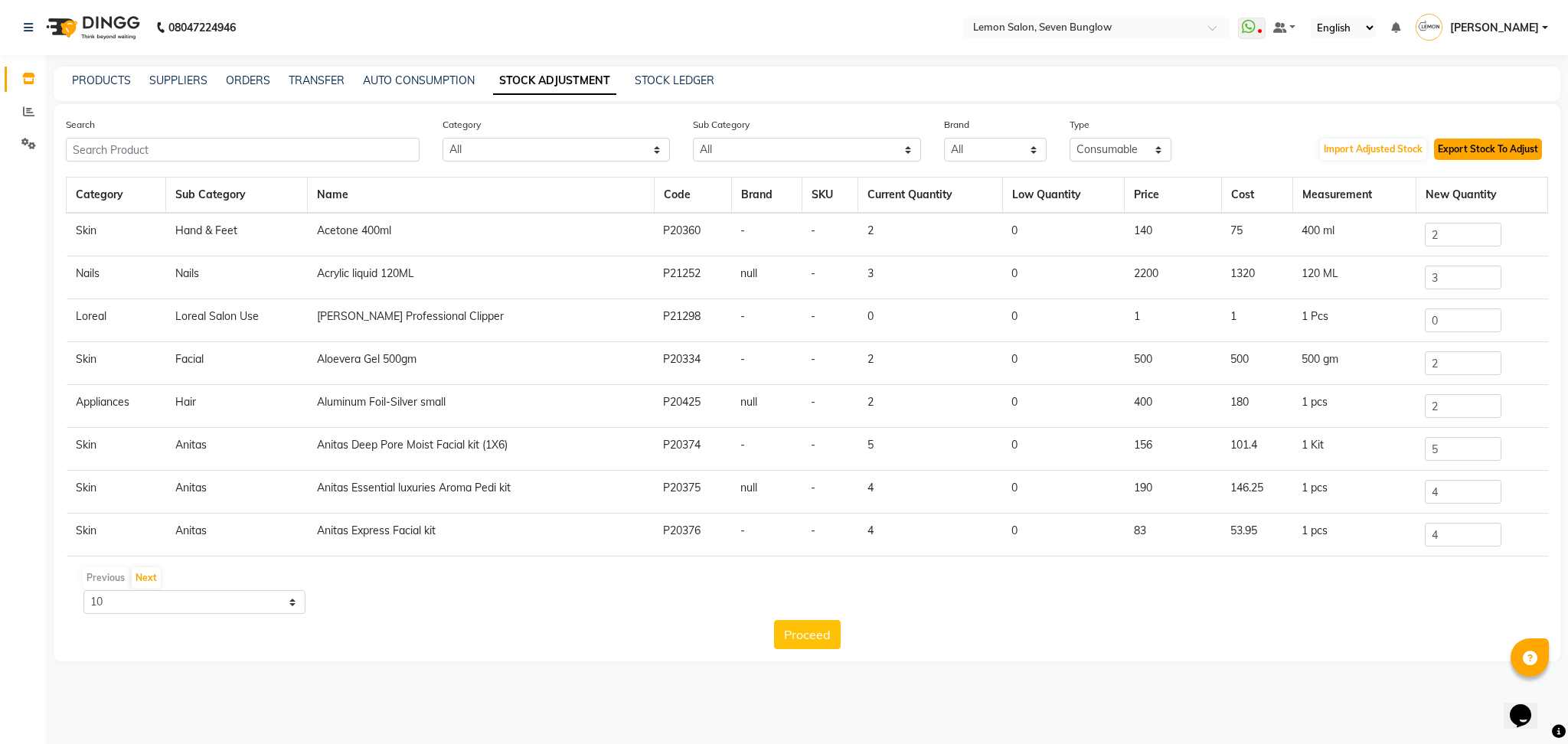
click at [1498, 152] on button "Export Stock To Adjust" at bounding box center [1487, 150] width 108 height 22
drag, startPoint x: 1099, startPoint y: 151, endPoint x: 1092, endPoint y: 200, distance: 49.5
click at [1092, 200] on div "Search Category All Hair Skin Makeup Personal Care Appliances [PERSON_NAME] Wax…" at bounding box center [806, 382] width 1506 height 557
select select "B"
click at [1070, 138] on select "All Both Consumable Retail" at bounding box center [1121, 150] width 103 height 23
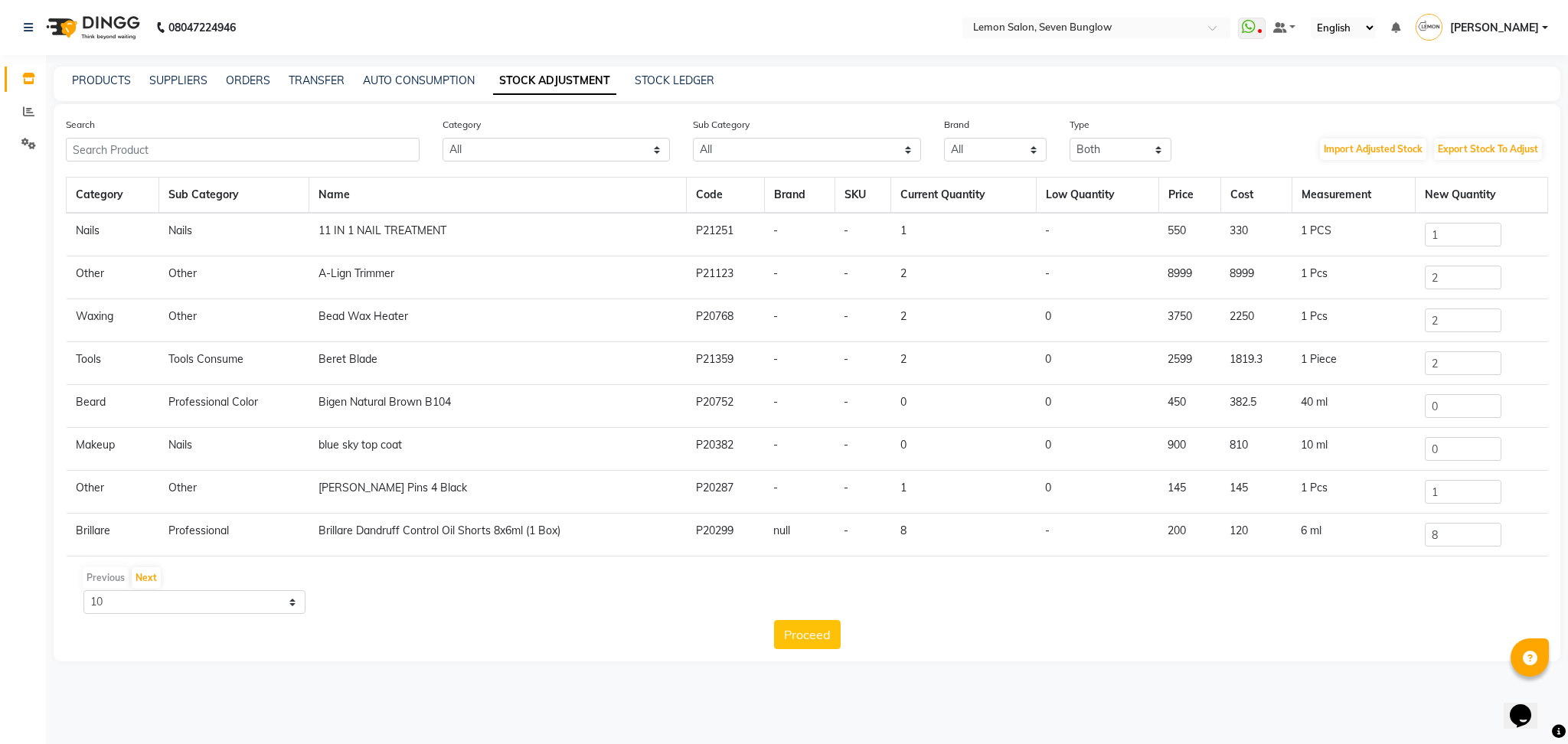
click at [1238, 132] on div "Search Category All Hair Skin Makeup Personal Care Appliances [PERSON_NAME] Wax…" at bounding box center [807, 139] width 1505 height 45
click at [1478, 154] on button "Export Stock To Adjust" at bounding box center [1487, 150] width 108 height 22
click at [313, 74] on link "TRANSFER" at bounding box center [316, 80] width 56 height 13
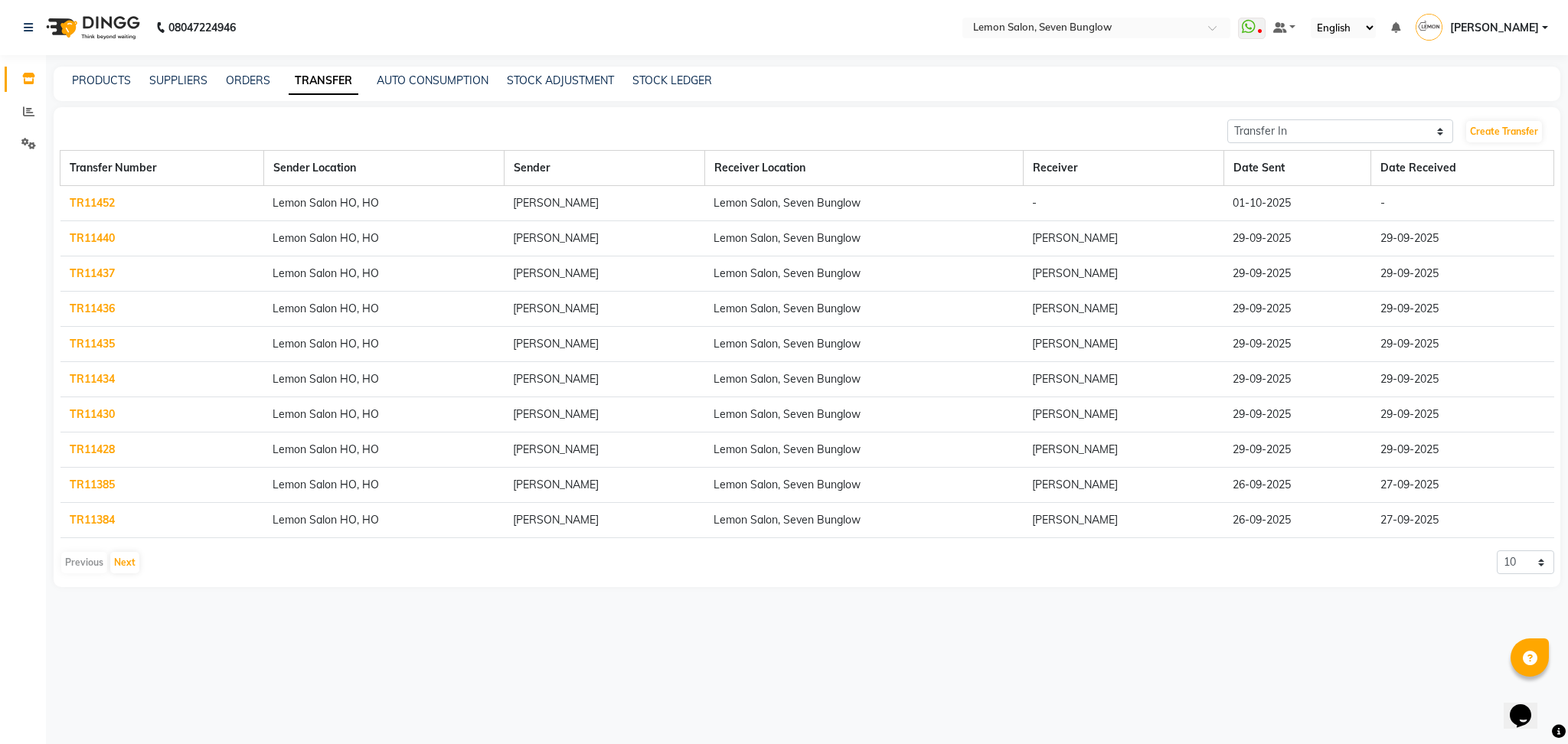
click at [102, 196] on link "TR11452" at bounding box center [92, 202] width 45 height 13
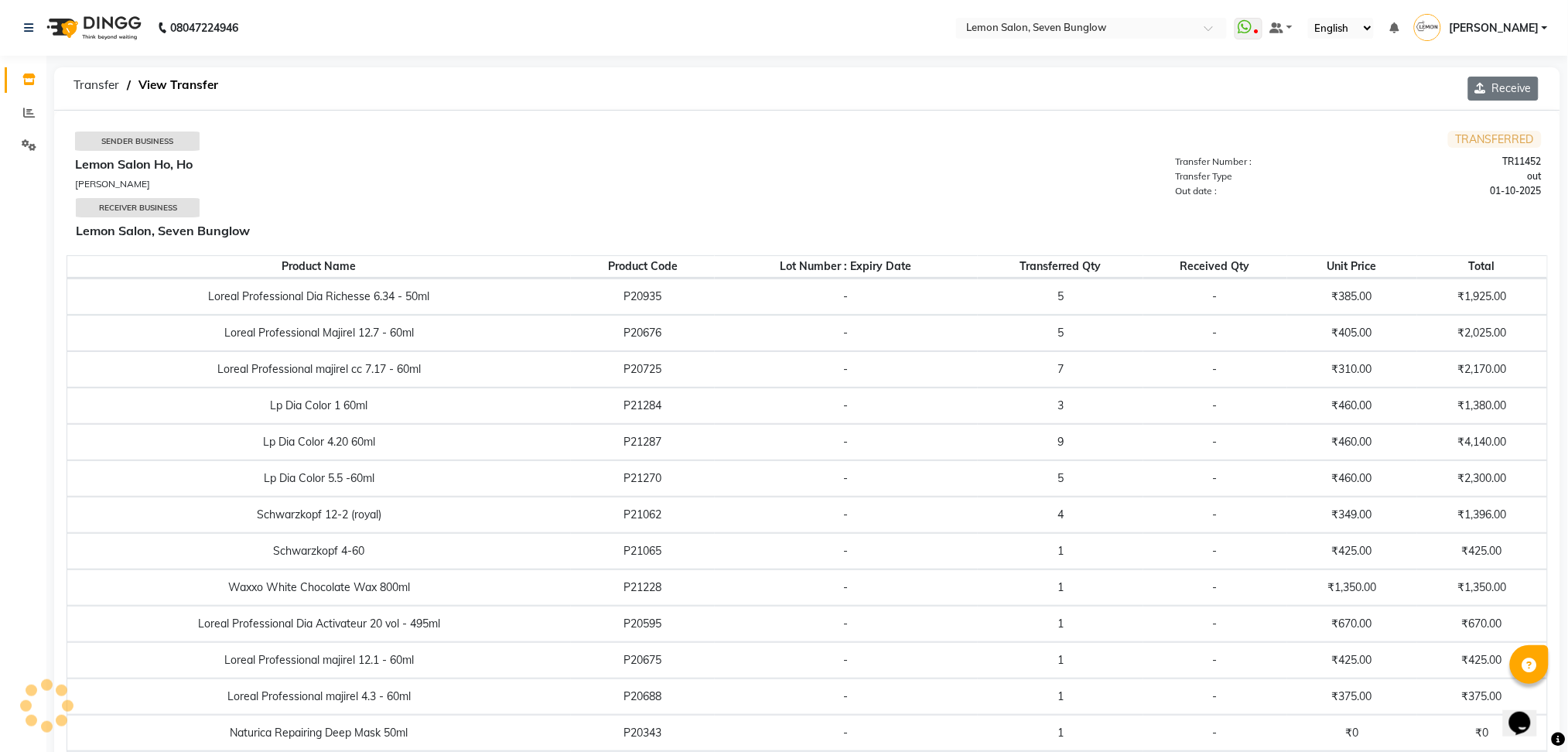
click at [1494, 84] on button "Receive" at bounding box center [1503, 89] width 70 height 24
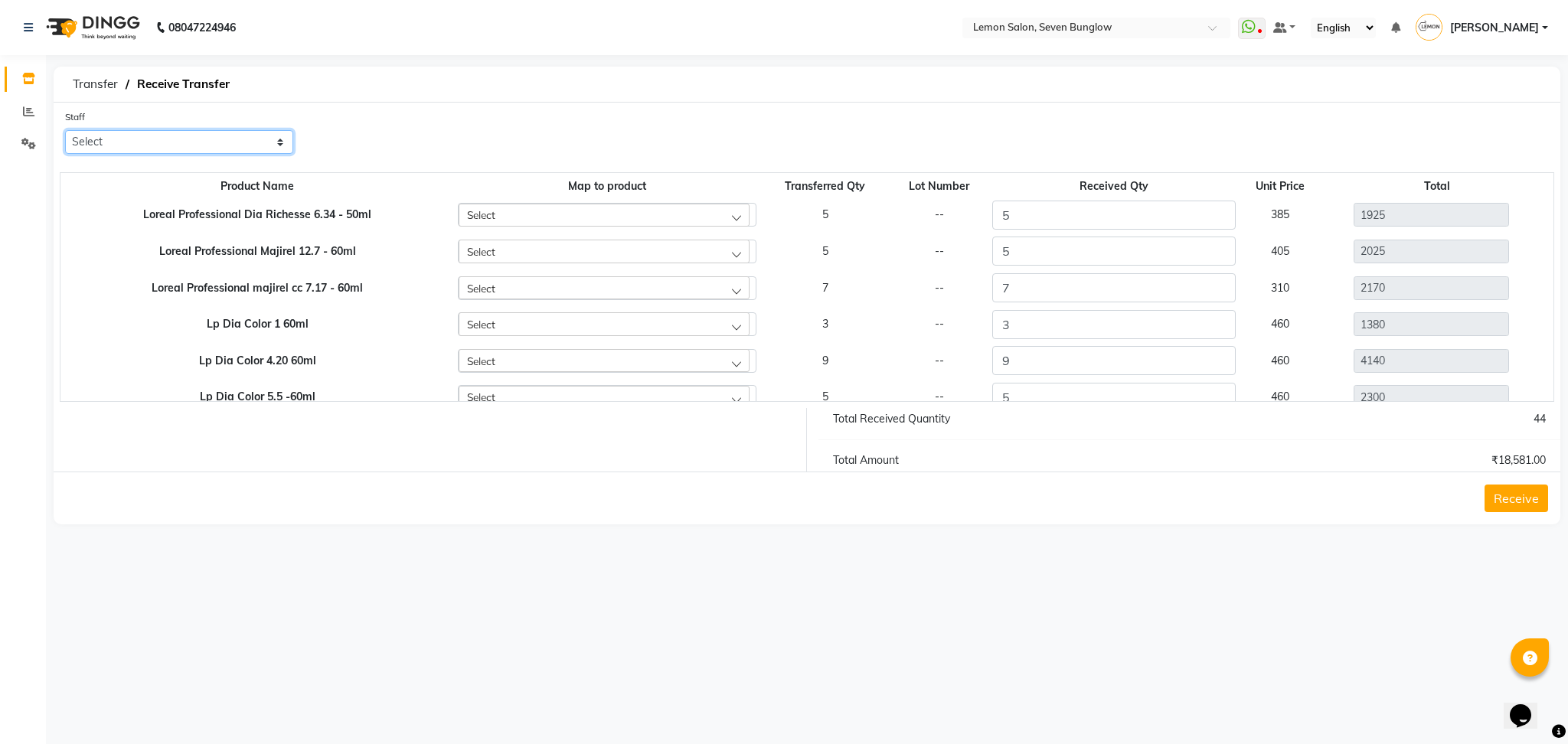
click at [258, 140] on select "Select [PERSON_NAME] [PERSON_NAME] [PERSON_NAME] [PERSON_NAME] (Nail) DC [PERSO…" at bounding box center [179, 142] width 228 height 23
select select "74220"
click at [65, 130] on select "Select [PERSON_NAME] [PERSON_NAME] [PERSON_NAME] [PERSON_NAME] (Nail) DC [PERSO…" at bounding box center [179, 142] width 228 height 23
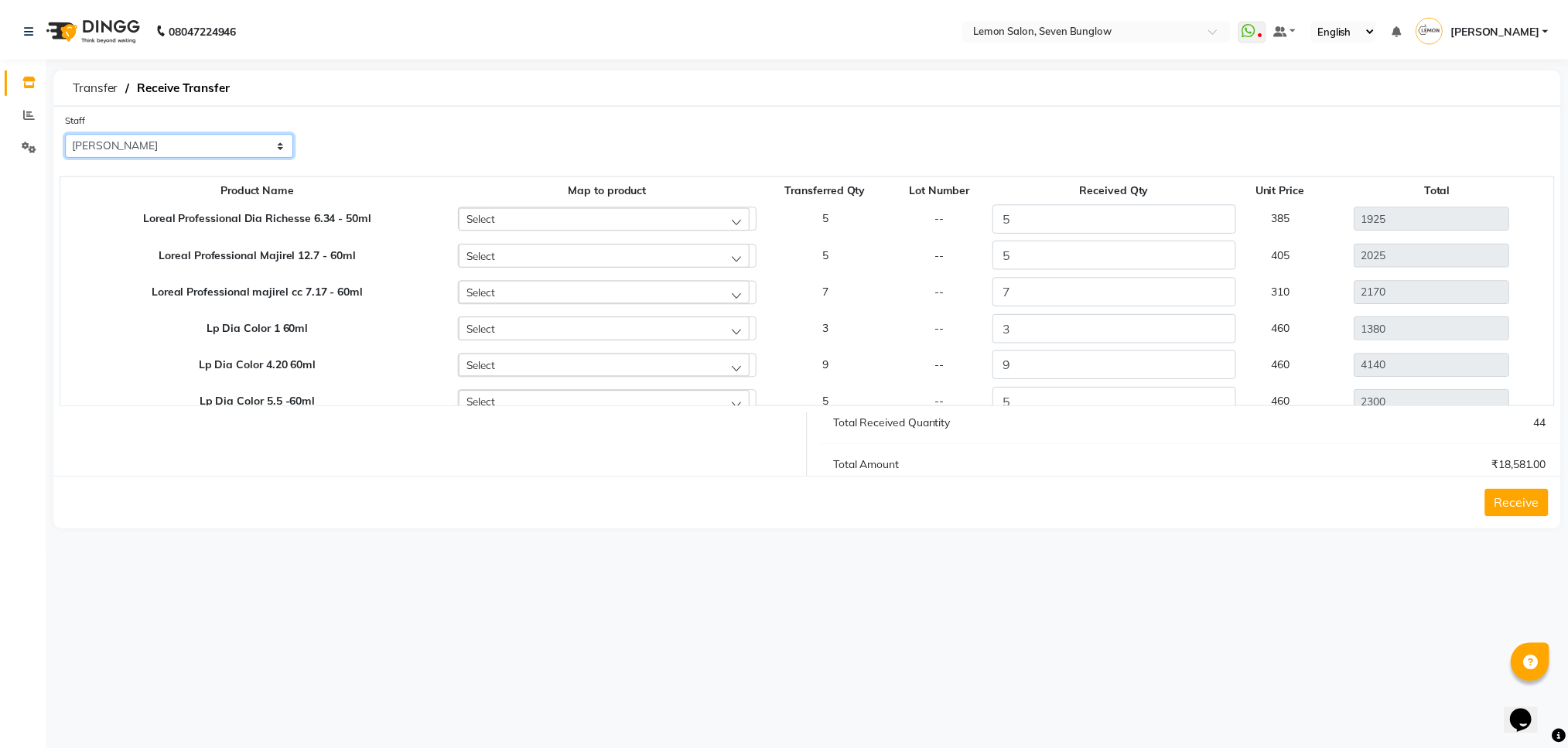
scroll to position [272, 0]
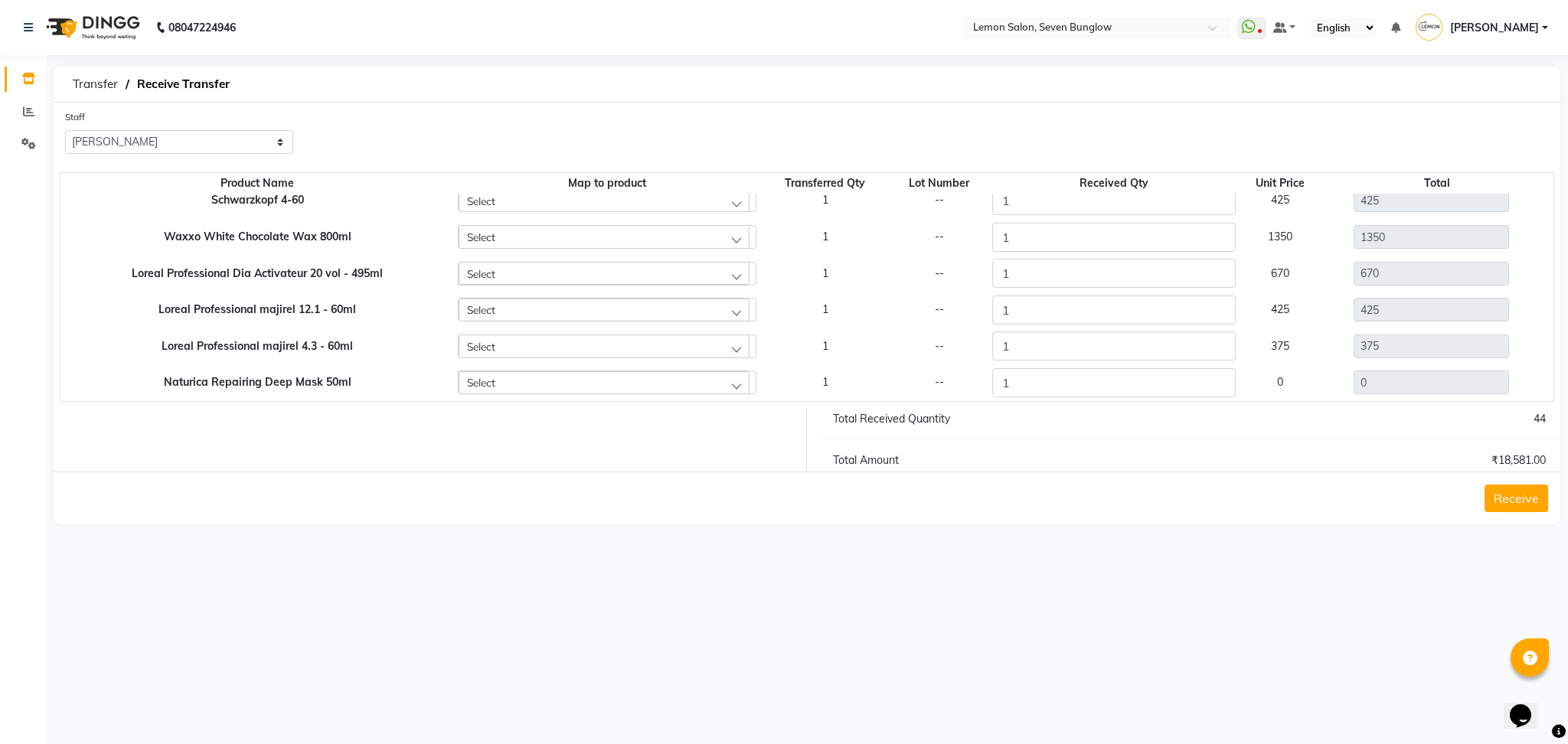
click at [1528, 497] on button "Receive" at bounding box center [1516, 497] width 64 height 28
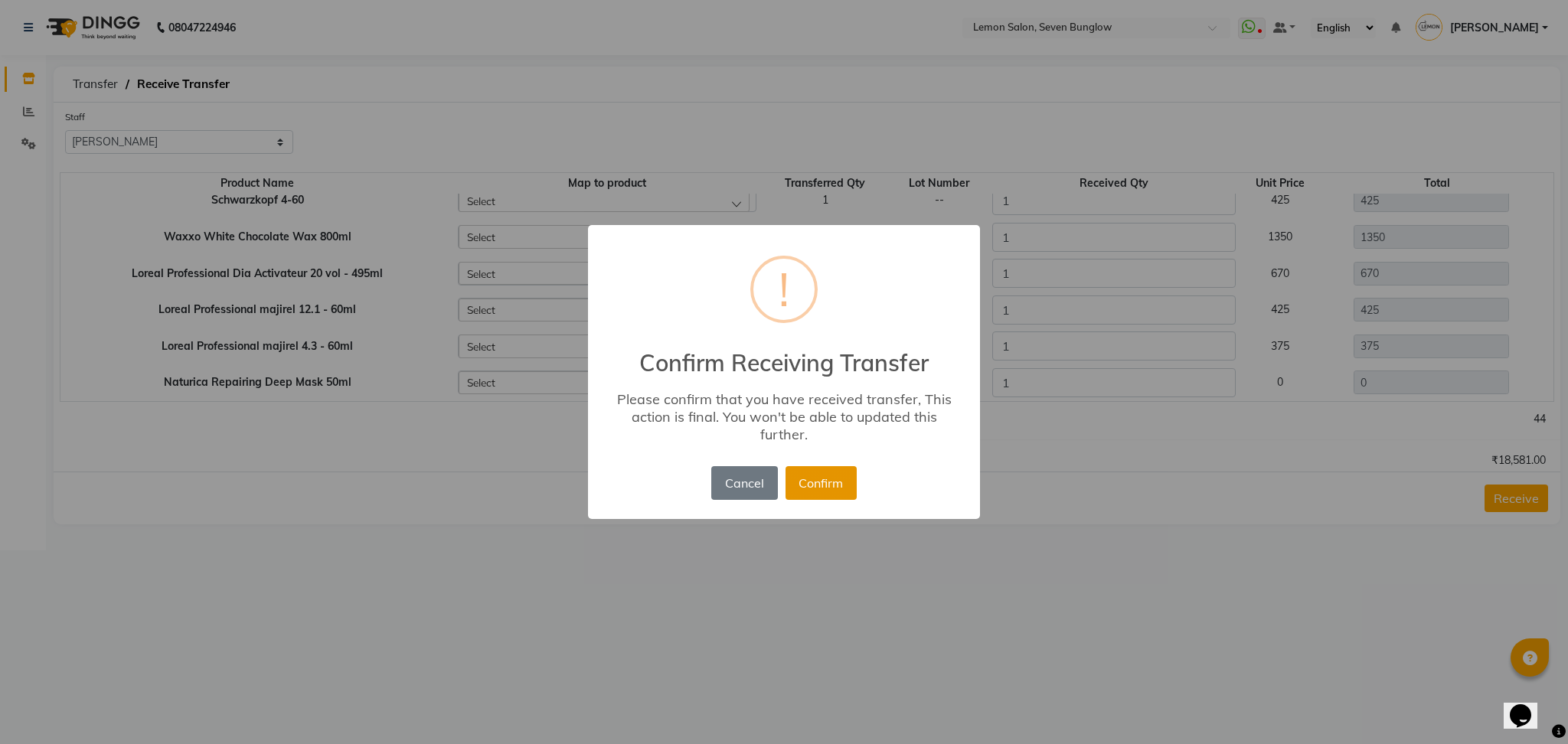
click at [823, 473] on button "Confirm" at bounding box center [820, 482] width 71 height 33
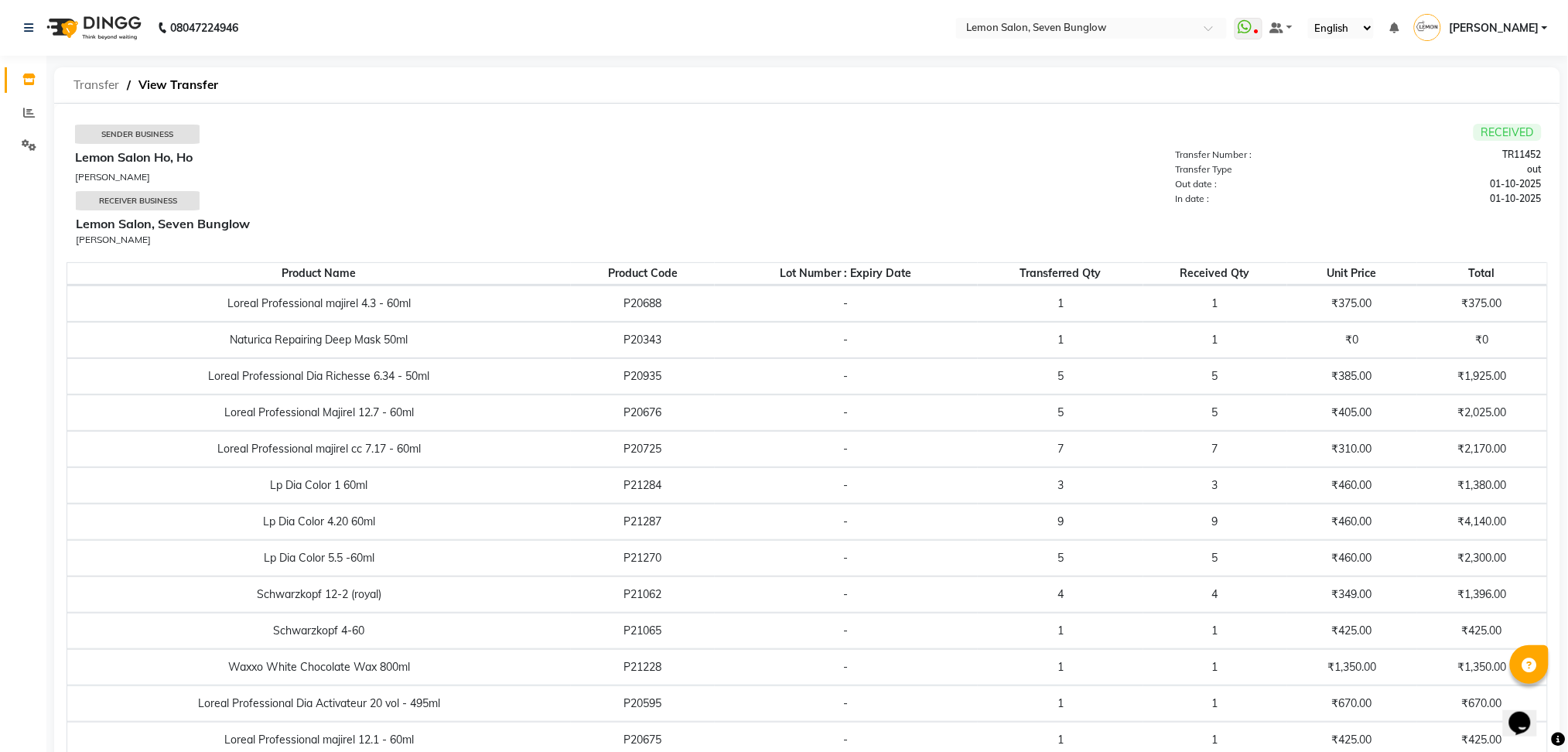
click at [88, 87] on span "Transfer" at bounding box center [96, 84] width 61 height 28
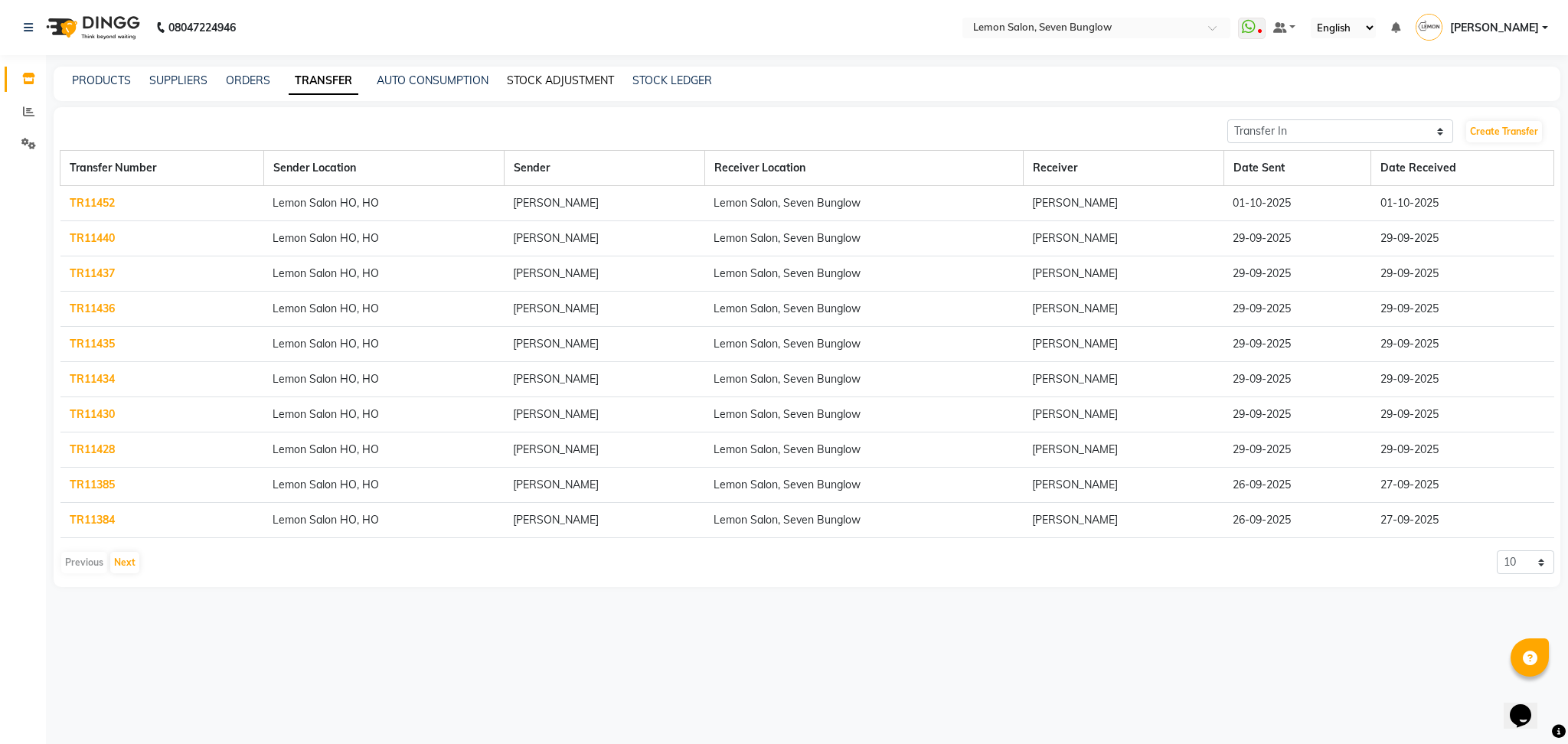
click at [558, 80] on link "STOCK ADJUSTMENT" at bounding box center [560, 80] width 107 height 13
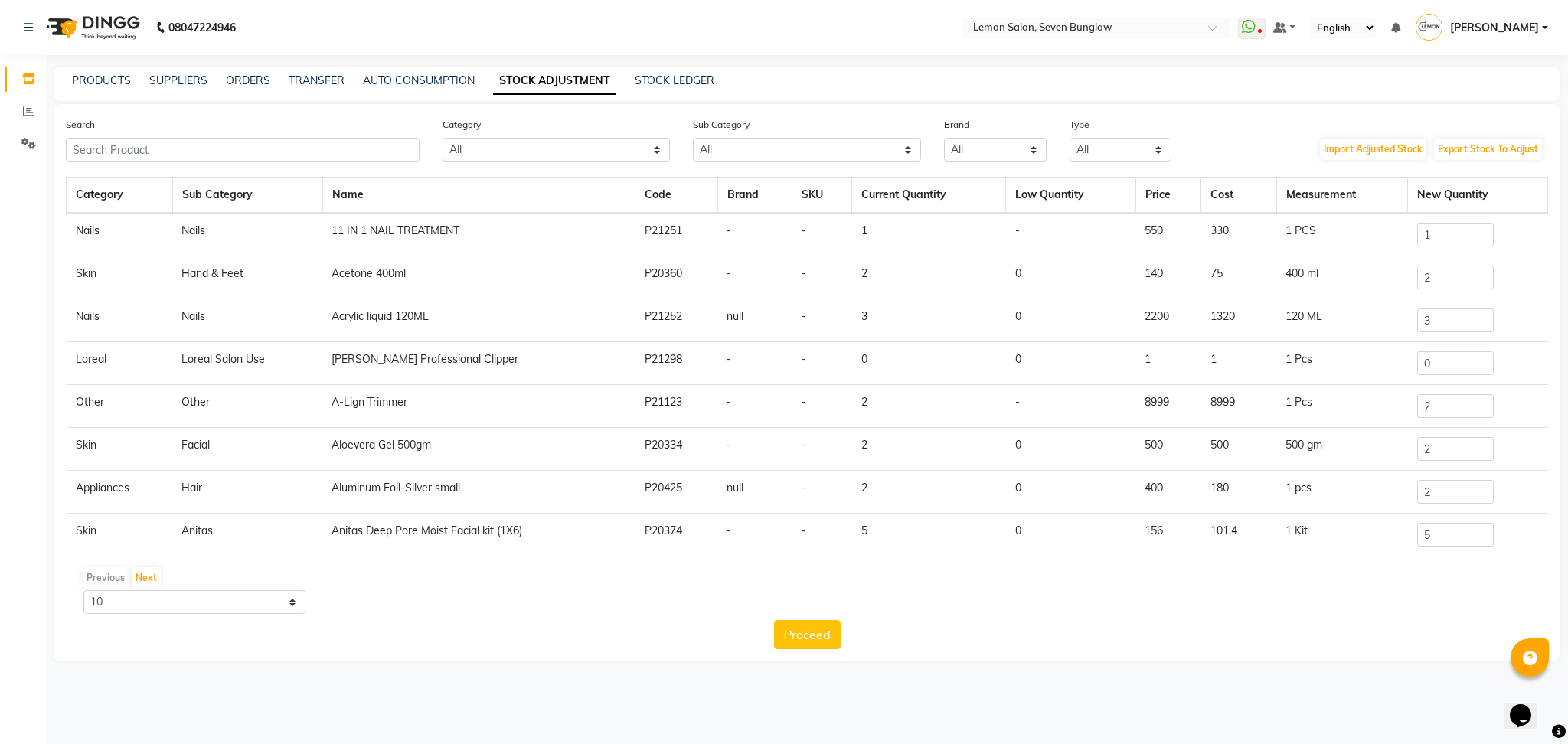
click at [1136, 136] on div "Type All Both Consumable Retail" at bounding box center [1121, 139] width 125 height 45
drag, startPoint x: 1125, startPoint y: 154, endPoint x: 1101, endPoint y: 225, distance: 74.9
click at [1101, 225] on div "Search Category All Hair Skin Makeup Personal Care Appliances [PERSON_NAME] Wax…" at bounding box center [806, 382] width 1506 height 557
click at [1070, 138] on select "All Both Consumable Retail" at bounding box center [1121, 150] width 103 height 23
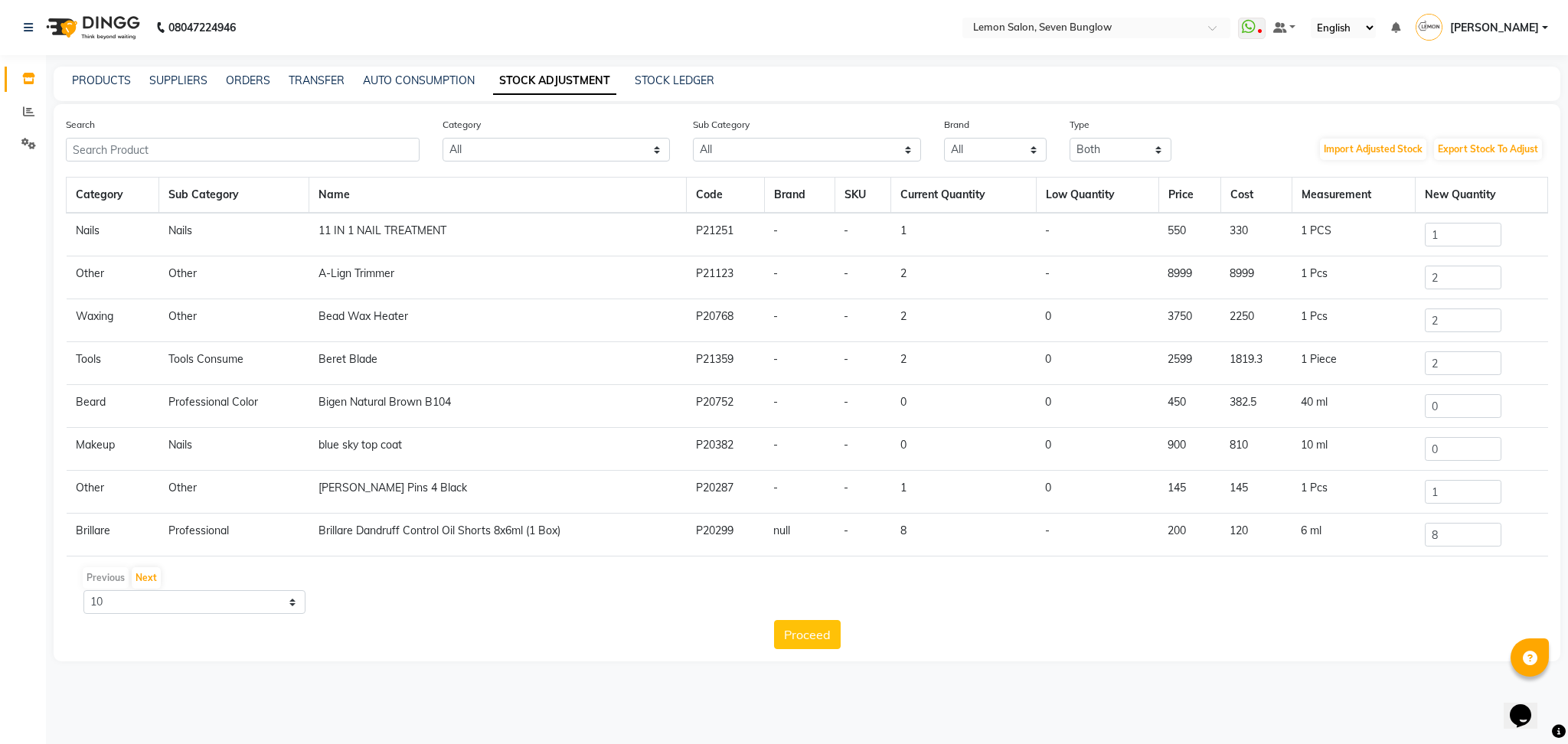
click at [1303, 140] on div "Import Adjusted Stock Export Stock To Adjust" at bounding box center [1371, 149] width 376 height 24
click at [1468, 152] on button "Export Stock To Adjust" at bounding box center [1487, 150] width 108 height 22
click at [1105, 150] on select "All Both Consumable Retail" at bounding box center [1121, 150] width 103 height 23
select select "C"
click at [1070, 138] on select "All Both Consumable Retail" at bounding box center [1121, 150] width 103 height 23
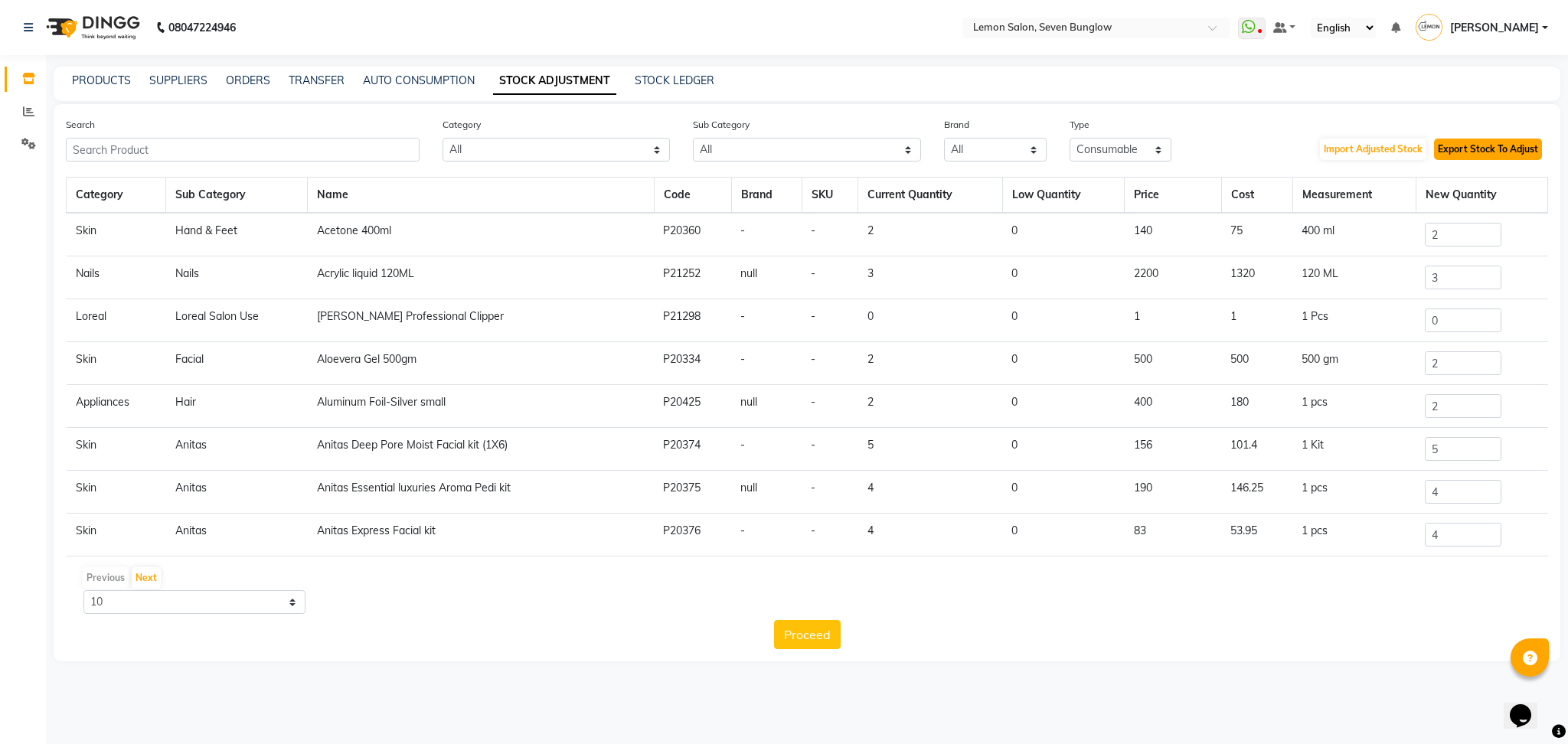
click at [1480, 151] on button "Export Stock To Adjust" at bounding box center [1487, 150] width 108 height 22
click at [109, 78] on link "PRODUCTS" at bounding box center [101, 80] width 59 height 13
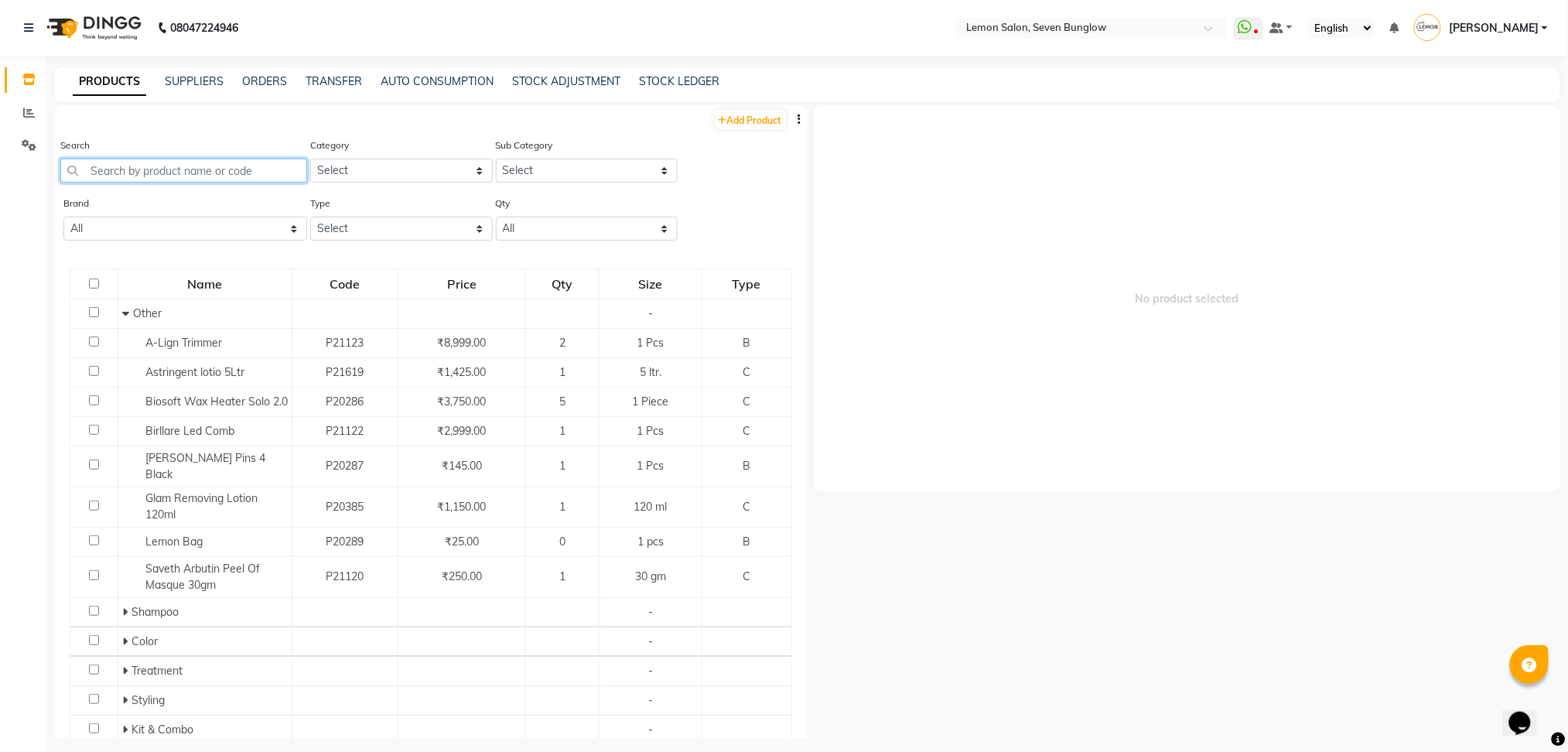
click at [175, 172] on input "text" at bounding box center [183, 171] width 247 height 24
paste input "Loreal Professional inoa 6.23 - 60ml"
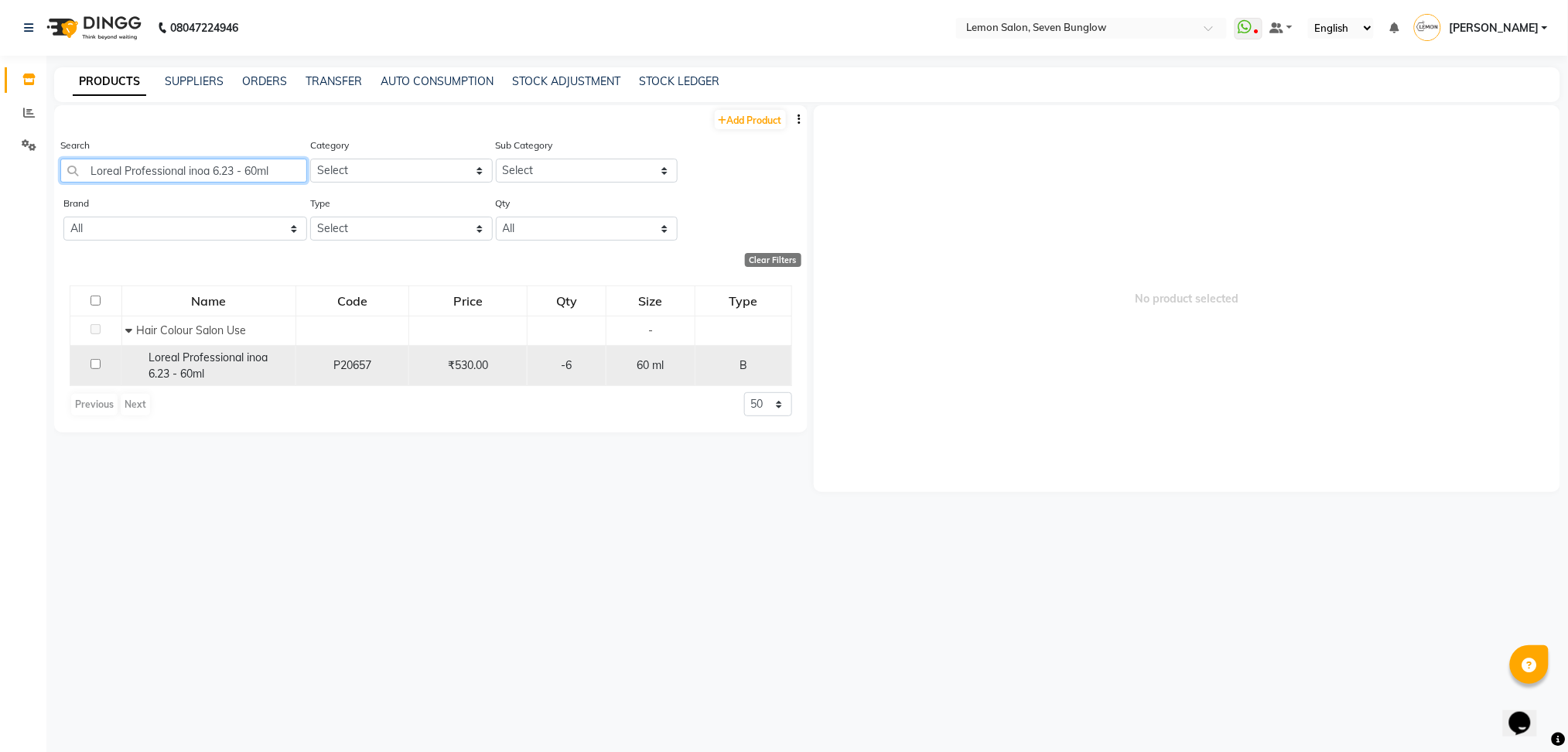
type input "Loreal Professional inoa 6.23 - 60ml"
click at [233, 372] on div "Loreal Professional inoa 6.23 - 60ml" at bounding box center [208, 366] width 166 height 32
select select
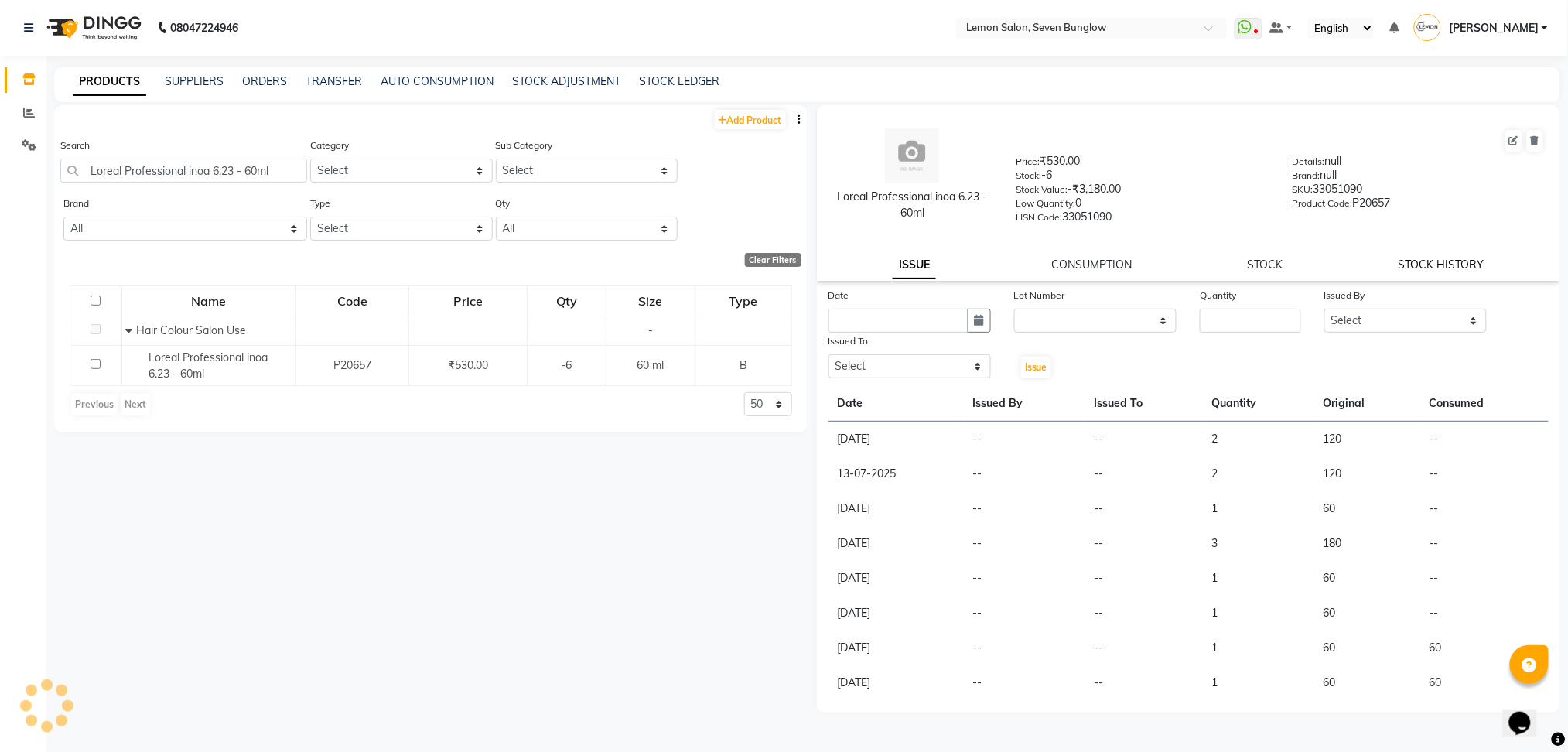
click at [1437, 258] on link "STOCK HISTORY" at bounding box center [1441, 264] width 86 height 14
select select "all"
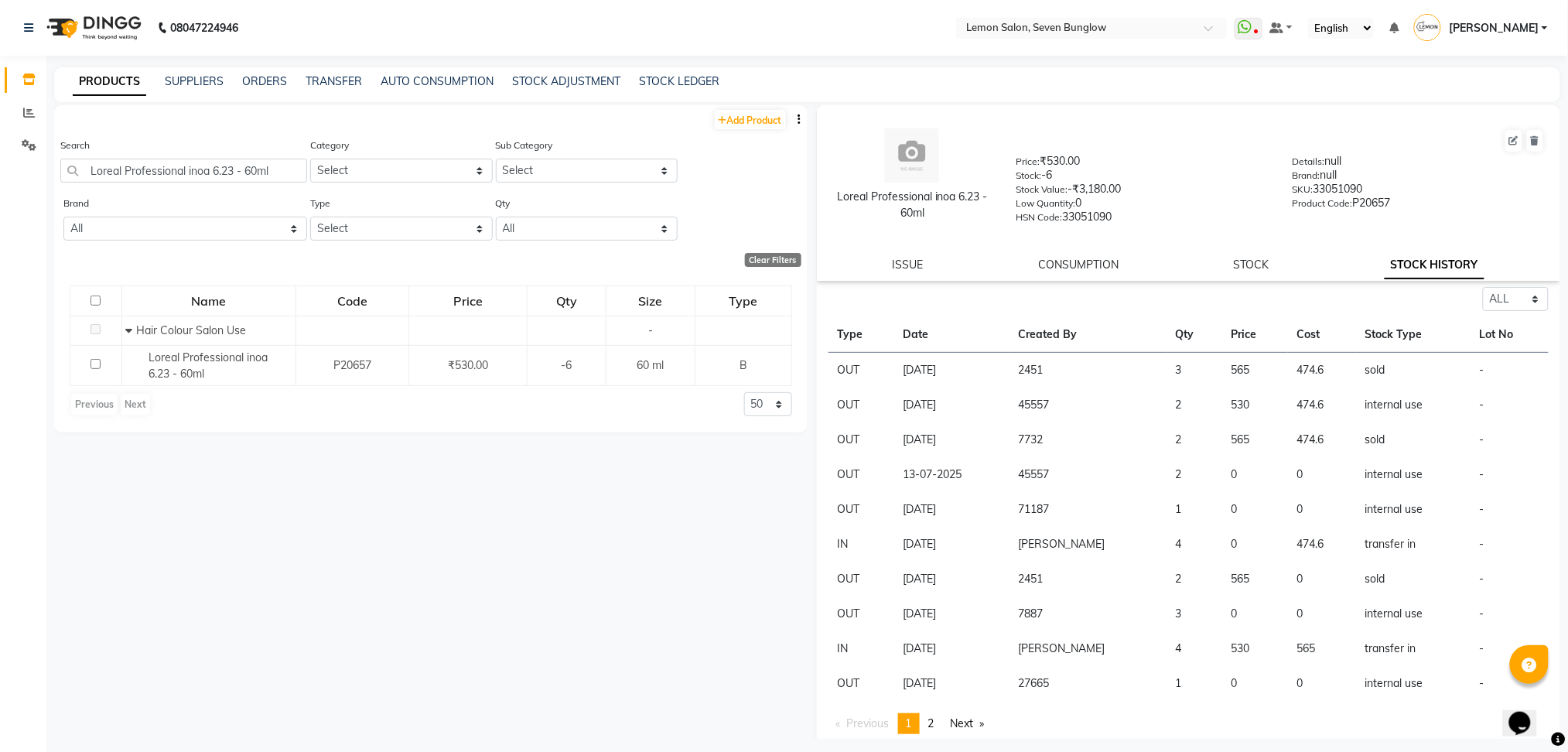
drag, startPoint x: 1153, startPoint y: 552, endPoint x: 1178, endPoint y: 551, distance: 25.0
click at [1178, 551] on tr "IN [DATE] [PERSON_NAME] 4 0 474.6 transfer in -" at bounding box center [1188, 543] width 721 height 35
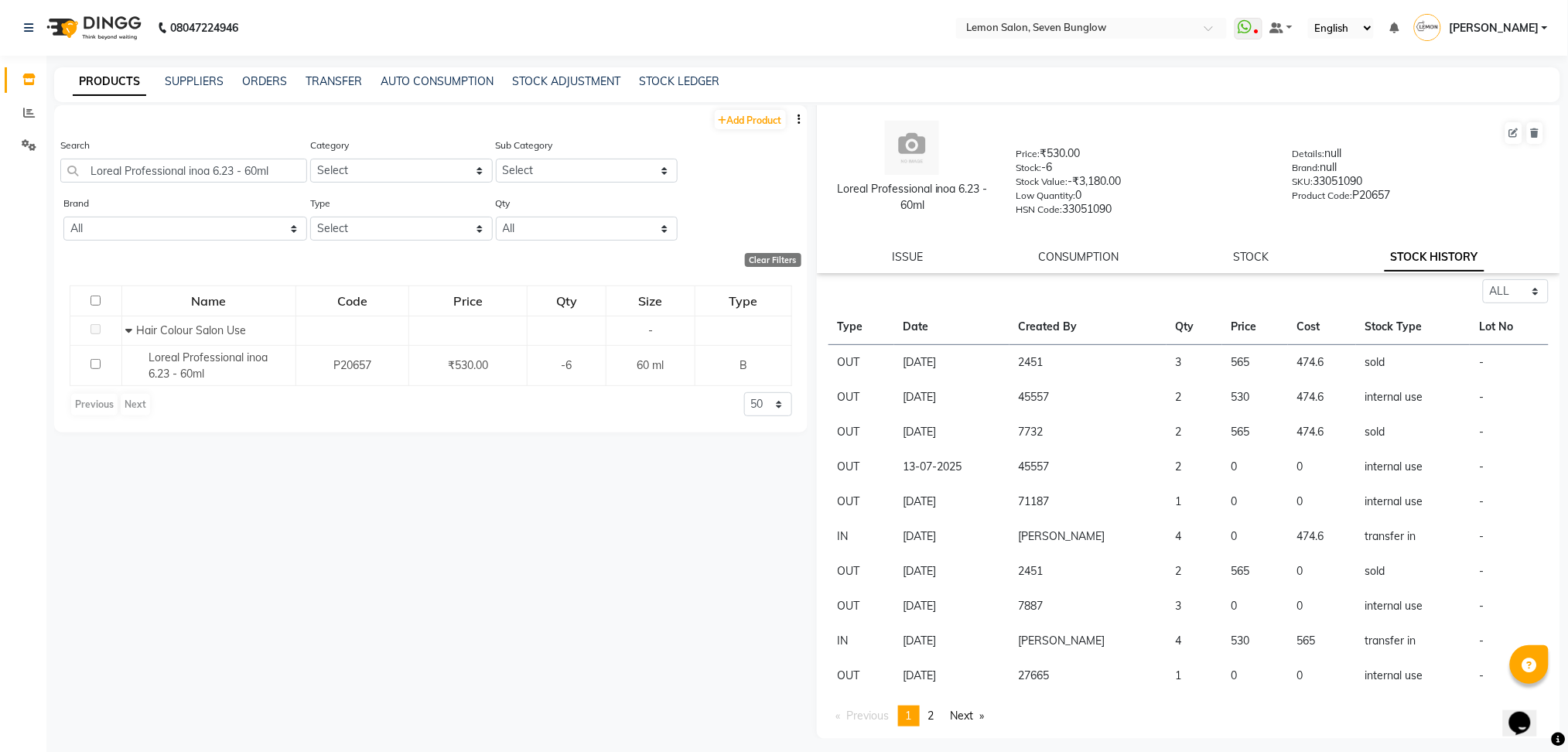
scroll to position [8, 0]
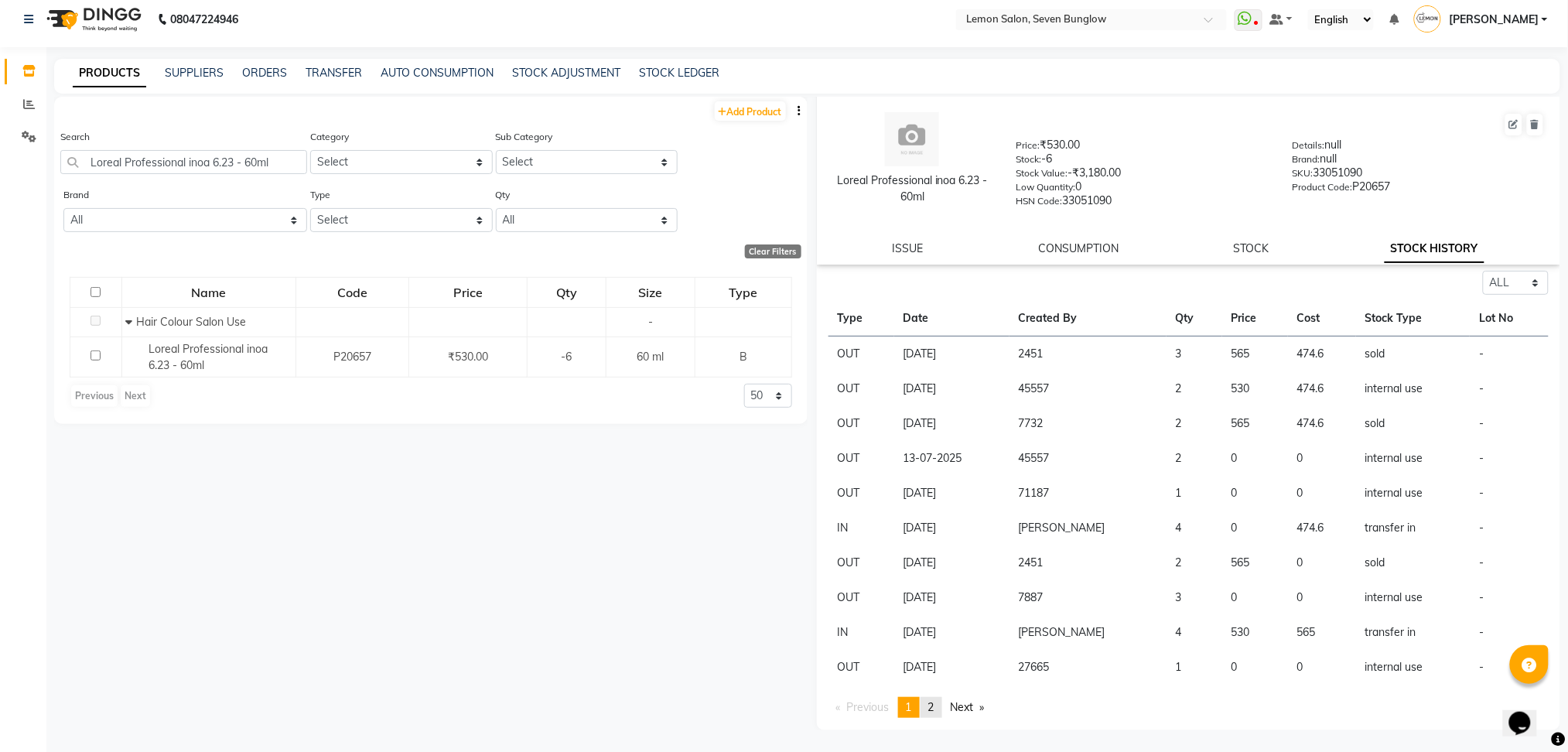
click at [935, 700] on span "2" at bounding box center [931, 706] width 6 height 14
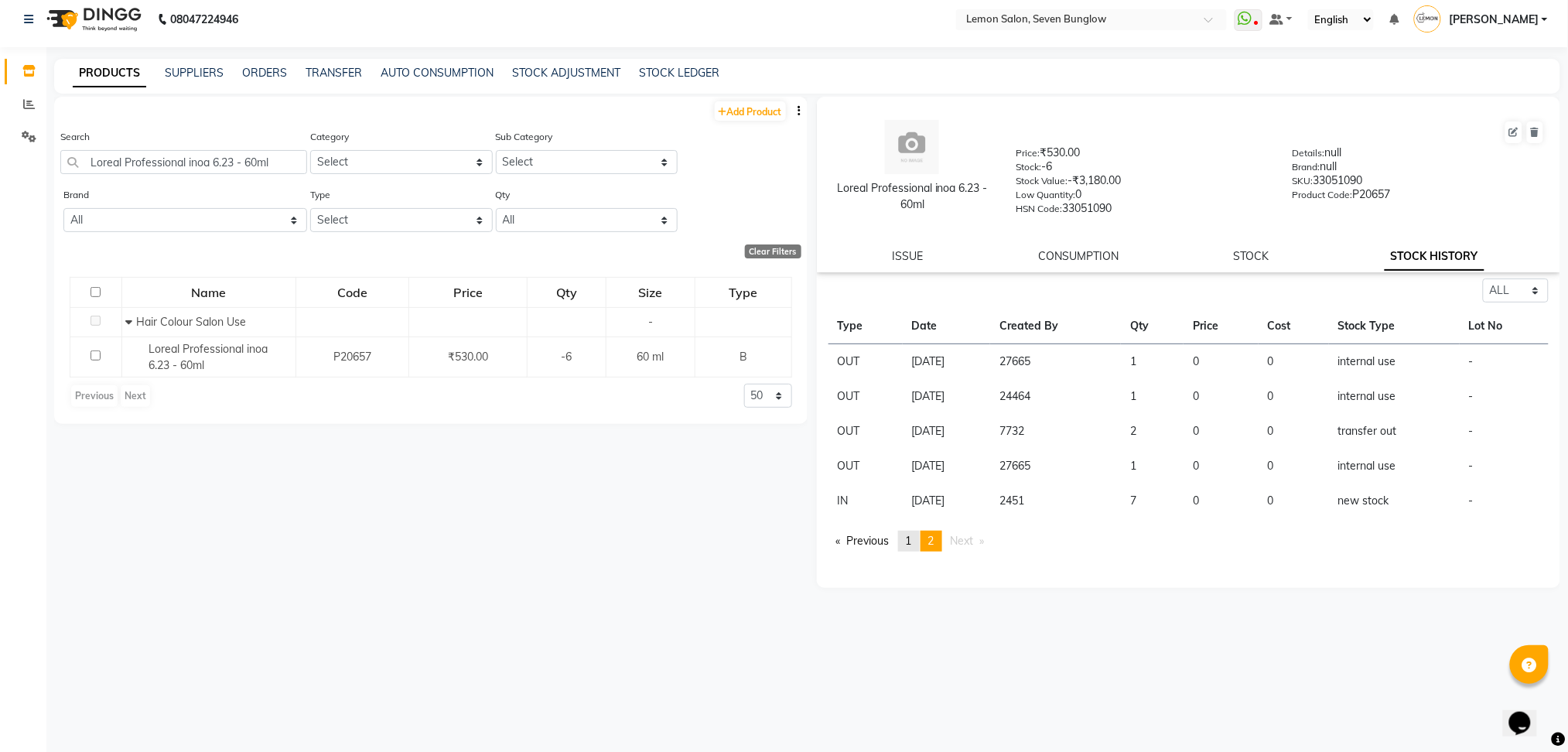
click at [906, 540] on link "page 1" at bounding box center [910, 541] width 22 height 21
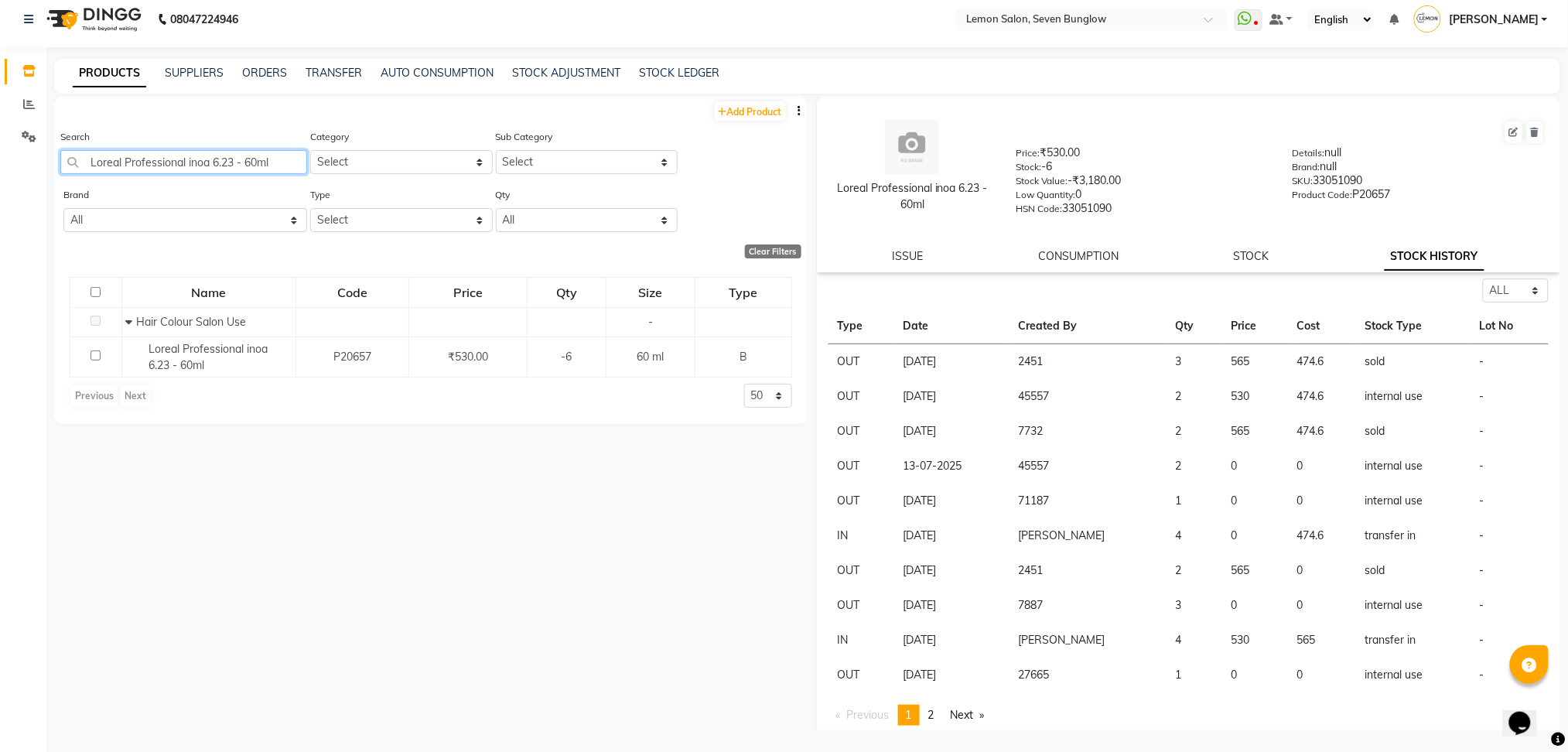
drag, startPoint x: 279, startPoint y: 156, endPoint x: 0, endPoint y: 198, distance: 282.1
click at [0, 198] on app-home "08047224946 Select Location × Lemon Salon, Seven Bunglow WhatsApp Status ✕ Stat…" at bounding box center [784, 373] width 1568 height 762
paste input "Inoa 5.32"
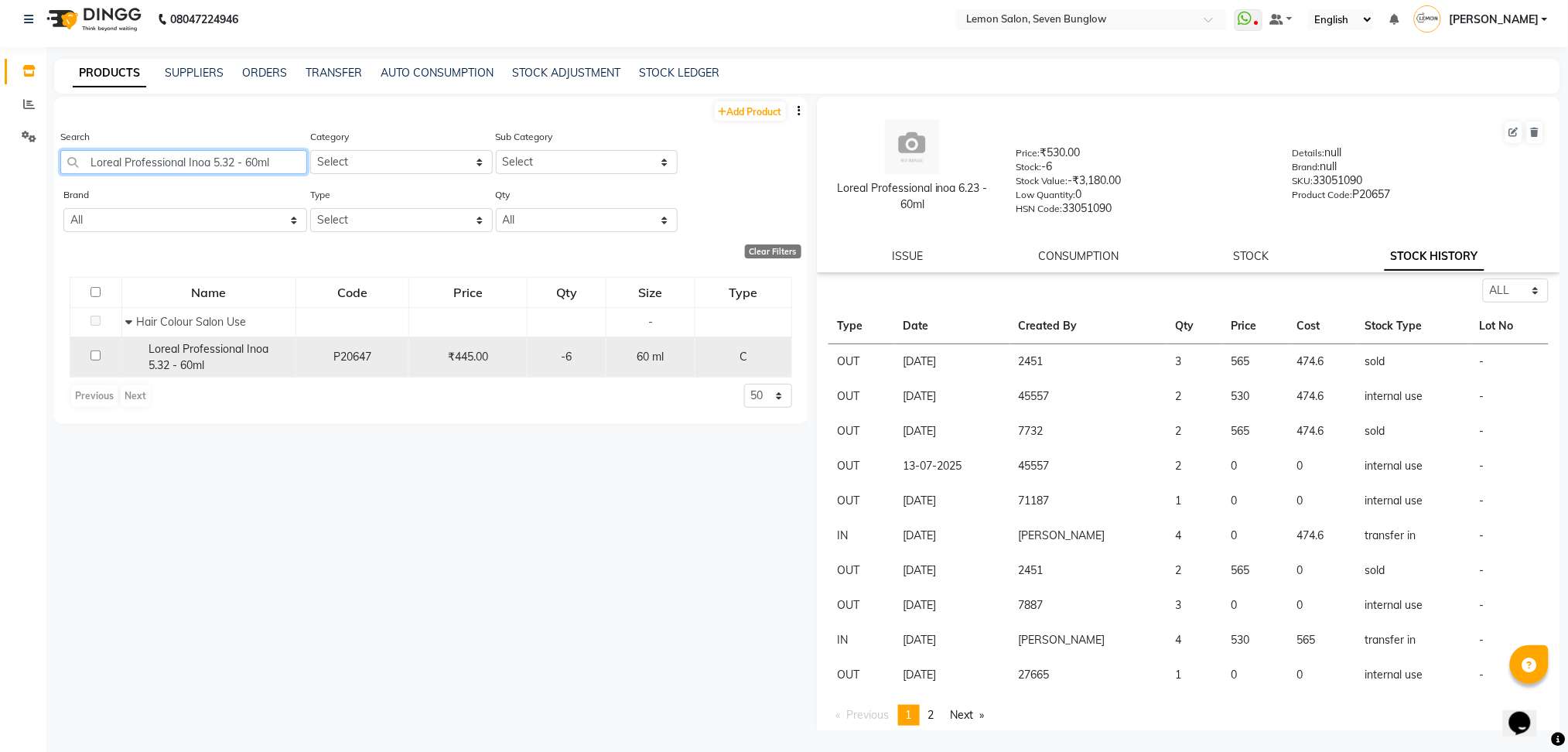
type input "Loreal Professional Inoa 5.32 - 60ml"
click at [211, 362] on div "Loreal Professional Inoa 5.32 - 60ml" at bounding box center [208, 357] width 166 height 32
select select "all"
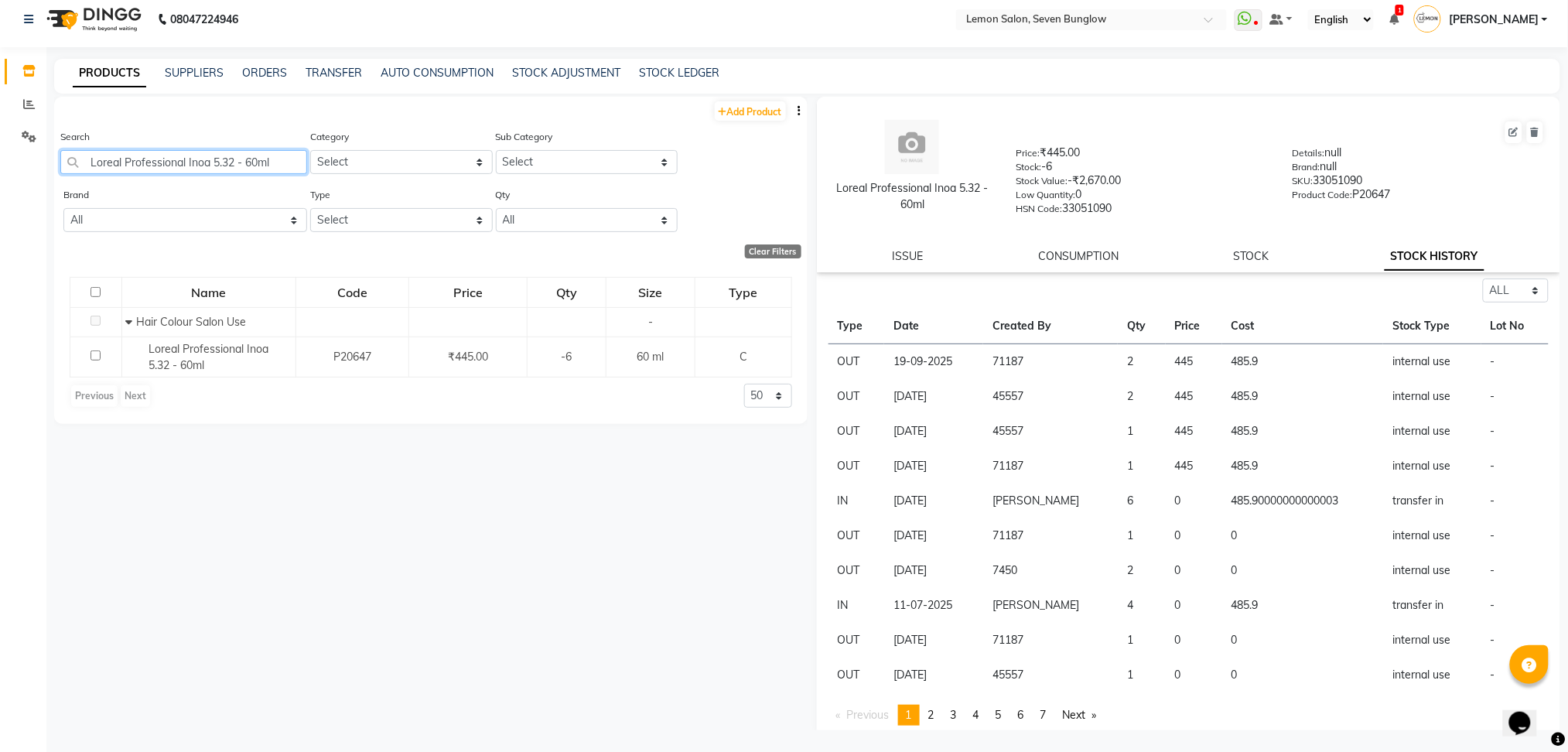
click at [161, 152] on input "Loreal Professional Inoa 5.32 - 60ml" at bounding box center [183, 162] width 247 height 24
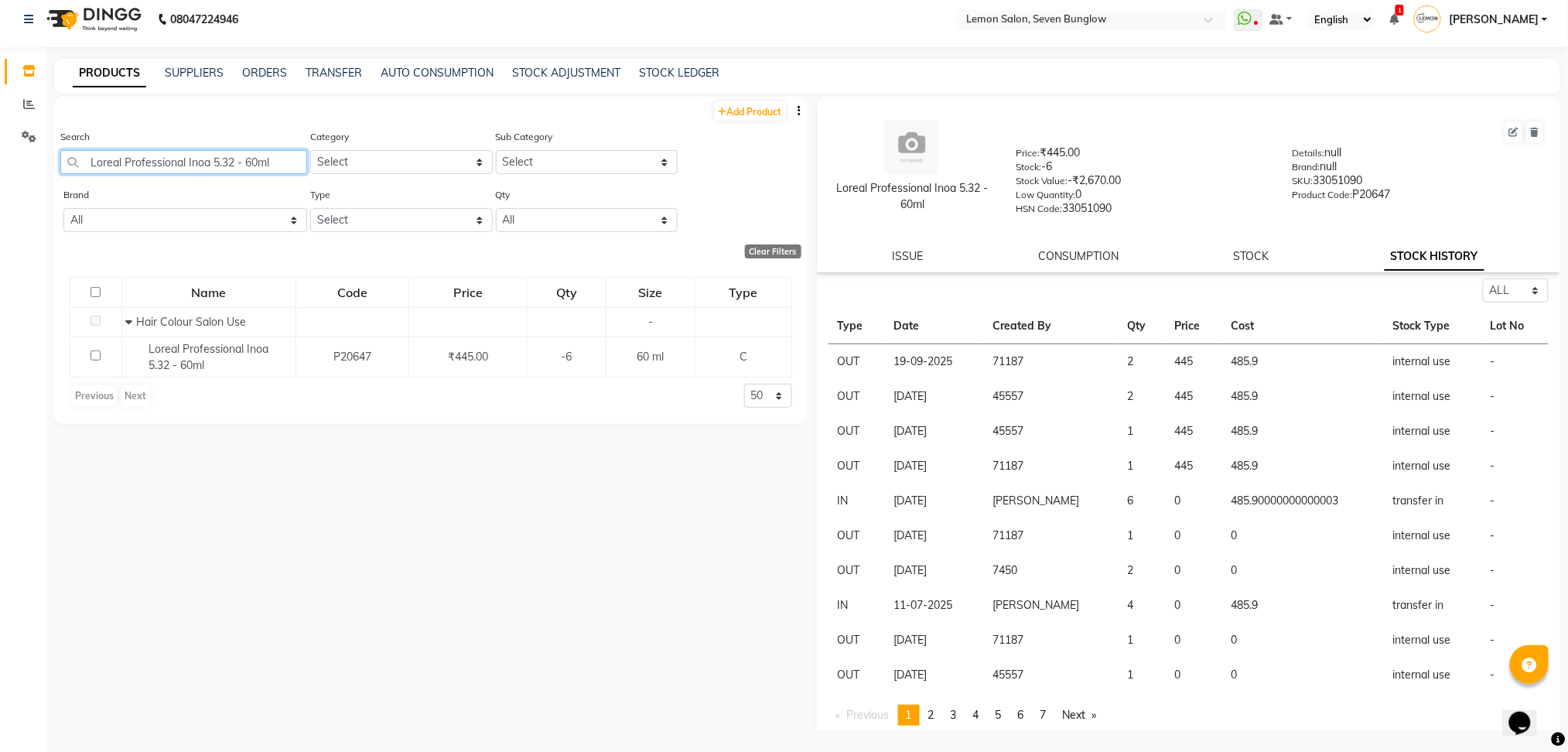
click at [161, 152] on input "Loreal Professional Inoa 5.32 - 60ml" at bounding box center [183, 162] width 247 height 24
click at [154, 154] on input "Loreal Professional Inoa 5.32 - 60ml" at bounding box center [183, 162] width 247 height 24
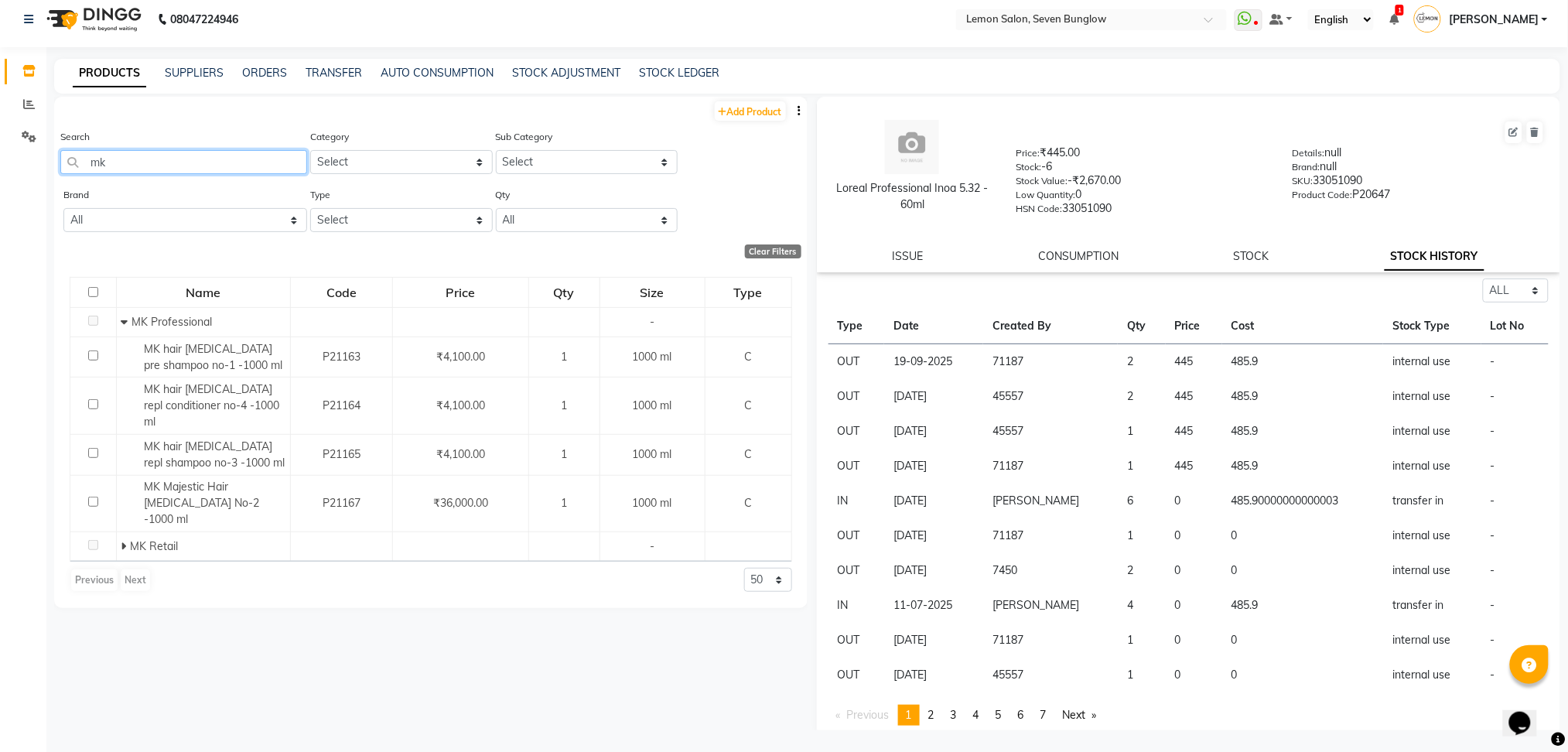
drag, startPoint x: 203, startPoint y: 159, endPoint x: 30, endPoint y: 177, distance: 173.9
click at [30, 177] on app-home "08047224946 Select Location × Lemon Salon, Seven Bunglow WhatsApp Status ✕ Stat…" at bounding box center [784, 373] width 1568 height 762
paste input "[PERSON_NAME] Sheet Mask"
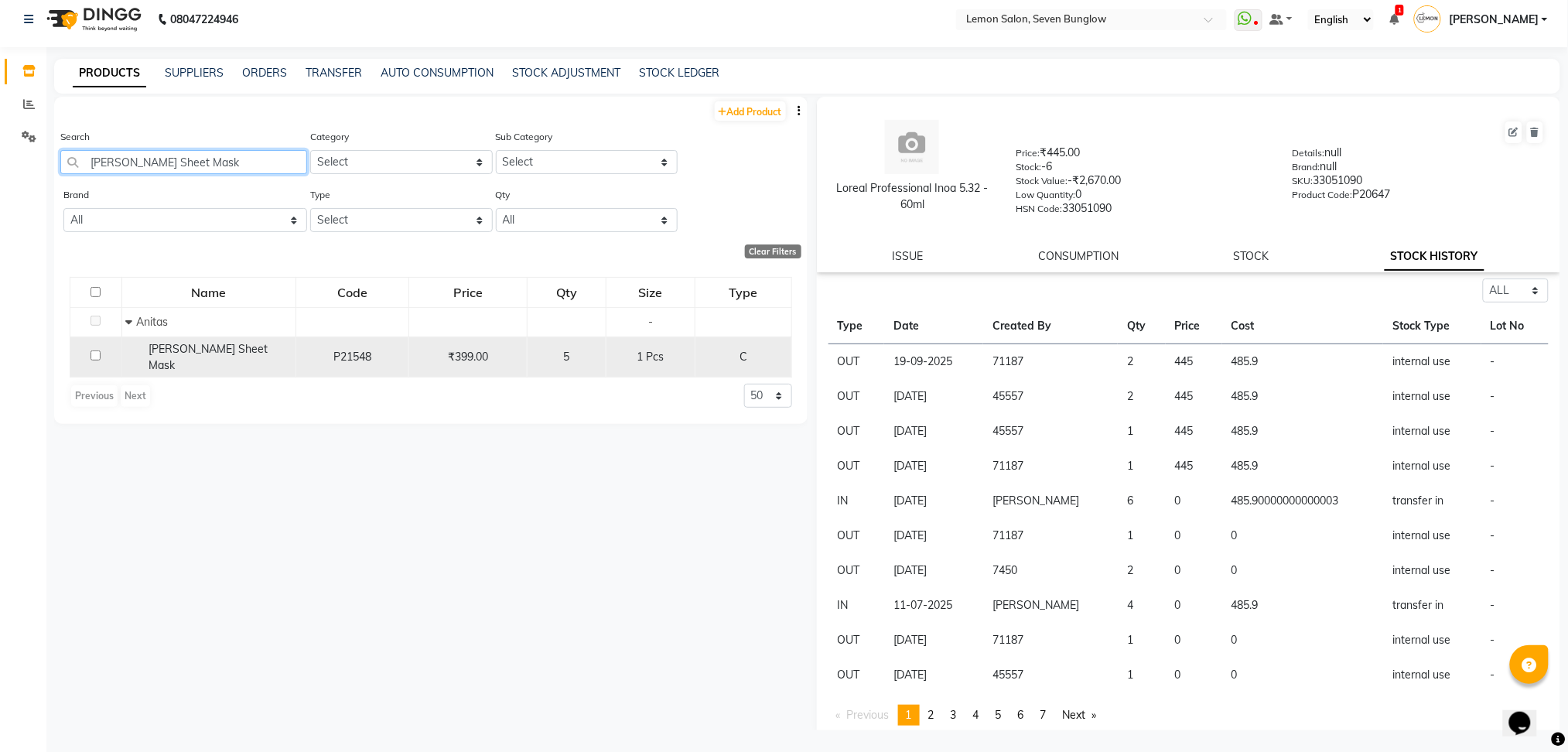
type input "[PERSON_NAME] Sheet Mask"
click at [361, 351] on span "P21548" at bounding box center [352, 357] width 38 height 14
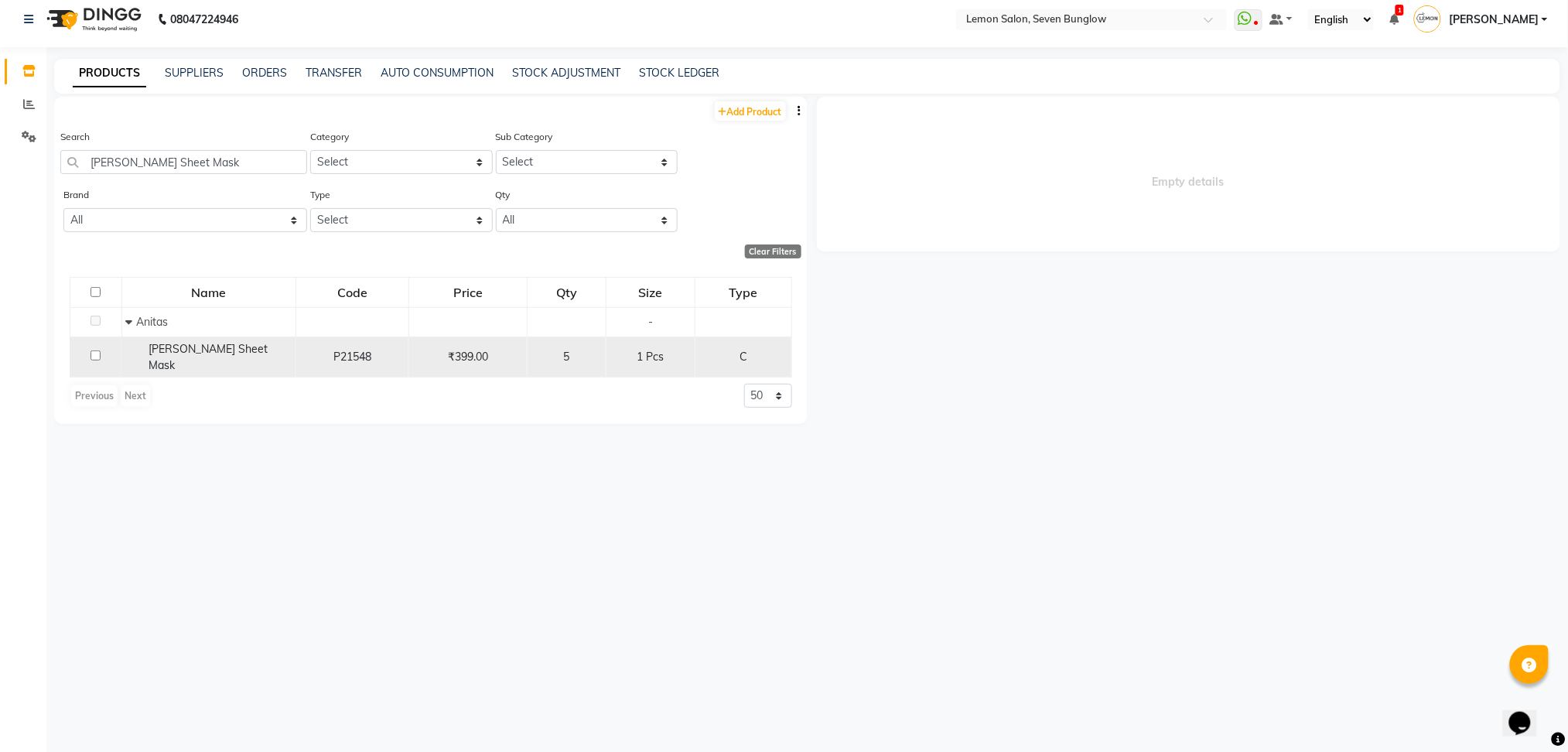
select select "all"
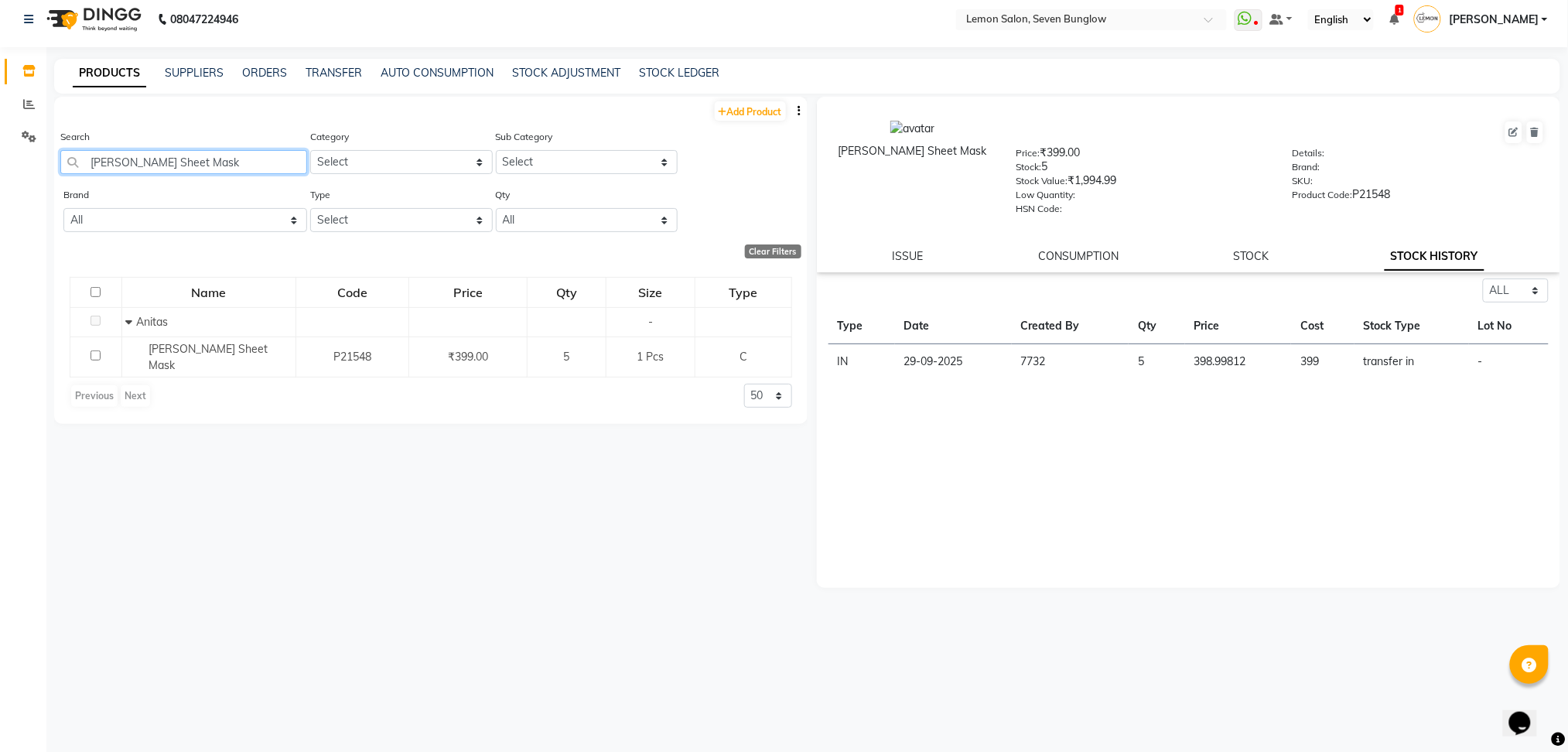
drag, startPoint x: 224, startPoint y: 159, endPoint x: 0, endPoint y: 186, distance: 225.6
click at [0, 186] on app-home "08047224946 Select Location × Lemon Salon, Seven Bunglow WhatsApp Status ✕ Stat…" at bounding box center [784, 373] width 1568 height 762
paste input "Schwarzkopf Osis Mess up 100 ml"
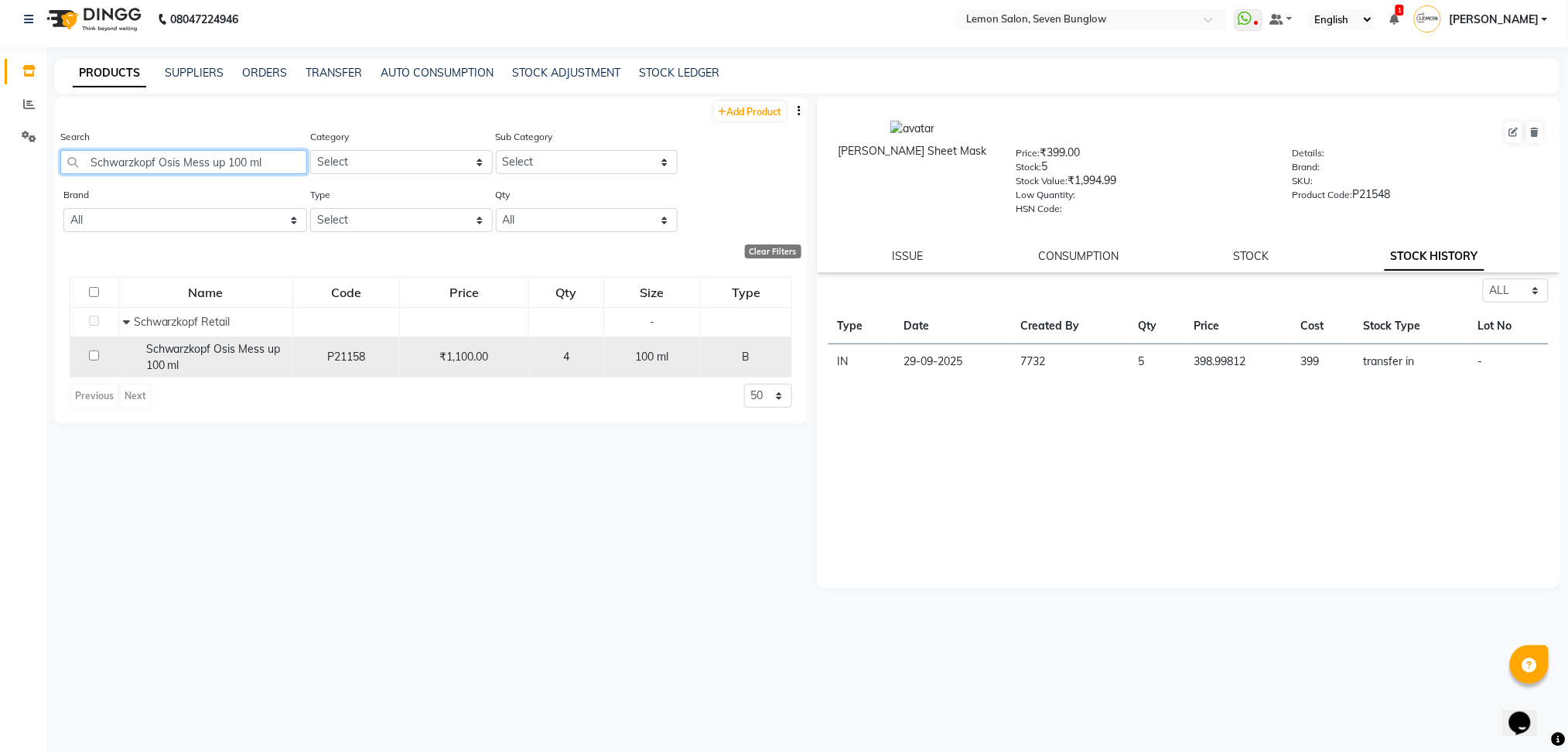
type input "Schwarzkopf Osis Mess up 100 ml"
click at [199, 359] on div "Schwarzkopf Osis Mess up 100 ml" at bounding box center [206, 357] width 166 height 32
select select "all"
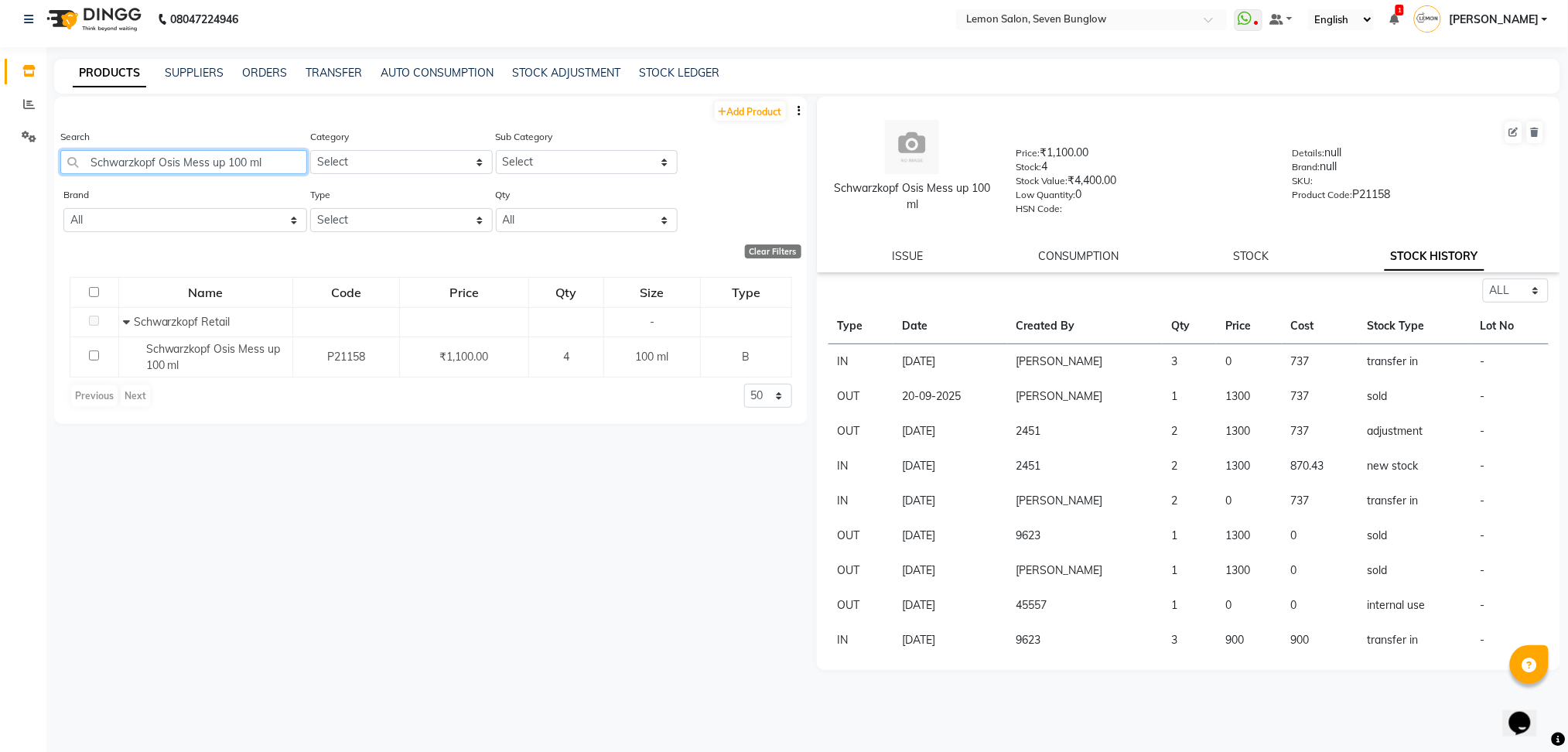
drag, startPoint x: 270, startPoint y: 155, endPoint x: 0, endPoint y: 176, distance: 270.8
click at [0, 176] on app-home "08047224946 Select Location × Lemon Salon, Seven Bunglow WhatsApp Status ✕ Stat…" at bounding box center [784, 373] width 1568 height 762
paste input "K Chroma Absolu Soin Acide Gloss 21"
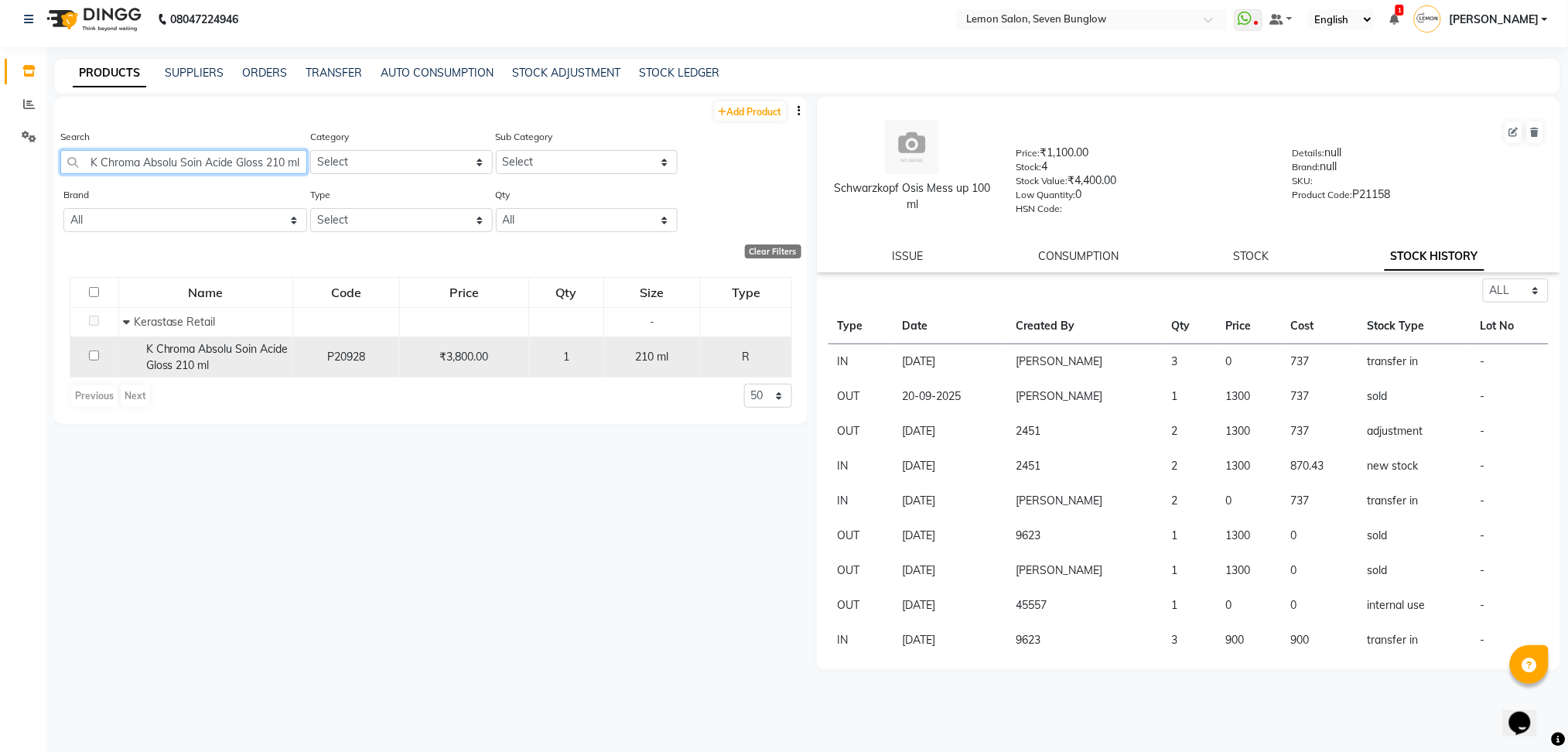
type input "K Chroma Absolu Soin Acide Gloss 210 ml"
click at [205, 348] on span "K Chroma Absolu Soin Acide Gloss 210 ml" at bounding box center [217, 357] width 142 height 30
select select "all"
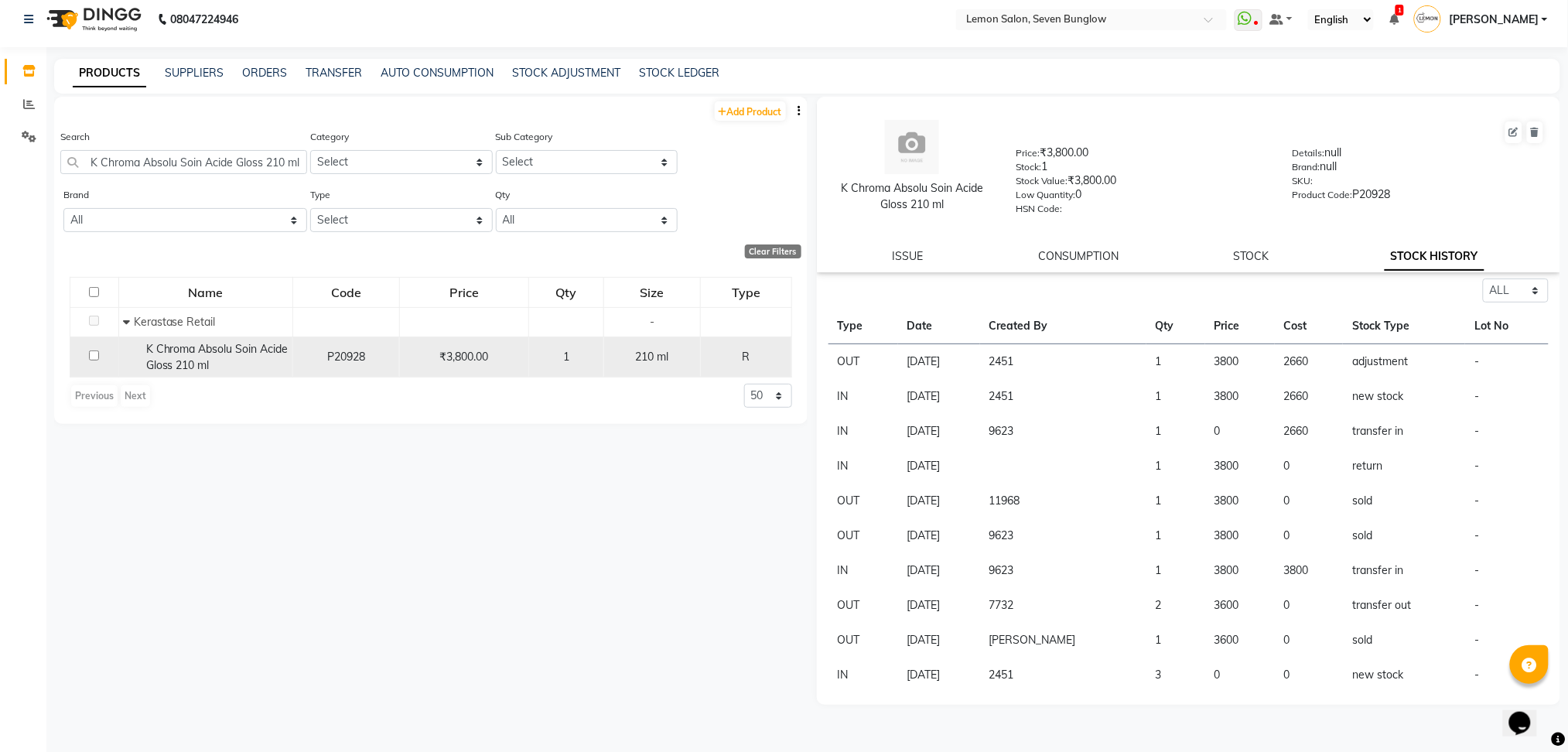
click at [205, 348] on span "K Chroma Absolu Soin Acide Gloss 210 ml" at bounding box center [217, 357] width 142 height 30
click at [233, 370] on span "K Chroma Absolu Soin Acide Gloss 210 ml" at bounding box center [217, 357] width 142 height 30
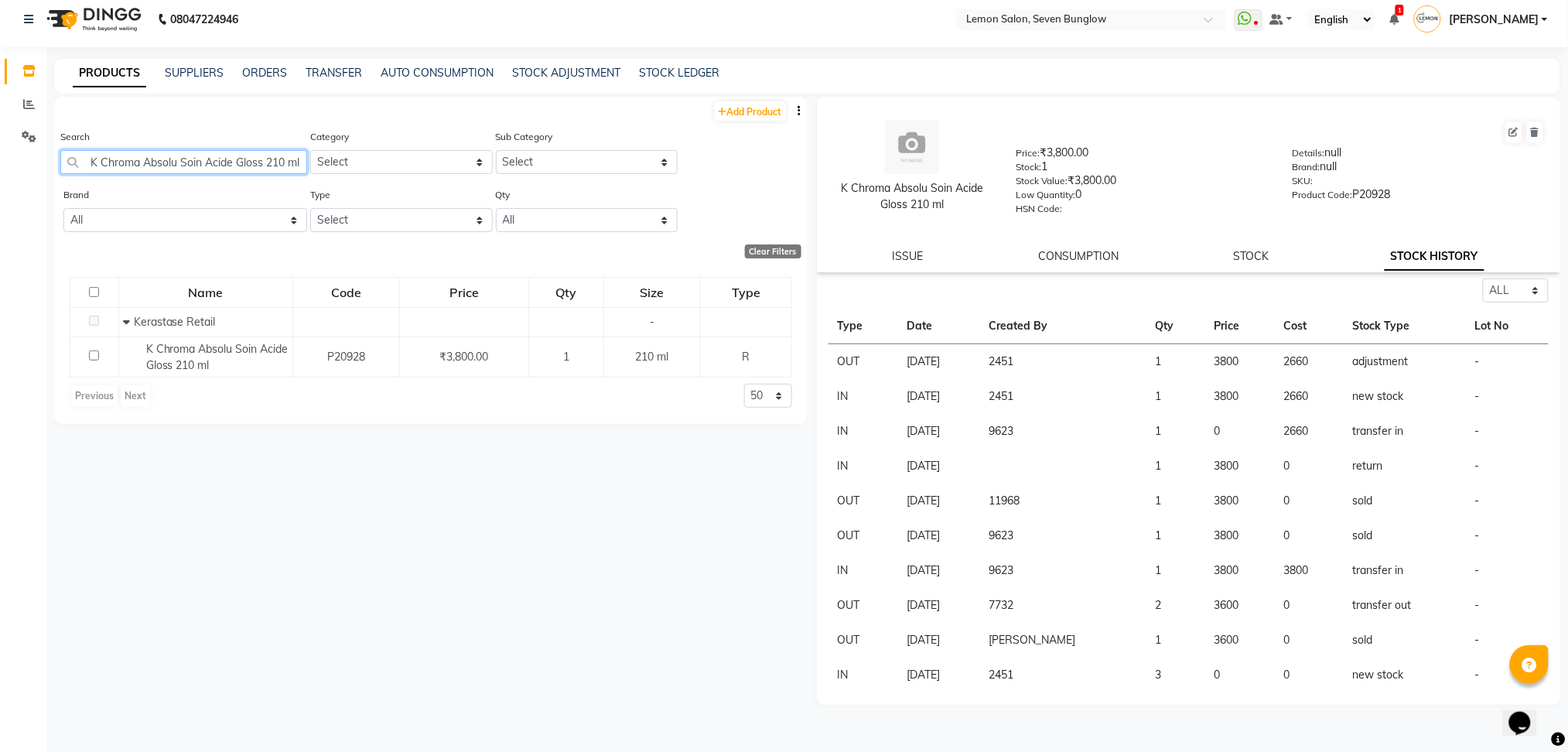
click at [245, 155] on input "K Chroma Absolu Soin Acide Gloss 210 ml" at bounding box center [183, 162] width 247 height 24
paste input "Moroccan Oil 100 ML"
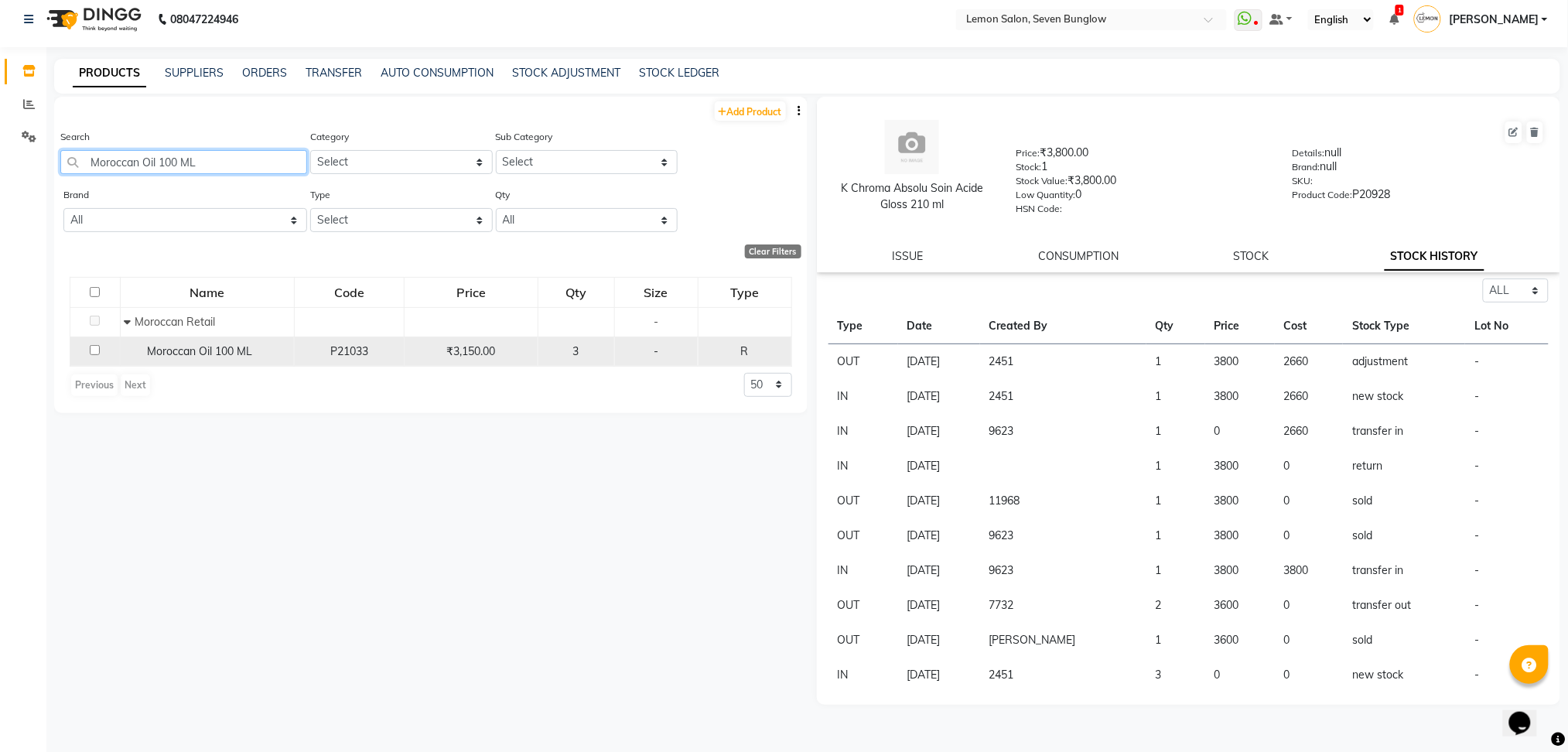
type input "Moroccan Oil 100 ML"
click at [240, 344] on span "Moroccan Oil 100 ML" at bounding box center [200, 351] width 105 height 14
select select "all"
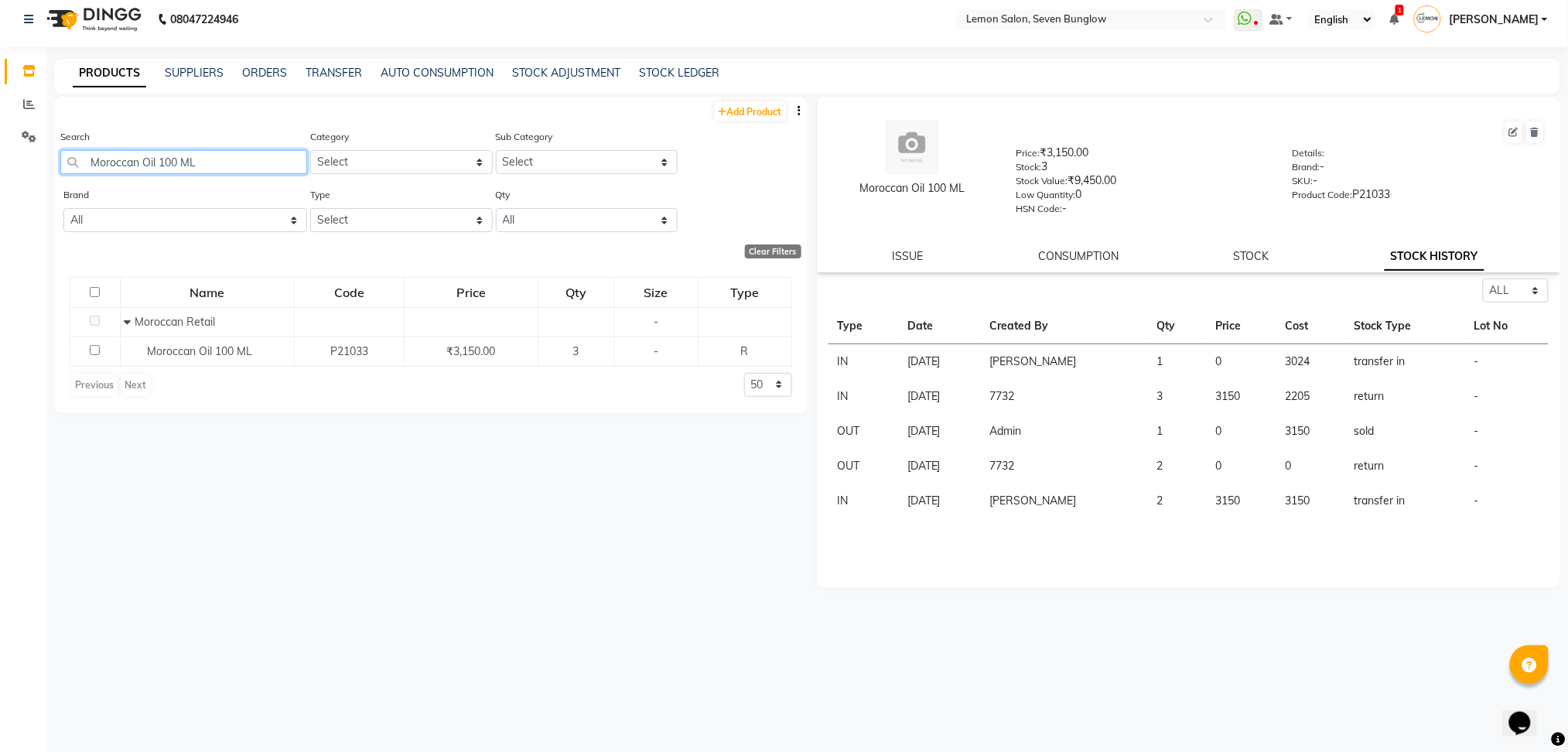
drag, startPoint x: 216, startPoint y: 169, endPoint x: 0, endPoint y: 220, distance: 221.9
click at [0, 220] on app-home "08047224946 Select Location × Lemon Salon, Seven Bunglow WhatsApp Status ✕ Stat…" at bounding box center [784, 373] width 1568 height 762
paste input "Great Hair Day Set Brush + Oil 100ml"
click at [256, 160] on input "Moroccan Oil Great Hair Day Set Brush + Oil 100ml" at bounding box center [183, 162] width 247 height 24
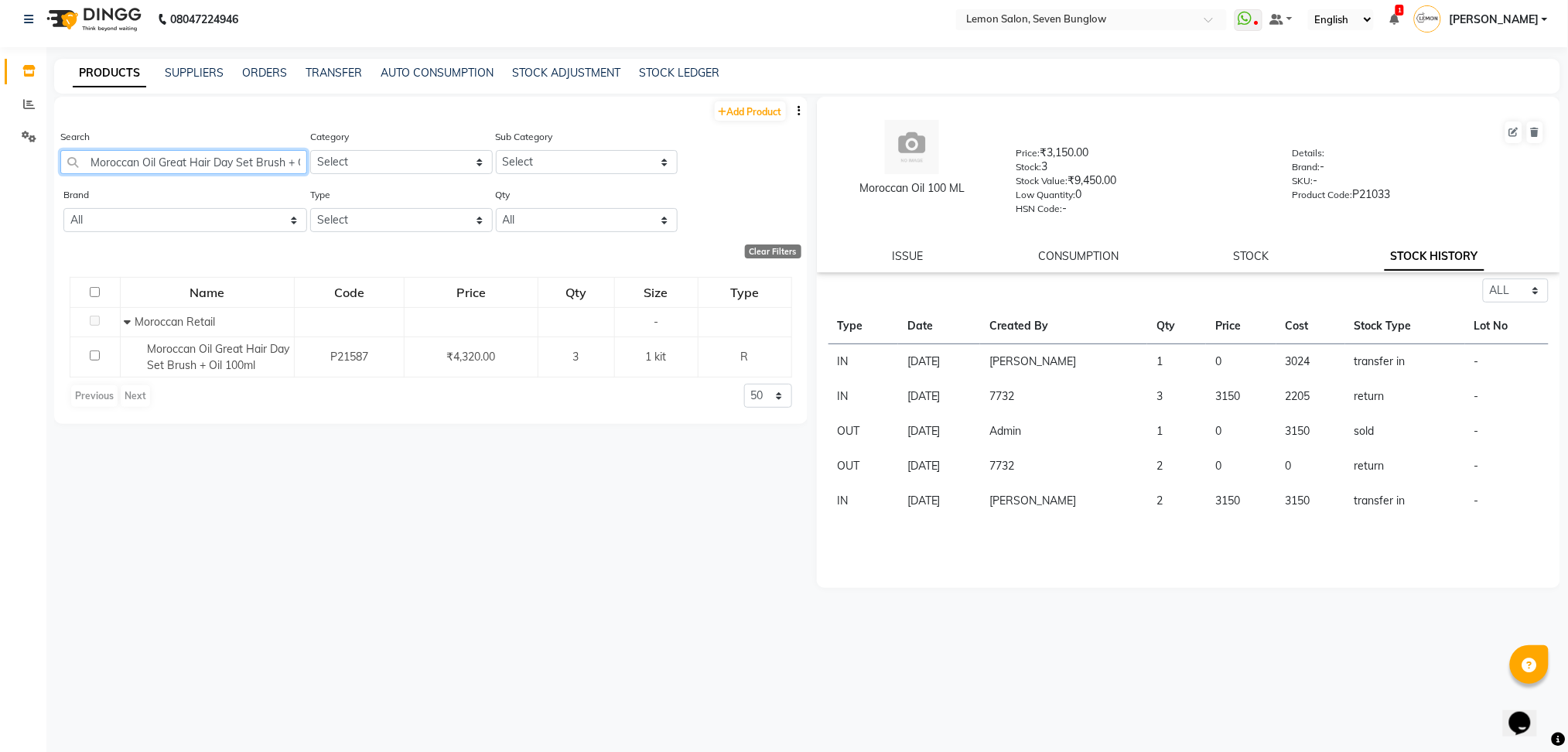
click at [256, 160] on input "Moroccan Oil Great Hair Day Set Brush + Oil 100ml" at bounding box center [183, 162] width 247 height 24
paste input "moroccan Oil Hydrating Conditioner 250 ml"
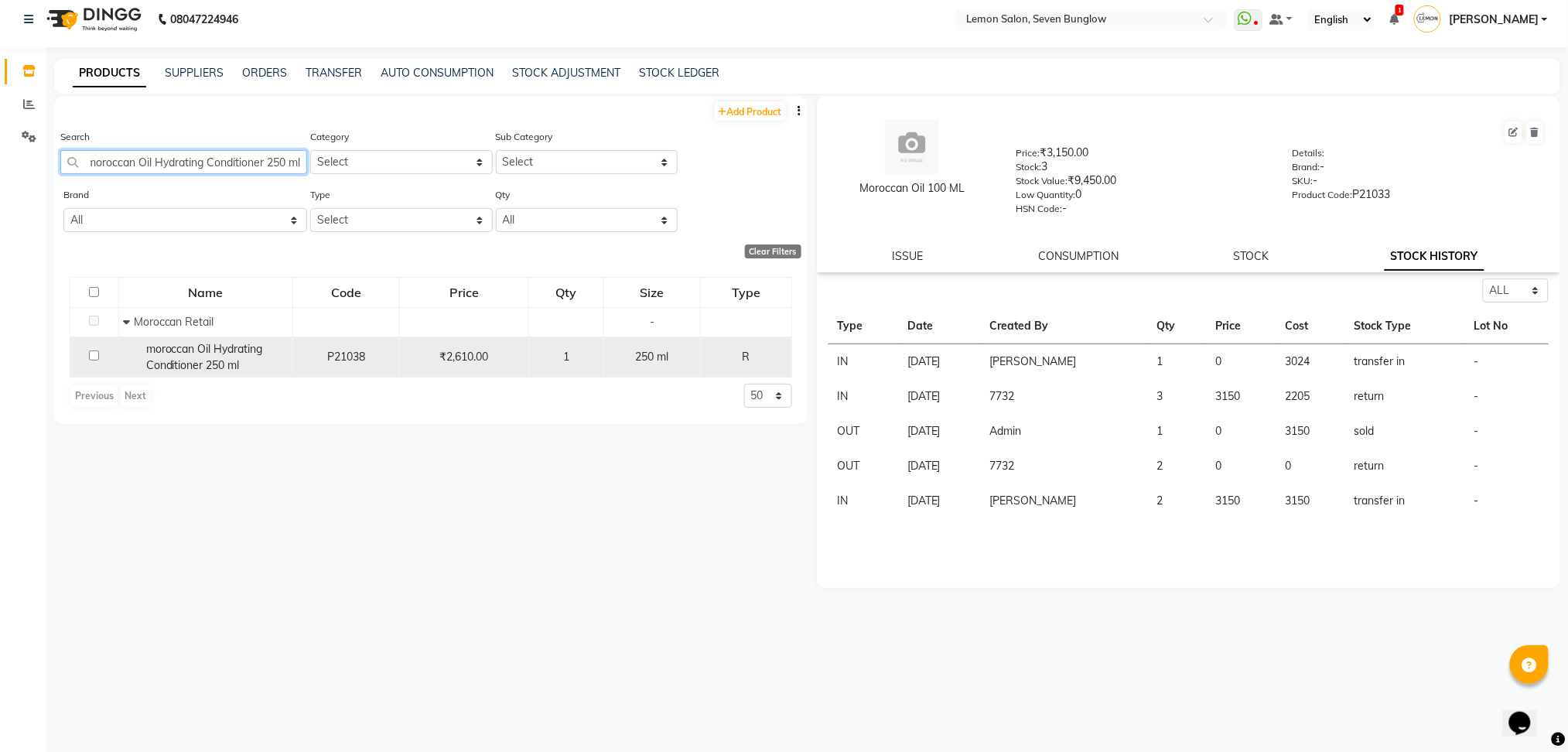
type input "moroccan Oil Hydrating Conditioner 250 ml"
click at [215, 363] on span "moroccan Oil Hydrating Conditioner 250 ml" at bounding box center [205, 357] width 117 height 30
select select "all"
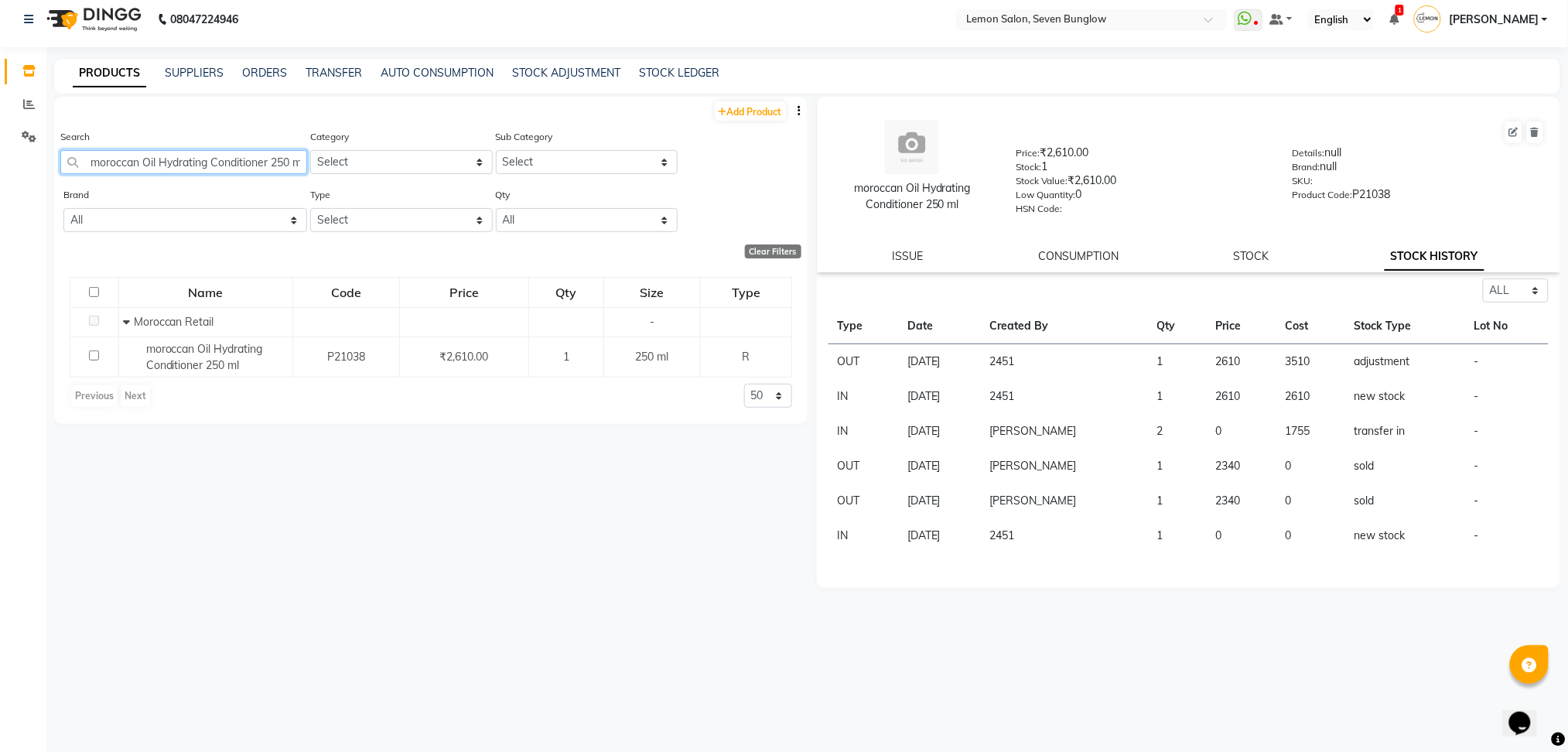
click at [226, 161] on input "moroccan Oil Hydrating Conditioner 250 ml" at bounding box center [183, 162] width 247 height 24
paste input "Shampoo"
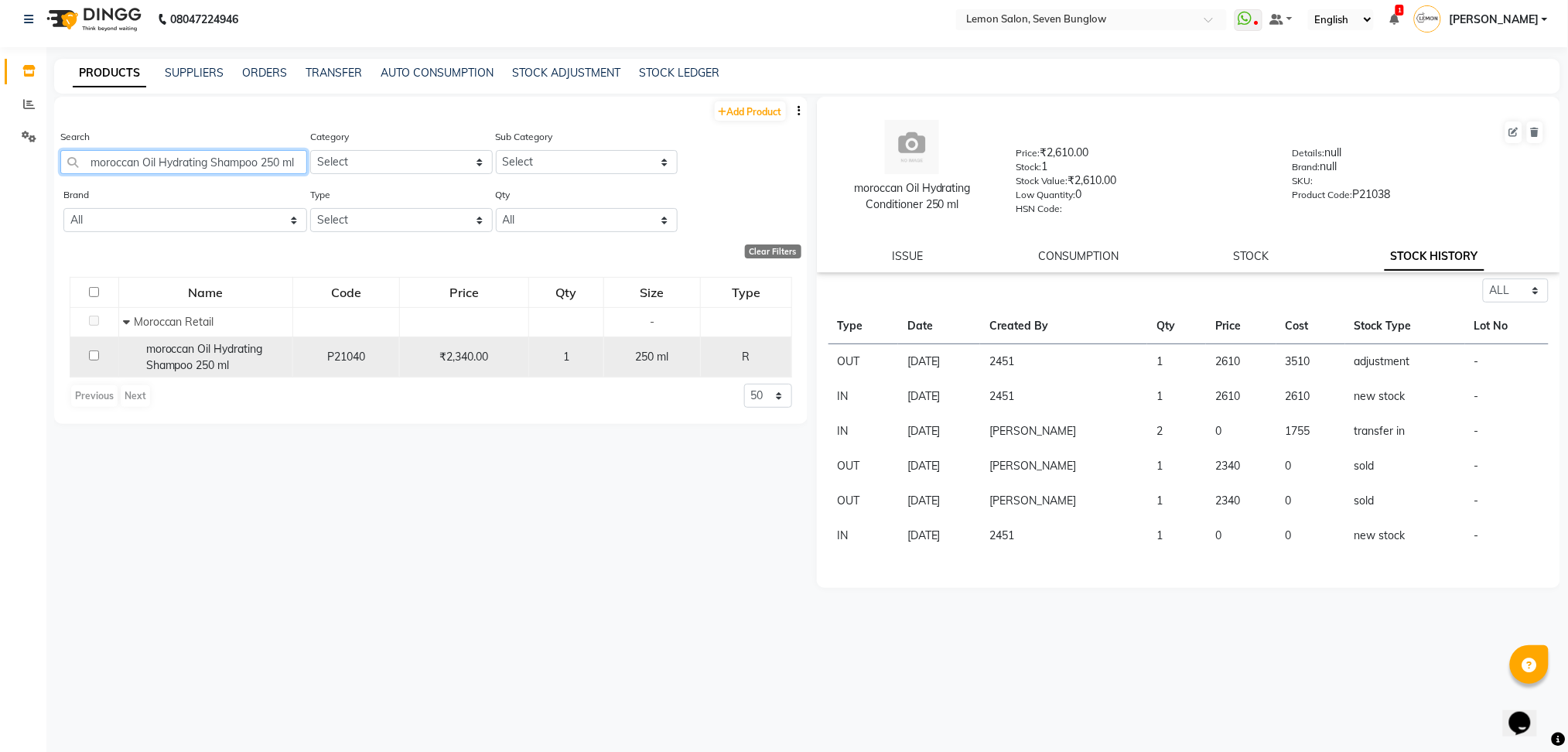
type input "moroccan Oil Hydrating Shampoo 250 ml"
click at [220, 342] on span "moroccan Oil Hydrating Shampoo 250 ml" at bounding box center [205, 357] width 117 height 30
select select "all"
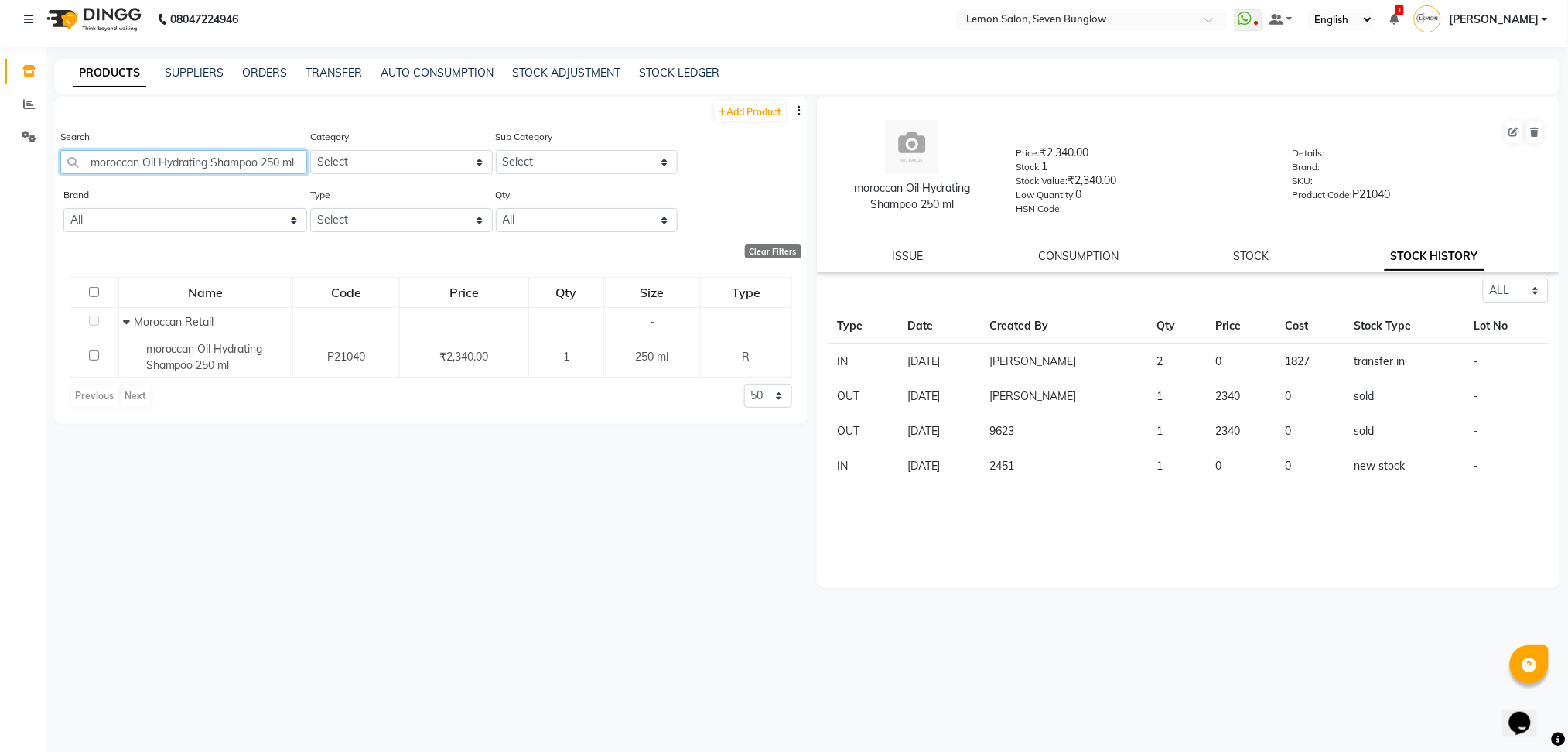
click at [242, 155] on input "moroccan Oil Hydrating Shampoo 250 ml" at bounding box center [183, 162] width 247 height 24
paste input "Moroccan Oil Moisture Repair Conditioner"
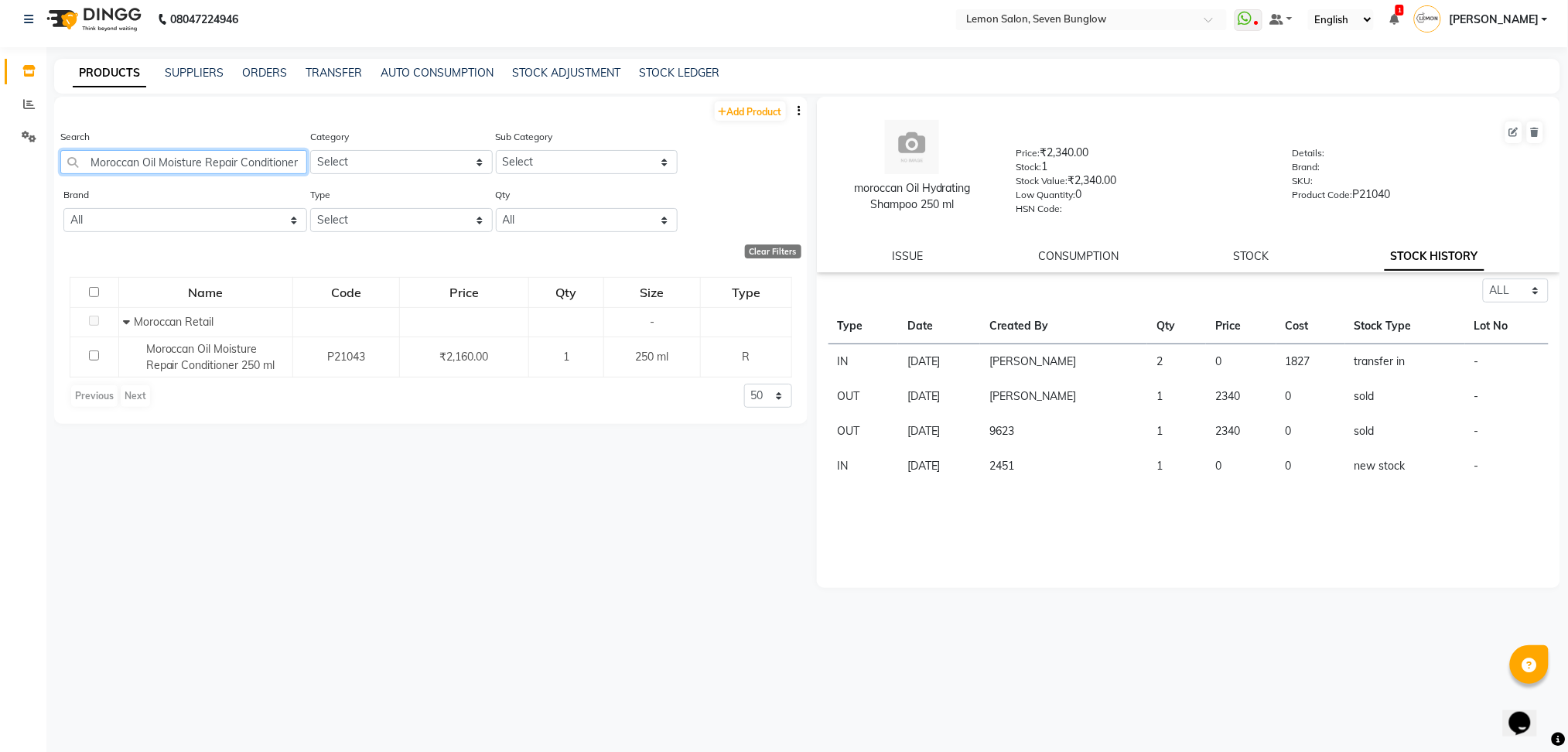
click at [242, 155] on input "Moroccan Oil Moisture Repair Conditioner 250 ml" at bounding box center [183, 162] width 247 height 24
paste input "Shampoo 250"
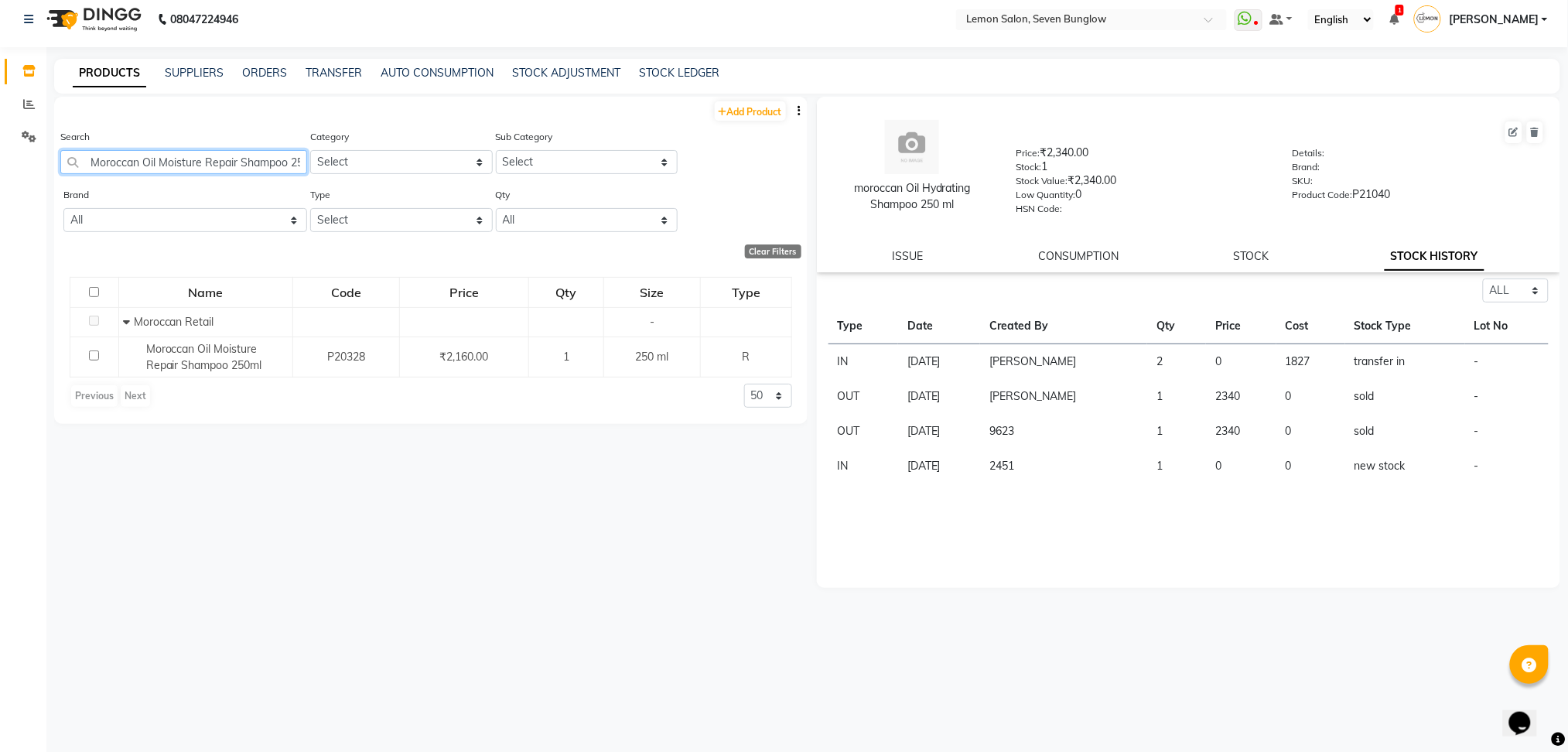
click at [242, 155] on input "Moroccan Oil Moisture Repair Shampoo 250ml" at bounding box center [183, 162] width 247 height 24
paste input "Retail Spring Hydrating Kit 2023"
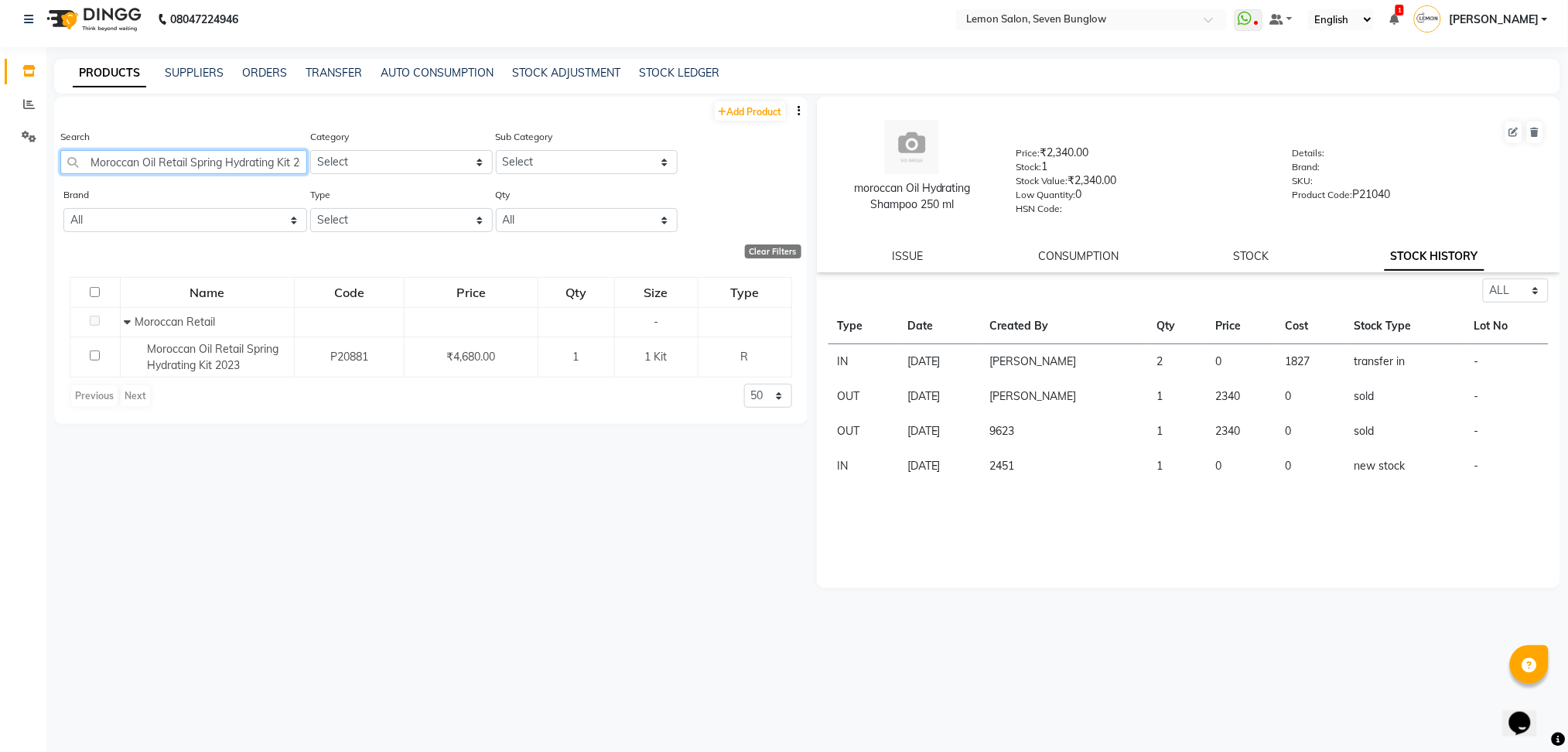
click at [242, 155] on input "Moroccan Oil Retail Spring Hydrating Kit 2023" at bounding box center [183, 162] width 247 height 24
paste input "Repair"
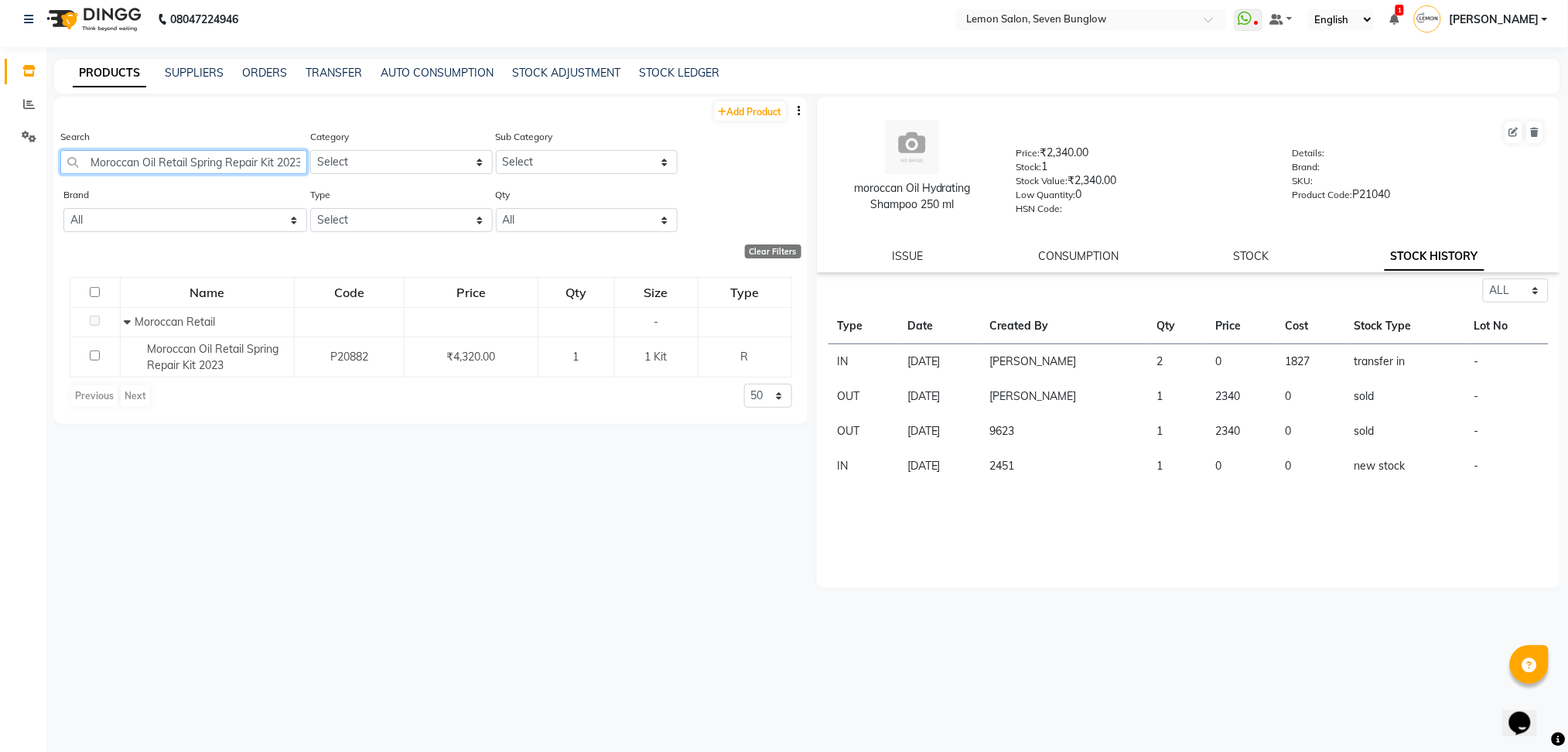
click at [242, 155] on input "Moroccan Oil Retail Spring Repair Kit 2023" at bounding box center [183, 162] width 247 height 24
paste input "Treatment Purple Oil 50ml"
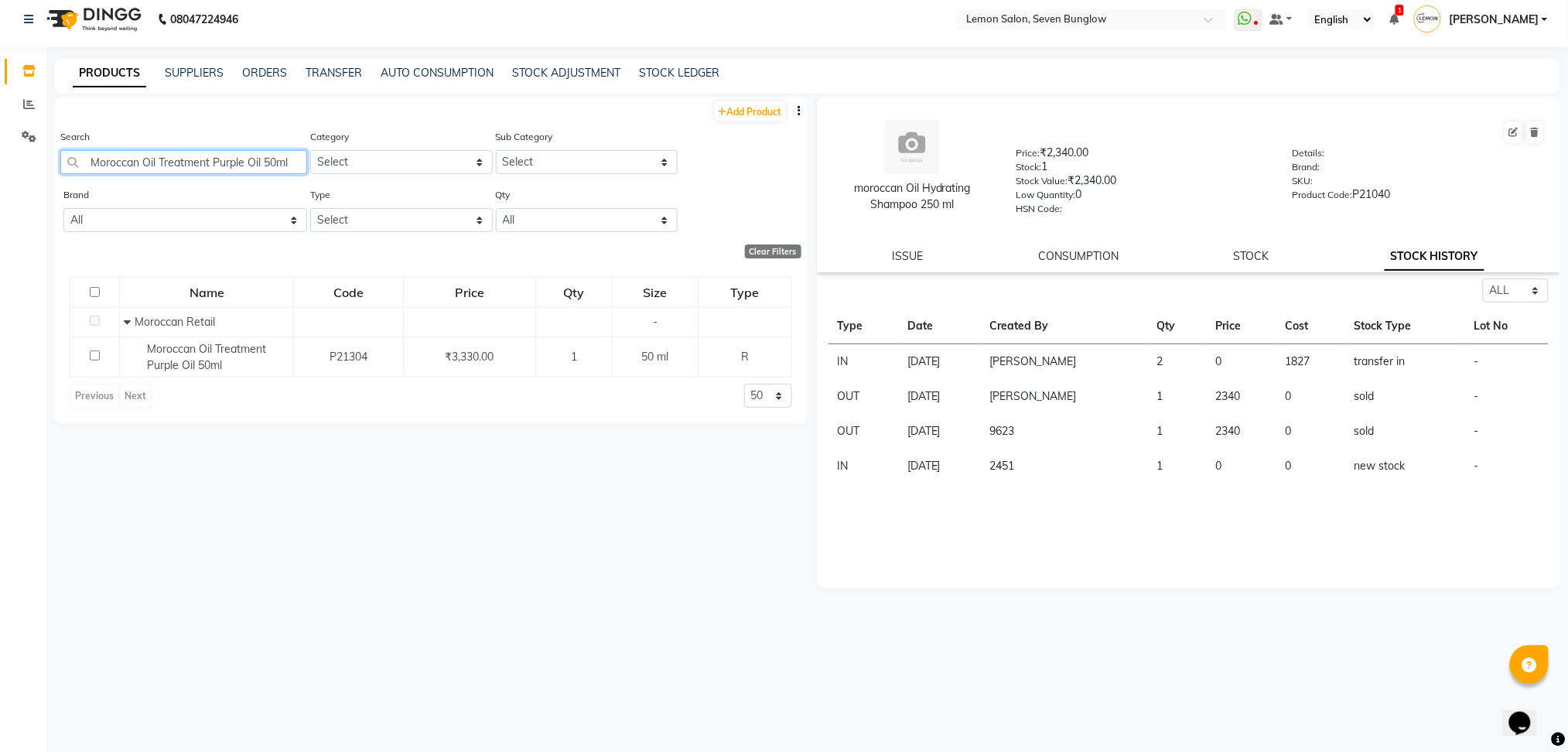
click at [242, 155] on input "Moroccan Oil Treatment Purple Oil 50ml" at bounding box center [183, 162] width 247 height 24
paste input "Nashi conditioner 200 ml"
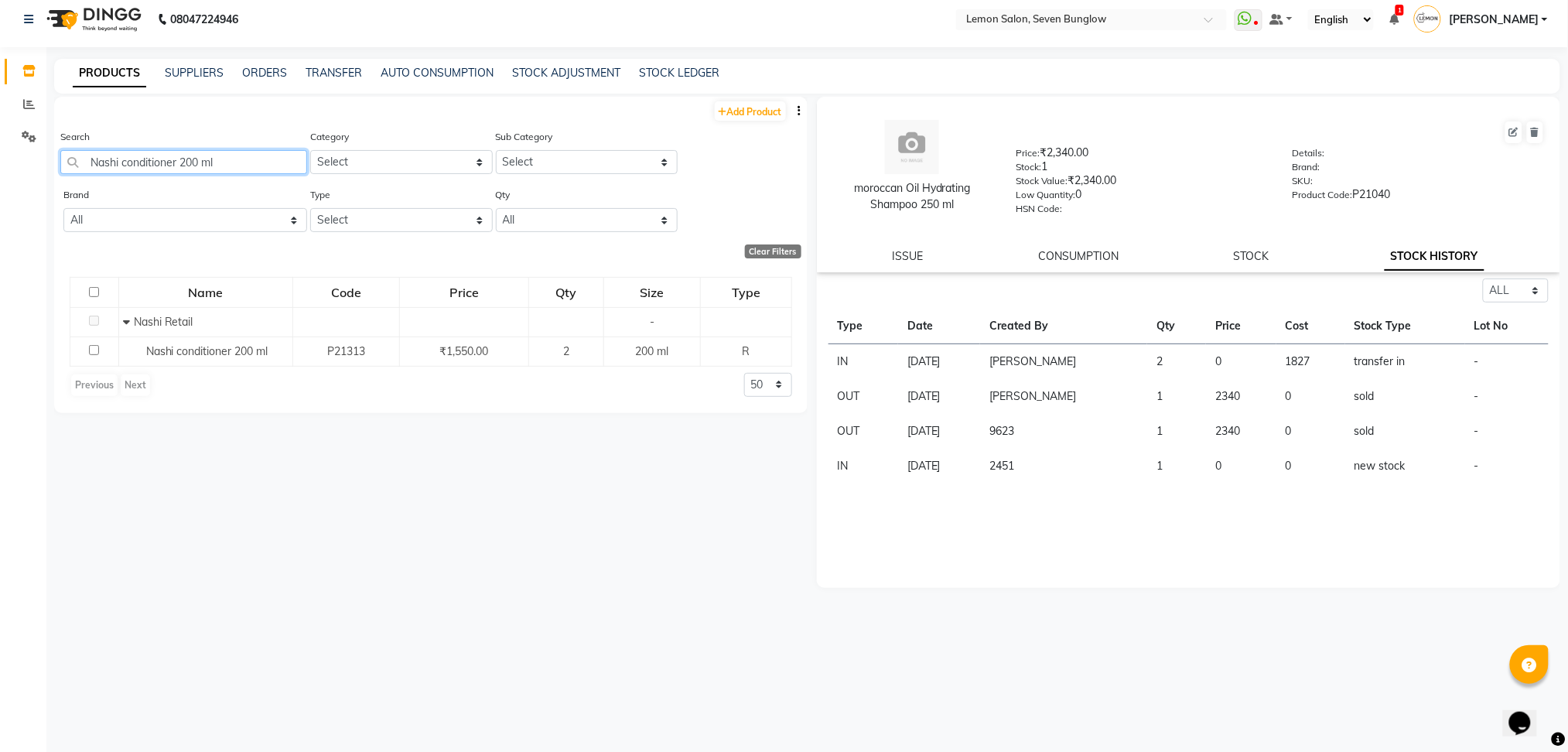
type input "Nashi conditioner 200 ml"
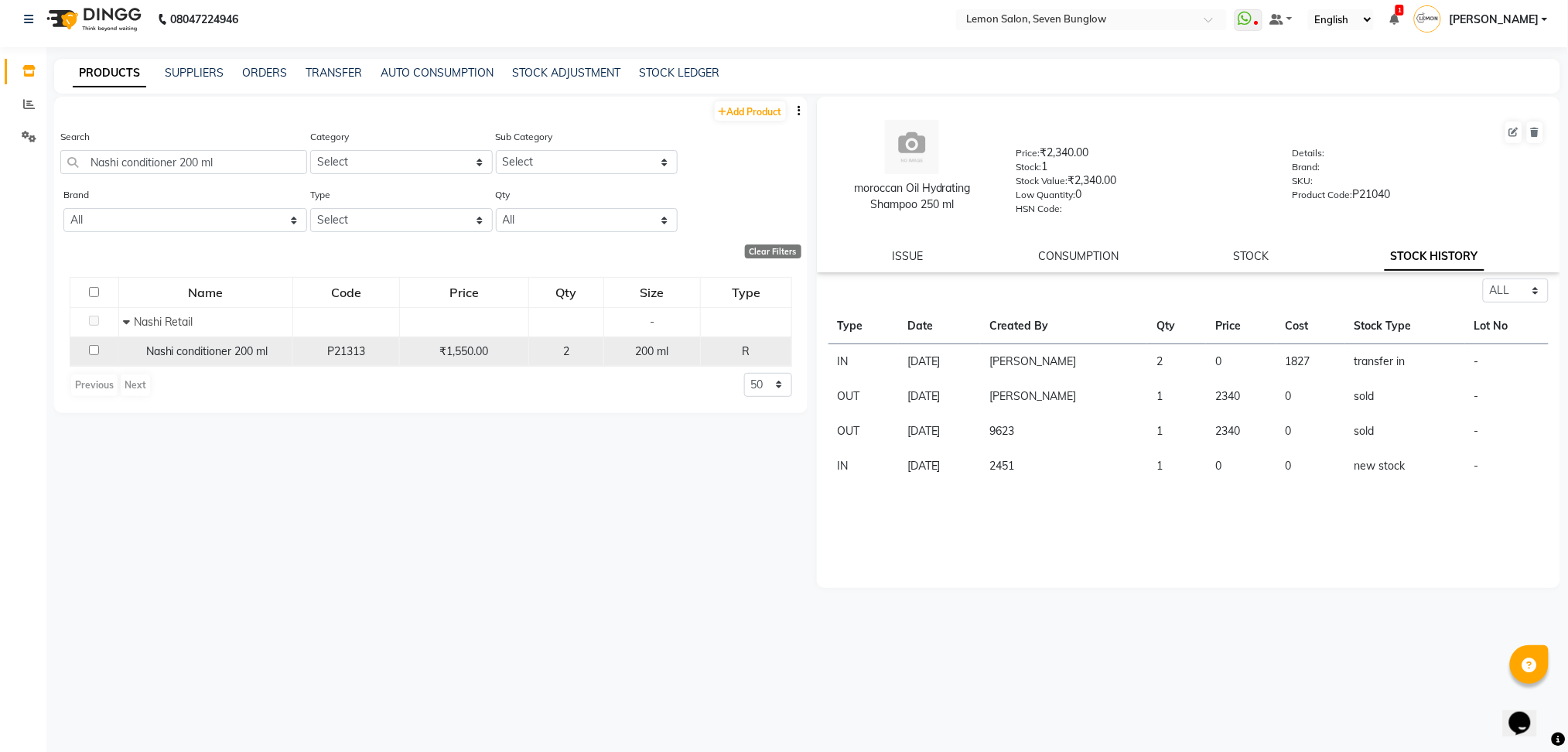
click at [539, 348] on div "2" at bounding box center [565, 351] width 61 height 16
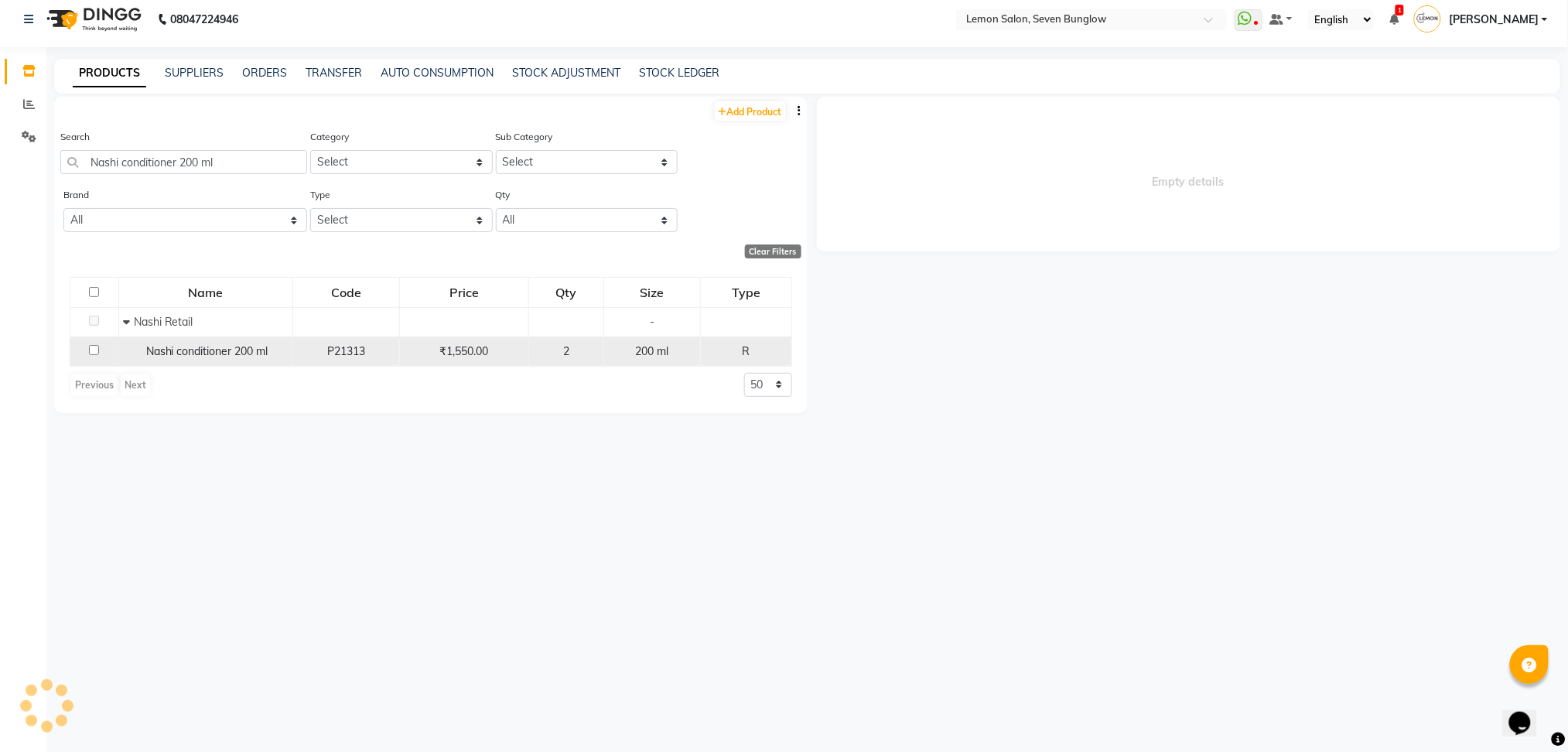
select select "all"
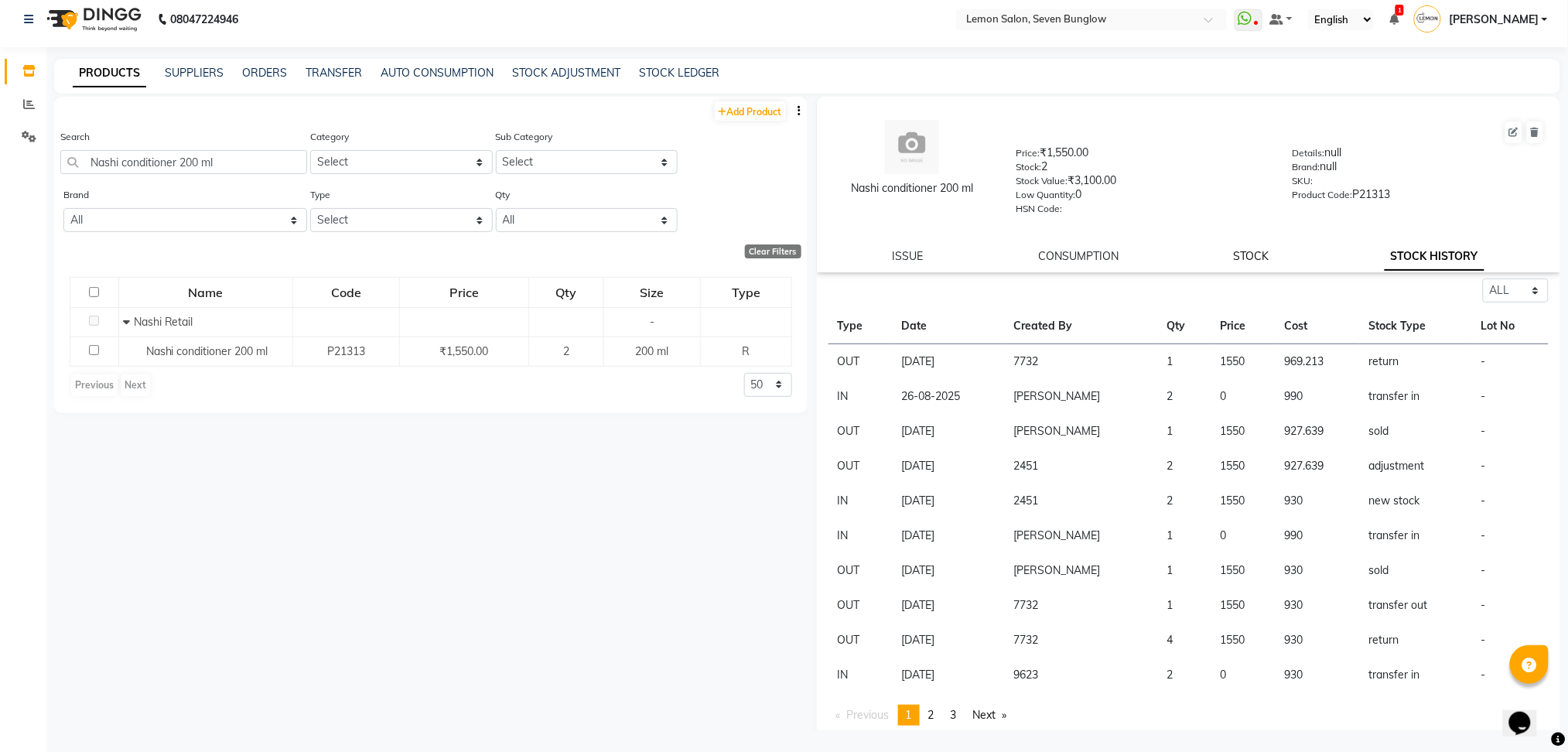
click at [1235, 251] on link "STOCK" at bounding box center [1252, 256] width 36 height 14
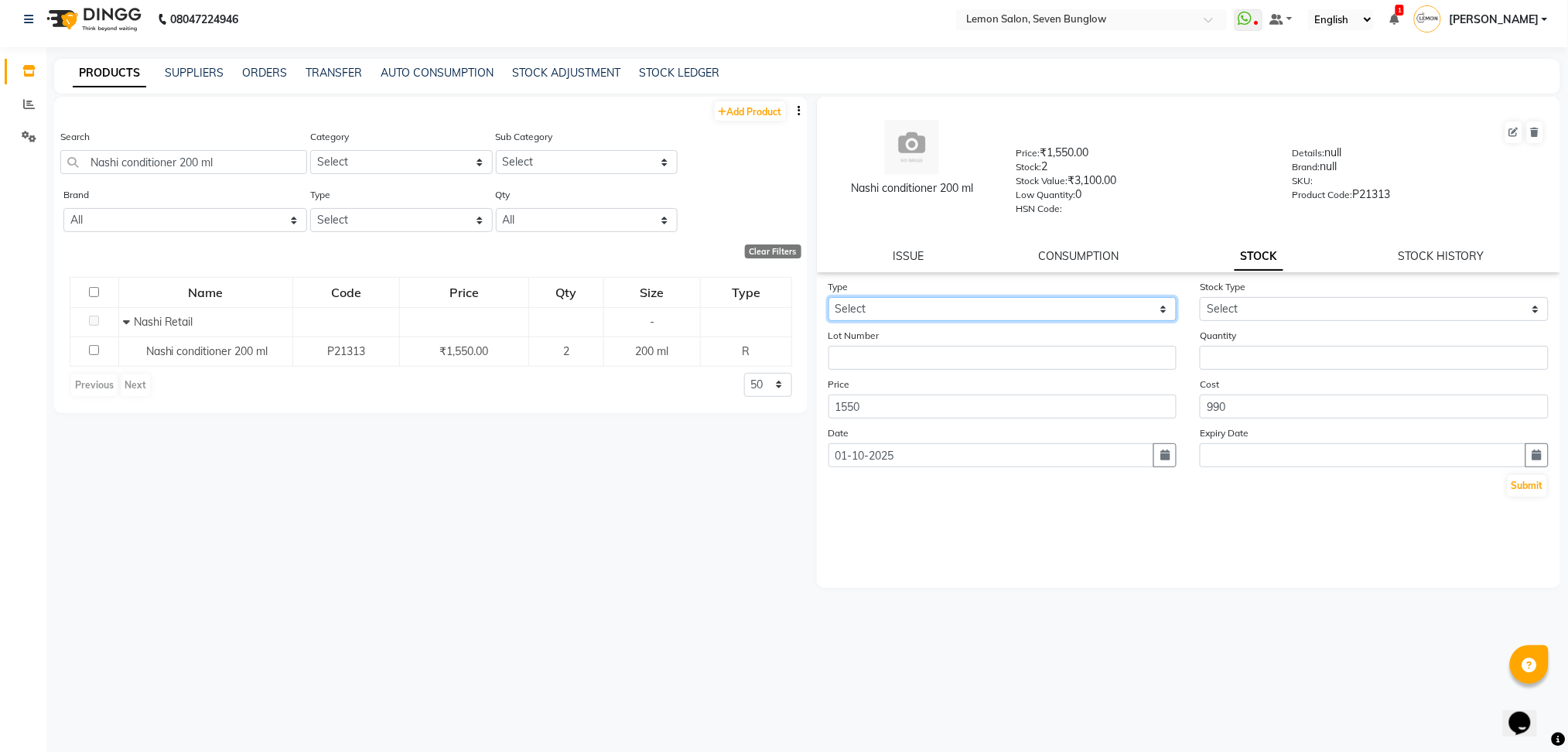
click at [1010, 307] on select "Select In Out" at bounding box center [1003, 308] width 349 height 24
select select "in"
click at [828, 297] on select "Select In Out" at bounding box center [1003, 308] width 349 height 24
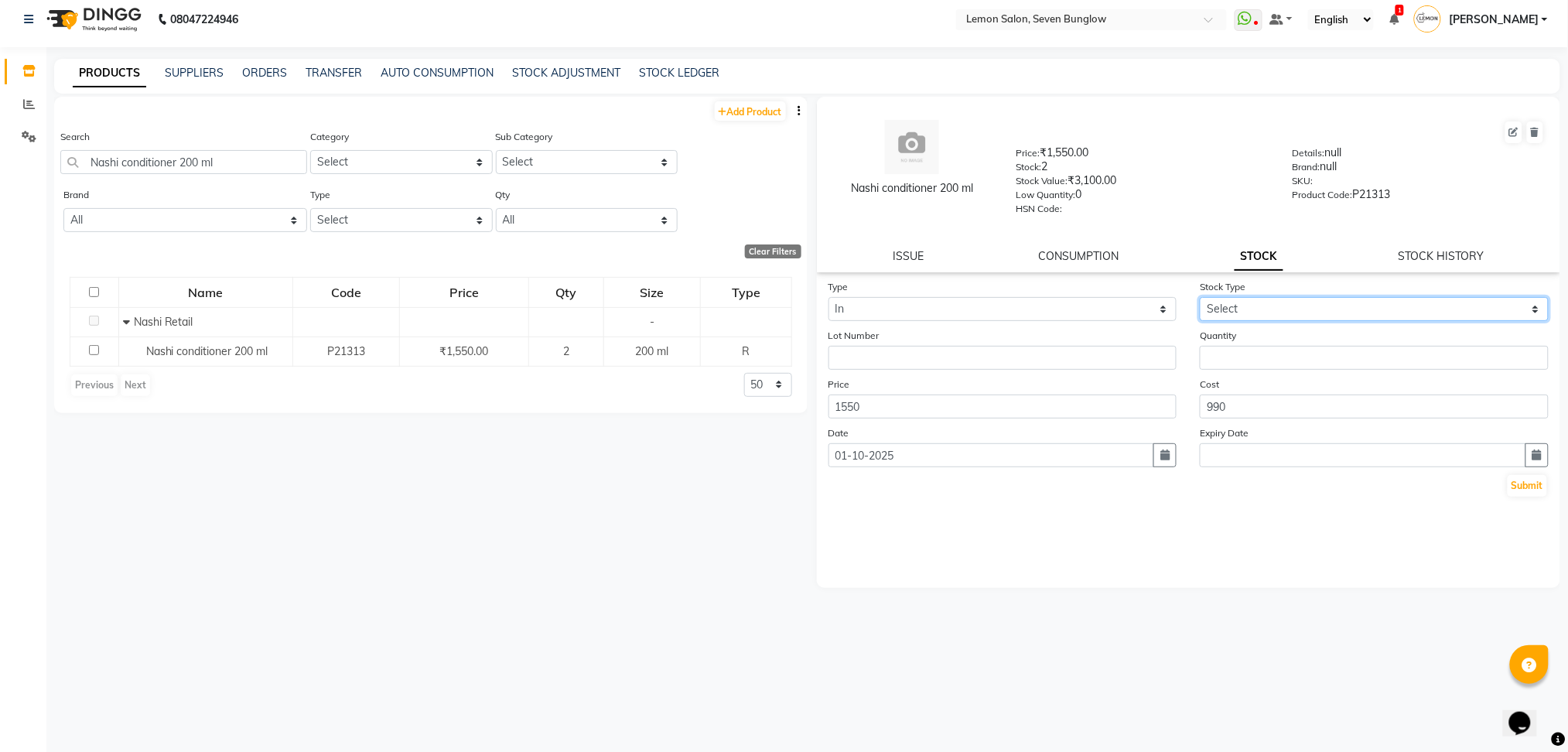
click at [1243, 301] on select "Select New Stock Adjustment Return Other" at bounding box center [1374, 308] width 349 height 24
select select "adjustment"
click at [1200, 297] on select "Select New Stock Adjustment Return Other" at bounding box center [1374, 308] width 349 height 24
click at [1248, 357] on input "number" at bounding box center [1374, 357] width 349 height 24
type input "1"
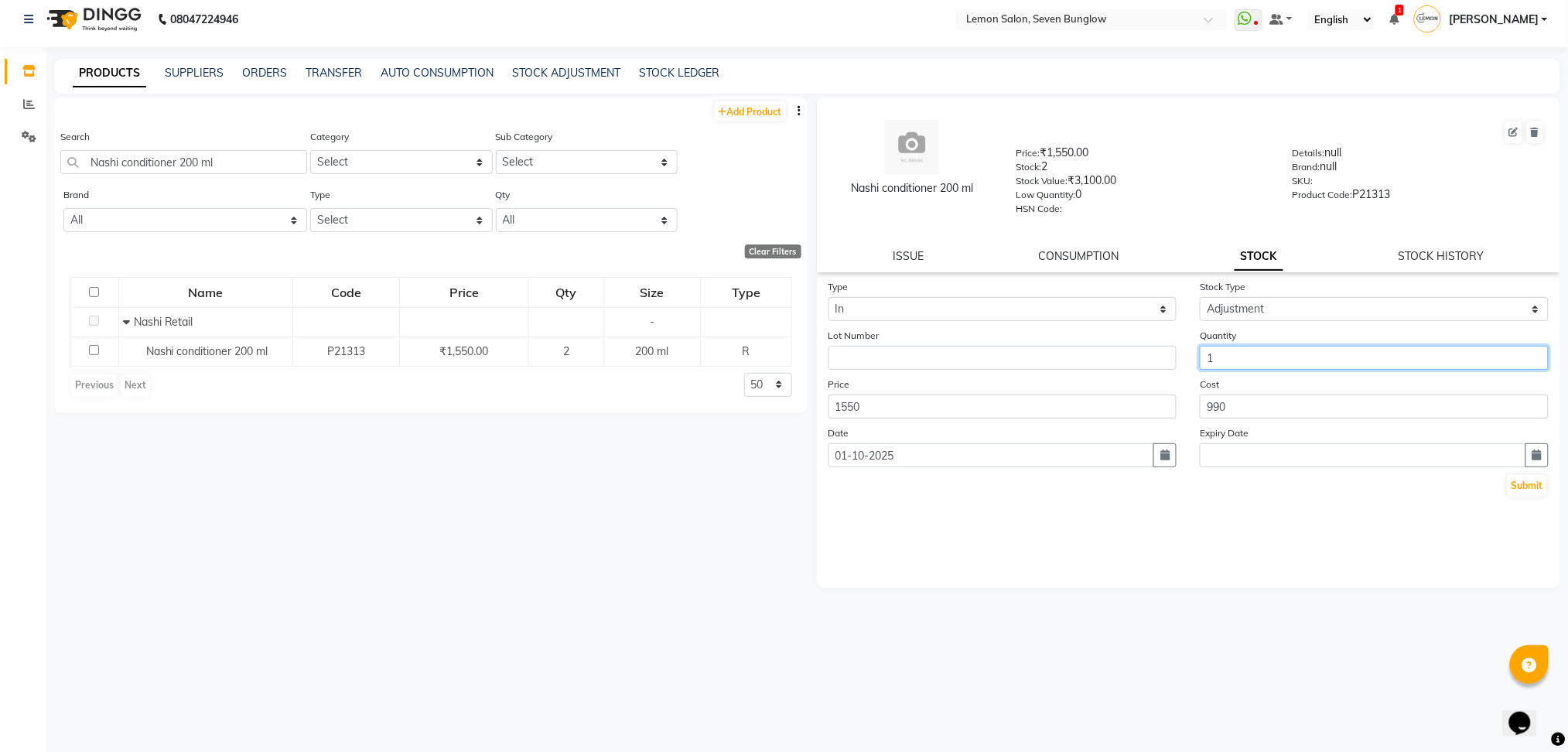
click at [1508, 475] on button "Submit" at bounding box center [1527, 486] width 40 height 22
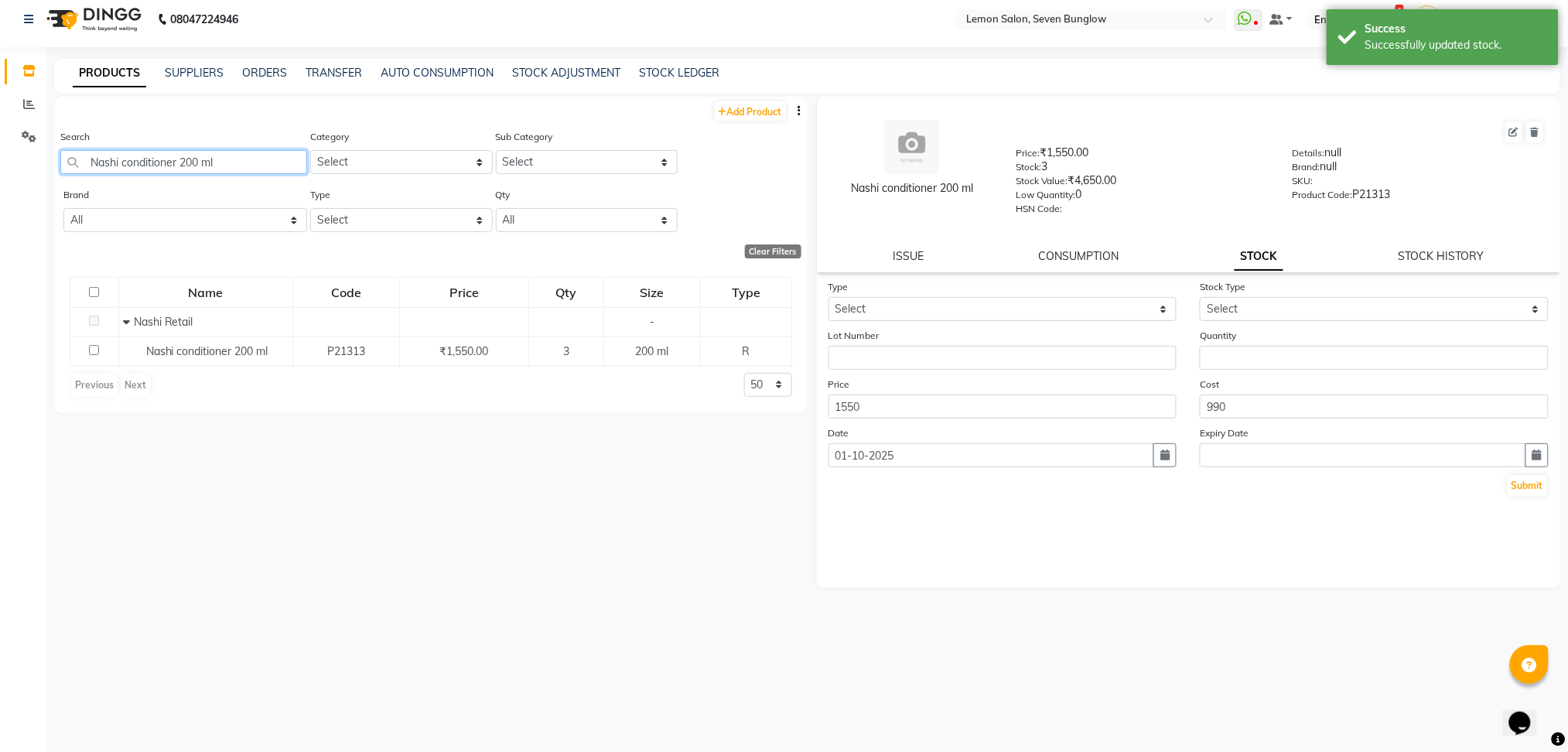
drag, startPoint x: 242, startPoint y: 153, endPoint x: 0, endPoint y: 203, distance: 247.1
click at [0, 203] on app-home "08047224946 Select Location × Lemon Salon, Seven Bunglow WhatsApp Status ✕ Stat…" at bounding box center [784, 373] width 1568 height 762
paste input "Conditioner 500"
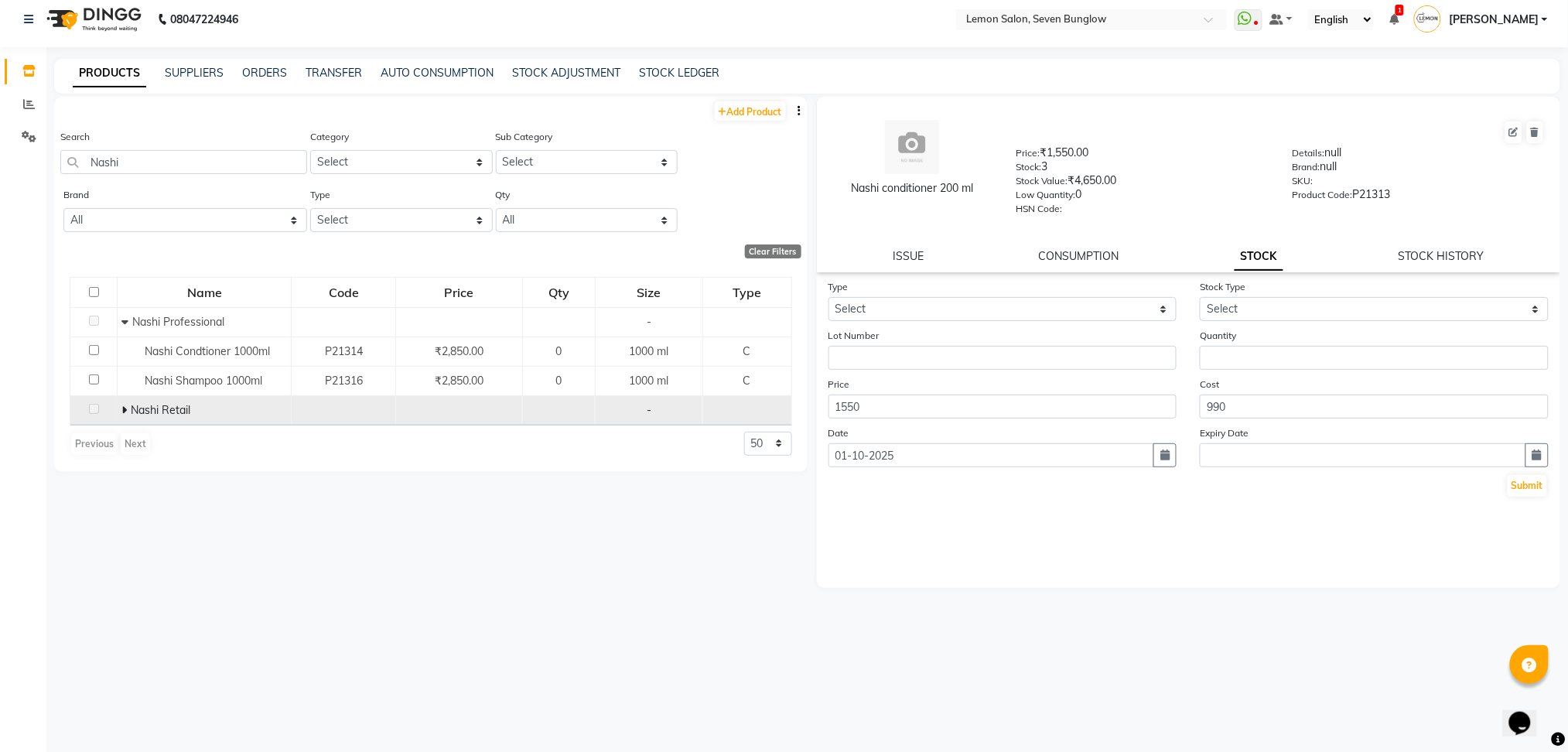
click at [122, 411] on icon at bounding box center [124, 410] width 5 height 11
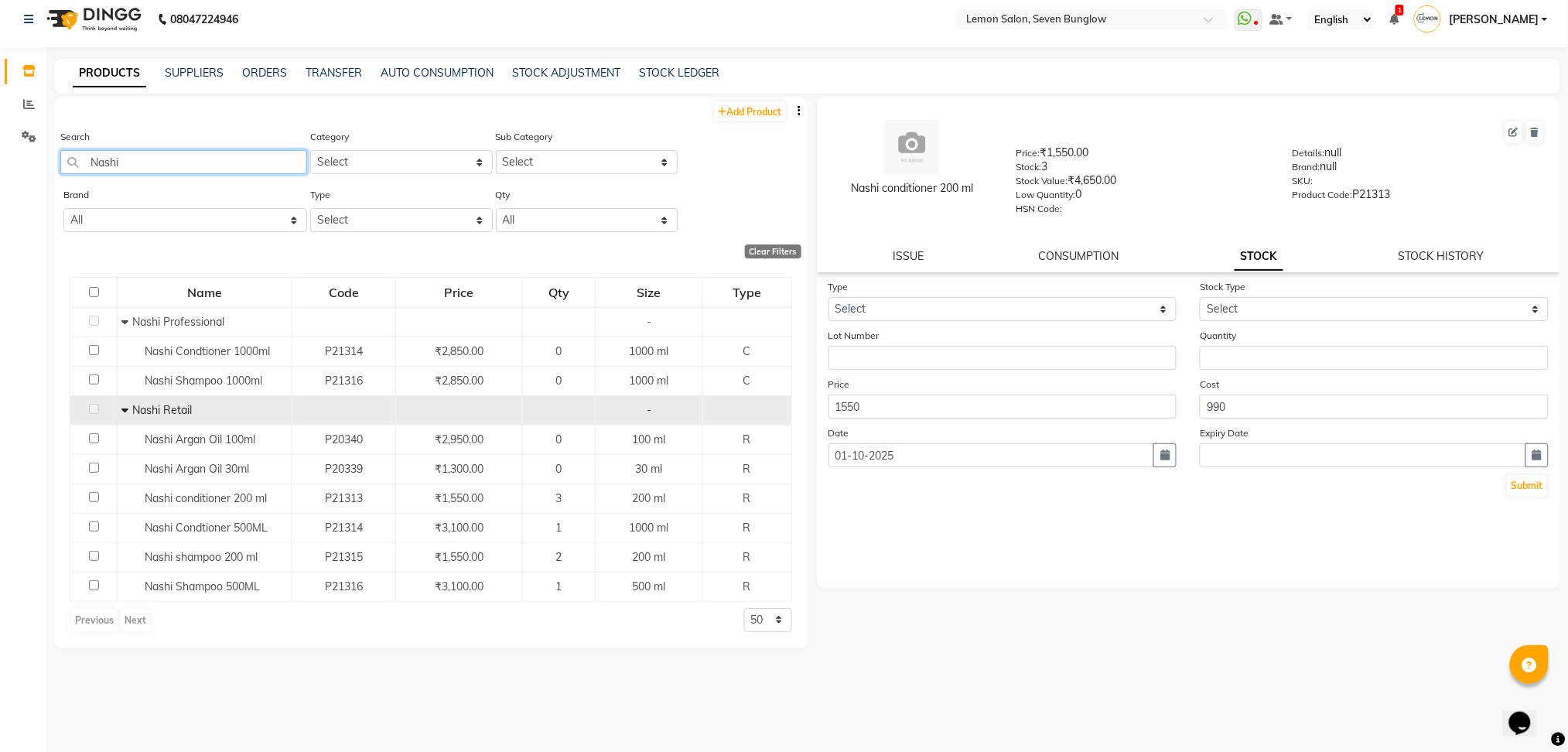
drag, startPoint x: 153, startPoint y: 166, endPoint x: 5, endPoint y: 193, distance: 150.4
click at [5, 193] on app-home "08047224946 Select Location × Lemon Salon, Seven Bunglow WhatsApp Status ✕ Stat…" at bounding box center [784, 373] width 1568 height 762
paste input "shampoo 200 ml"
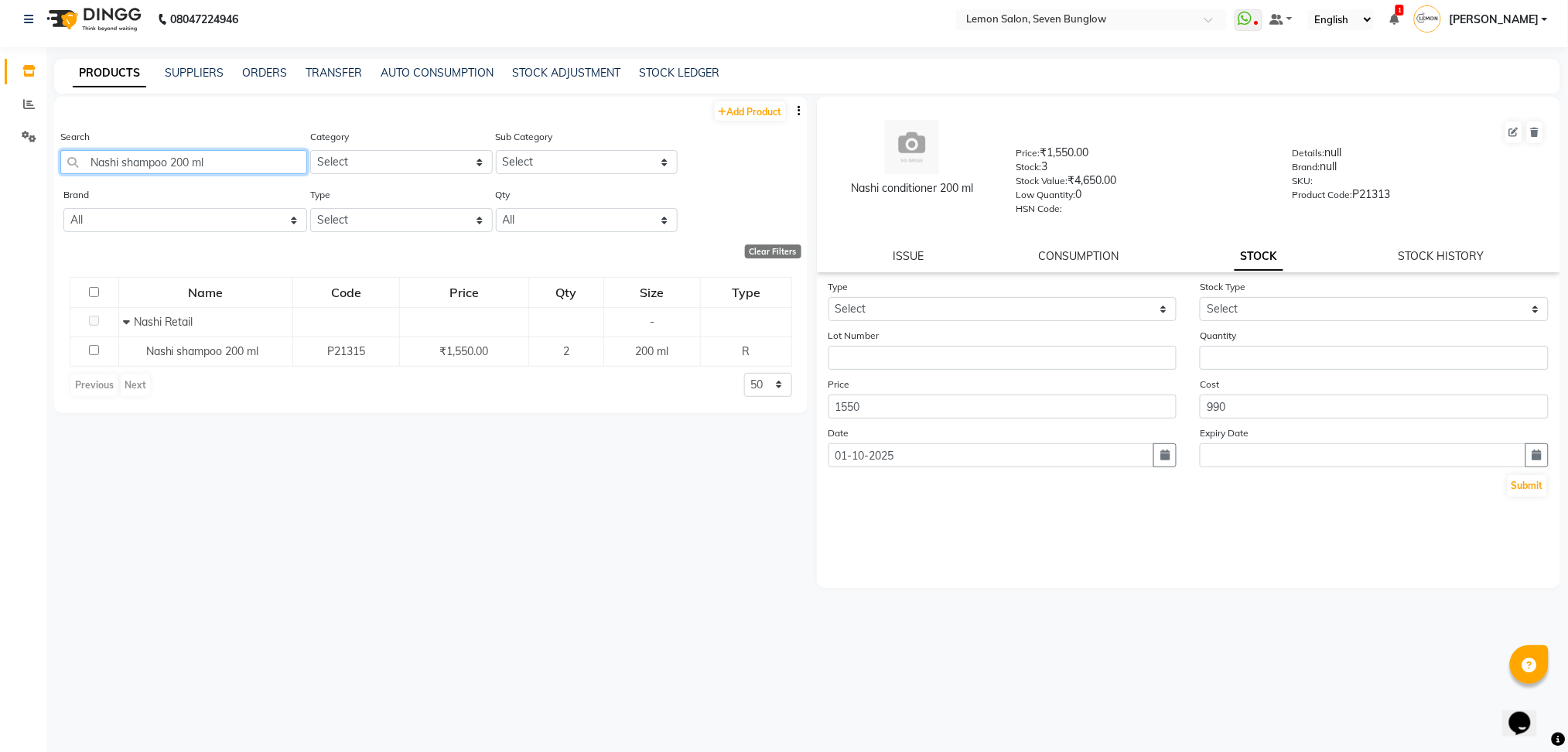
type input "Nashi shampoo 200 ml"
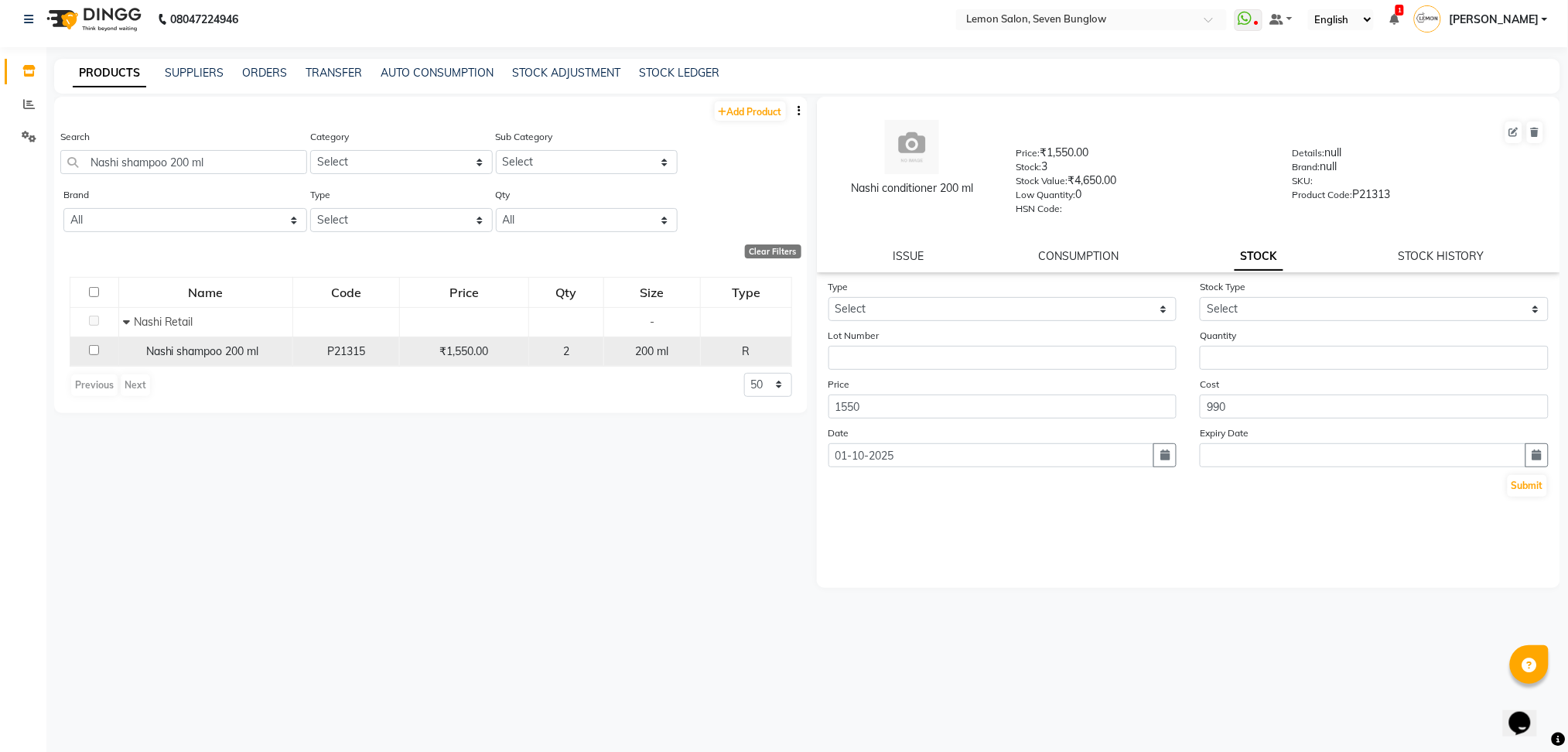
click at [178, 344] on span "Nashi shampoo 200 ml" at bounding box center [203, 351] width 113 height 14
click at [1429, 253] on link "STOCK HISTORY" at bounding box center [1442, 256] width 86 height 14
select select "all"
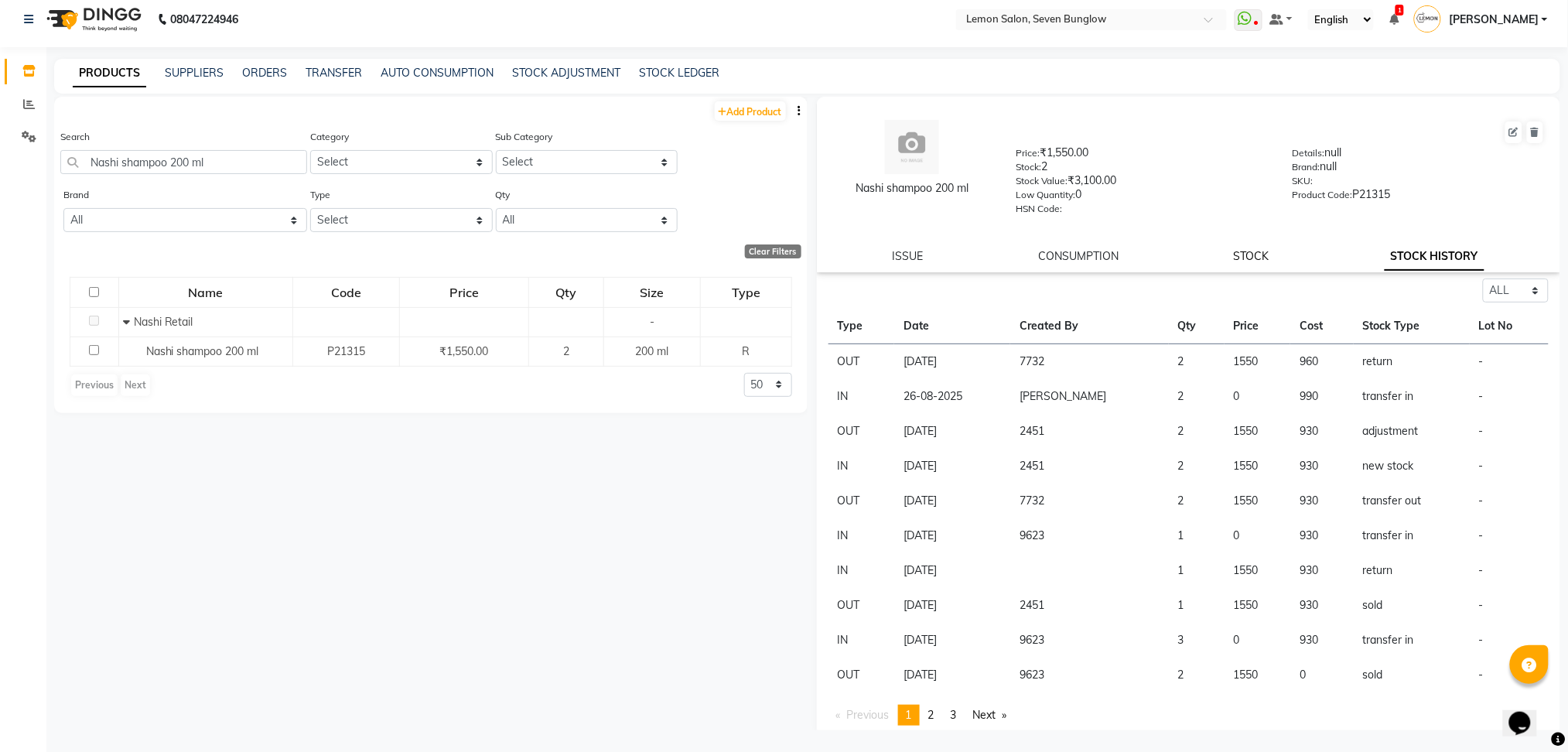
click at [1236, 253] on link "STOCK" at bounding box center [1252, 256] width 36 height 14
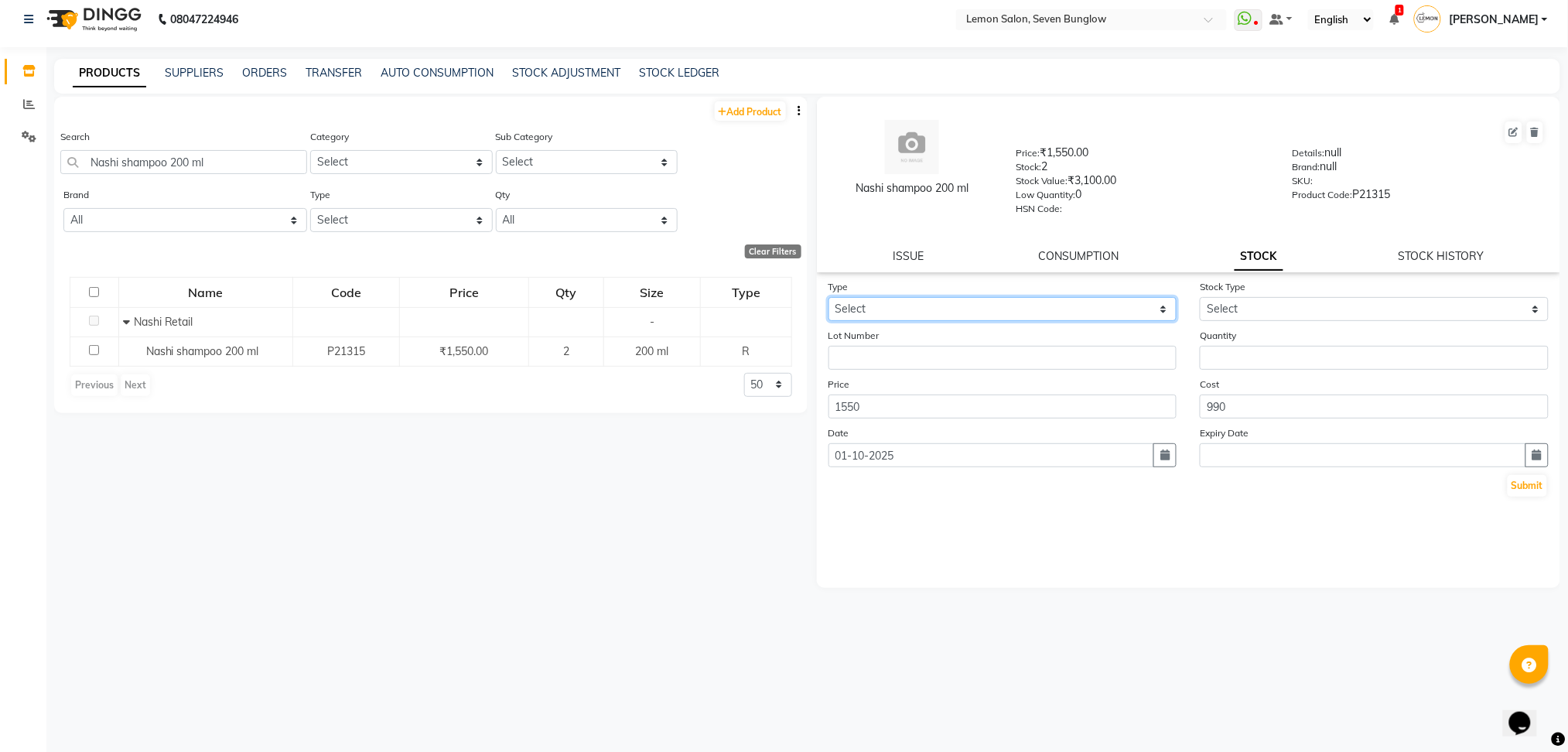
drag, startPoint x: 932, startPoint y: 302, endPoint x: 851, endPoint y: 360, distance: 99.6
click at [851, 360] on form "Type Select In Out Stock Type Select New Stock Adjustment Return Other Lot Numb…" at bounding box center [1188, 389] width 721 height 220
select select "in"
click at [828, 297] on select "Select In Out" at bounding box center [1003, 308] width 349 height 24
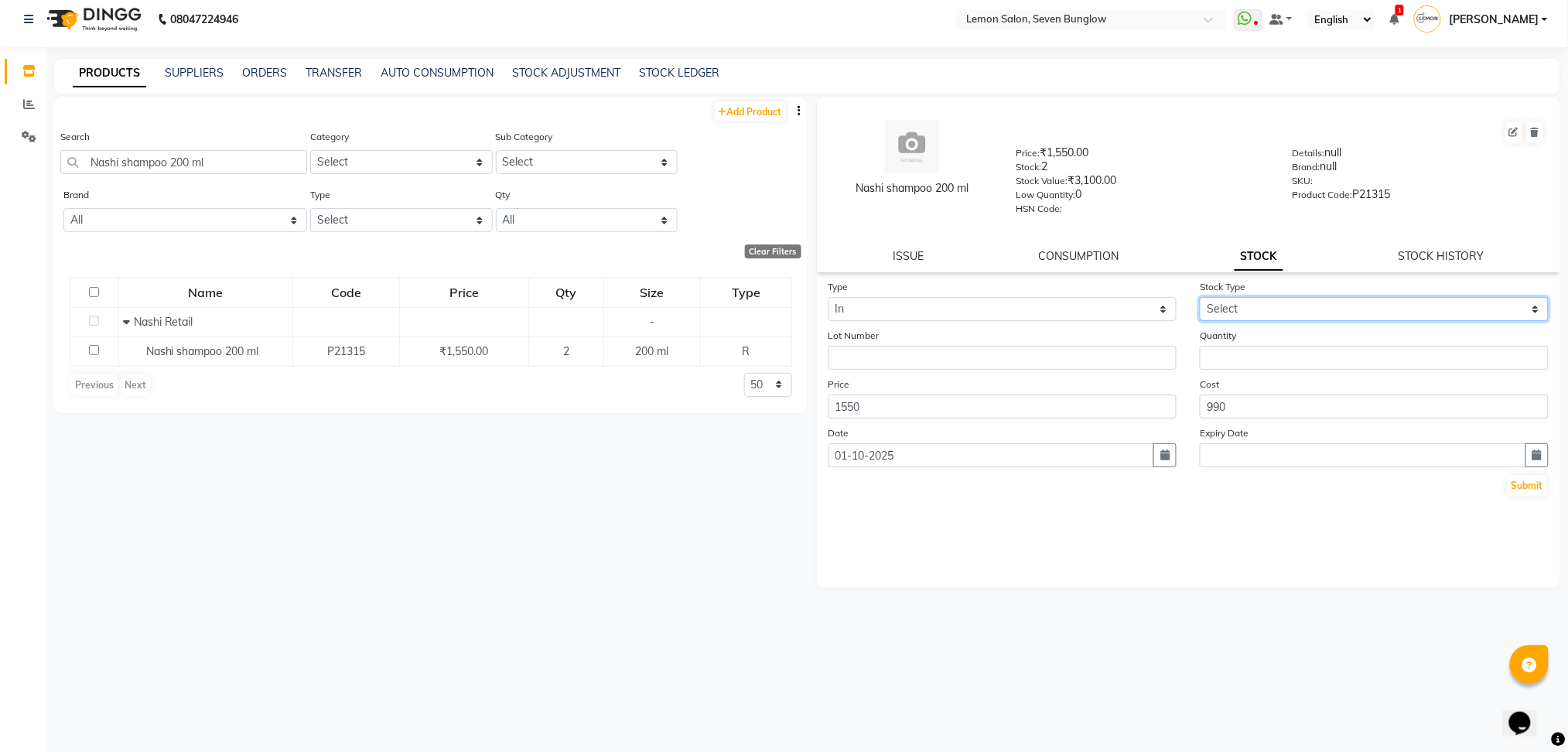
drag, startPoint x: 1278, startPoint y: 305, endPoint x: 1248, endPoint y: 381, distance: 81.7
click at [1248, 381] on form "Type Select In Out Stock Type Select New Stock Adjustment Return Other Lot Numb…" at bounding box center [1188, 389] width 721 height 220
select select "adjustment"
click at [1200, 297] on select "Select New Stock Adjustment Return Other" at bounding box center [1374, 308] width 349 height 24
click at [1304, 361] on input "number" at bounding box center [1374, 357] width 349 height 24
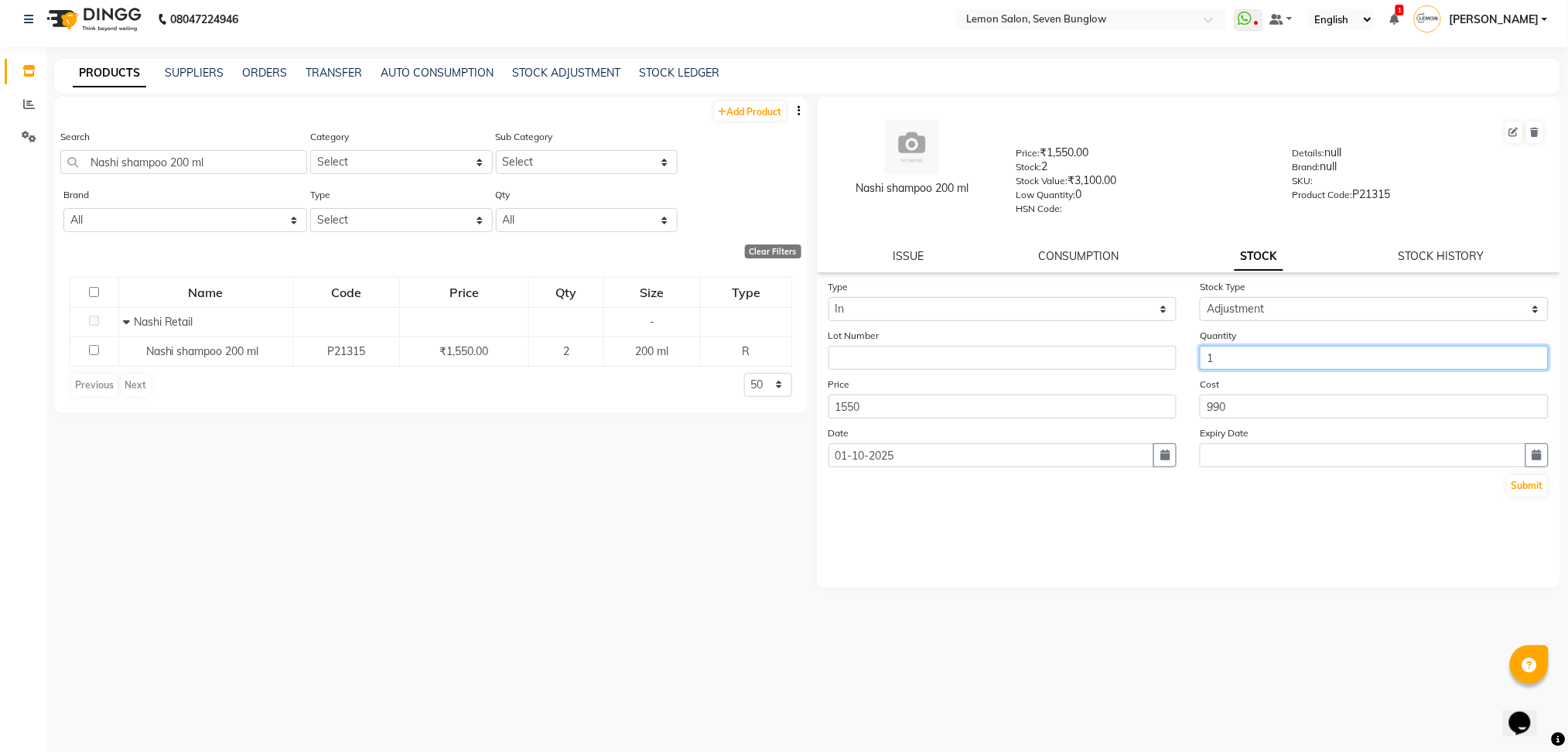
type input "1"
click at [1508, 475] on button "Submit" at bounding box center [1527, 486] width 40 height 22
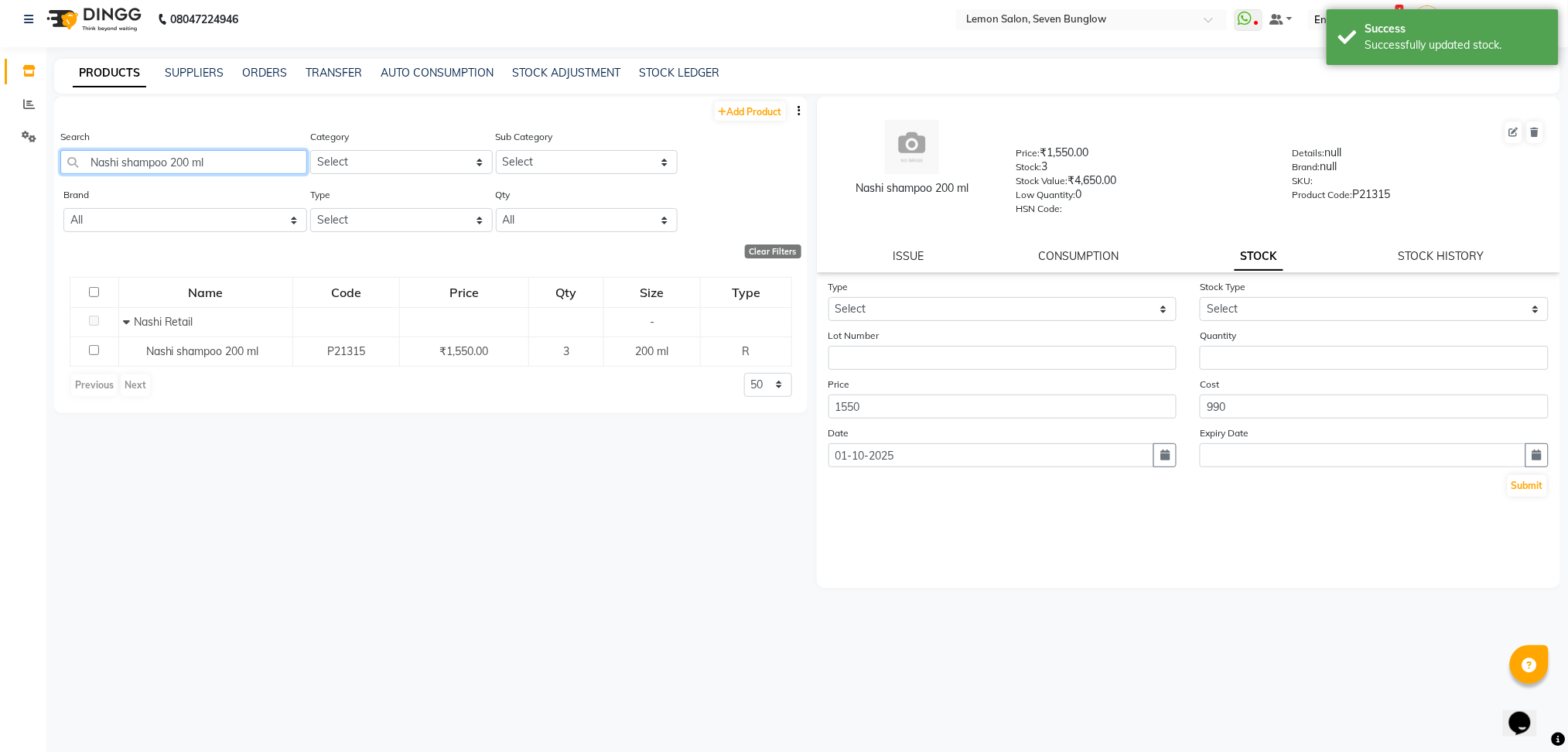
drag, startPoint x: 258, startPoint y: 153, endPoint x: 0, endPoint y: 198, distance: 261.9
click at [0, 198] on app-home "08047224946 Select Location × Lemon Salon, Seven Bunglow WhatsApp Status ✕ Stat…" at bounding box center [784, 373] width 1568 height 762
paste input "Shampoo 500ML"
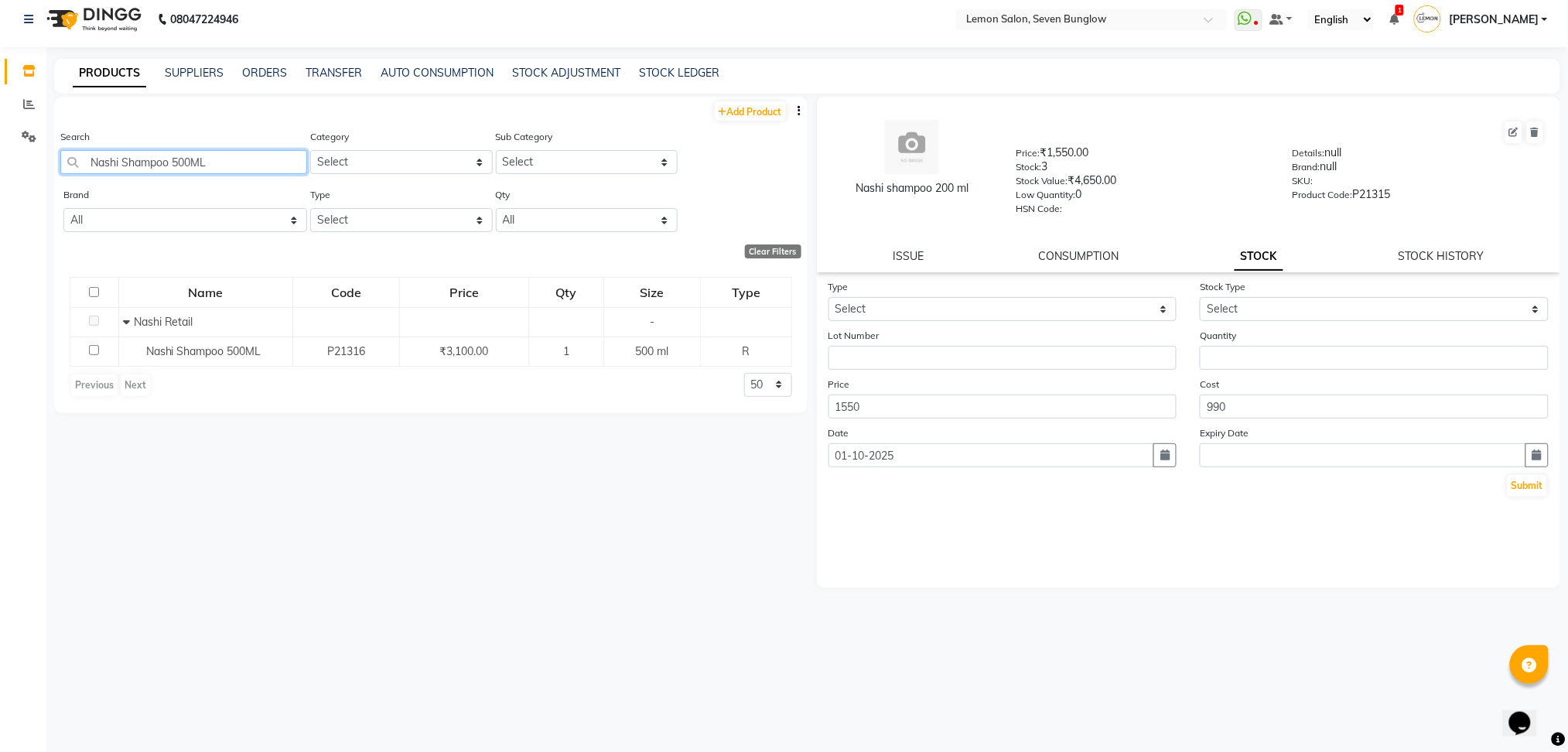
drag, startPoint x: 215, startPoint y: 155, endPoint x: 0, endPoint y: 190, distance: 217.8
click at [0, 190] on app-home "08047224946 Select Location × Lemon Salon, Seven Bunglow WhatsApp Status ✕ Stat…" at bounding box center [784, 373] width 1568 height 762
paste input "turica Energizing Miracle Shampoo 250ml"
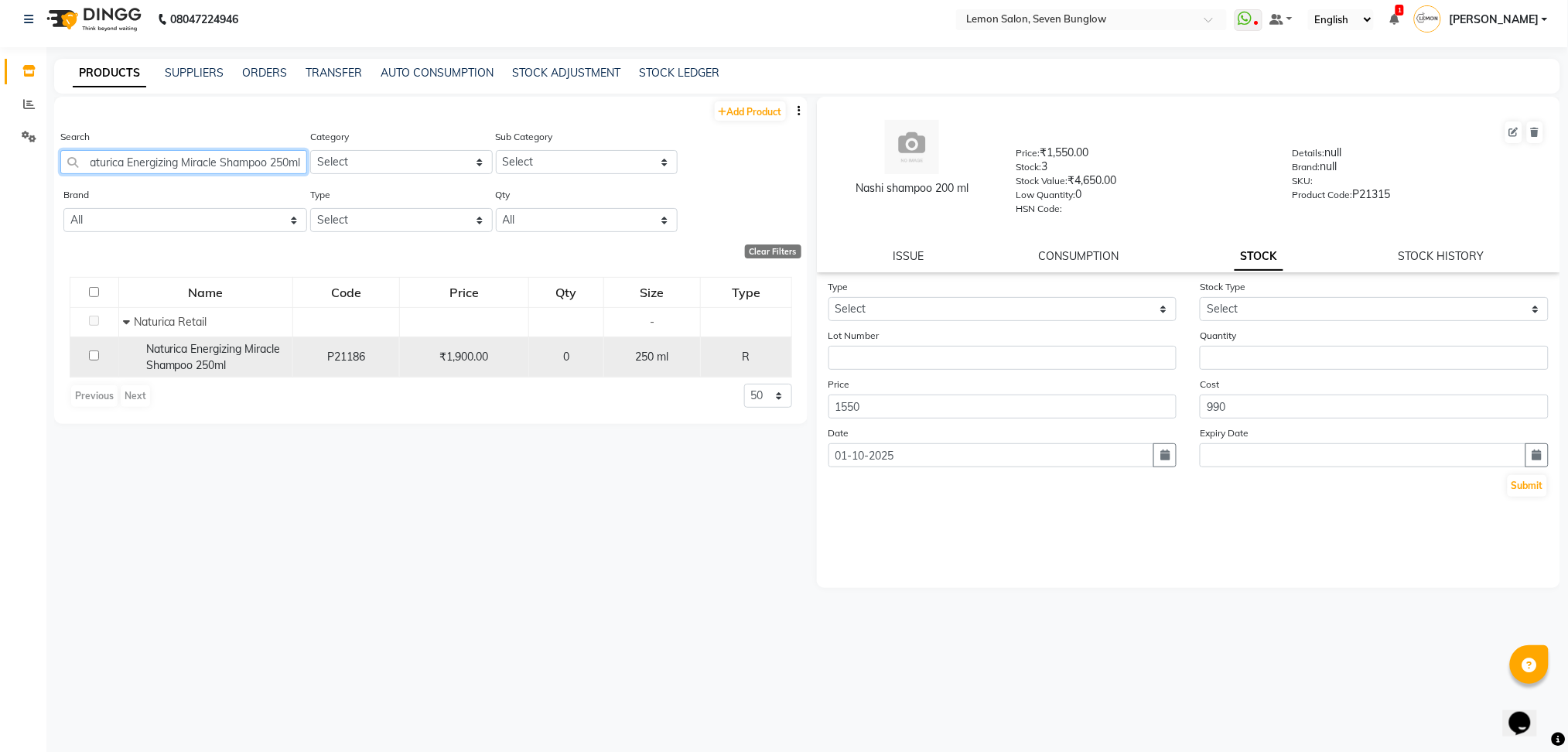
type input "Naturica Energizing Miracle Shampoo 250ml"
click at [194, 350] on span "Naturica Energizing Miracle Shampoo 250ml" at bounding box center [213, 357] width 134 height 30
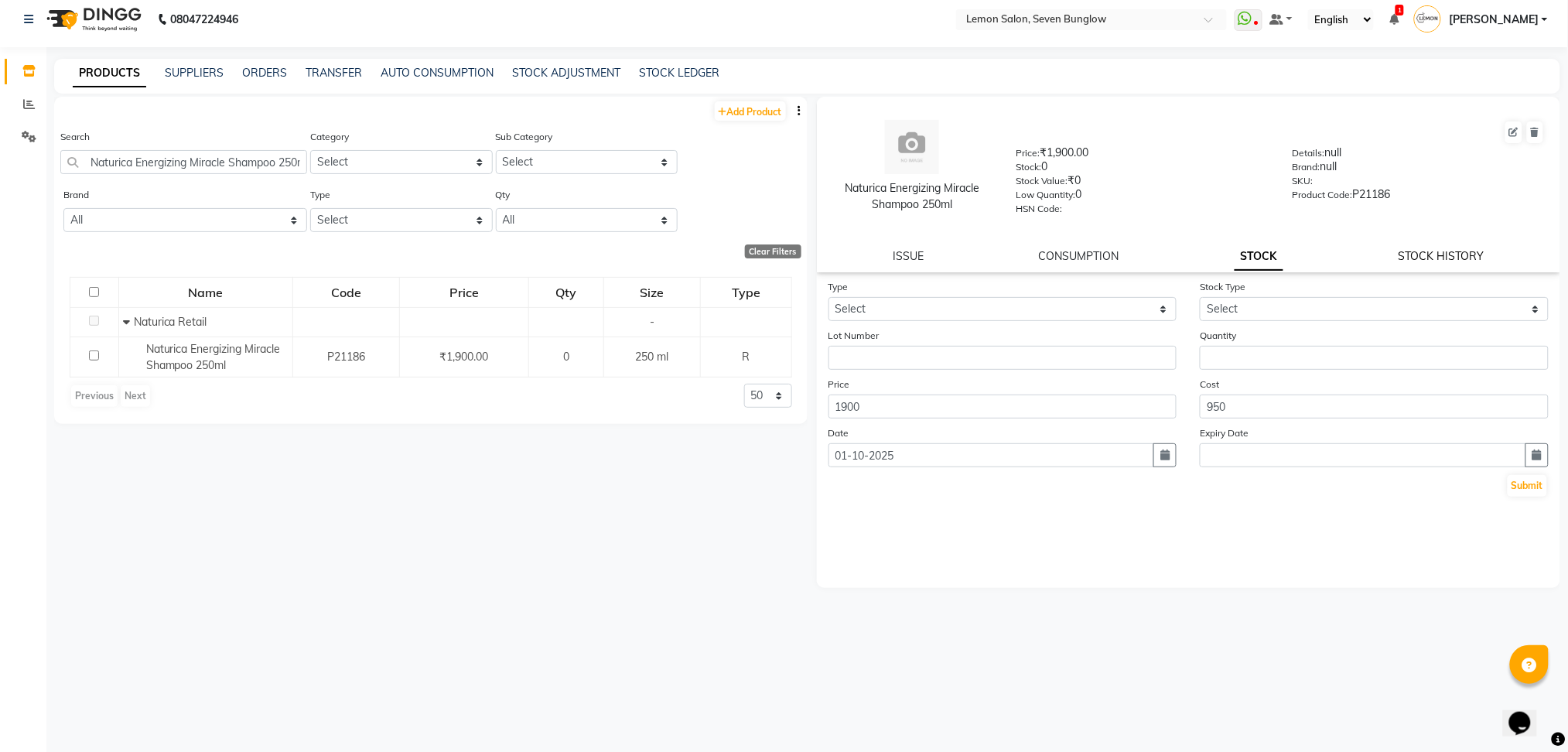
click at [1427, 250] on link "STOCK HISTORY" at bounding box center [1442, 256] width 86 height 14
select select "all"
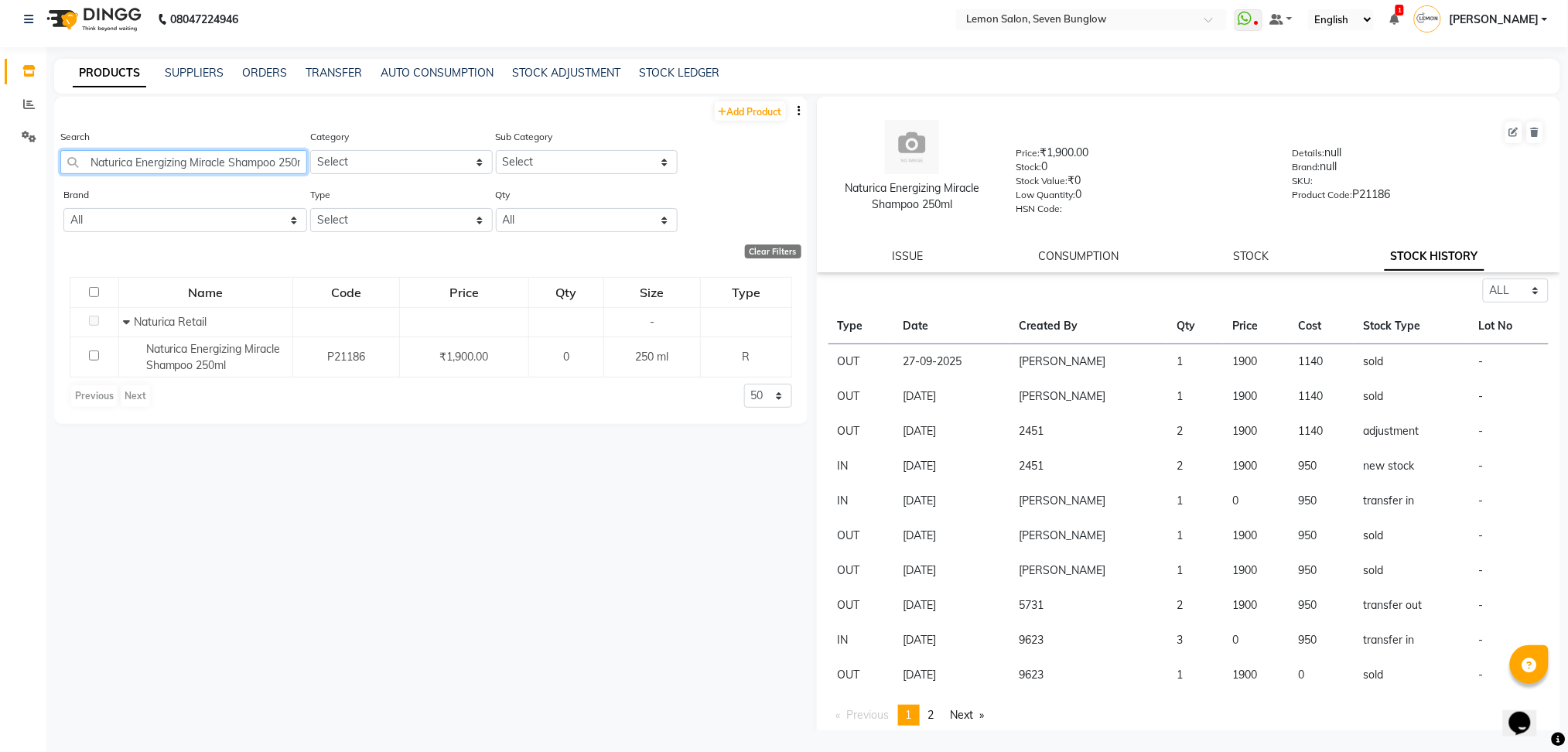
click at [161, 161] on input "Naturica Energizing Miracle Shampoo 250ml" at bounding box center [183, 162] width 247 height 24
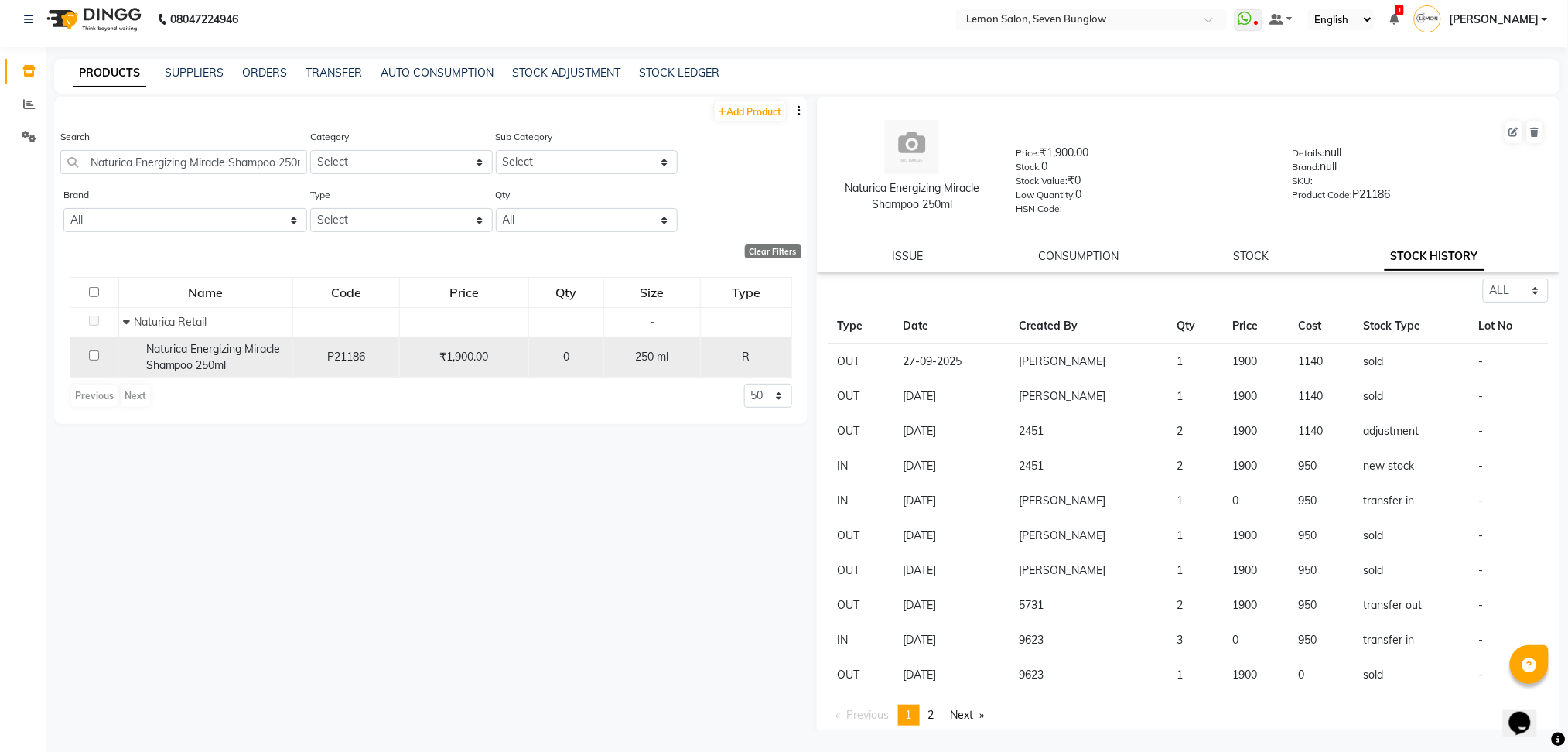
click at [196, 367] on span "Naturica Energizing Miracle Shampoo 250ml" at bounding box center [213, 357] width 134 height 30
click at [212, 360] on span "Naturica Energizing Miracle Shampoo 250ml" at bounding box center [213, 357] width 134 height 30
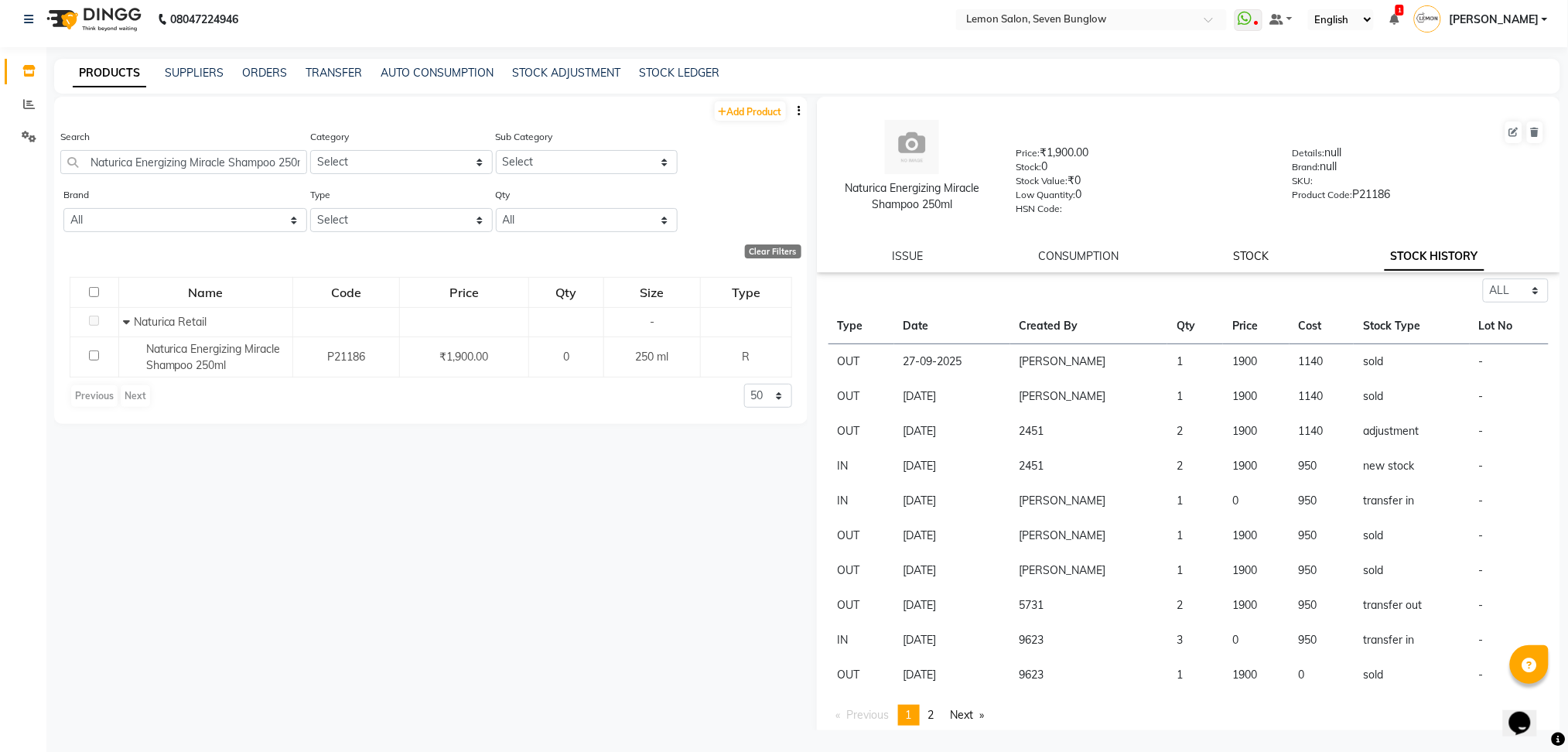
click at [1250, 259] on link "STOCK" at bounding box center [1252, 256] width 36 height 14
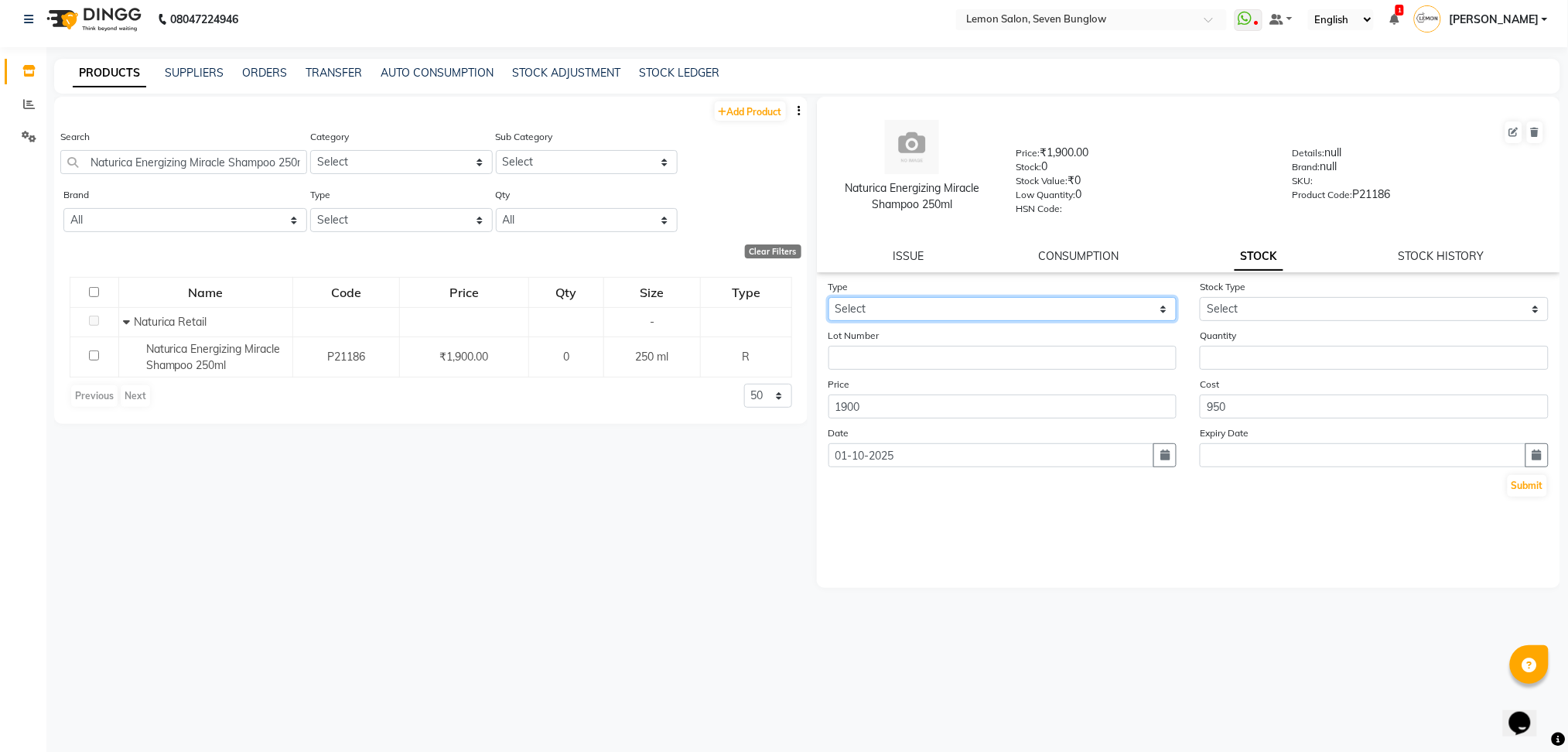
click at [912, 312] on select "Select In Out" at bounding box center [1003, 308] width 349 height 24
select select "in"
click at [828, 297] on select "Select In Out" at bounding box center [1003, 308] width 349 height 24
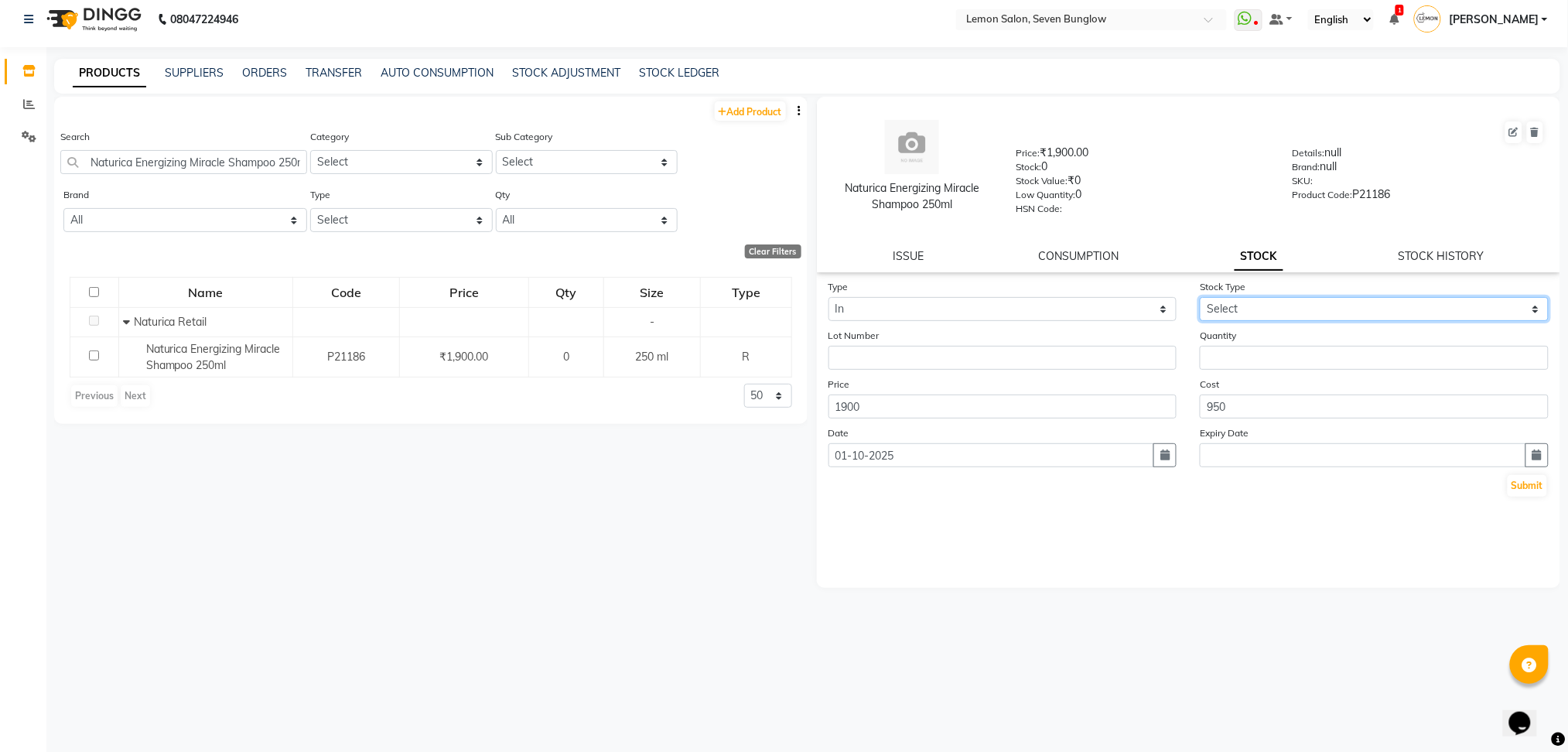
drag, startPoint x: 1280, startPoint y: 306, endPoint x: 1264, endPoint y: 386, distance: 81.6
click at [1264, 386] on form "Type Select In Out Stock Type Select New Stock Adjustment Return Other Lot Numb…" at bounding box center [1188, 389] width 721 height 220
select select "adjustment"
click at [1200, 297] on select "Select New Stock Adjustment Return Other" at bounding box center [1374, 308] width 349 height 24
click at [1250, 356] on input "number" at bounding box center [1374, 357] width 349 height 24
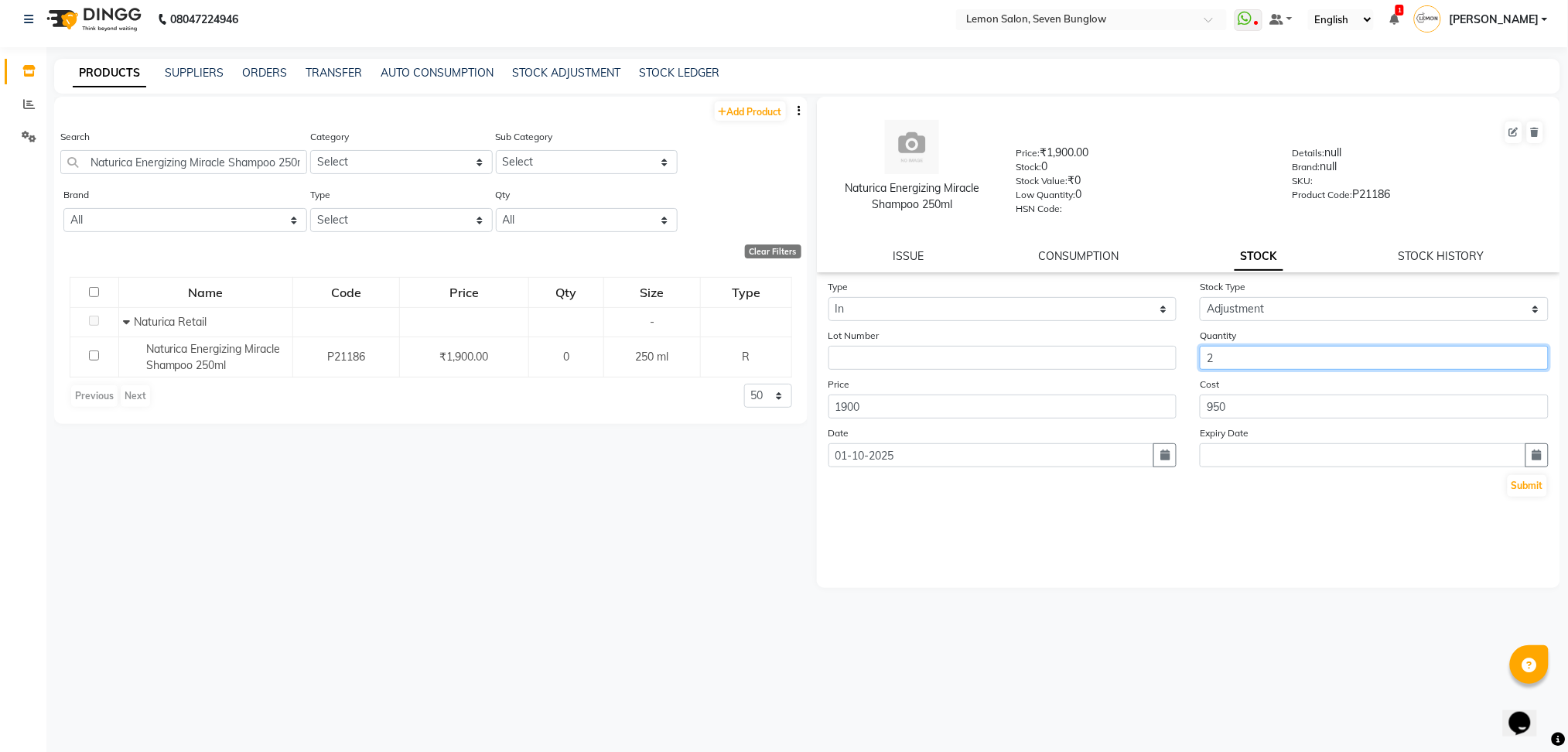
type input "2"
click at [1508, 475] on button "Submit" at bounding box center [1527, 486] width 40 height 22
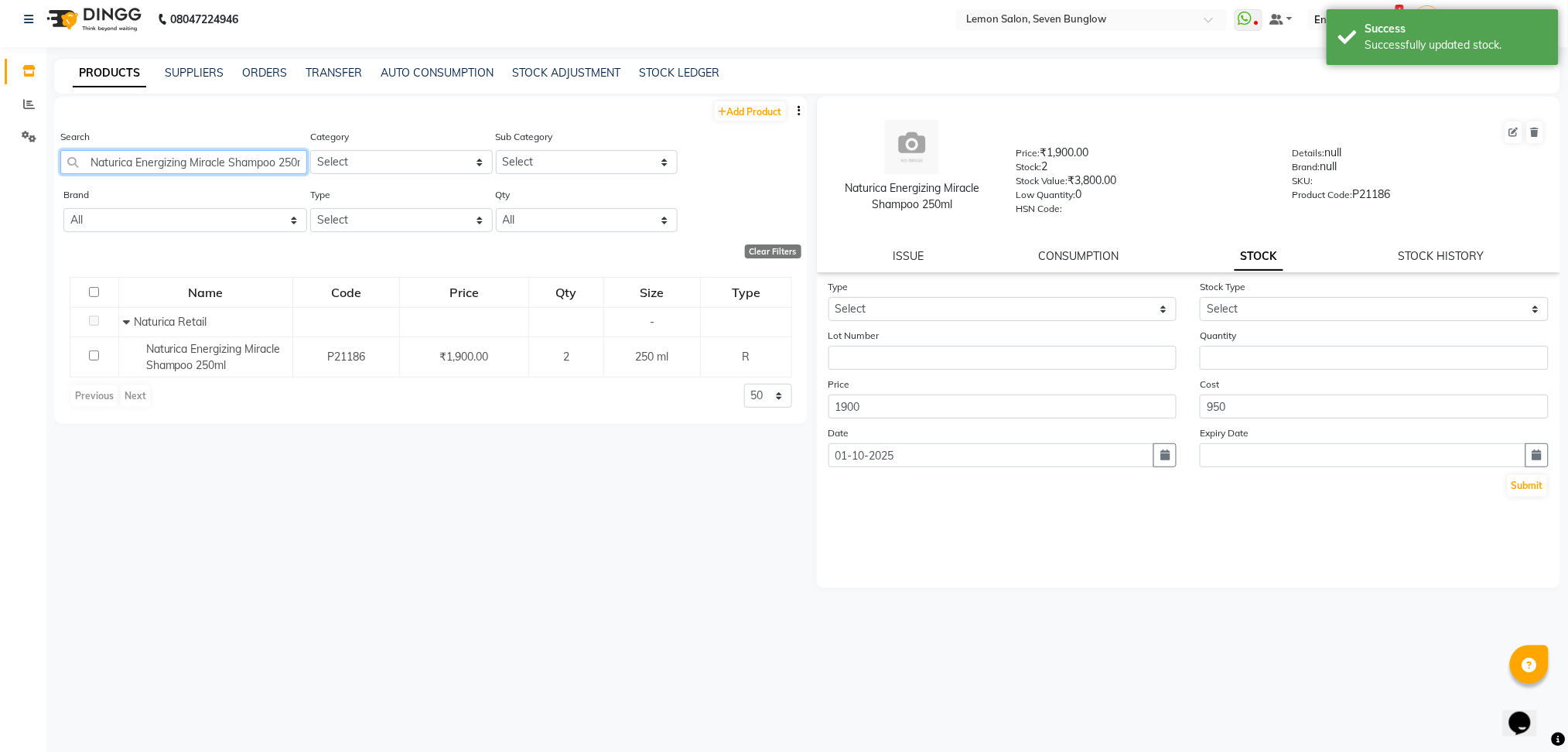
click at [260, 166] on input "Naturica Energizing Miracle Shampoo 250ml" at bounding box center [183, 162] width 247 height 24
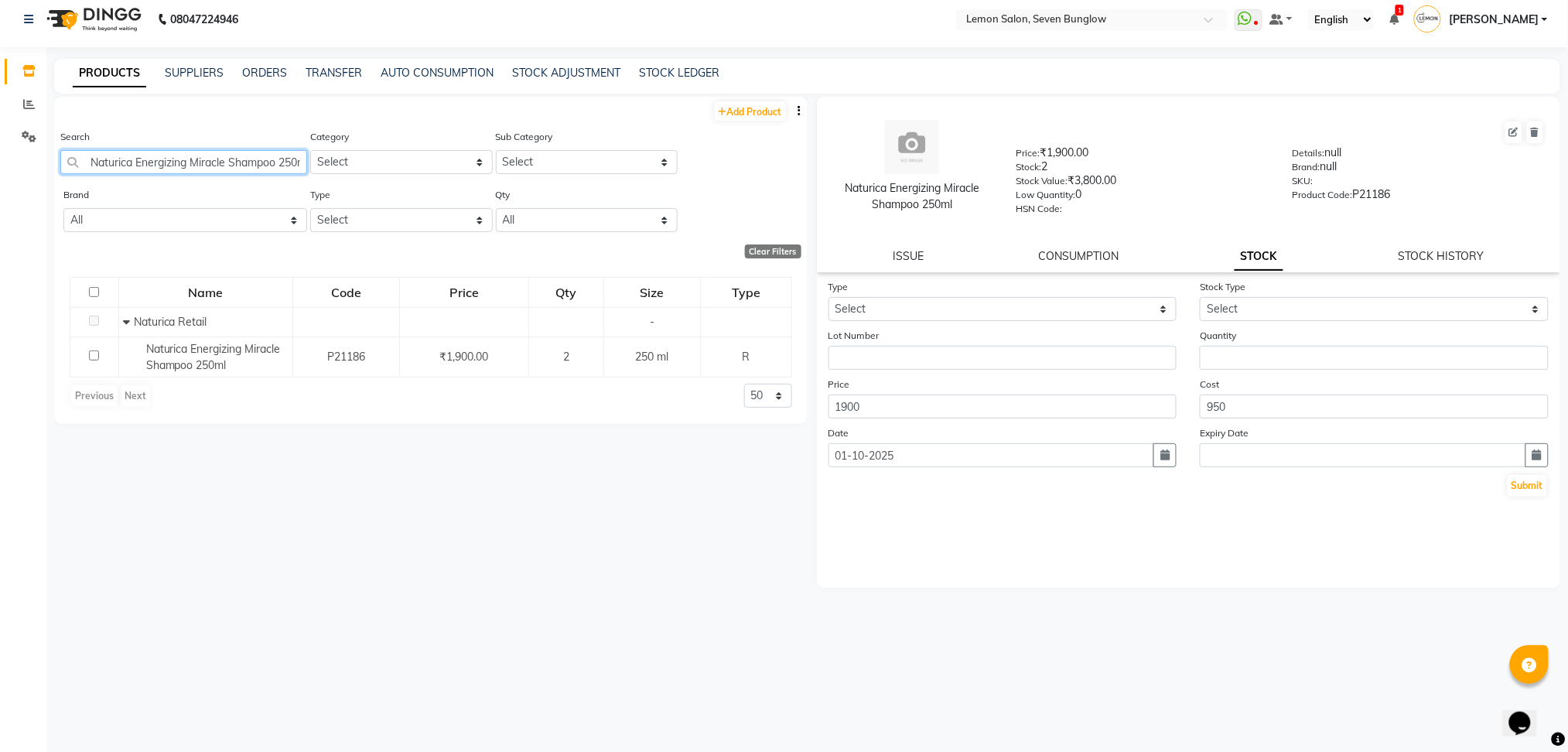
click at [260, 166] on input "Naturica Energizing Miracle Shampoo 250ml" at bounding box center [183, 162] width 247 height 24
paste input "Moisturizing Defence Kit Gift Pack"
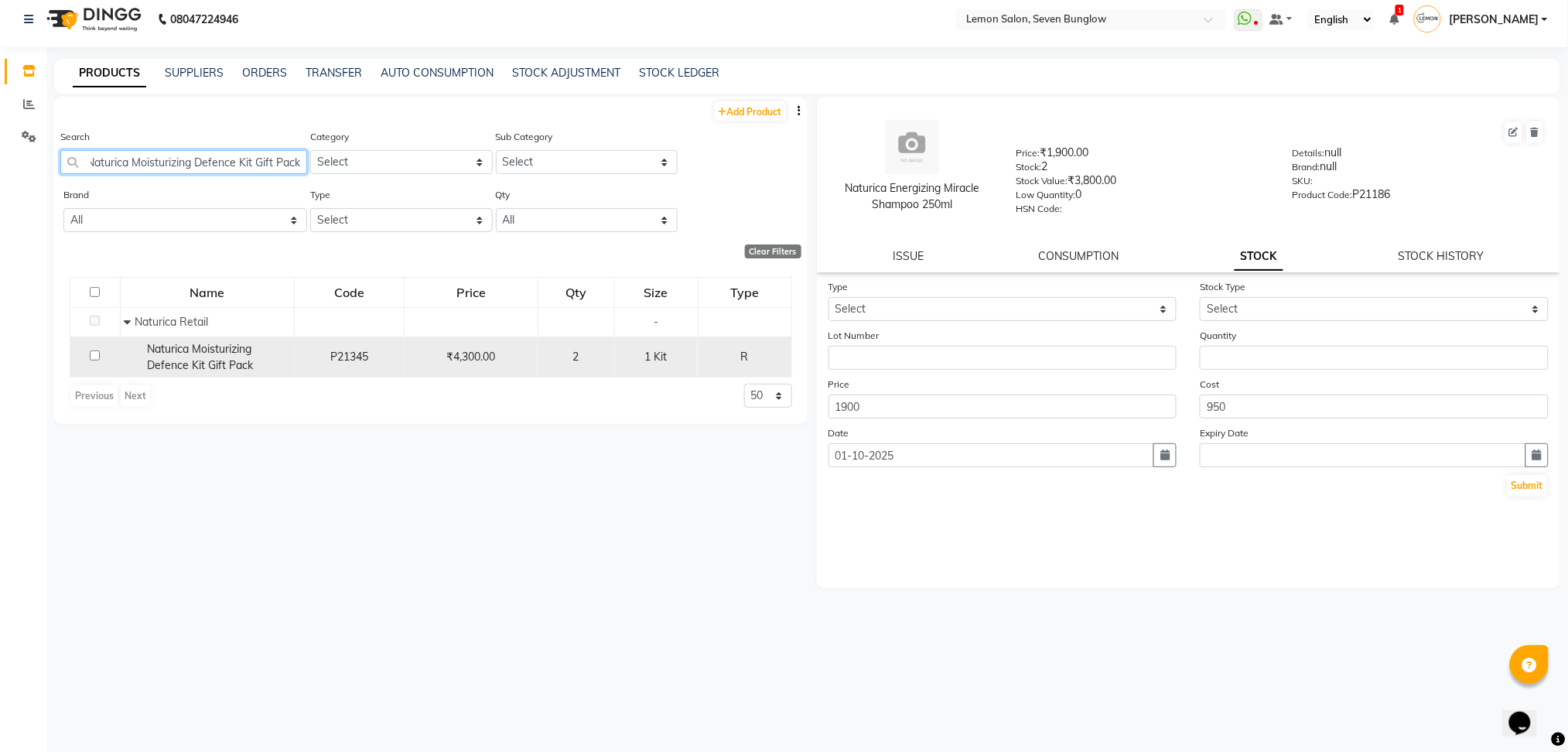
type input "Naturica Moisturizing Defence Kit Gift Pack"
click at [228, 351] on span "Naturica Moisturizing Defence Kit Gift Pack" at bounding box center [200, 357] width 106 height 30
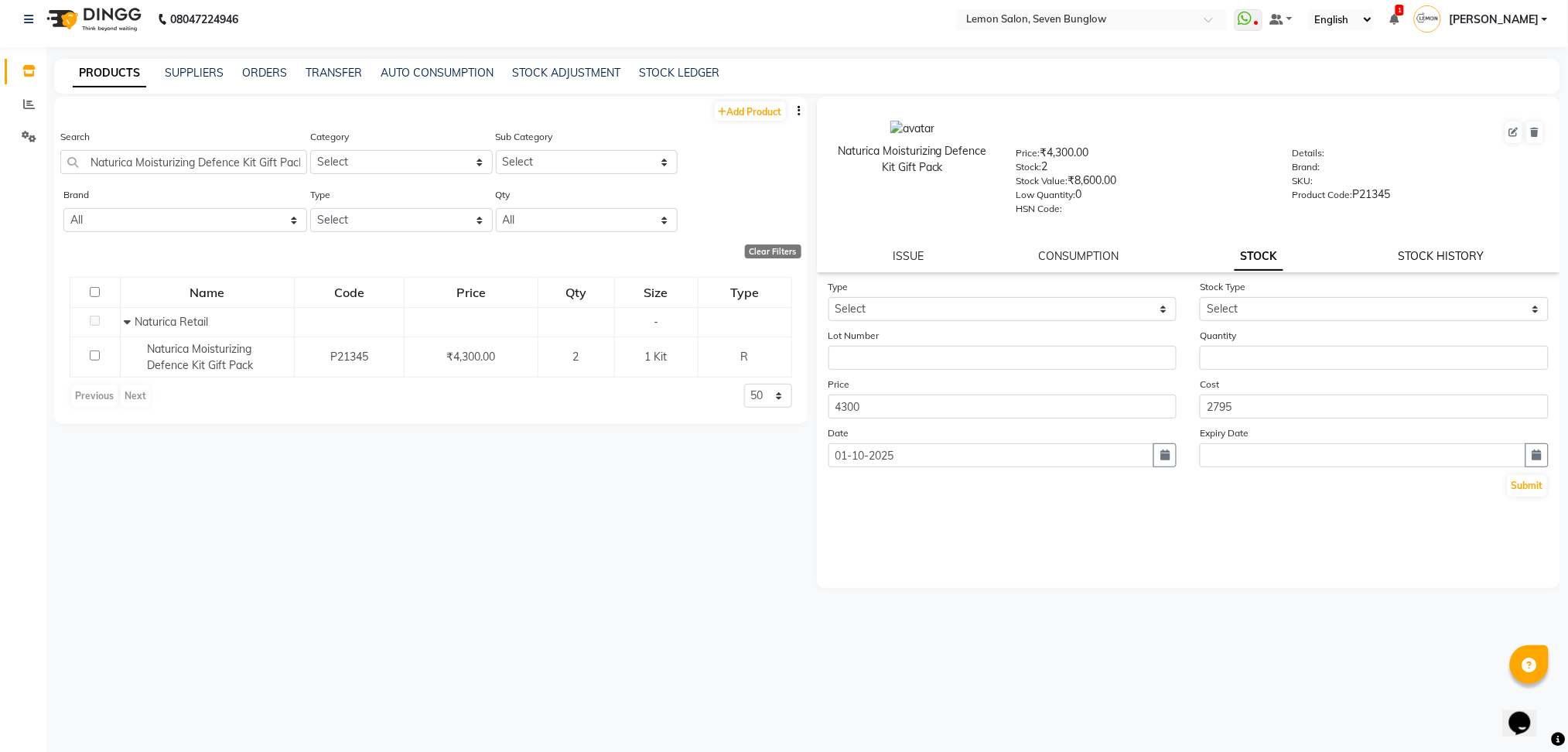
click at [1443, 261] on link "STOCK HISTORY" at bounding box center [1442, 256] width 86 height 14
select select "all"
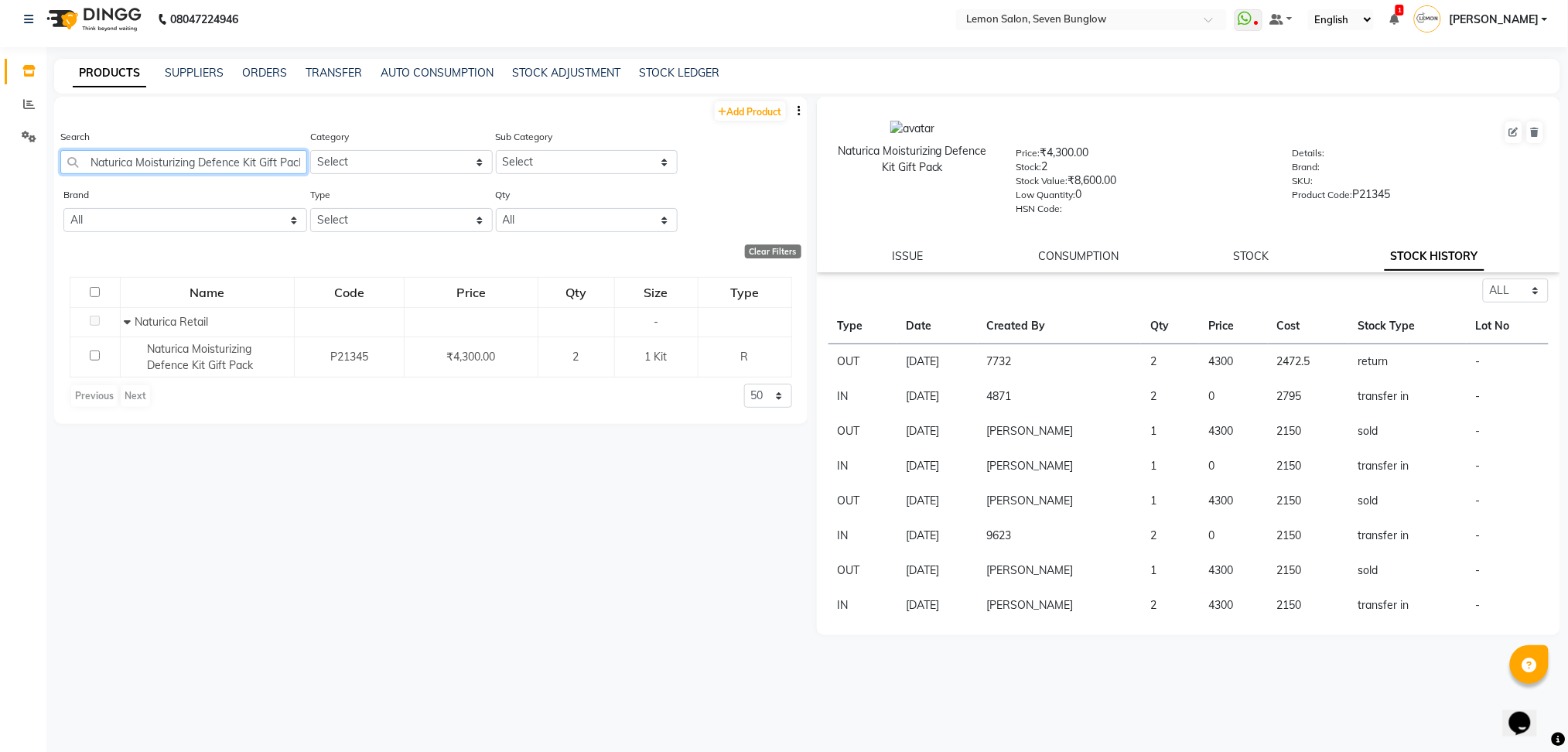
click at [227, 153] on input "Naturica Moisturizing Defence Kit Gift Pack" at bounding box center [183, 162] width 247 height 24
paste input "se Shampoo 250ml"
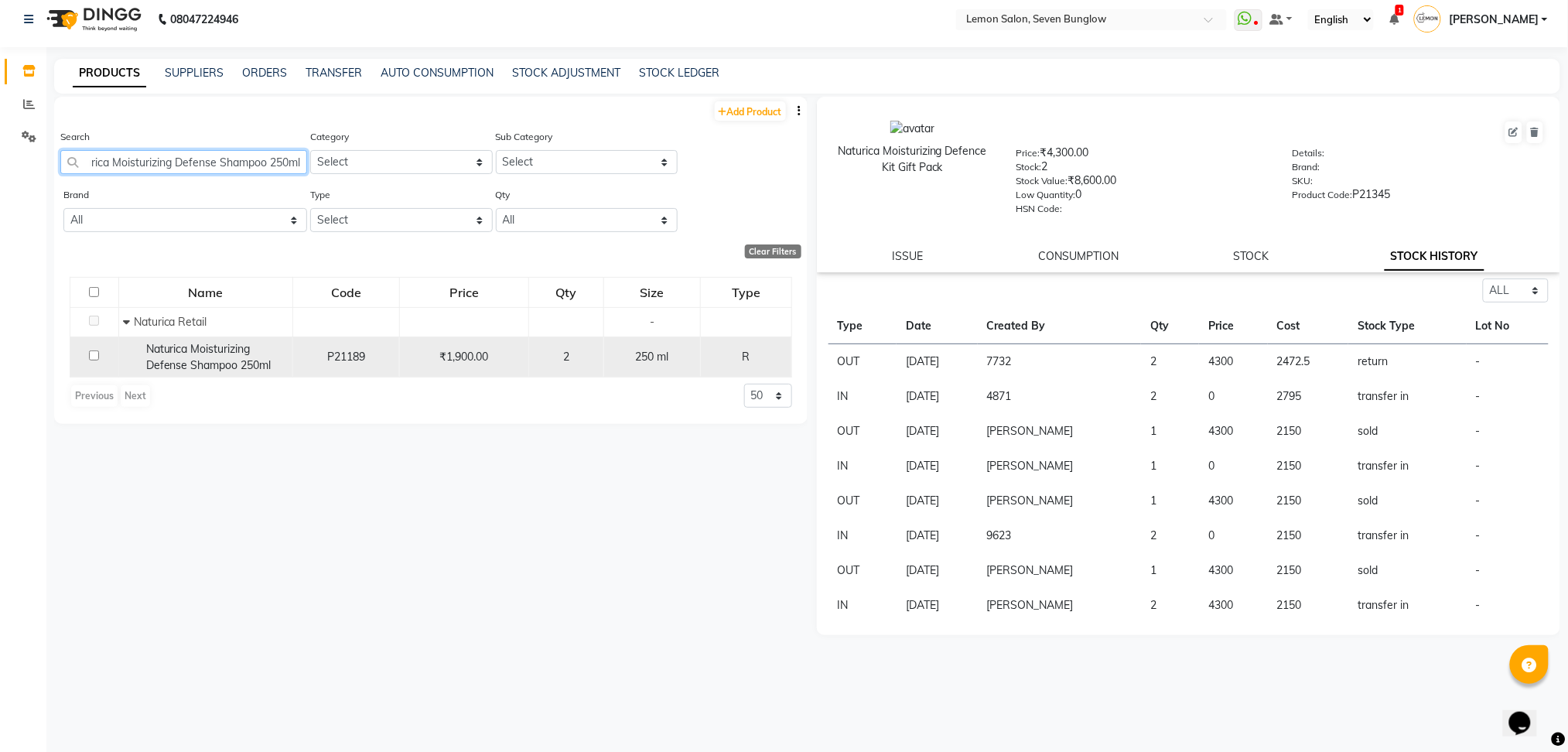
type input "Naturica Moisturizing Defense Shampoo 250ml"
click at [250, 357] on span "Naturica Moisturizing Defense Shampoo 250ml" at bounding box center [209, 357] width 125 height 30
select select "all"
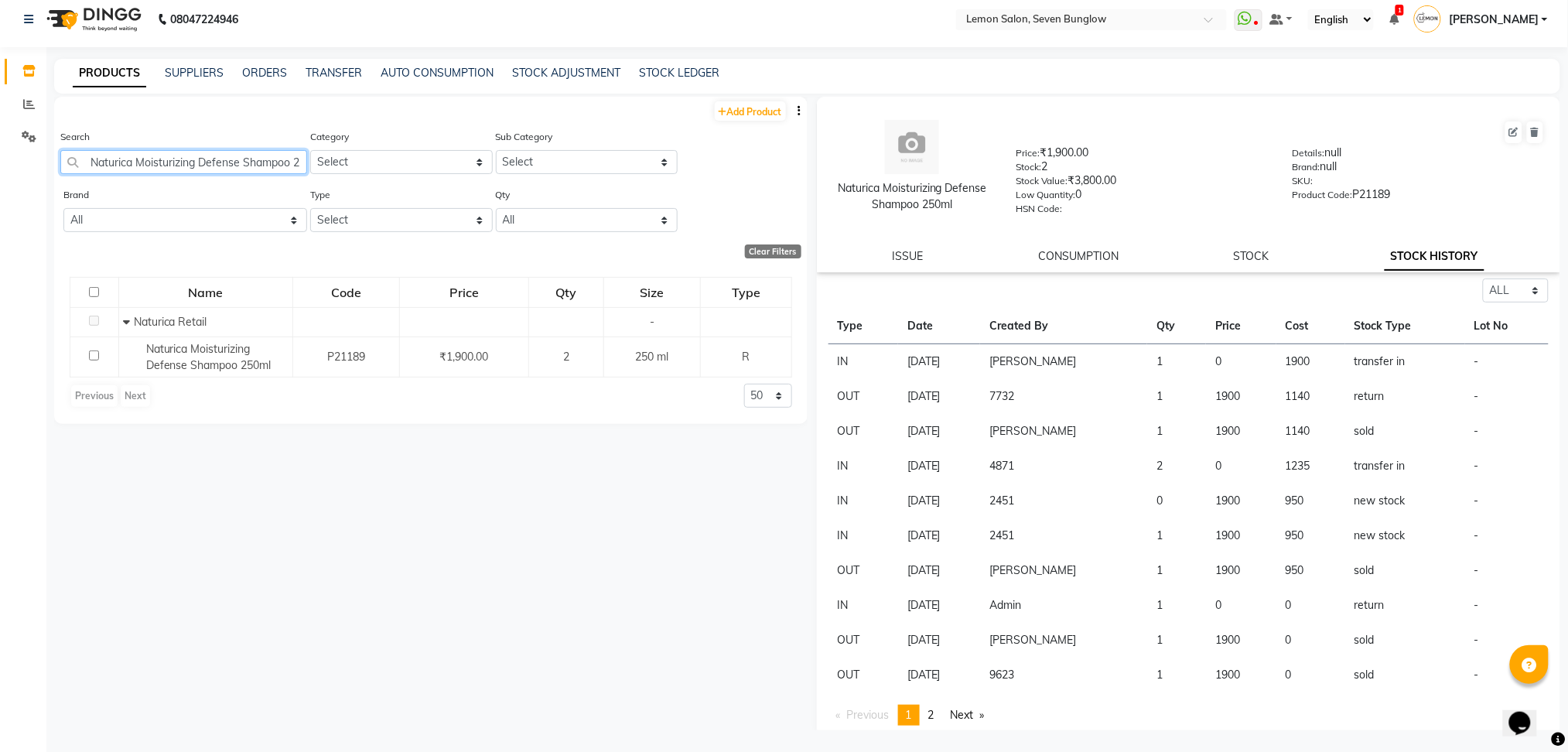
click at [158, 150] on input "Naturica Moisturizing Defense Shampoo 250ml" at bounding box center [183, 162] width 247 height 24
paste input "Opuntia Oil Treatment"
click at [198, 167] on input "Naturica Opuntia Oil Treatment 50ml" at bounding box center [183, 162] width 247 height 24
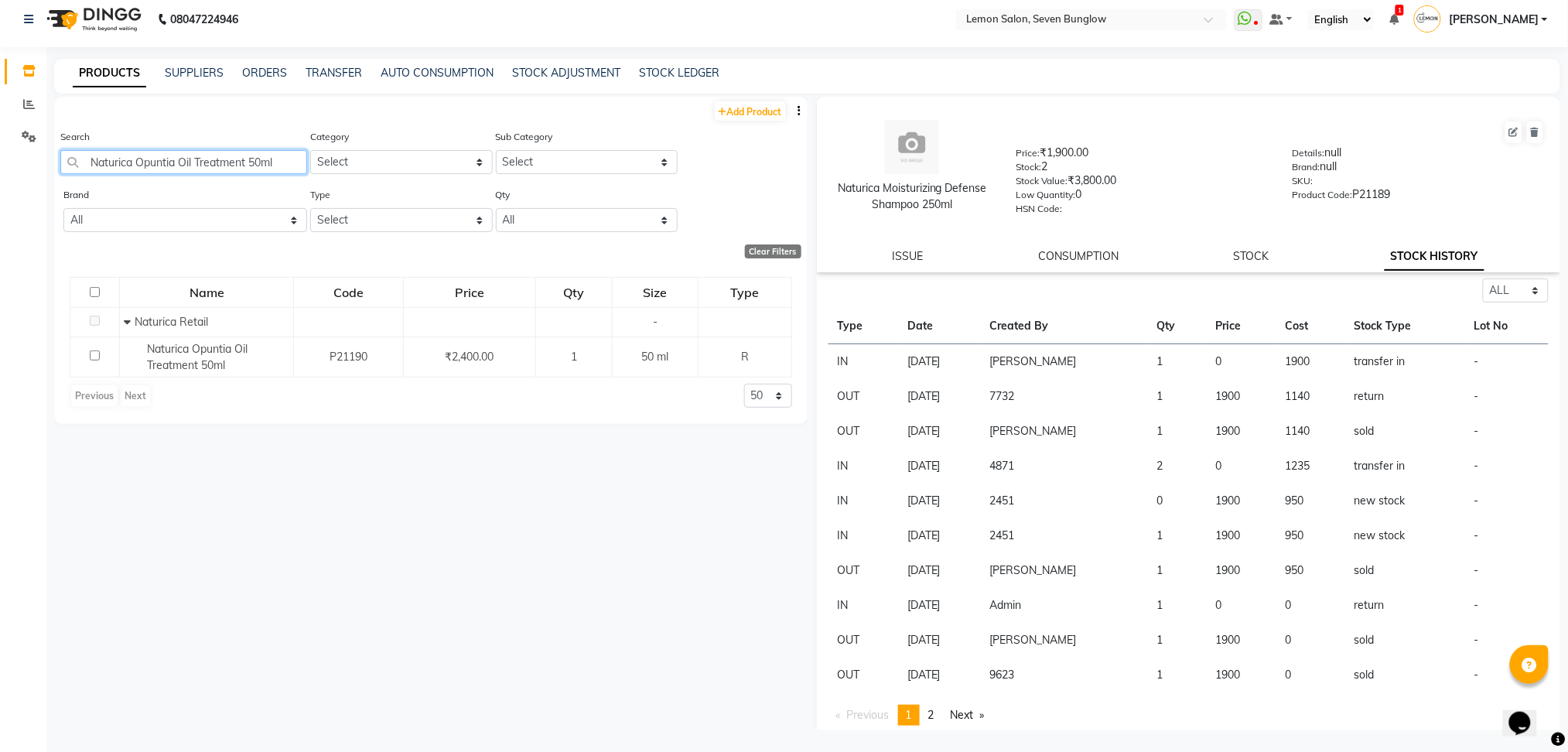
click at [198, 167] on input "Naturica Opuntia Oil Treatment 50ml" at bounding box center [183, 162] width 247 height 24
paste input "Repairing Deep Shampoo 2"
type input "Naturica Repairing Deep Shampoo 250ml"
click at [209, 348] on span "Naturica Repairing Deep Shampoo 250ml" at bounding box center [207, 357] width 122 height 30
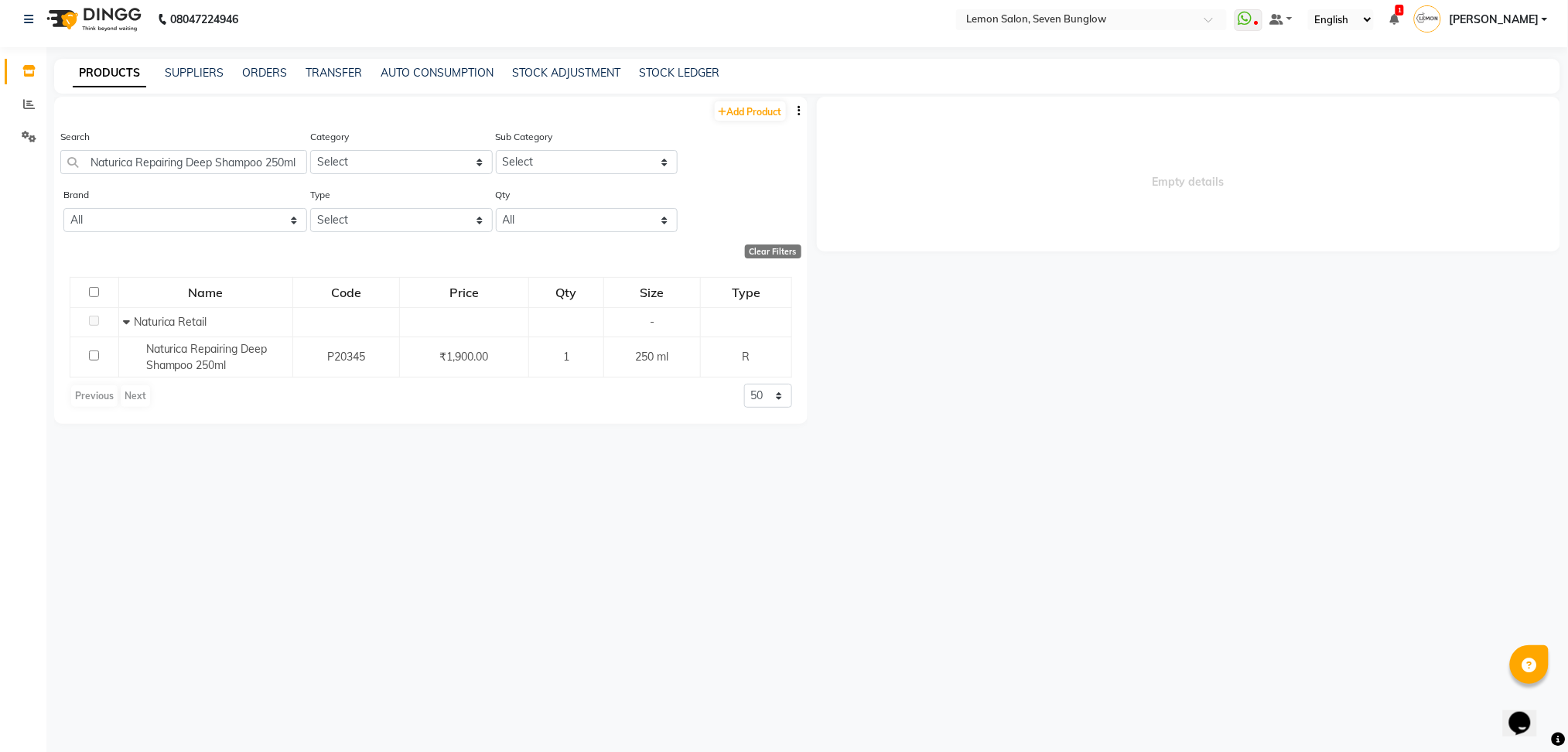
select select "all"
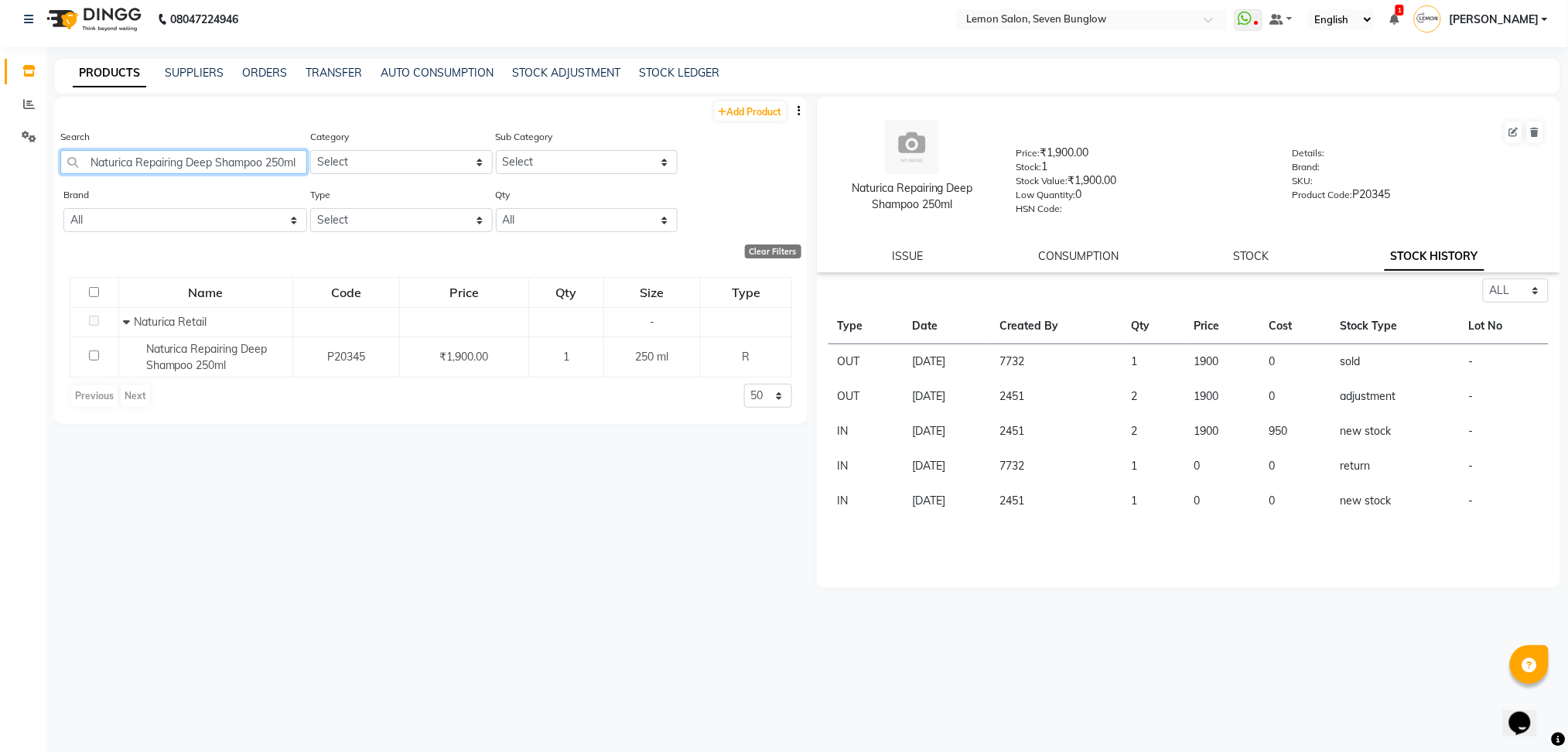
click at [205, 160] on input "Naturica Repairing Deep Shampoo 250ml" at bounding box center [183, 162] width 247 height 24
paste input "Soothing Relief"
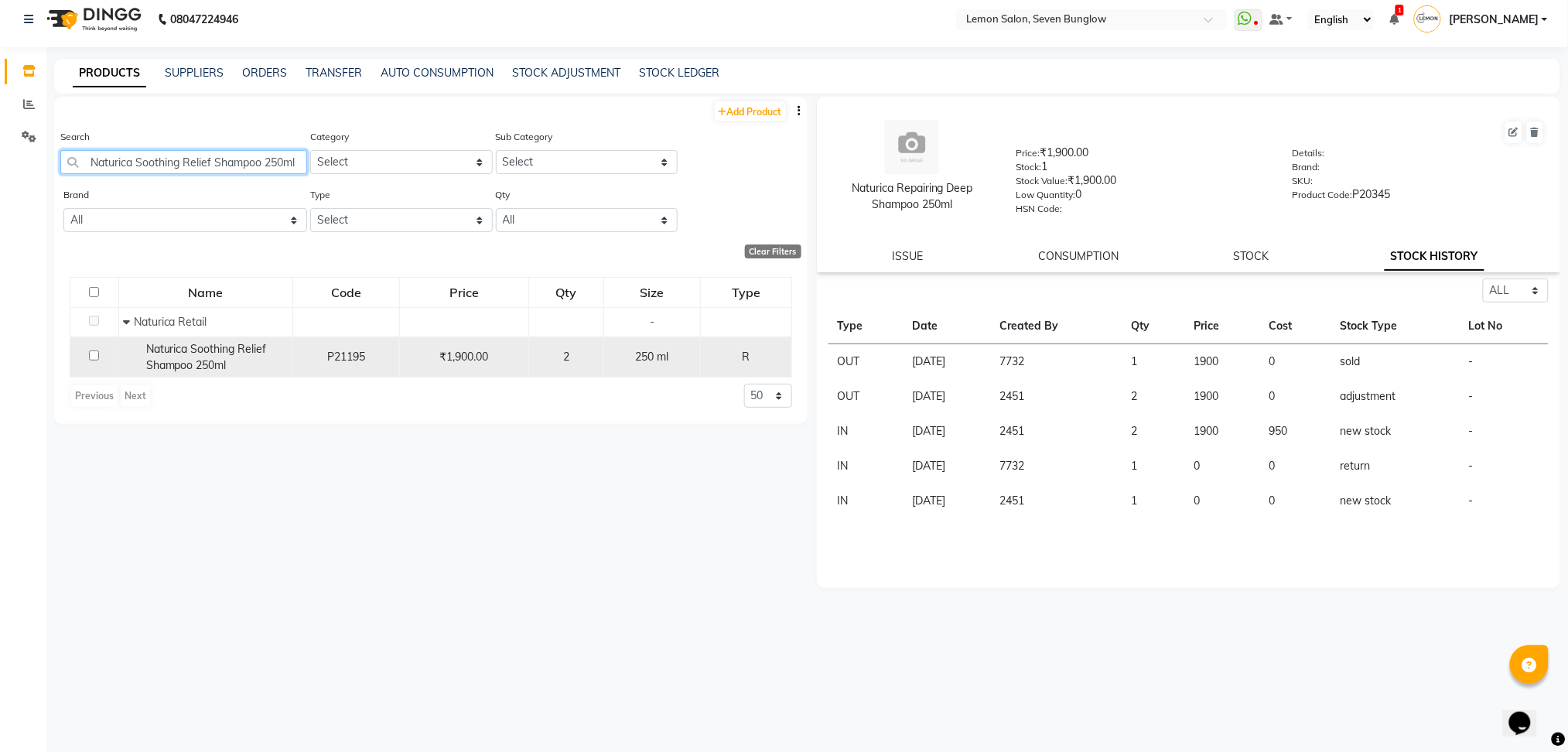
type input "Naturica Soothing Relief Shampoo 250ml"
click at [297, 372] on td "P21195" at bounding box center [346, 357] width 107 height 41
click at [227, 350] on span "Naturica Soothing Relief Shampoo 250ml" at bounding box center [206, 357] width 121 height 30
select select "all"
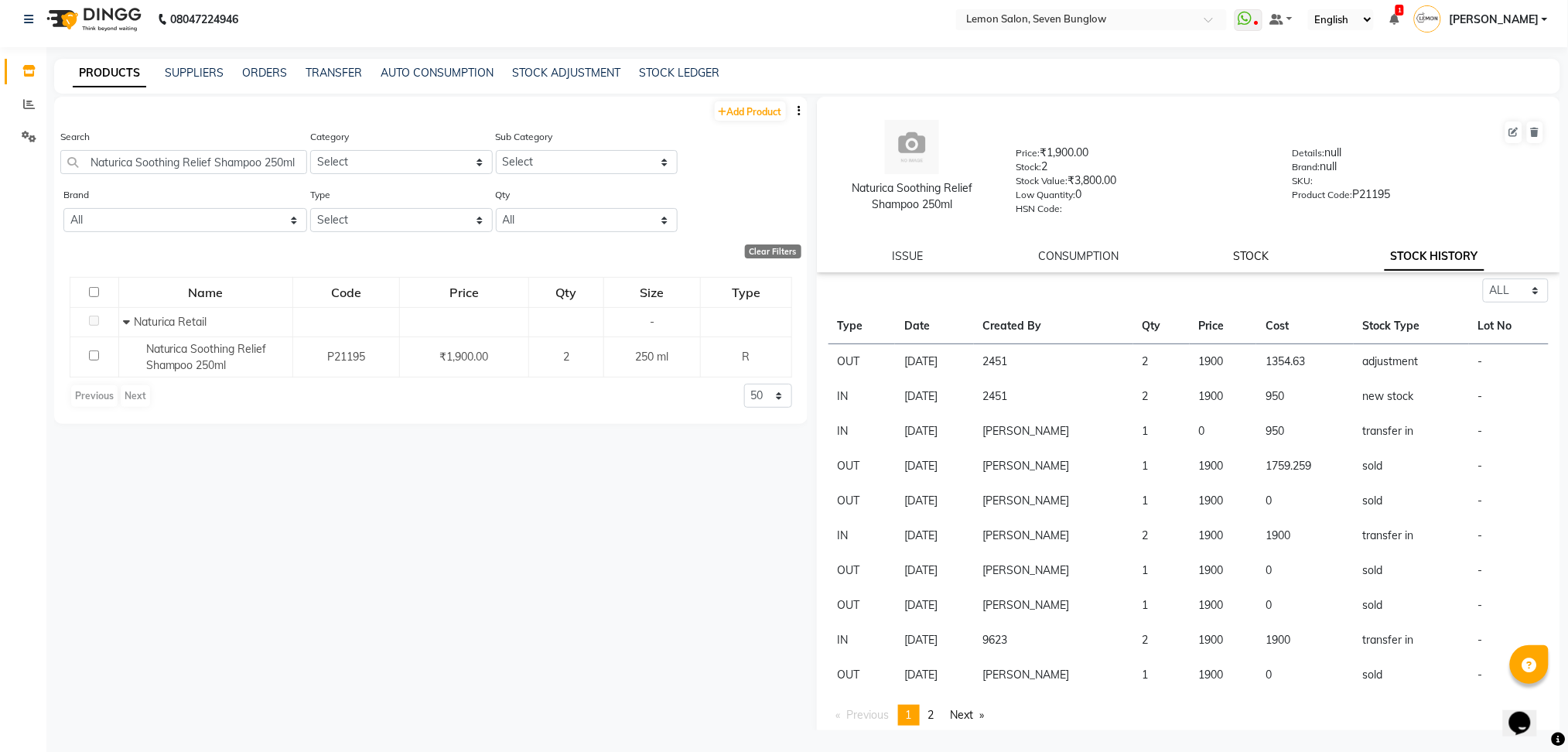
click at [1234, 249] on link "STOCK" at bounding box center [1252, 256] width 36 height 14
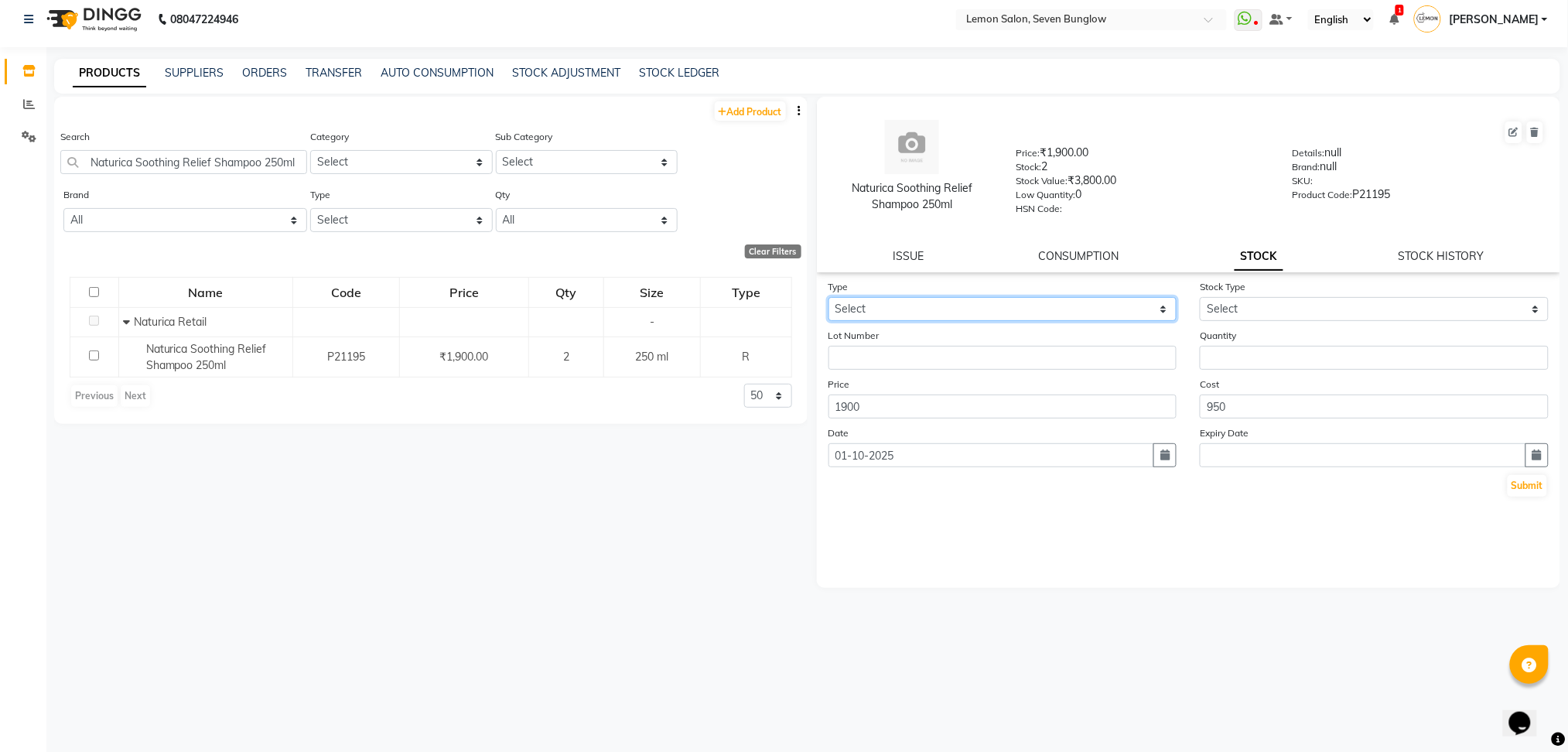
drag, startPoint x: 958, startPoint y: 299, endPoint x: 906, endPoint y: 362, distance: 81.7
click at [906, 362] on form "Type Select In Out Stock Type Select New Stock Adjustment Return Other Lot Numb…" at bounding box center [1188, 389] width 721 height 220
select select "in"
click at [828, 297] on select "Select In Out" at bounding box center [1003, 308] width 349 height 24
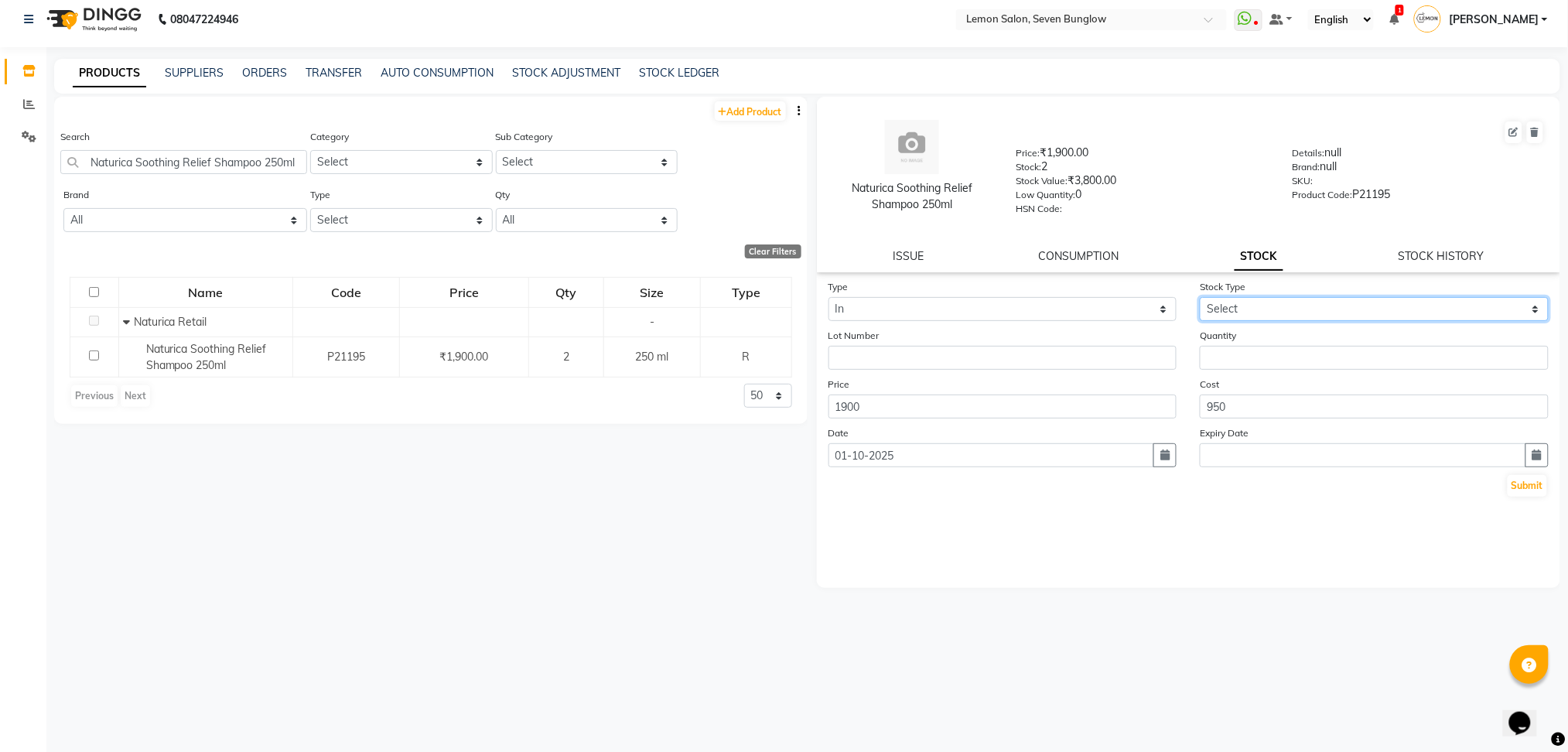
drag, startPoint x: 1347, startPoint y: 308, endPoint x: 1247, endPoint y: 378, distance: 122.1
click at [1247, 378] on form "Type Select In Out Stock Type Select New Stock Adjustment Return Other Lot Numb…" at bounding box center [1188, 389] width 721 height 220
select select "adjustment"
click at [1200, 297] on select "Select New Stock Adjustment Return Other" at bounding box center [1374, 308] width 349 height 24
click at [1240, 351] on input "number" at bounding box center [1374, 357] width 349 height 24
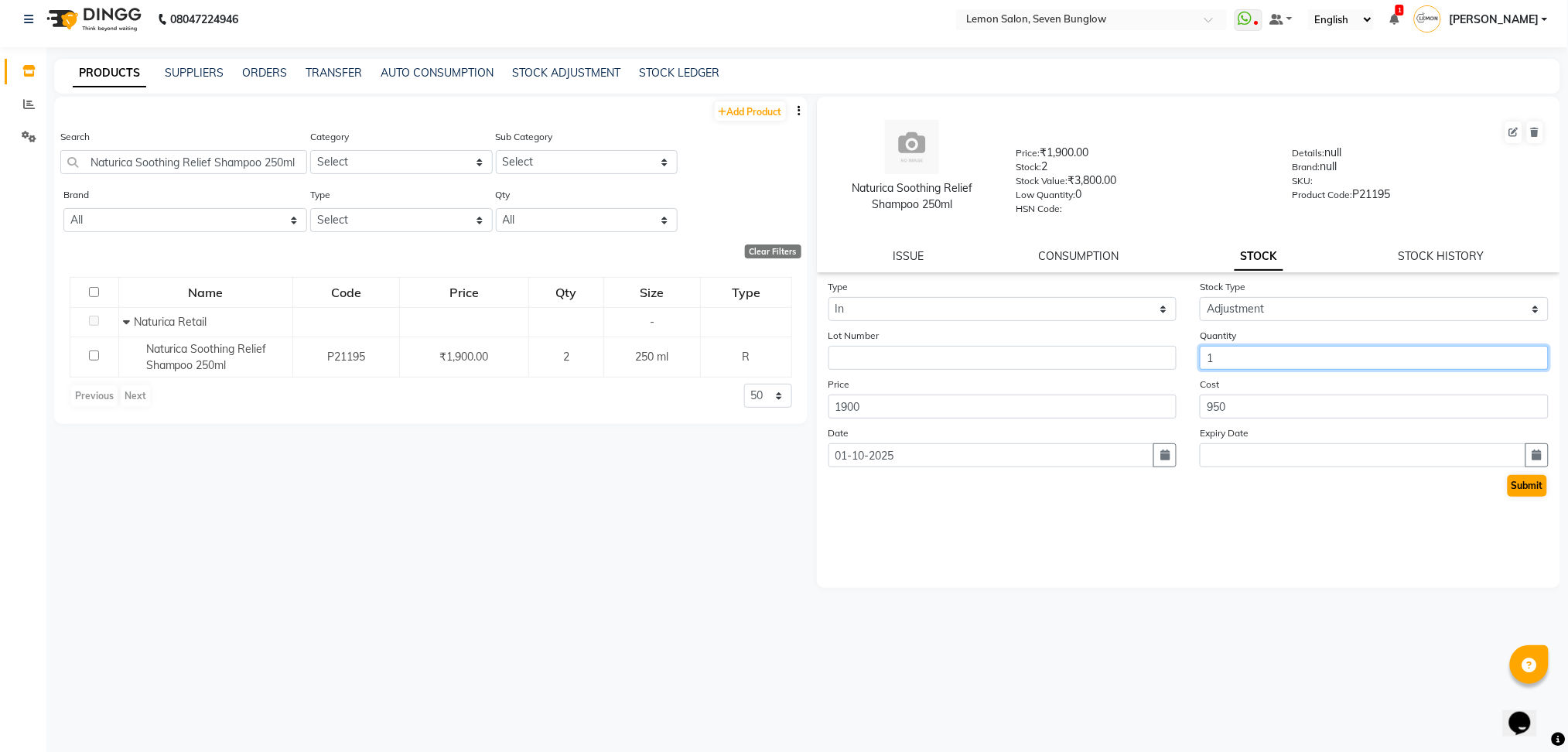
type input "1"
click at [1538, 492] on button "Submit" at bounding box center [1527, 486] width 40 height 22
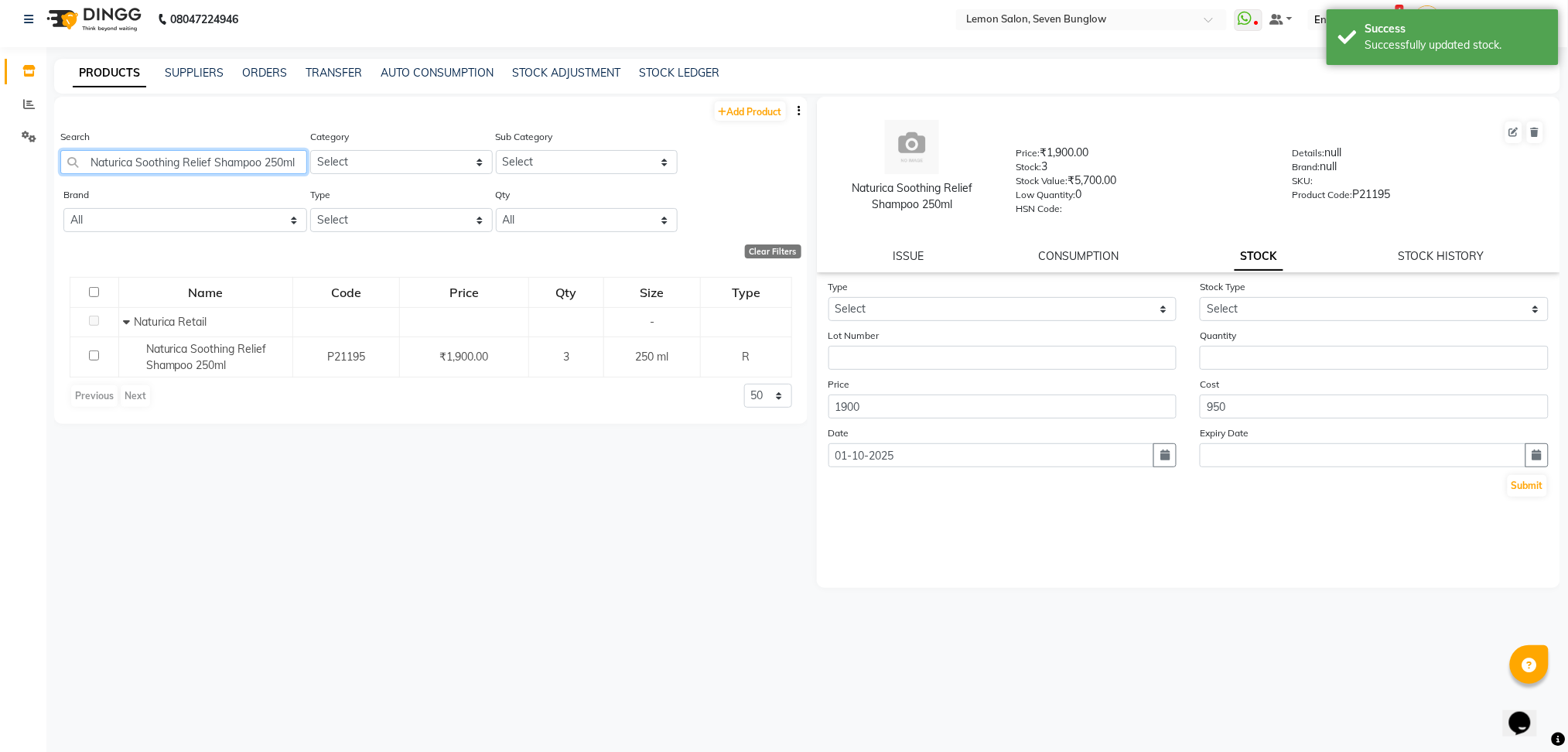
click at [245, 166] on input "Naturica Soothing Relief Shampoo 250ml" at bounding box center [183, 162] width 247 height 24
paste input "[PERSON_NAME] Retail Dna Cleansing Cream 200ml"
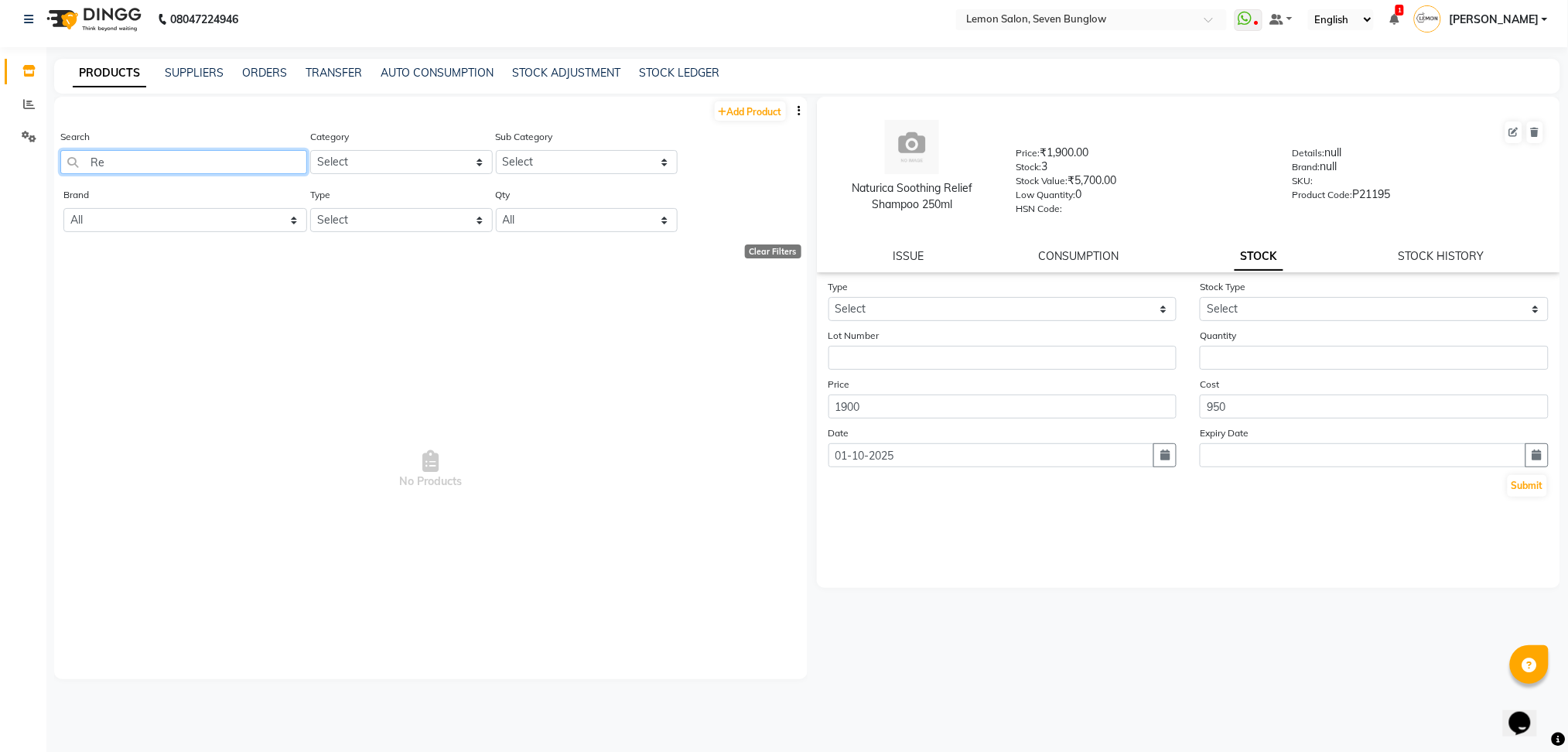
type input "R"
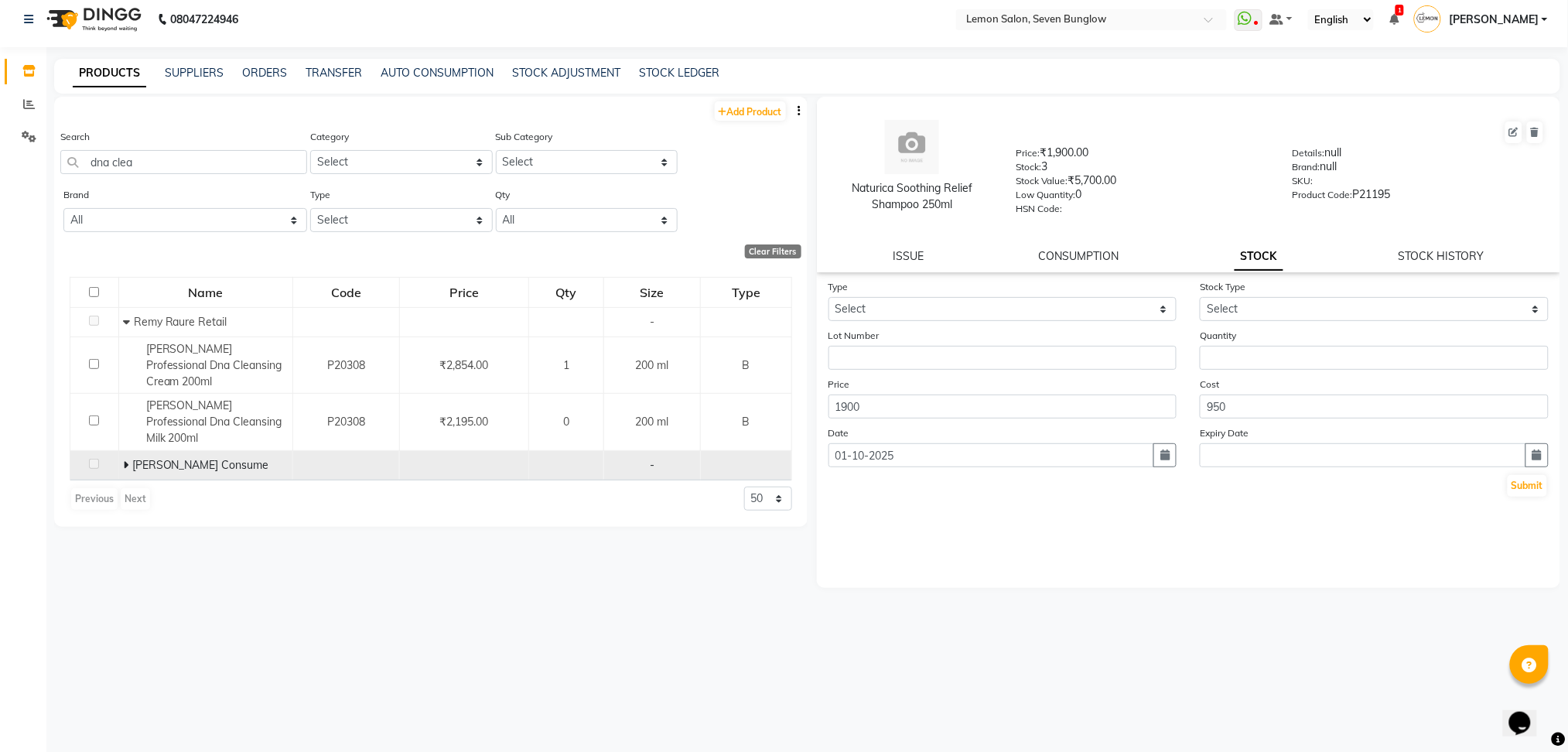
click at [125, 460] on icon at bounding box center [126, 465] width 5 height 11
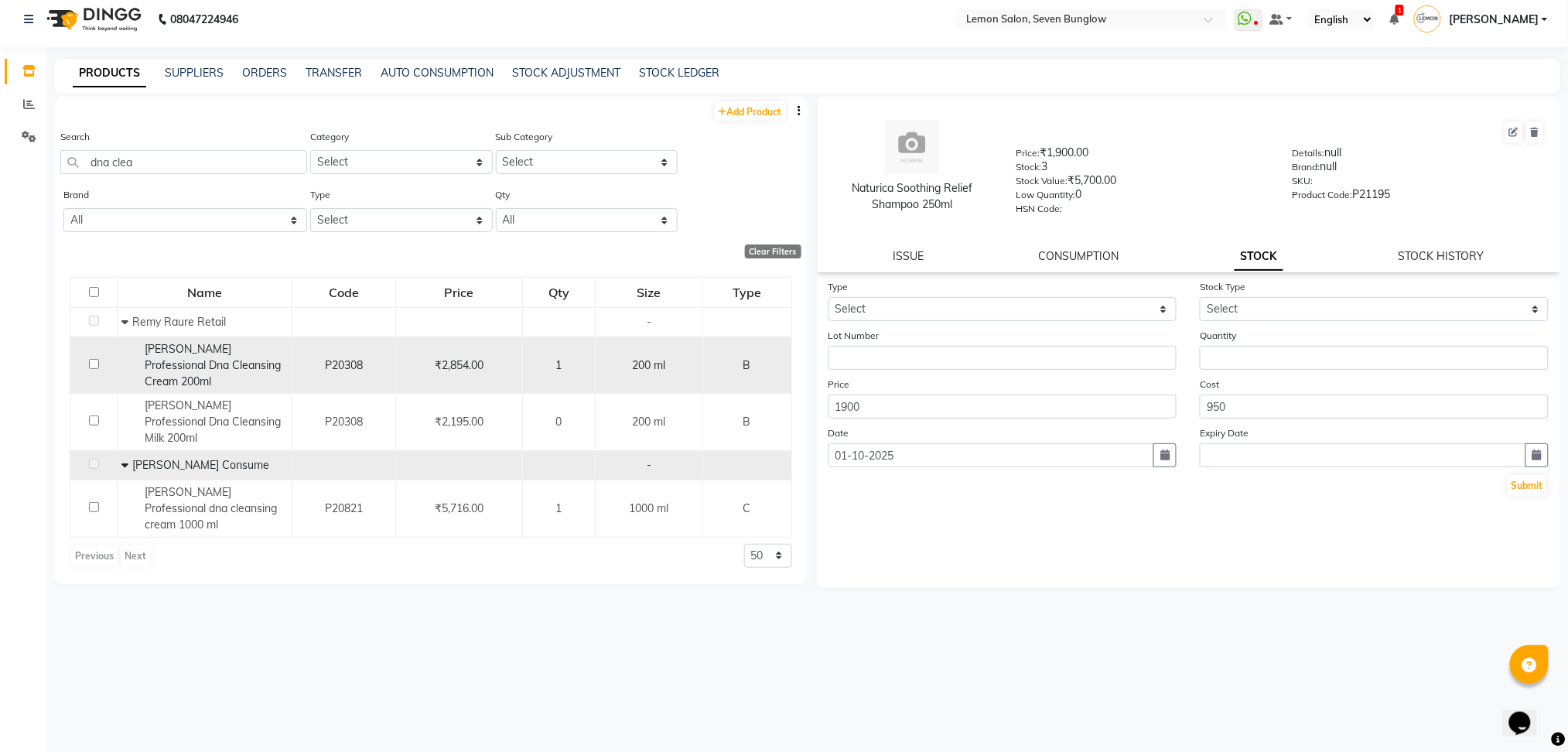
click at [210, 372] on div "[PERSON_NAME] Professional Dna Cleansing Cream 200ml" at bounding box center [205, 366] width 166 height 49
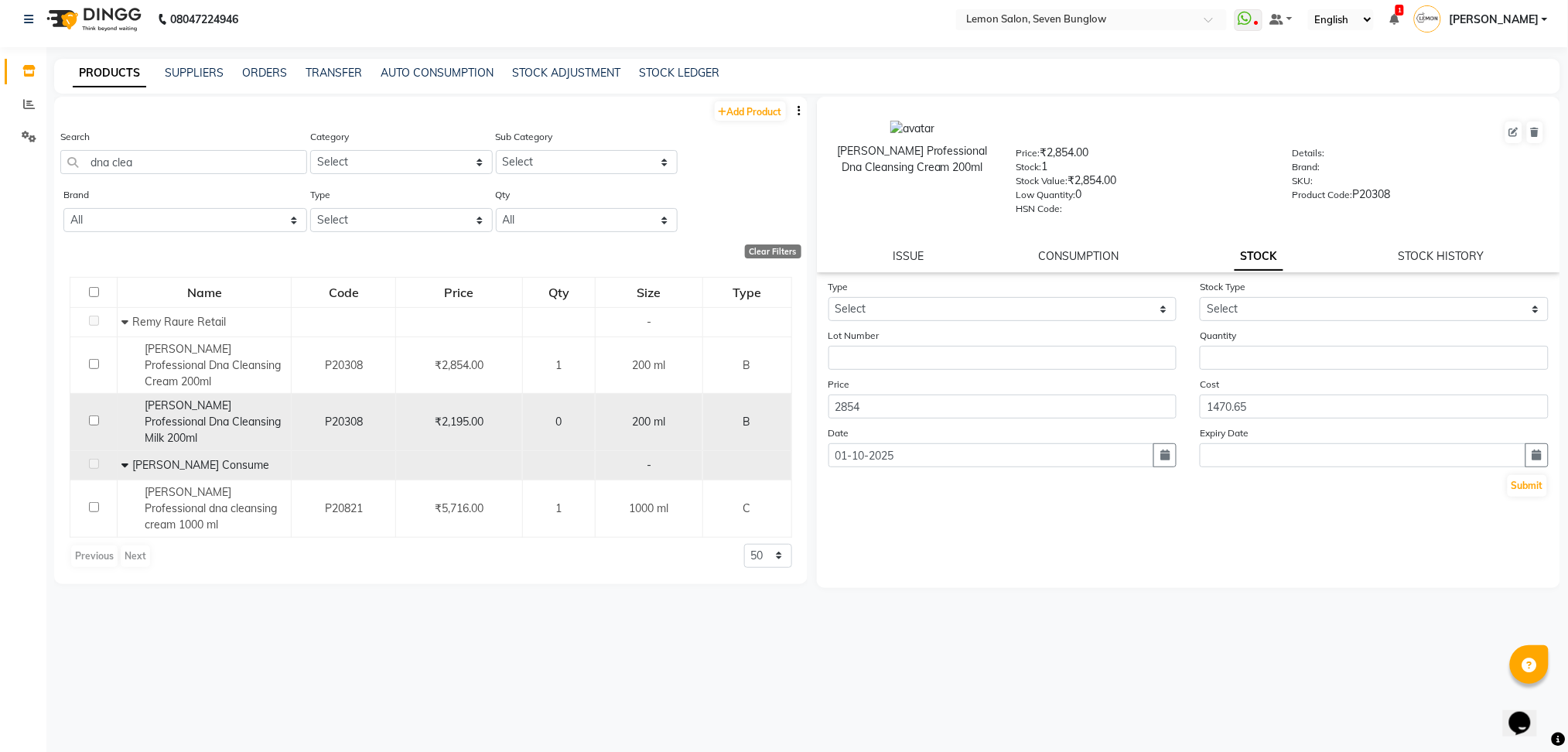
click at [249, 417] on span "[PERSON_NAME] Professional Dna Cleansing Milk 200ml" at bounding box center [212, 421] width 136 height 46
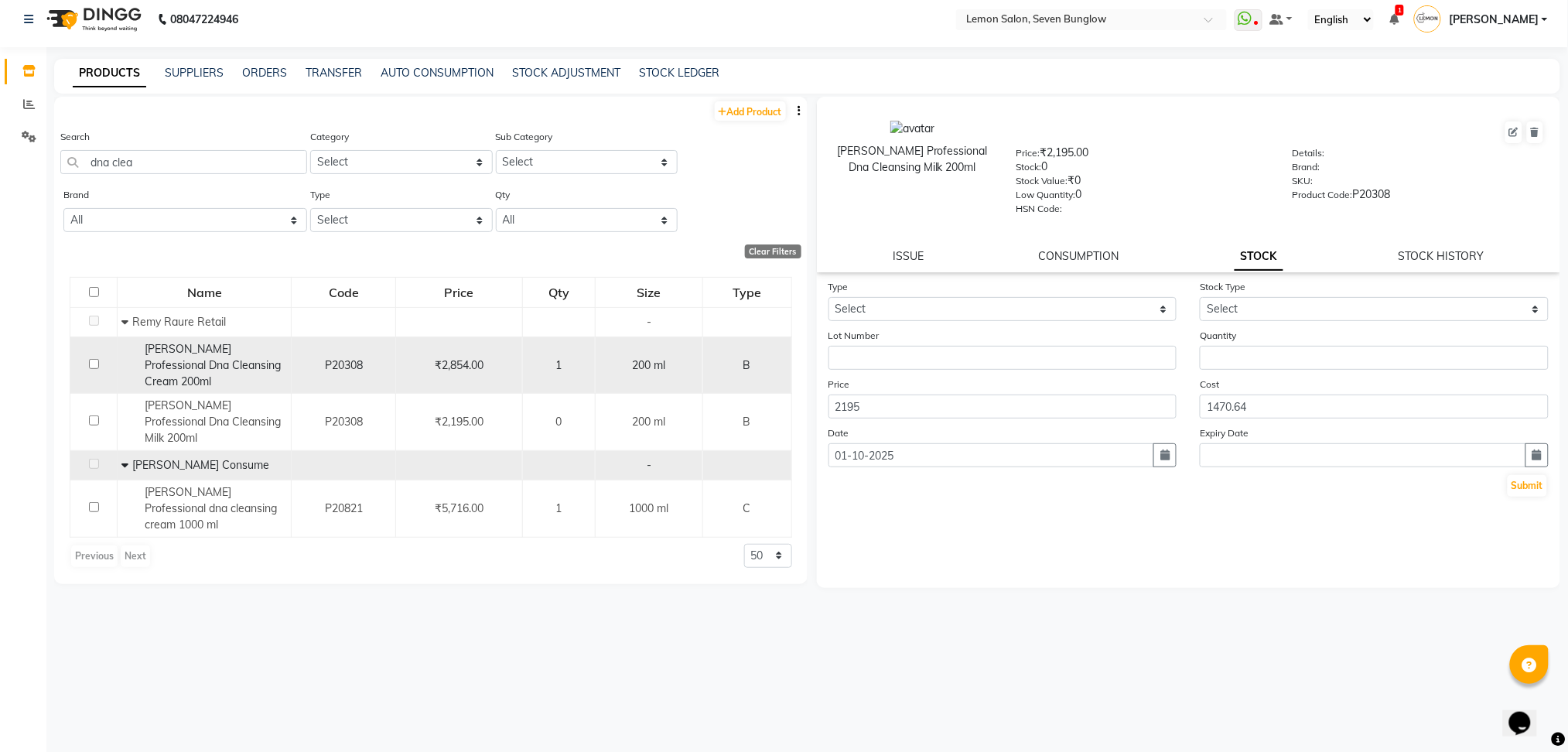
click at [268, 379] on div "[PERSON_NAME] Professional Dna Cleansing Cream 200ml" at bounding box center [205, 366] width 166 height 49
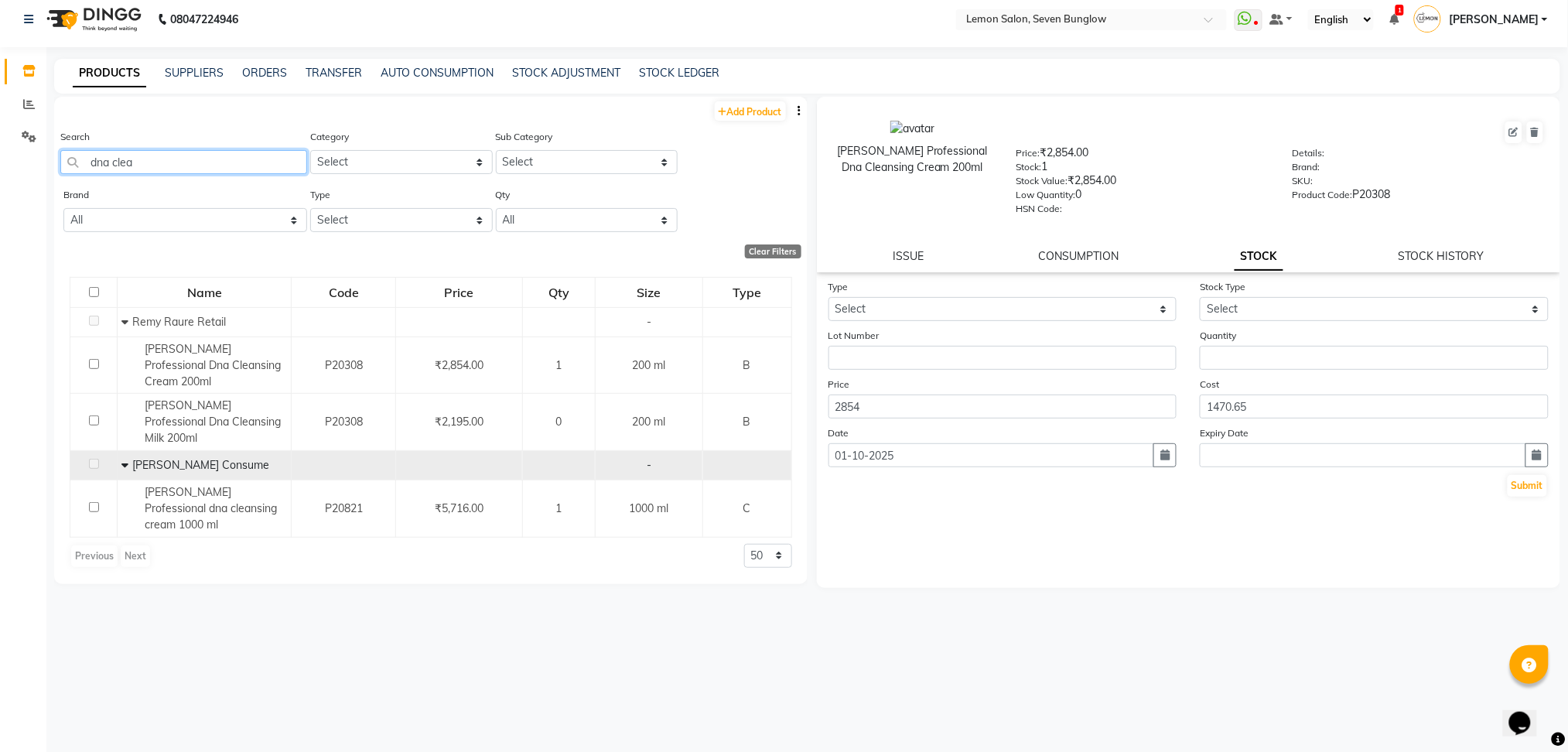
drag, startPoint x: 188, startPoint y: 169, endPoint x: 0, endPoint y: 220, distance: 194.8
click at [0, 220] on app-home "08047224946 Select Location × Lemon Salon, Seven Bunglow WhatsApp Status ✕ Stat…" at bounding box center [784, 373] width 1568 height 762
paste input "Schwarzkopf Osis Flexwax 85 ml"
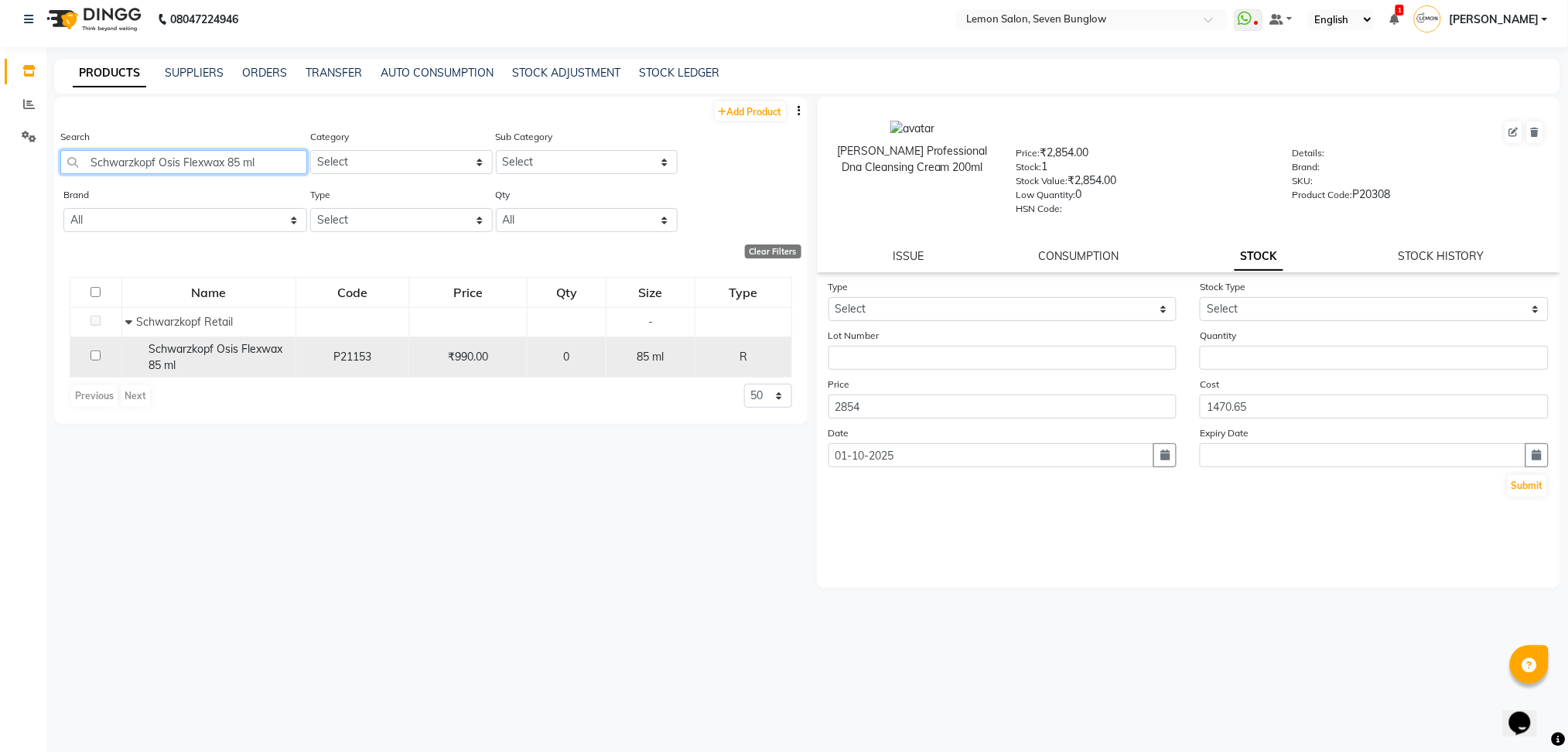
type input "Schwarzkopf Osis Flexwax 85 ml"
click at [221, 359] on div "Schwarzkopf Osis Flexwax 85 ml" at bounding box center [208, 357] width 166 height 32
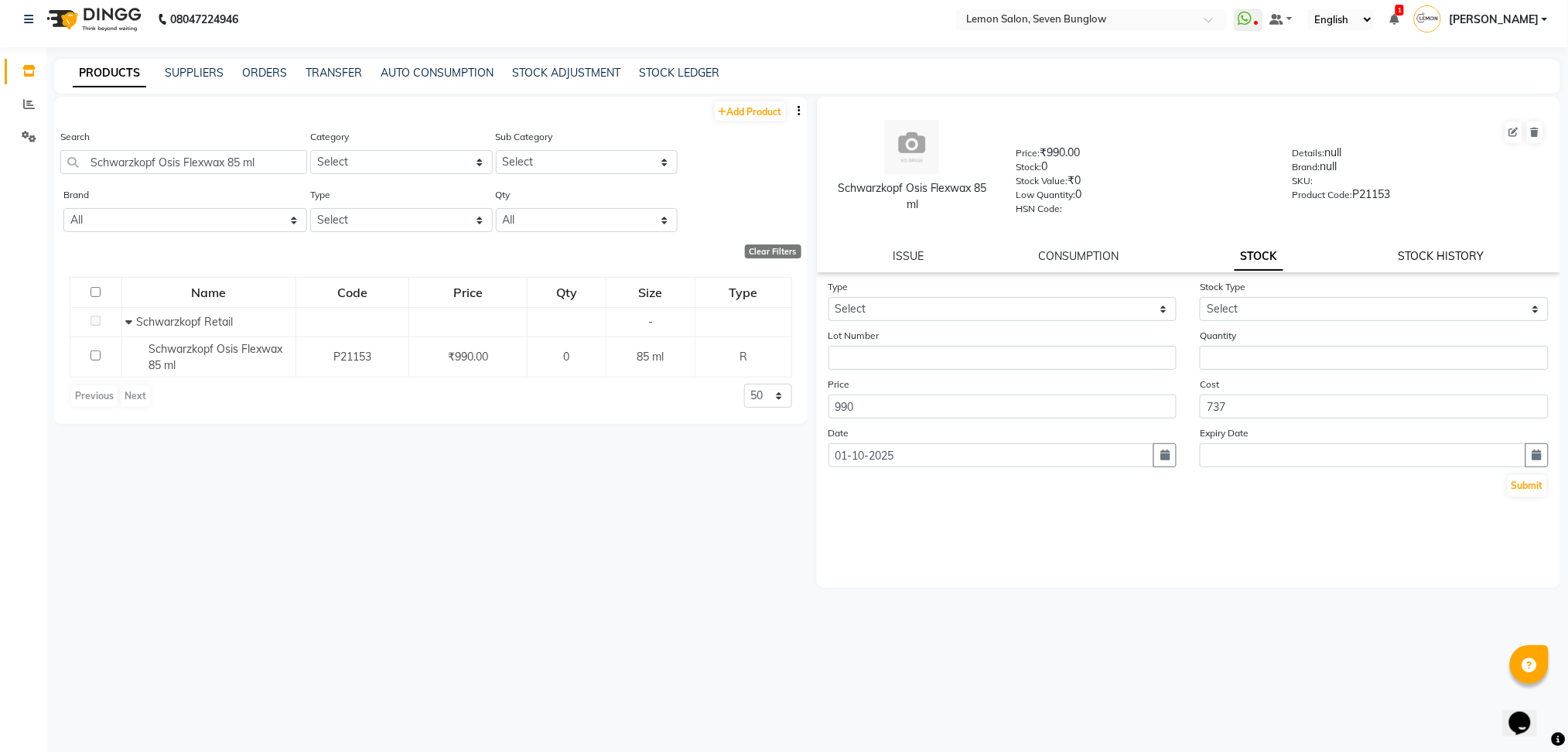
click at [1439, 250] on link "STOCK HISTORY" at bounding box center [1442, 256] width 86 height 14
select select "all"
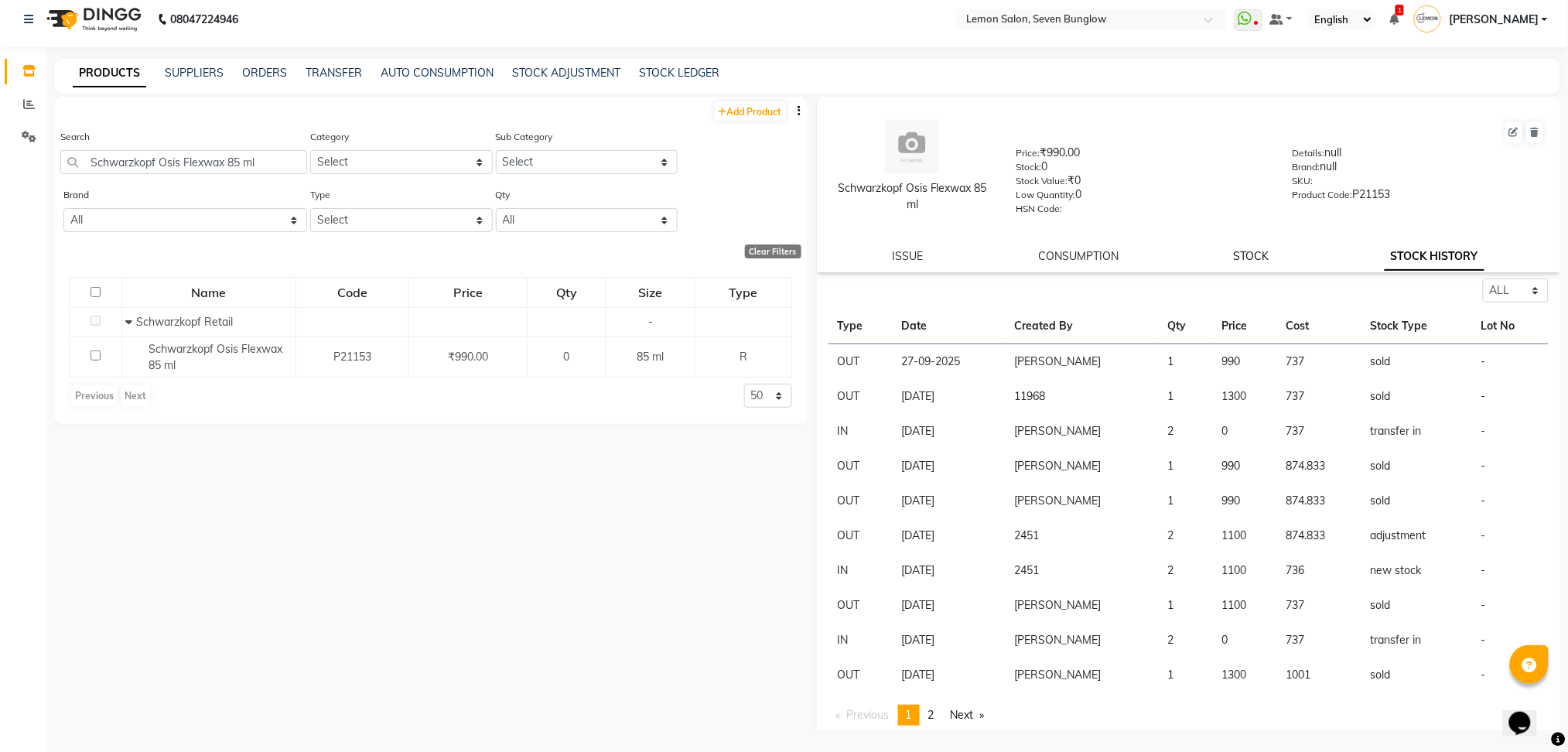
click at [1236, 251] on link "STOCK" at bounding box center [1252, 256] width 36 height 14
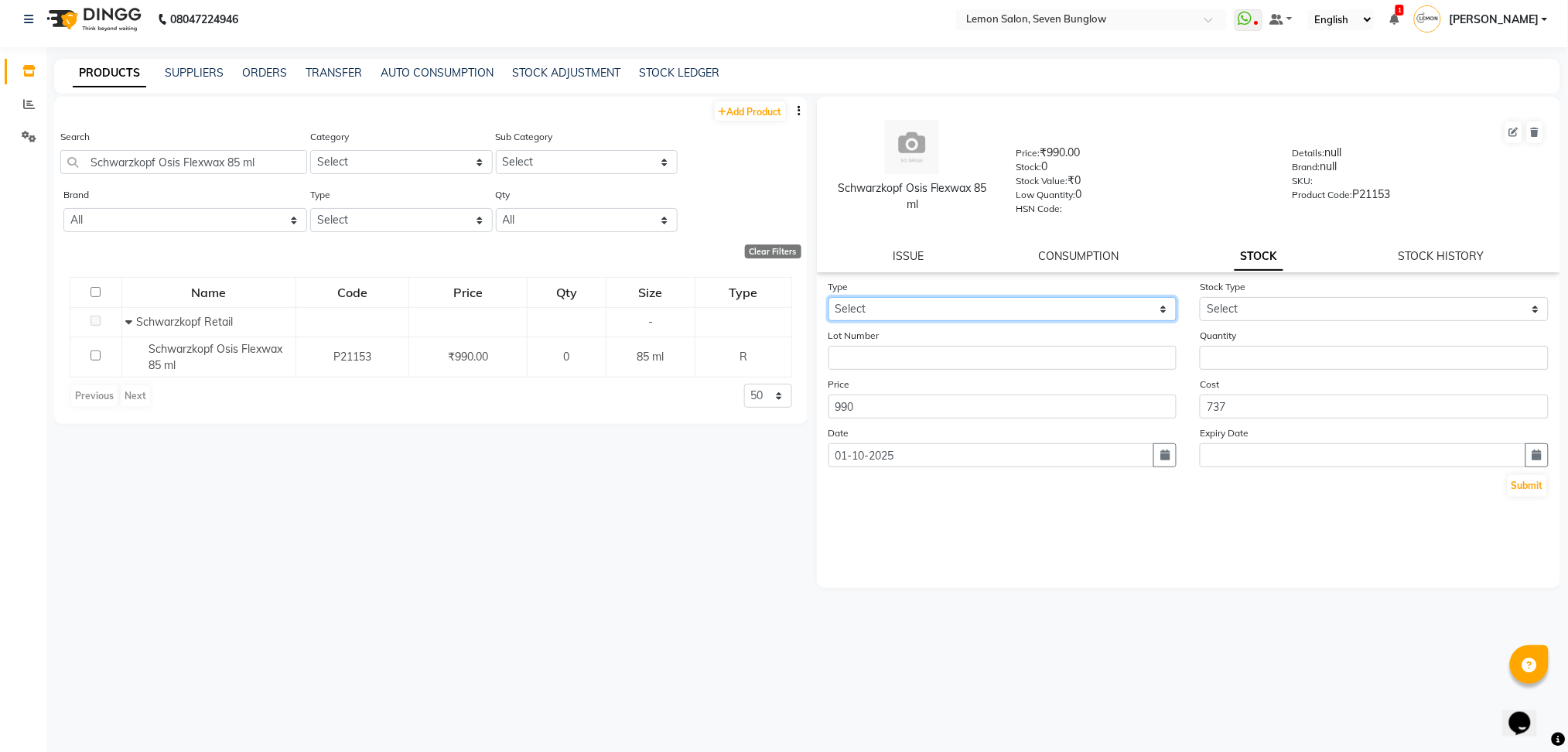
click at [1001, 305] on select "Select In Out" at bounding box center [1003, 308] width 349 height 24
select select "in"
click at [828, 297] on select "Select In Out" at bounding box center [1003, 308] width 349 height 24
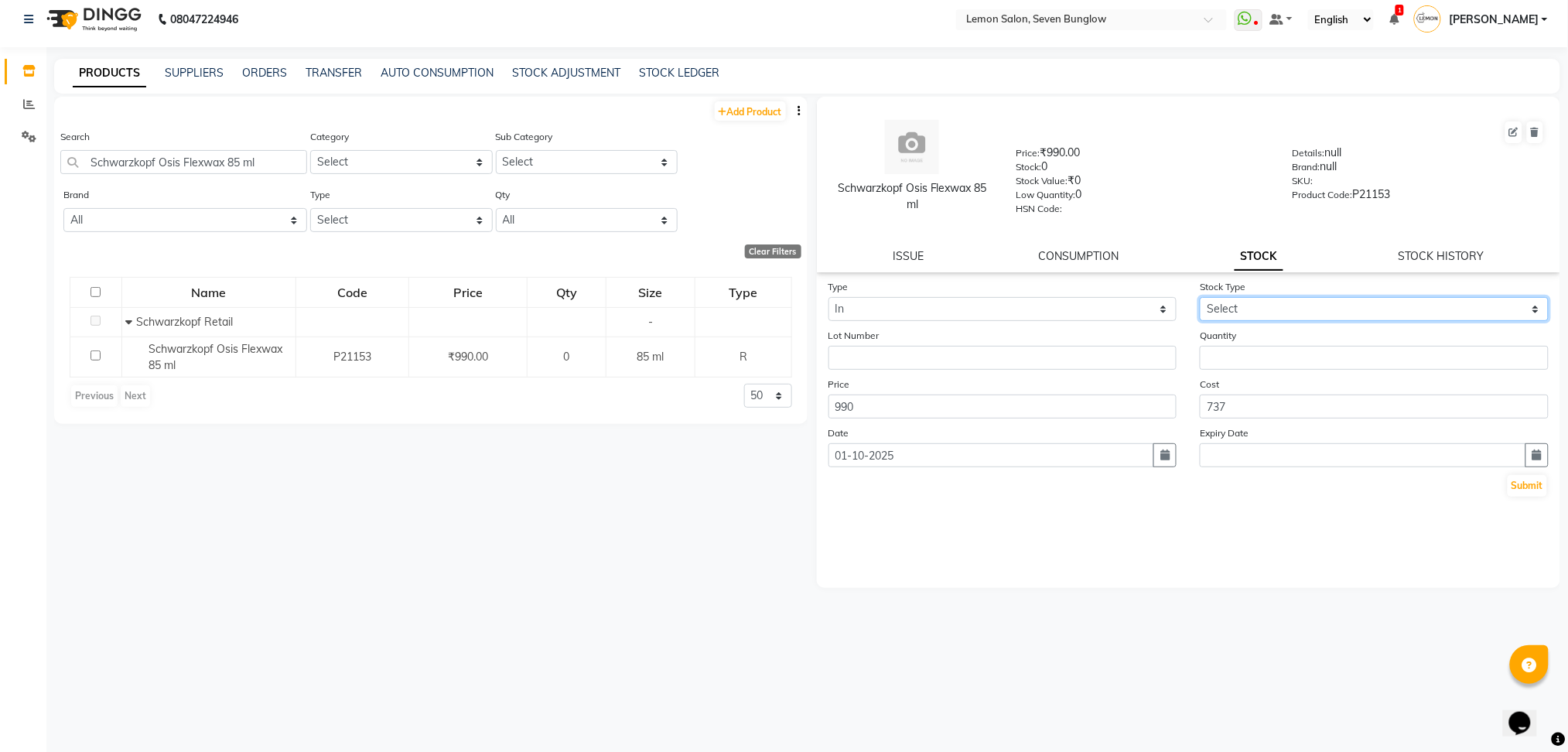
drag, startPoint x: 1260, startPoint y: 300, endPoint x: 1256, endPoint y: 380, distance: 80.1
click at [1256, 380] on form "Type Select In Out Stock Type Select New Stock Adjustment Return Other Lot Numb…" at bounding box center [1188, 389] width 721 height 220
select select "adjustment"
click at [1200, 297] on select "Select New Stock Adjustment Return Other" at bounding box center [1374, 308] width 349 height 24
click at [1261, 356] on input "number" at bounding box center [1374, 357] width 349 height 24
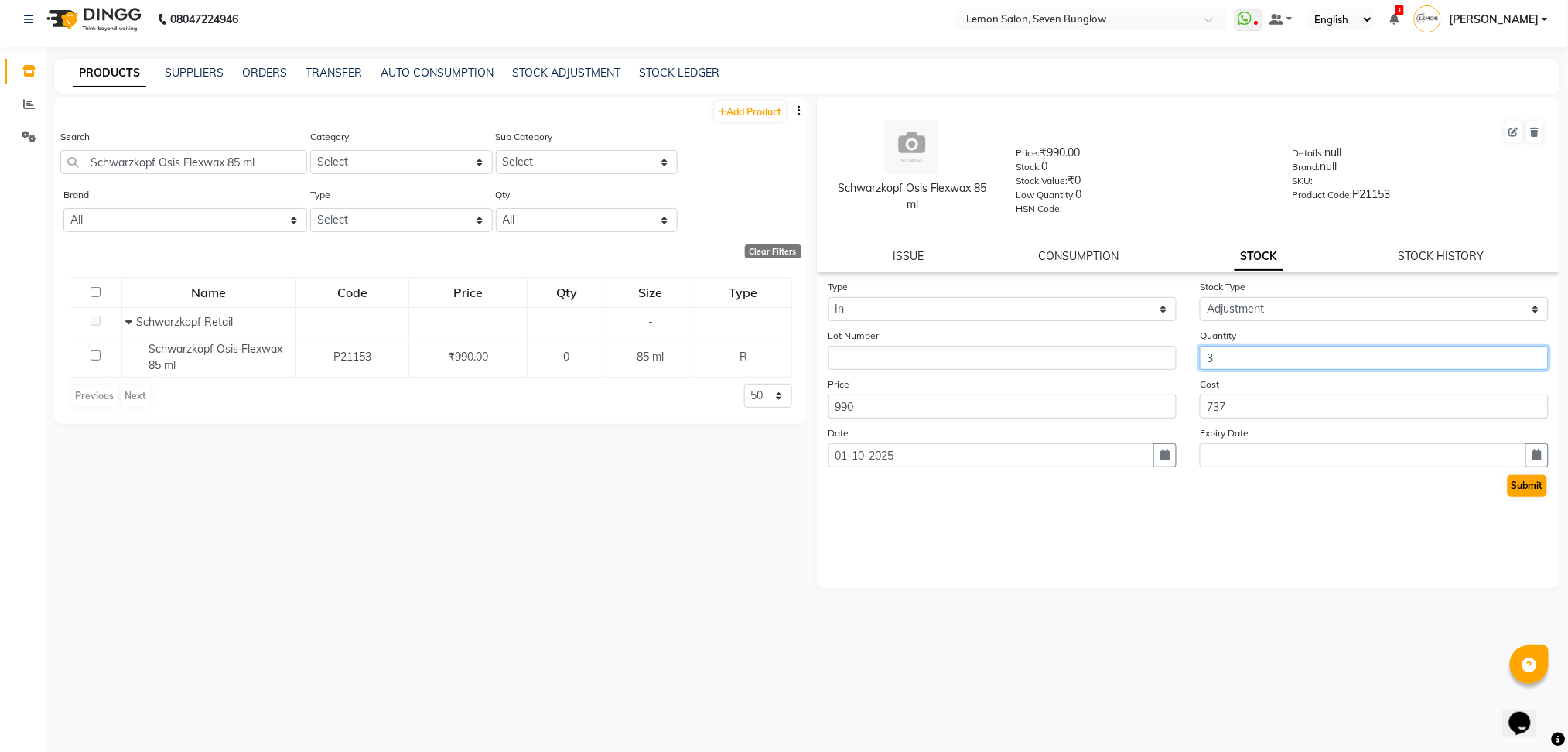
type input "3"
click at [1542, 485] on button "Submit" at bounding box center [1527, 486] width 40 height 22
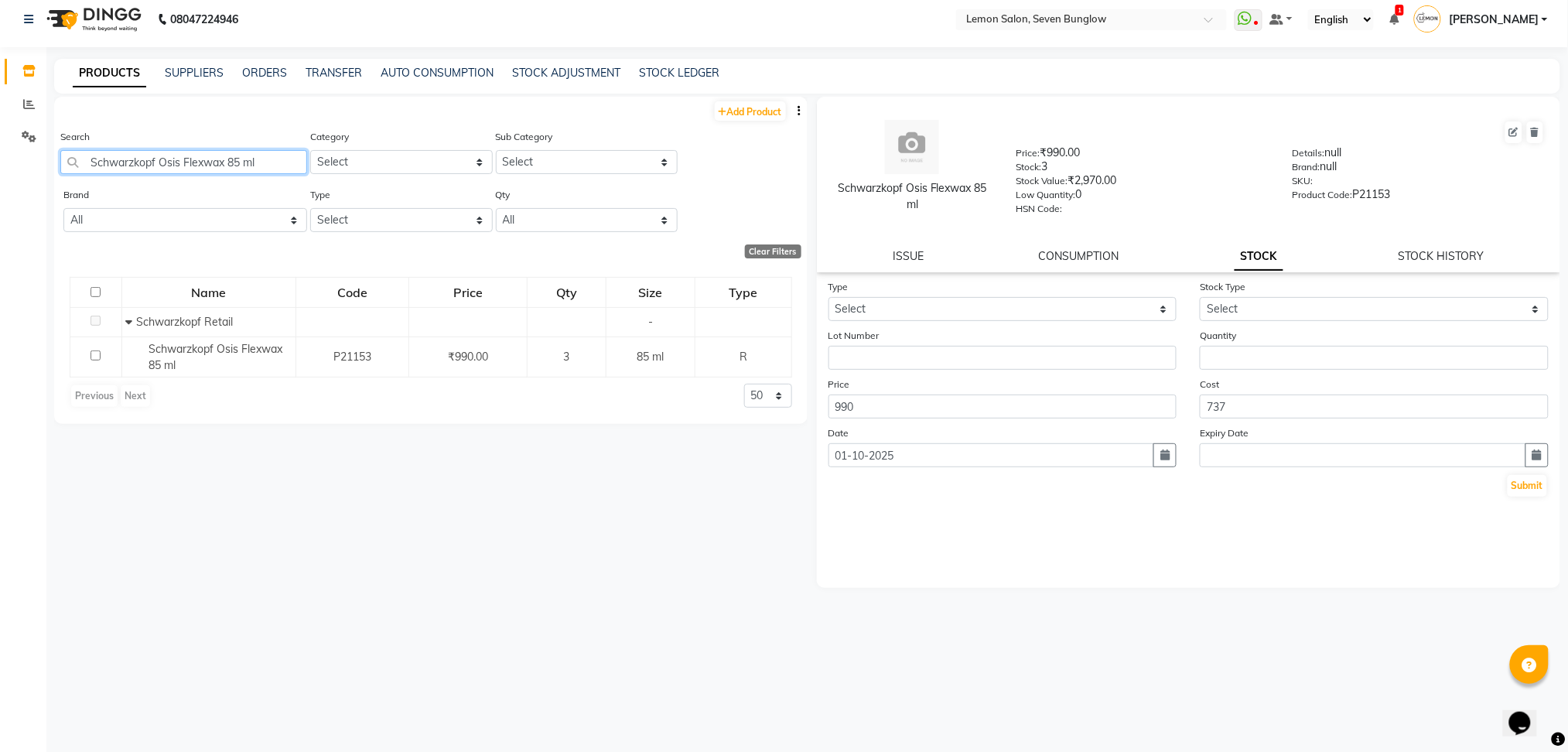
drag, startPoint x: 274, startPoint y: 161, endPoint x: 0, endPoint y: 174, distance: 274.3
click at [0, 174] on app-home "08047224946 Select Location × Lemon Salon, Seven Bunglow WhatsApp Status ✕ Stat…" at bounding box center [784, 373] width 1568 height 762
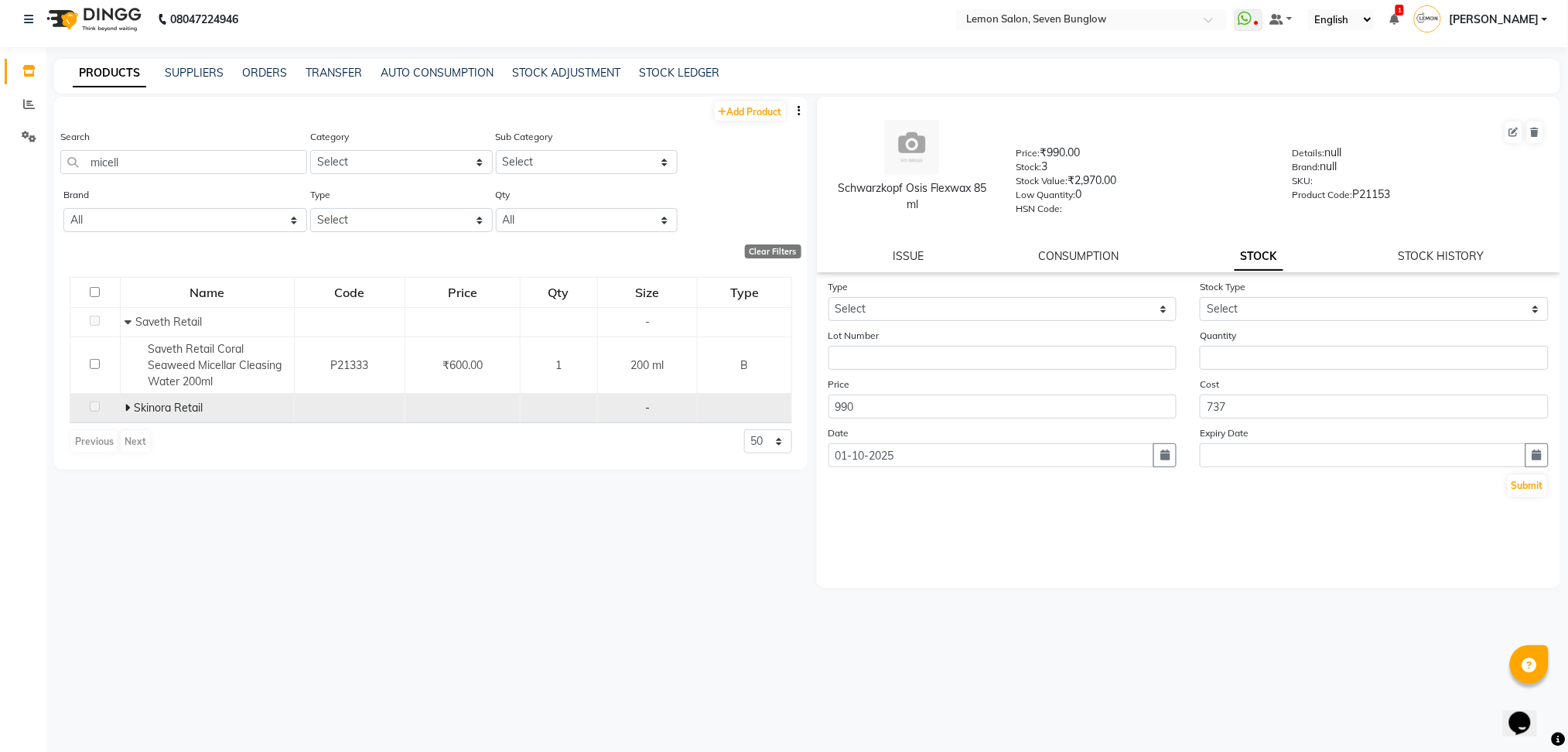
click at [127, 407] on icon at bounding box center [127, 407] width 5 height 11
drag, startPoint x: 187, startPoint y: 163, endPoint x: 9, endPoint y: 162, distance: 178.0
click at [9, 162] on app-home "08047224946 Select Location × Lemon Salon, Seven Bunglow WhatsApp Status ✕ Stat…" at bounding box center [784, 373] width 1568 height 762
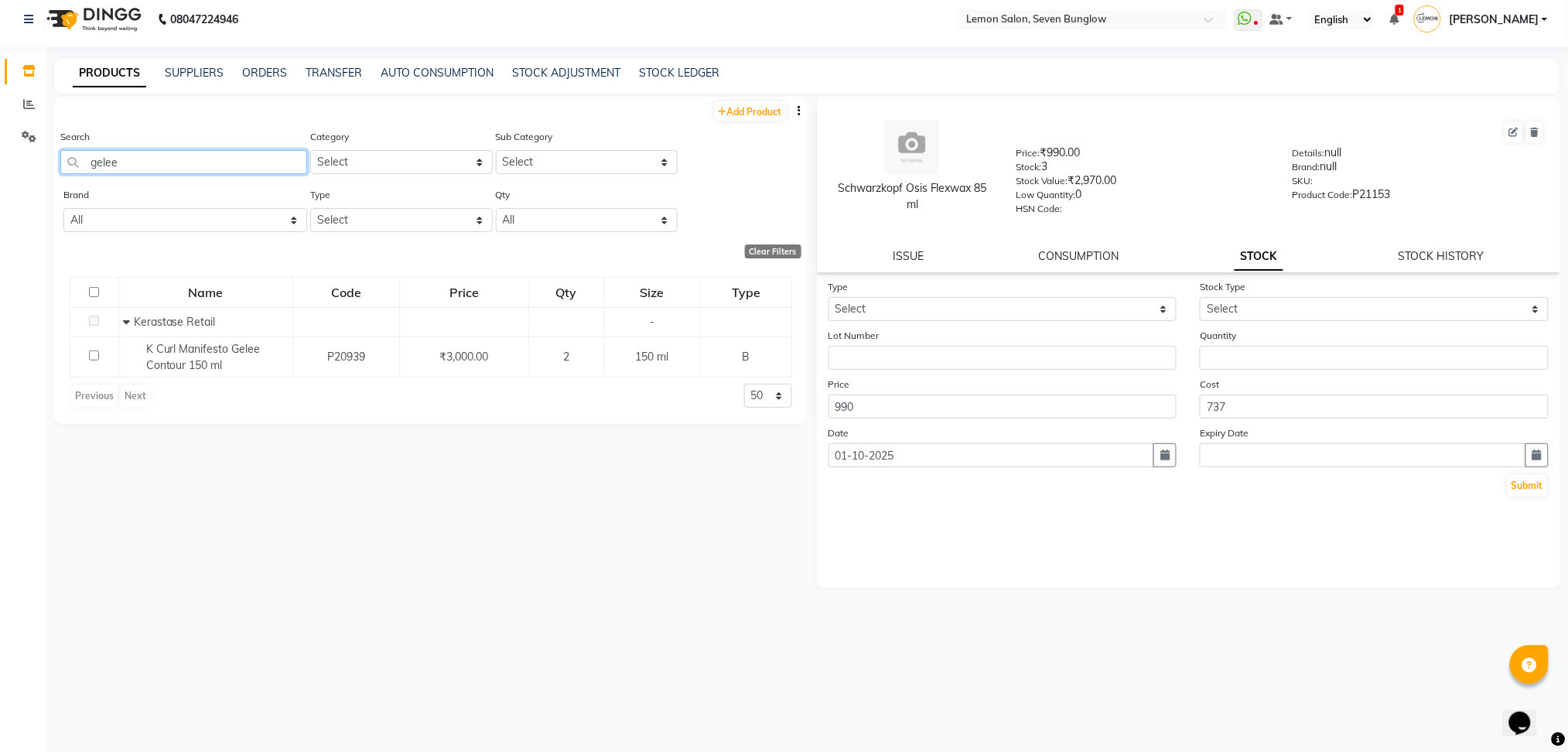
type input "gelee"
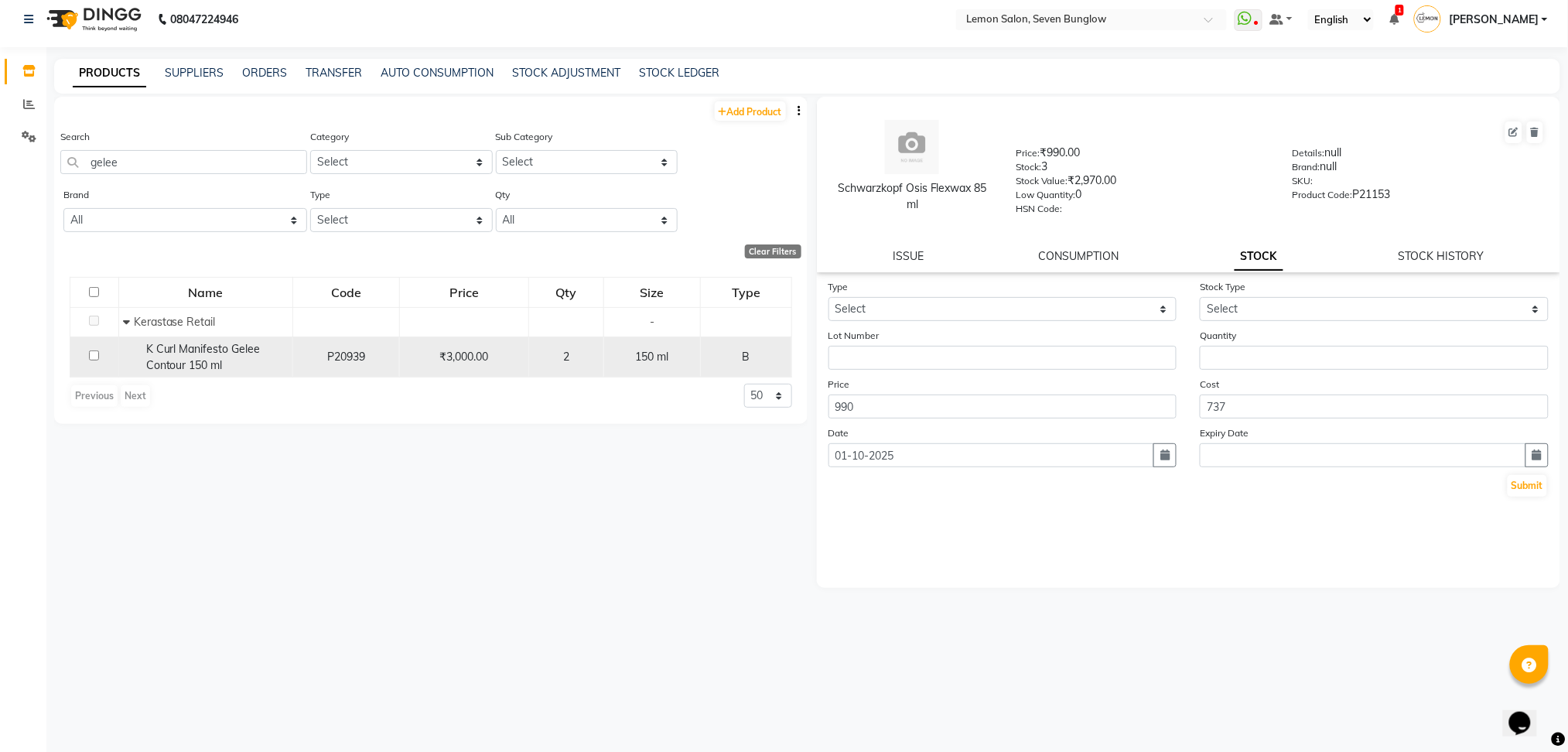
click at [168, 359] on span "K Curl Manifesto Gelee Contour 150 ml" at bounding box center [203, 357] width 114 height 30
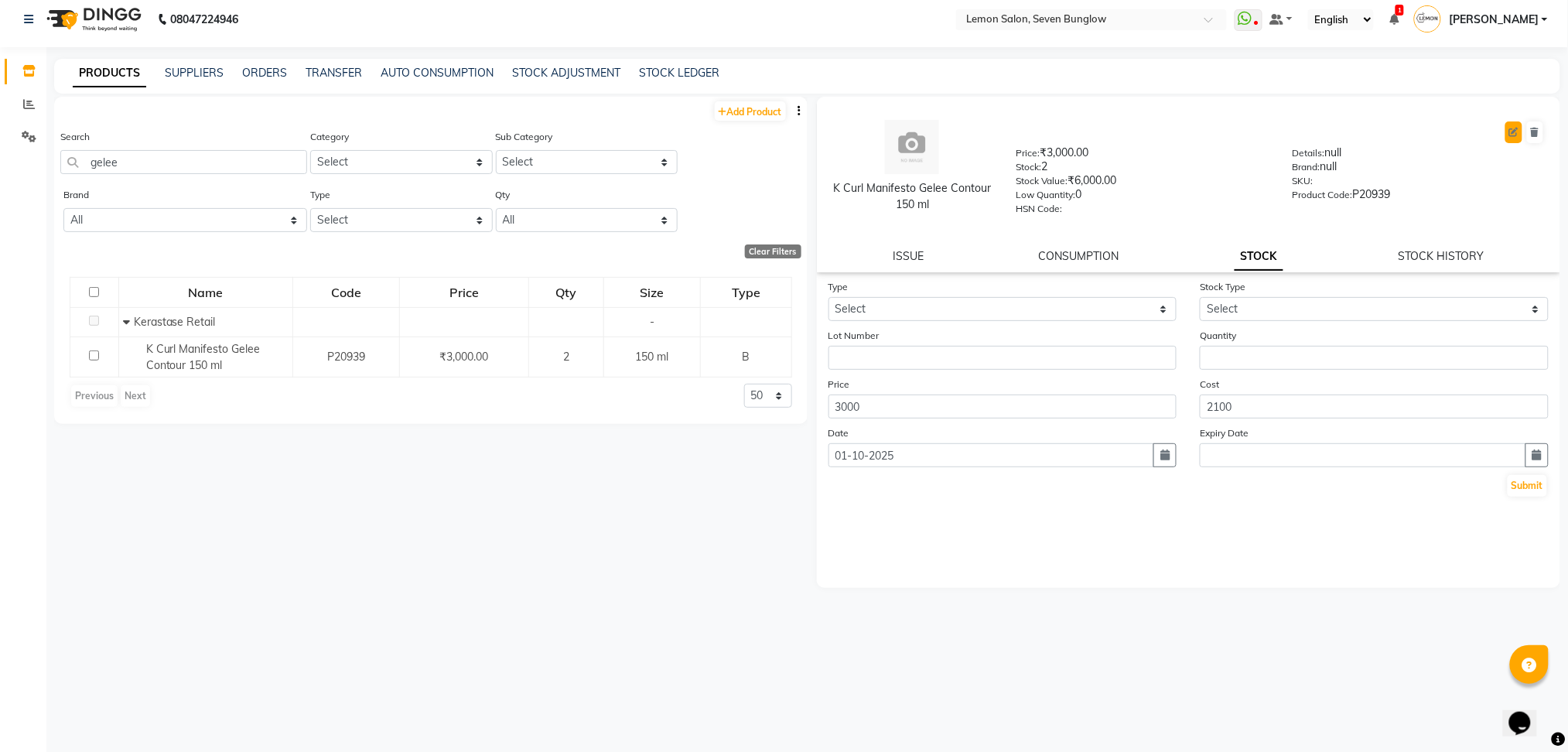
click at [1515, 139] on button at bounding box center [1514, 133] width 17 height 22
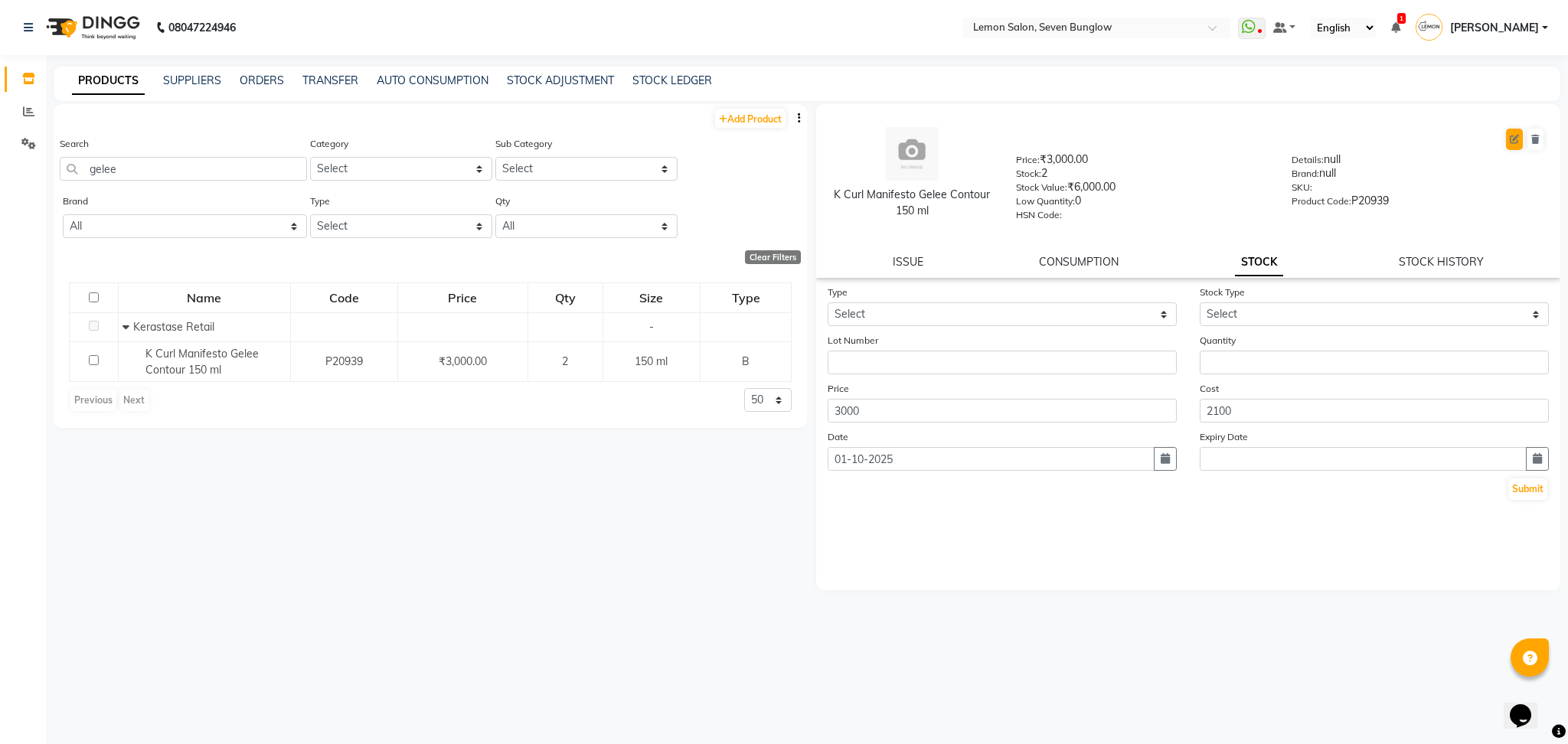
select select "B"
select select "true"
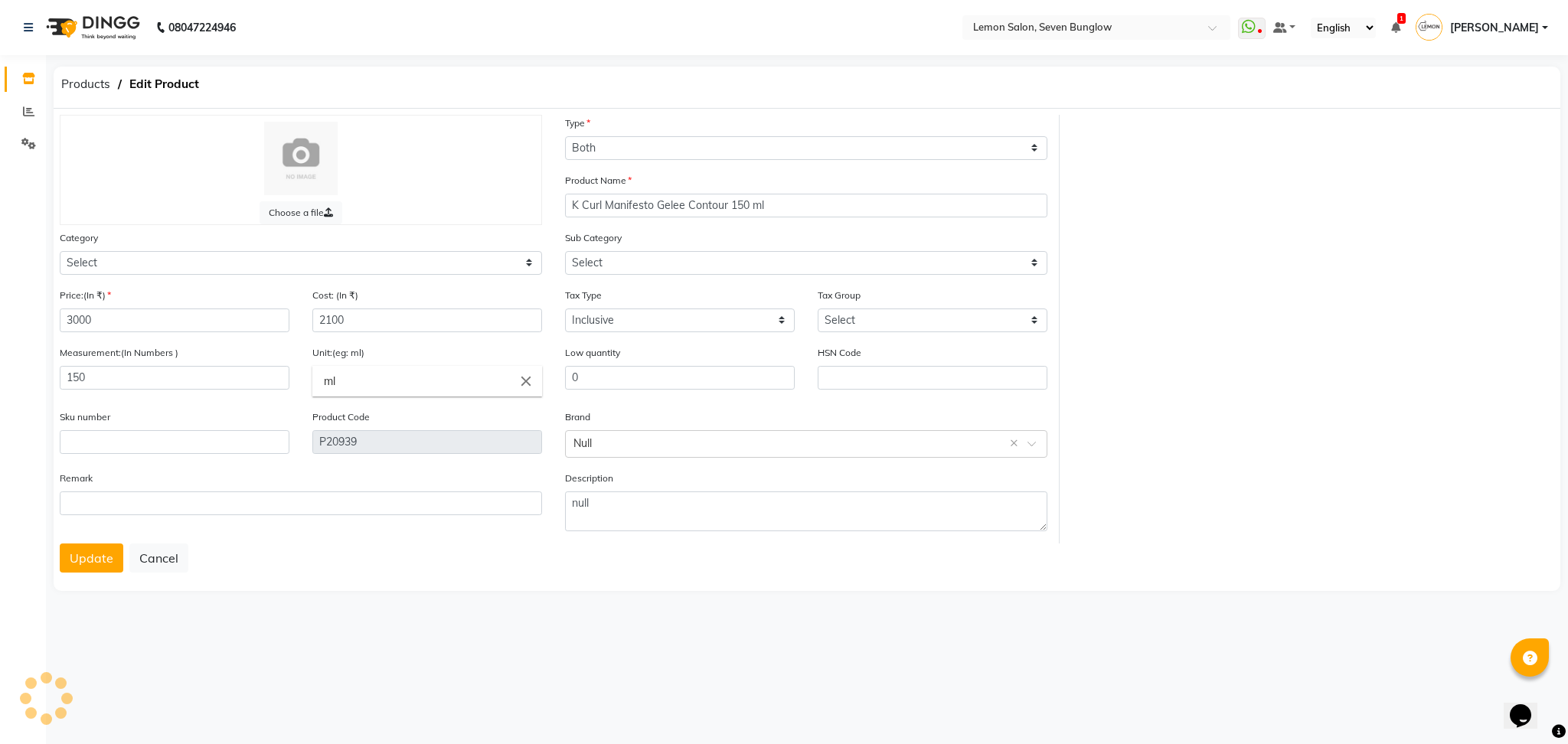
select select "213702150"
select select "736"
select select "2137021502"
